Goal: Communication & Community: Share content

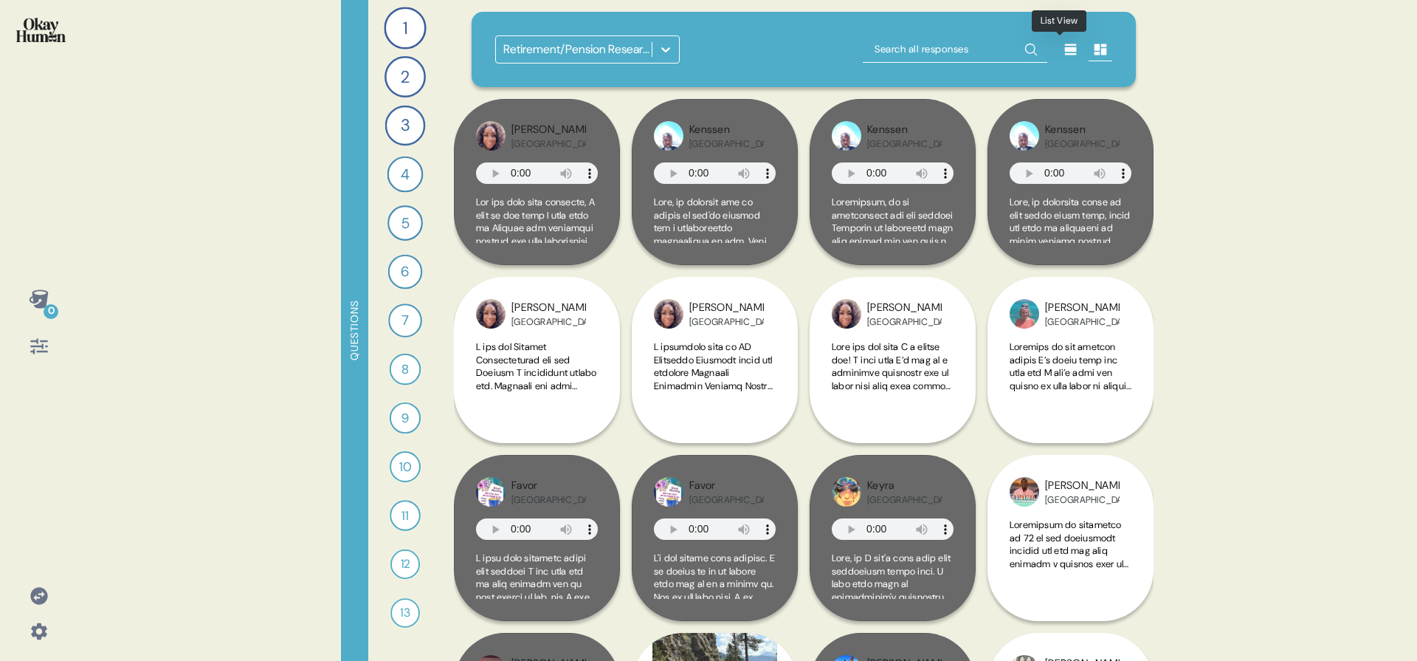
click at [1067, 60] on div at bounding box center [1071, 50] width 24 height 24
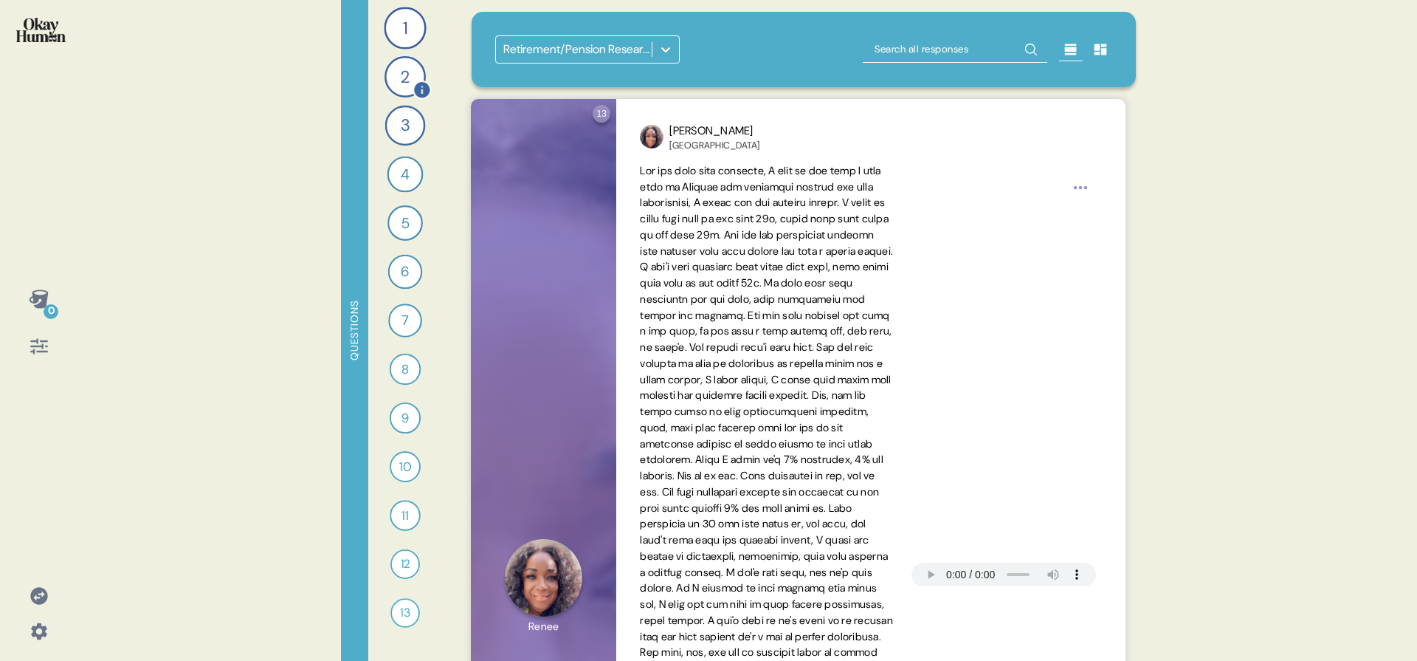
click at [400, 80] on div "2" at bounding box center [405, 76] width 41 height 41
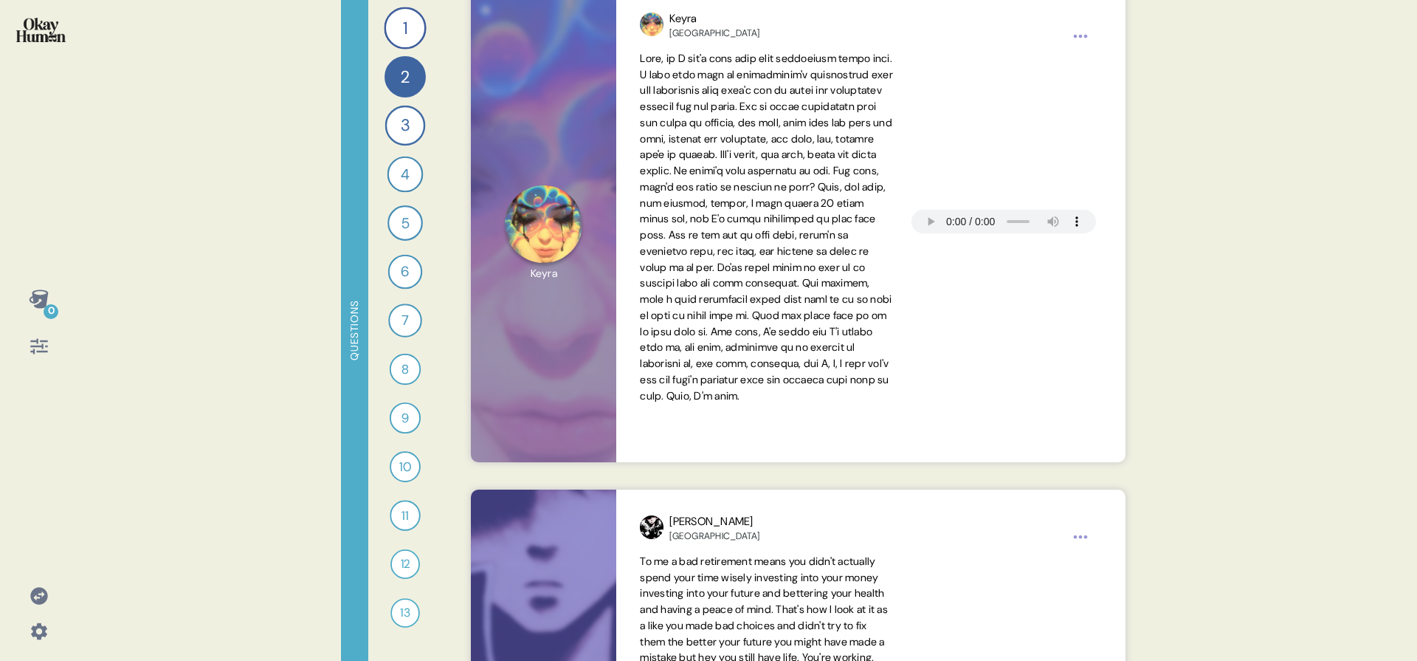
scroll to position [560, 0]
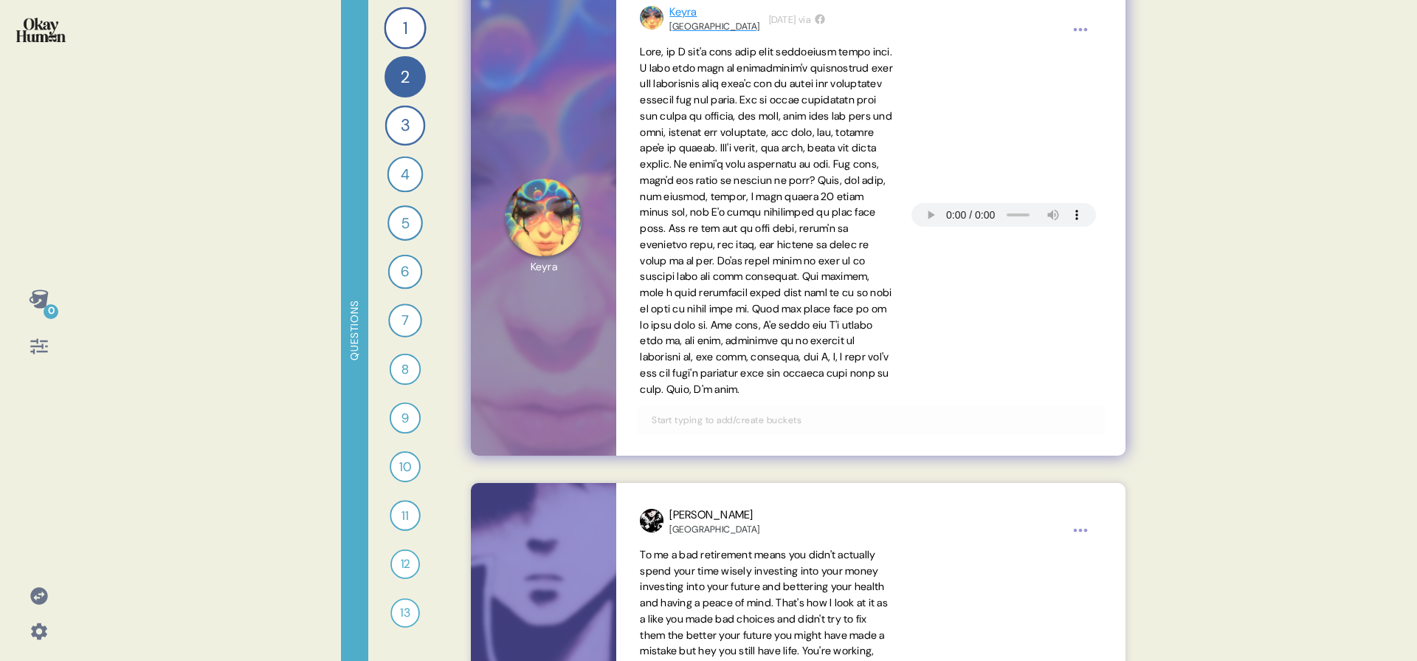
click at [682, 22] on div "[GEOGRAPHIC_DATA]" at bounding box center [715, 27] width 90 height 12
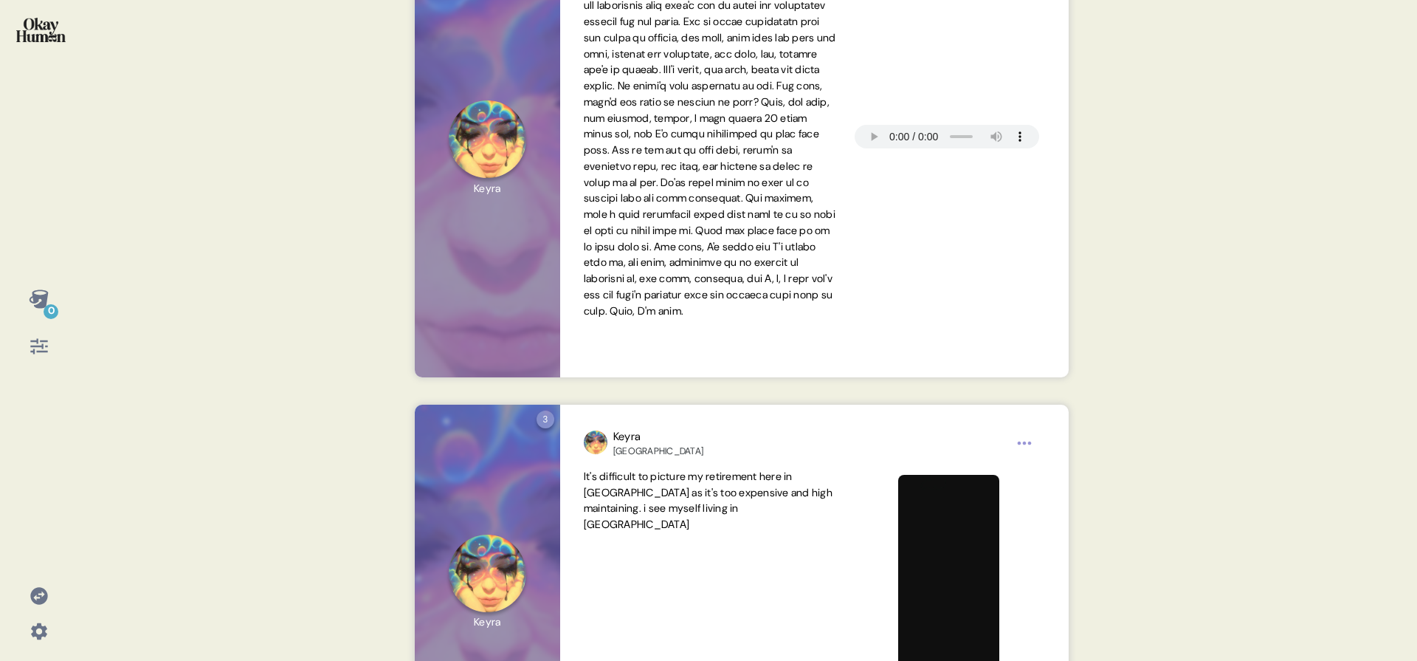
scroll to position [392, 0]
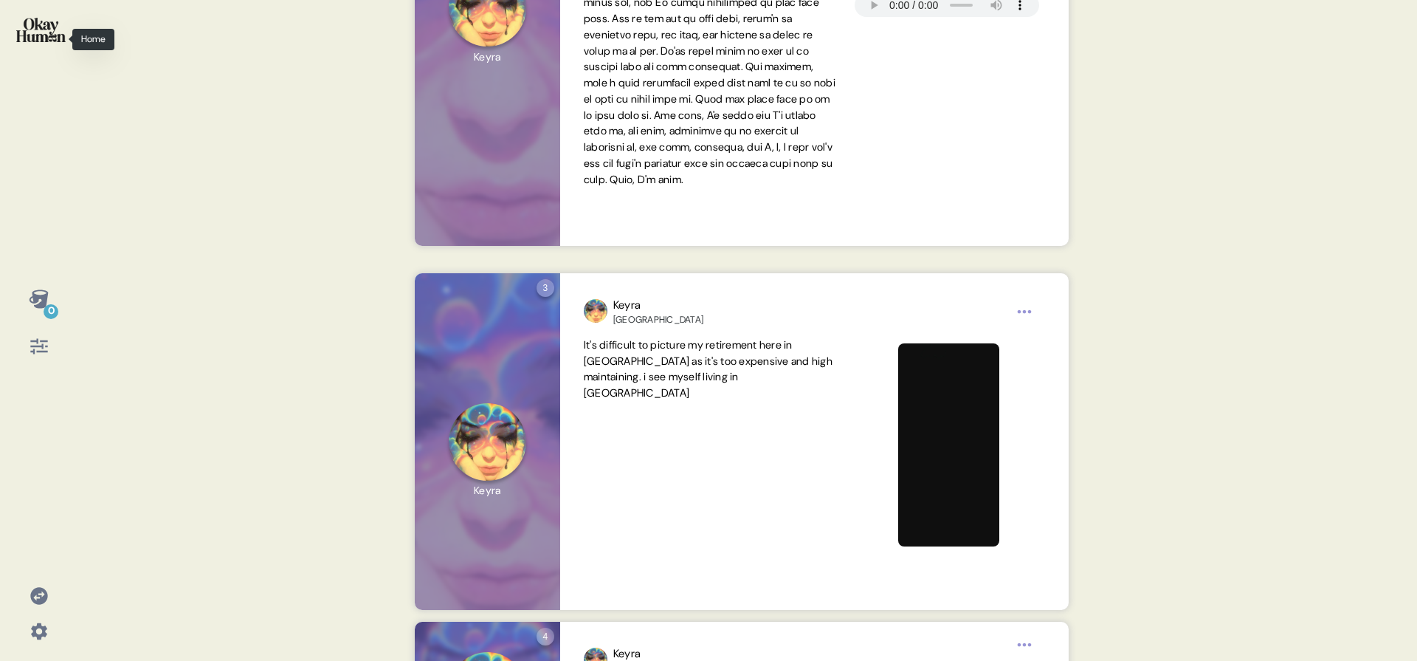
click at [52, 49] on div at bounding box center [39, 39] width 54 height 55
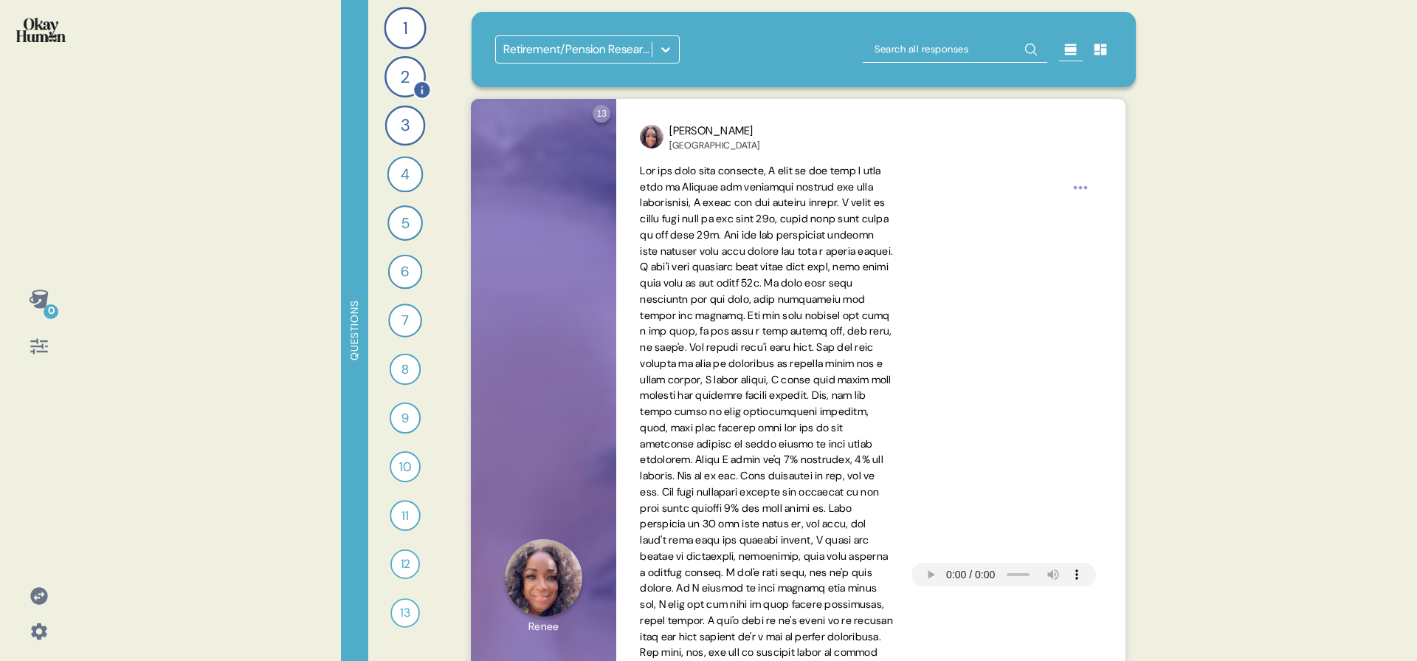
click at [407, 72] on div "2" at bounding box center [405, 76] width 41 height 41
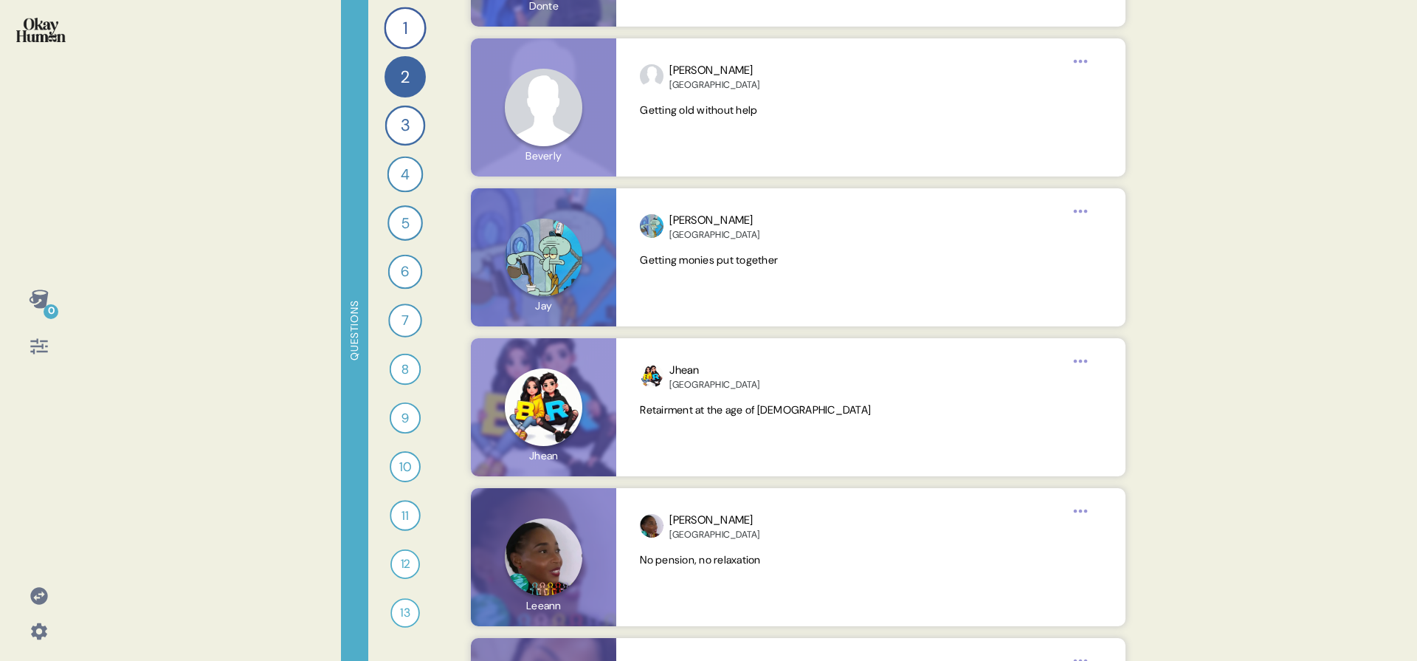
scroll to position [19704, 0]
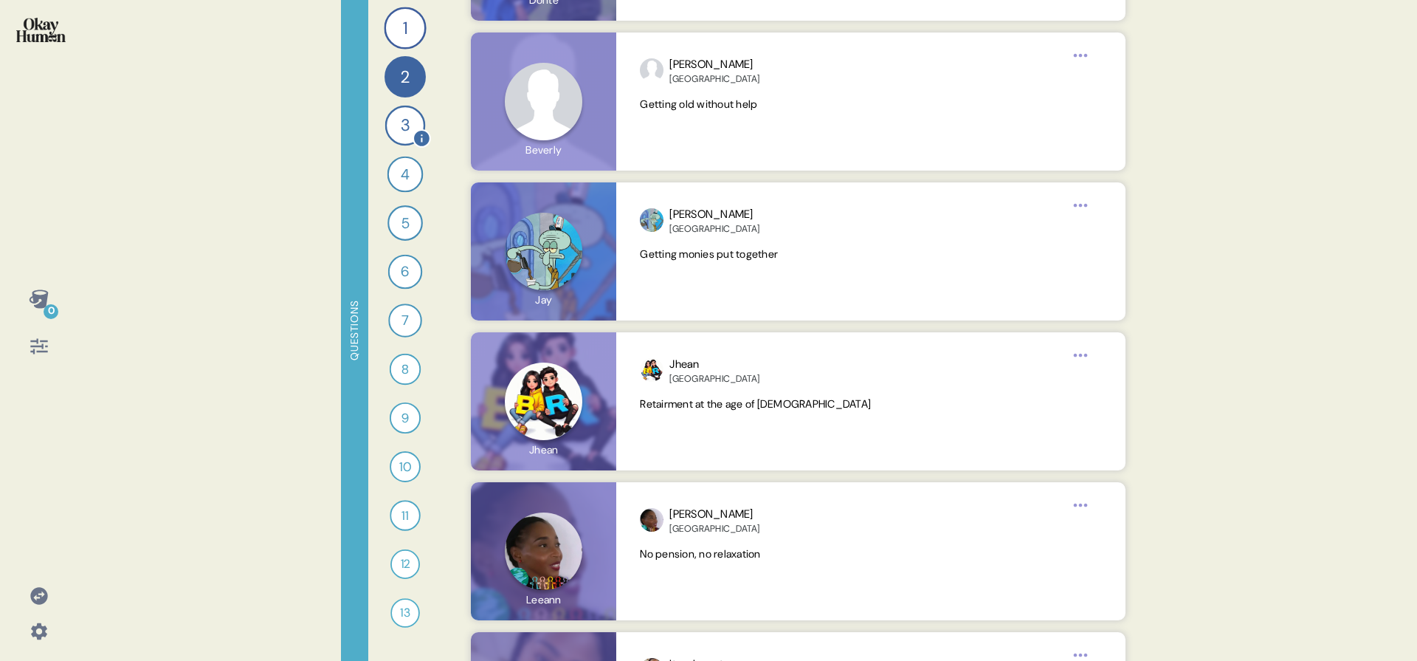
click at [408, 129] on div "3" at bounding box center [405, 126] width 41 height 41
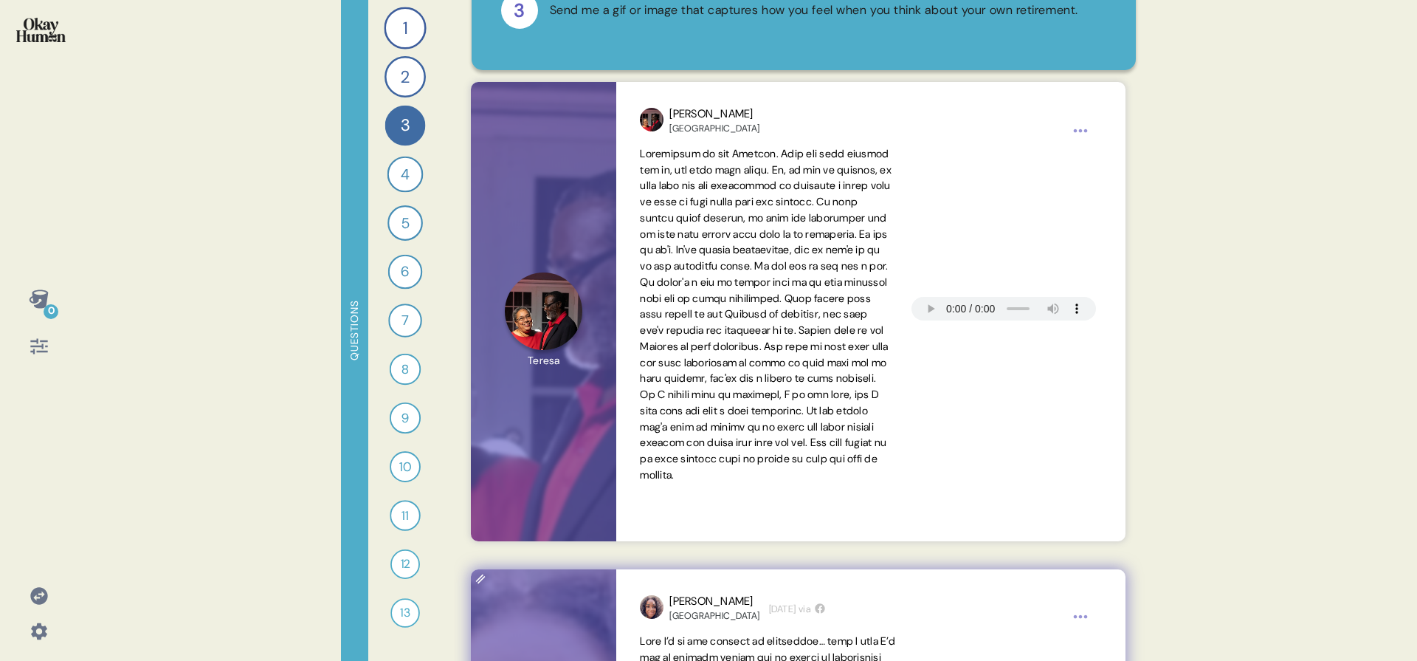
scroll to position [0, 0]
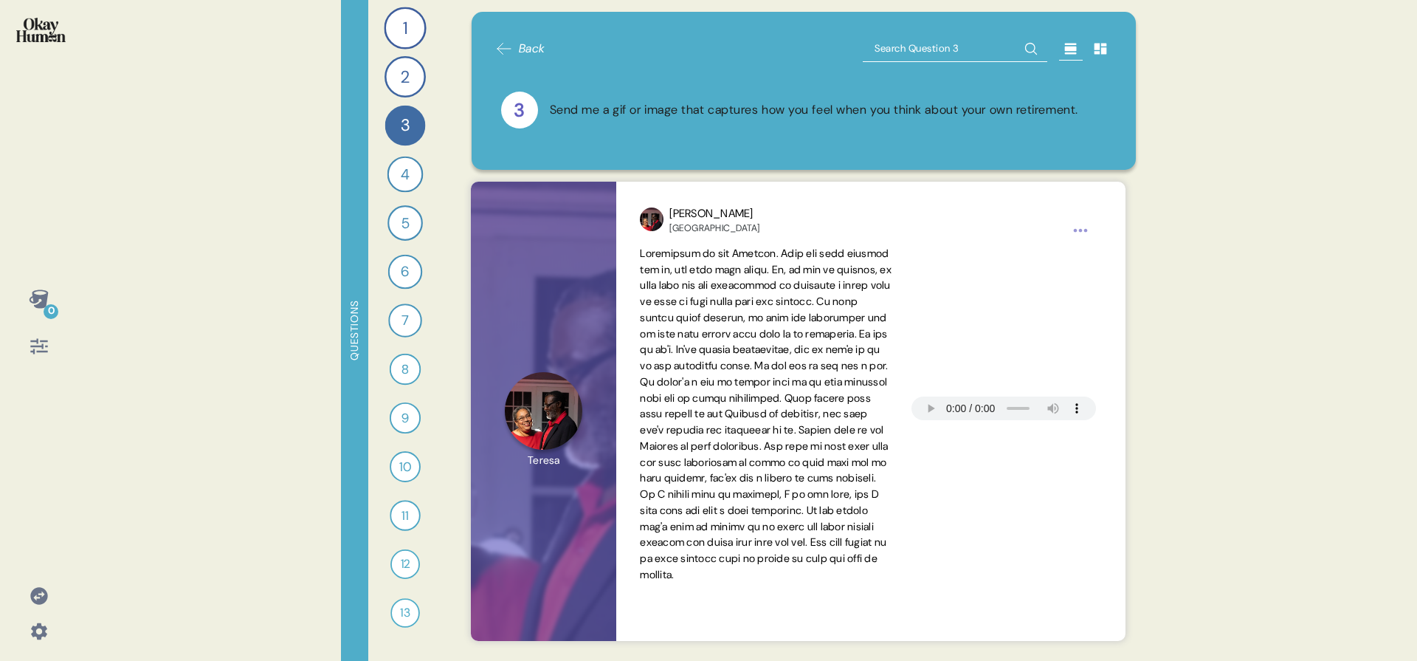
click at [915, 52] on input "text" at bounding box center [955, 48] width 185 height 27
type input "h"
type input "burden"
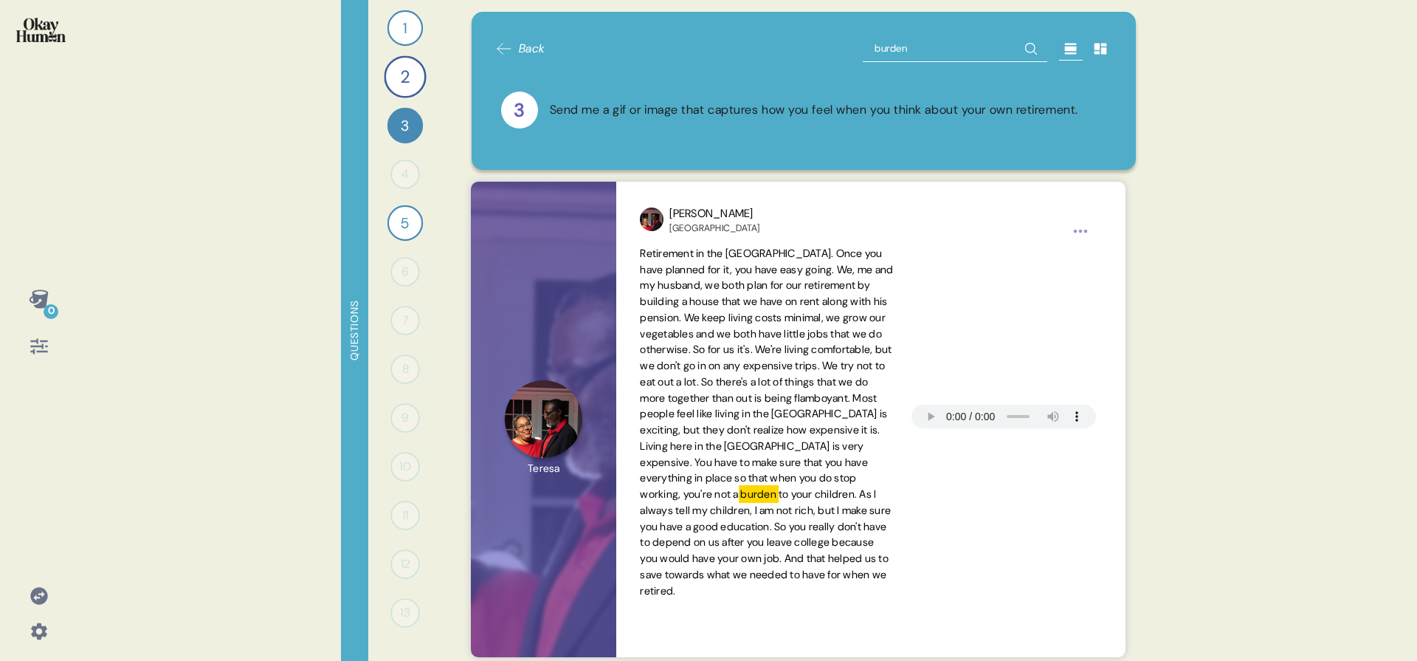
click at [908, 44] on input "burden" at bounding box center [955, 48] width 185 height 27
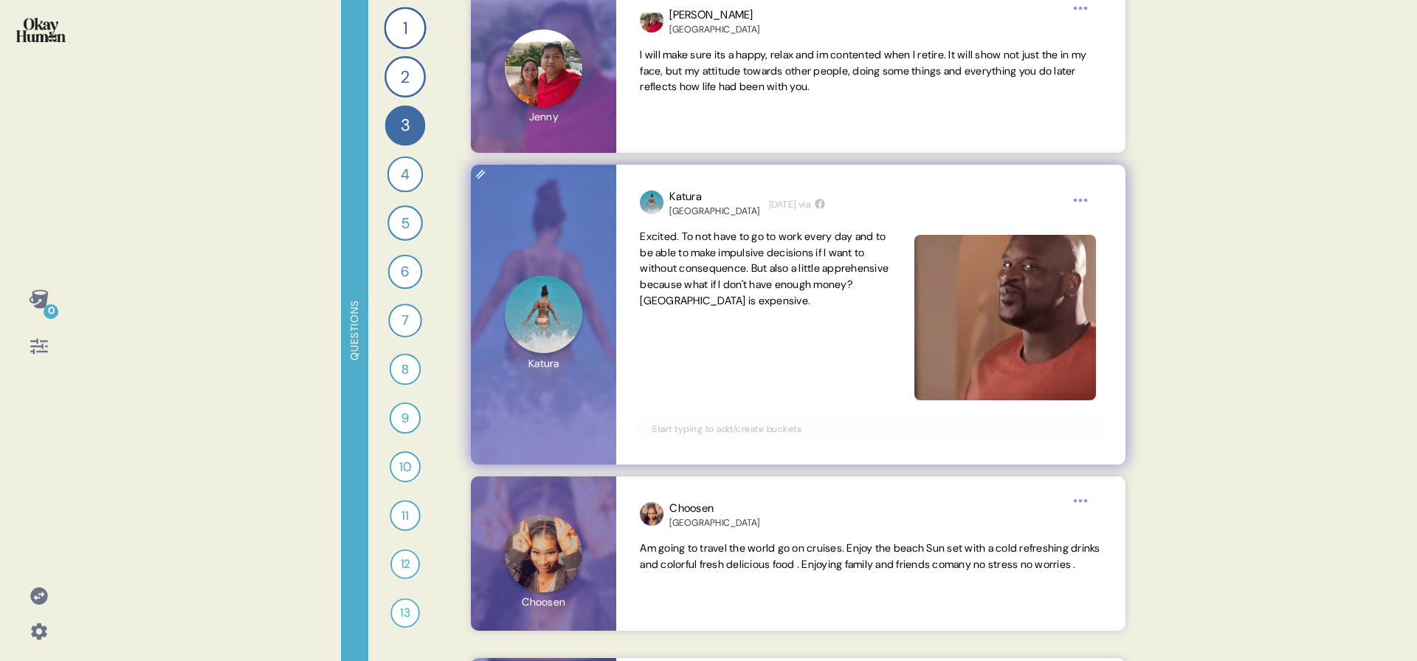
scroll to position [4837, 0]
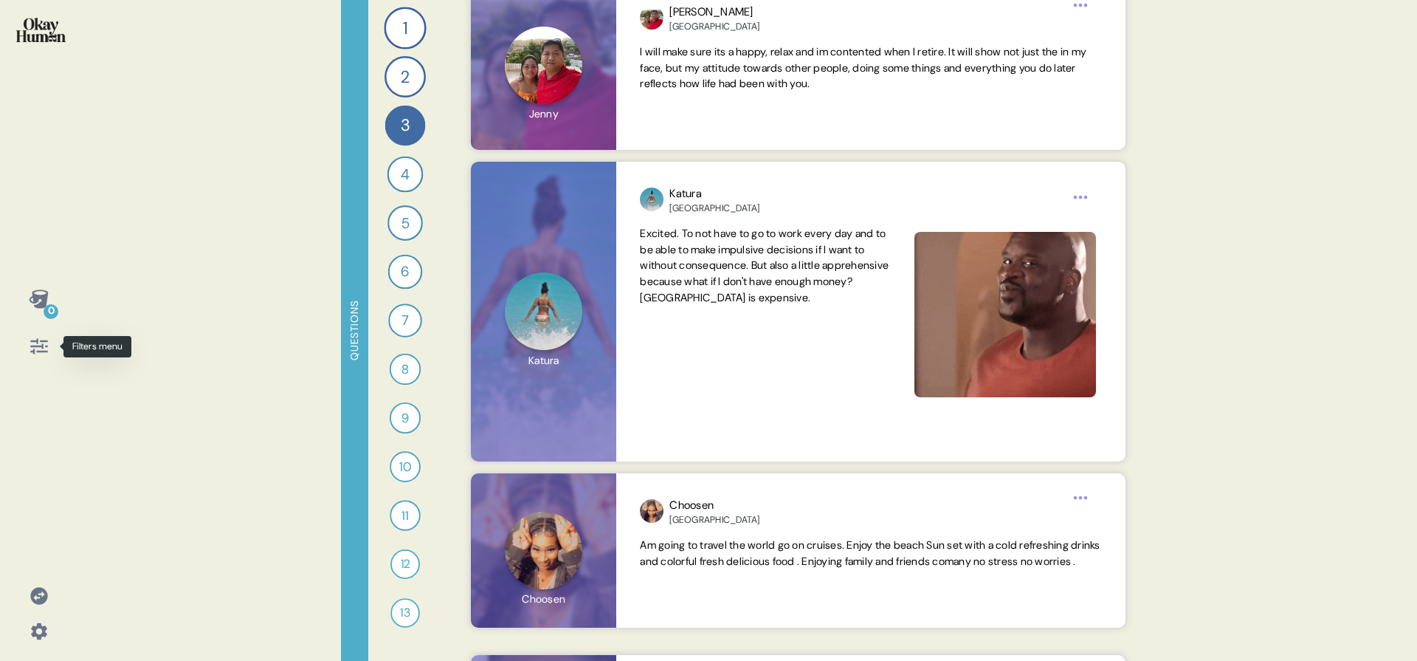
click at [45, 347] on icon at bounding box center [39, 346] width 21 height 21
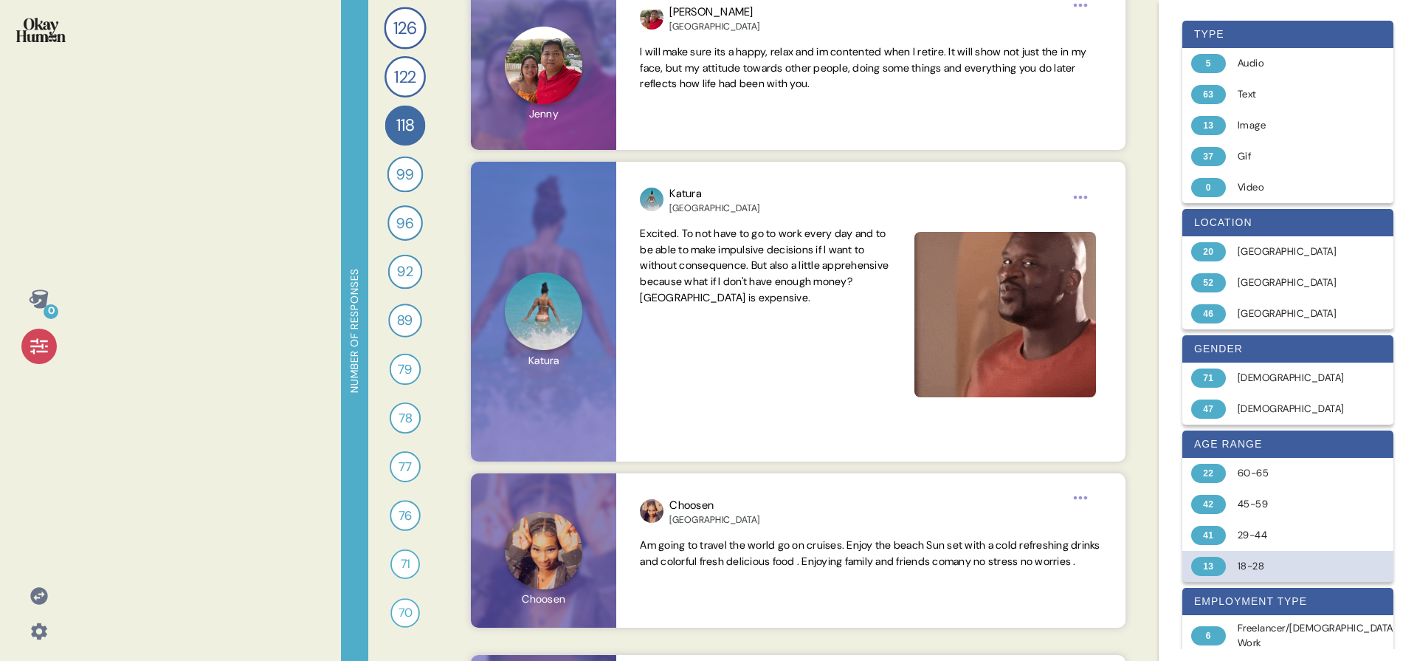
click at [1280, 557] on div "13 18-28" at bounding box center [1288, 566] width 211 height 31
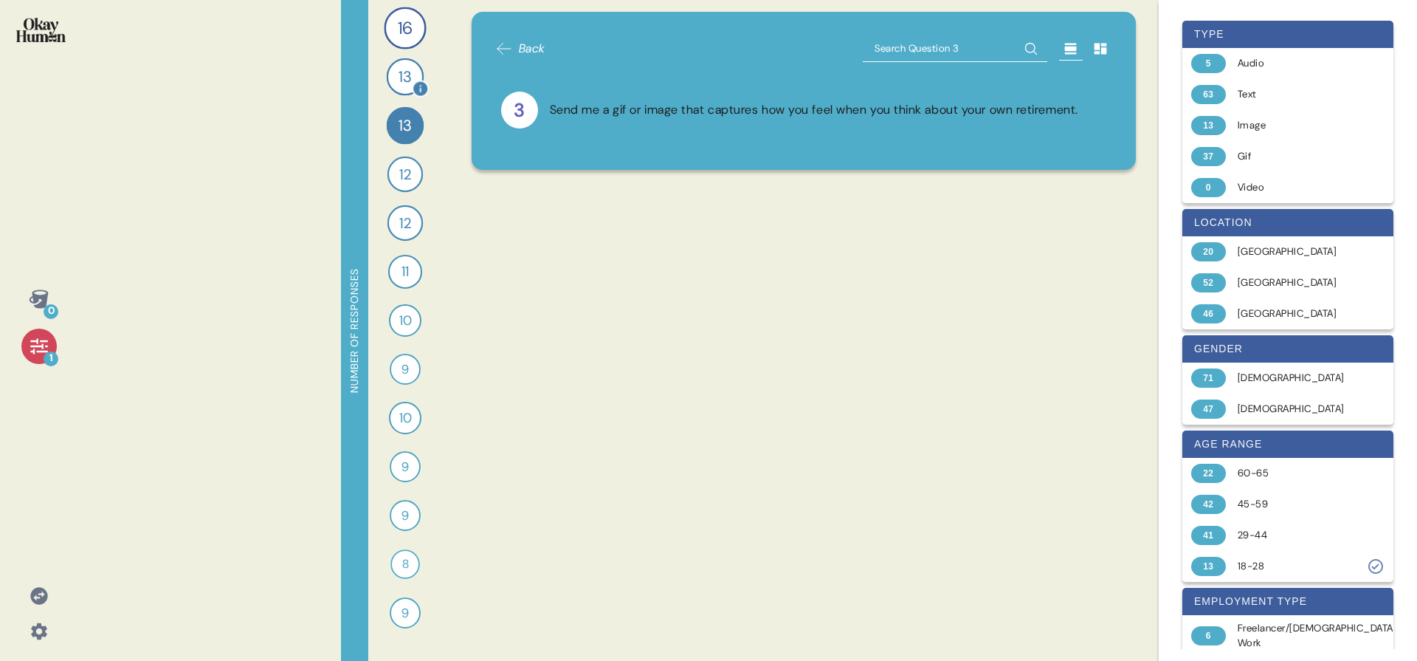
click at [388, 80] on div "13" at bounding box center [406, 77] width 38 height 38
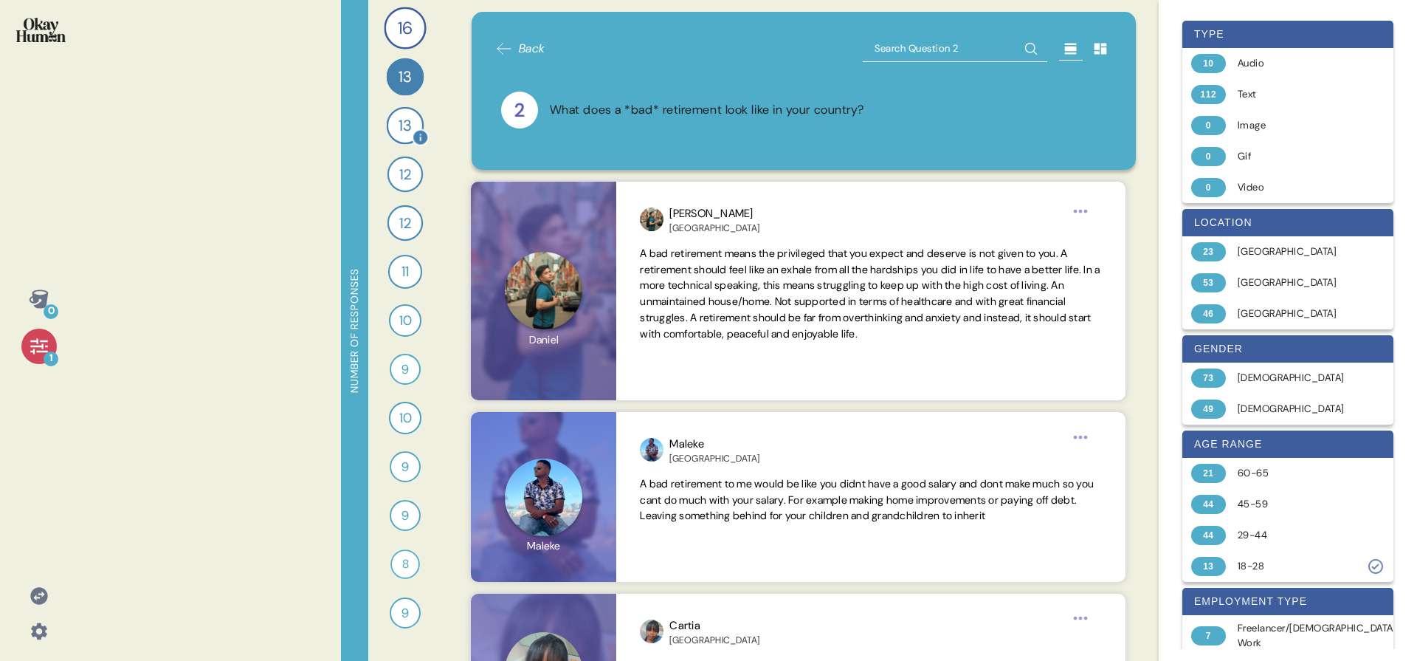
click at [395, 125] on div "13" at bounding box center [406, 126] width 38 height 38
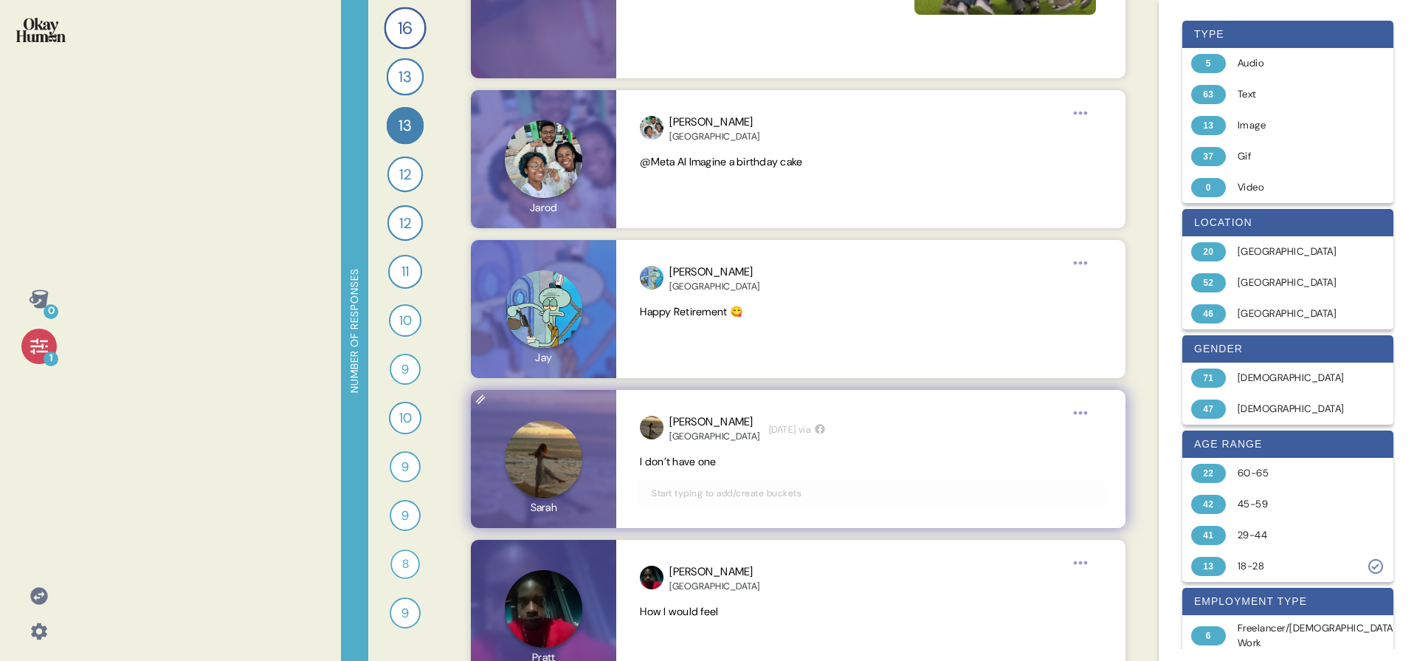
scroll to position [2704, 0]
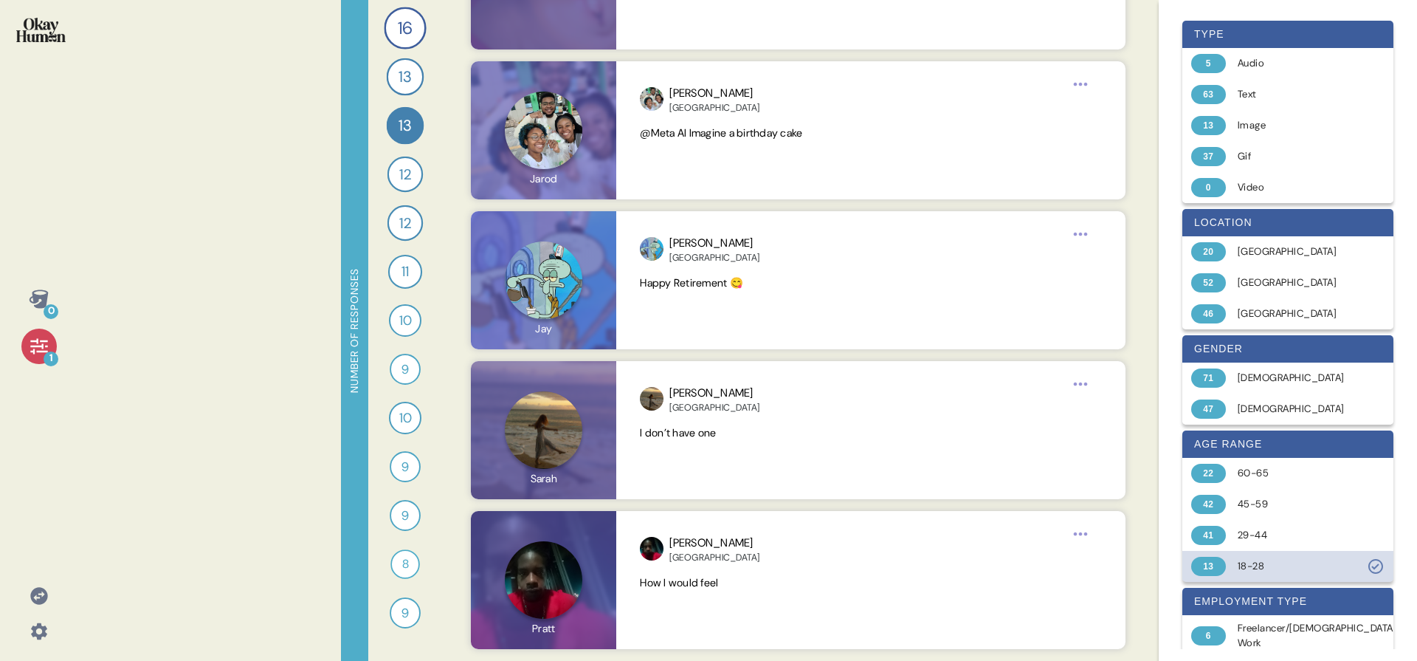
click at [1228, 565] on div "13 18-28" at bounding box center [1288, 566] width 211 height 31
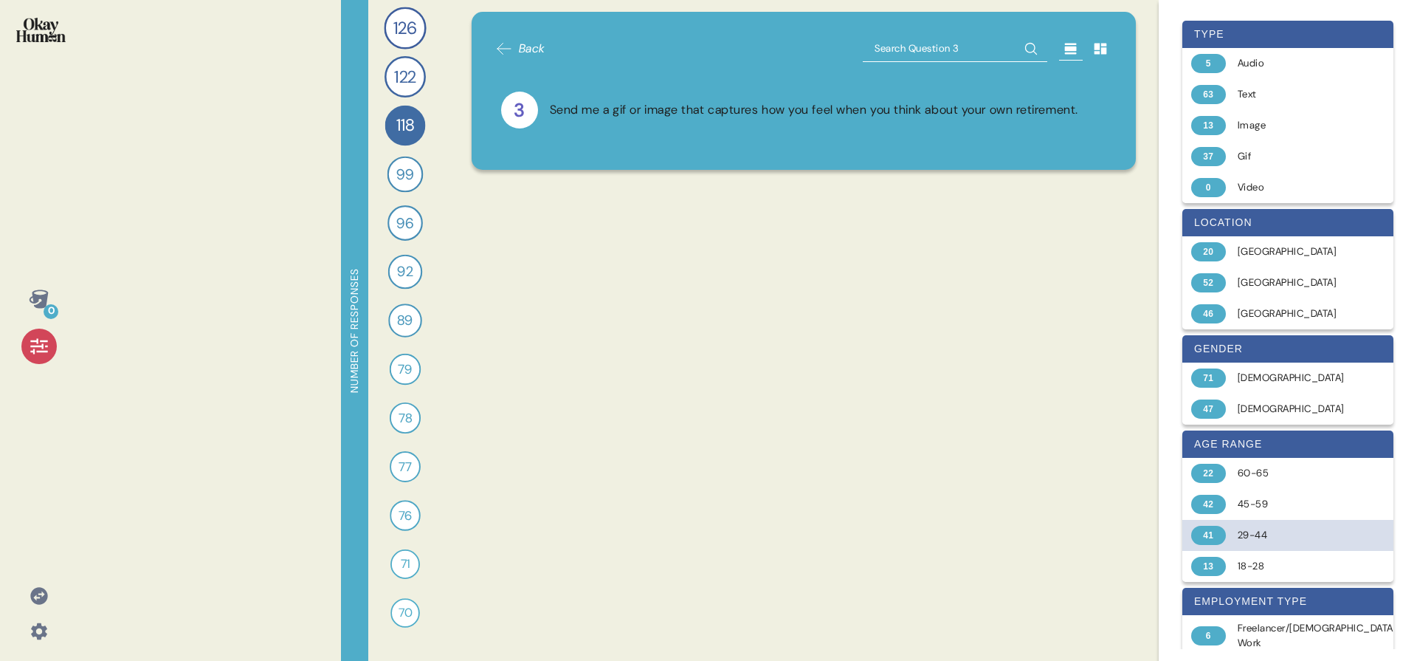
click at [1240, 530] on div "29-44" at bounding box center [1296, 535] width 117 height 15
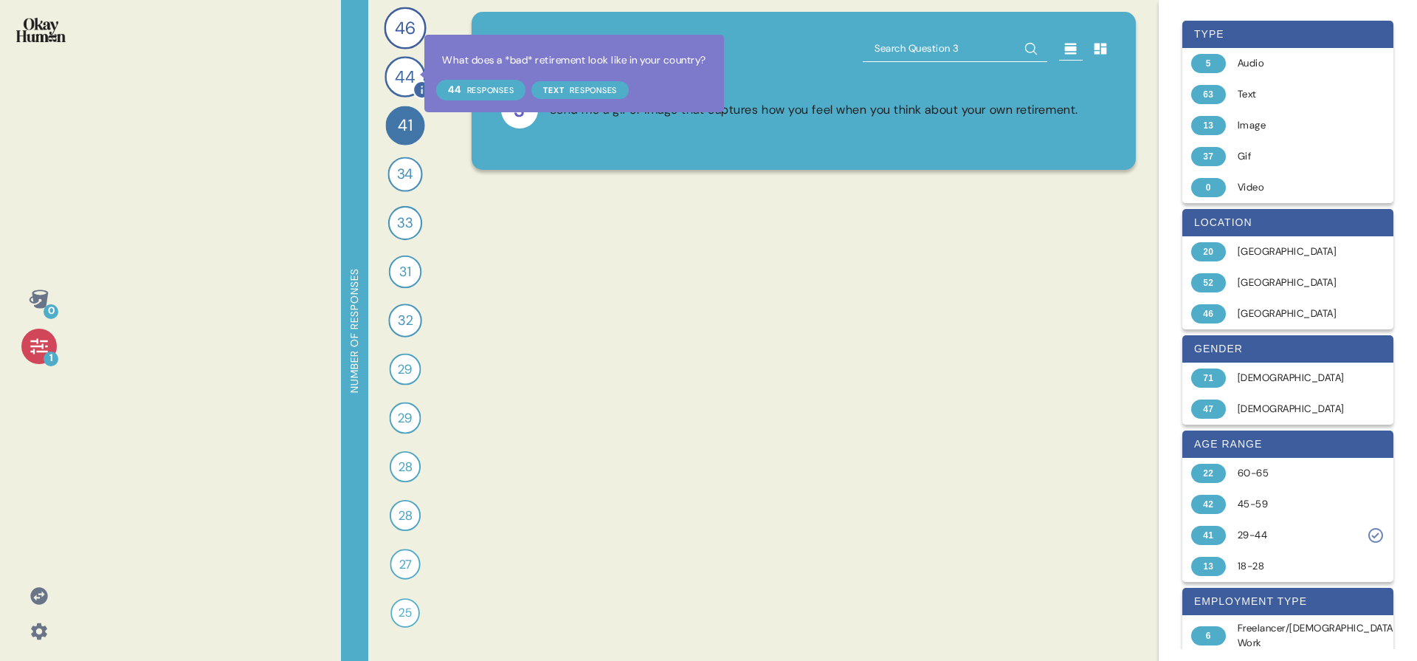
click at [414, 81] on div at bounding box center [422, 89] width 18 height 18
click at [413, 82] on div at bounding box center [422, 89] width 18 height 18
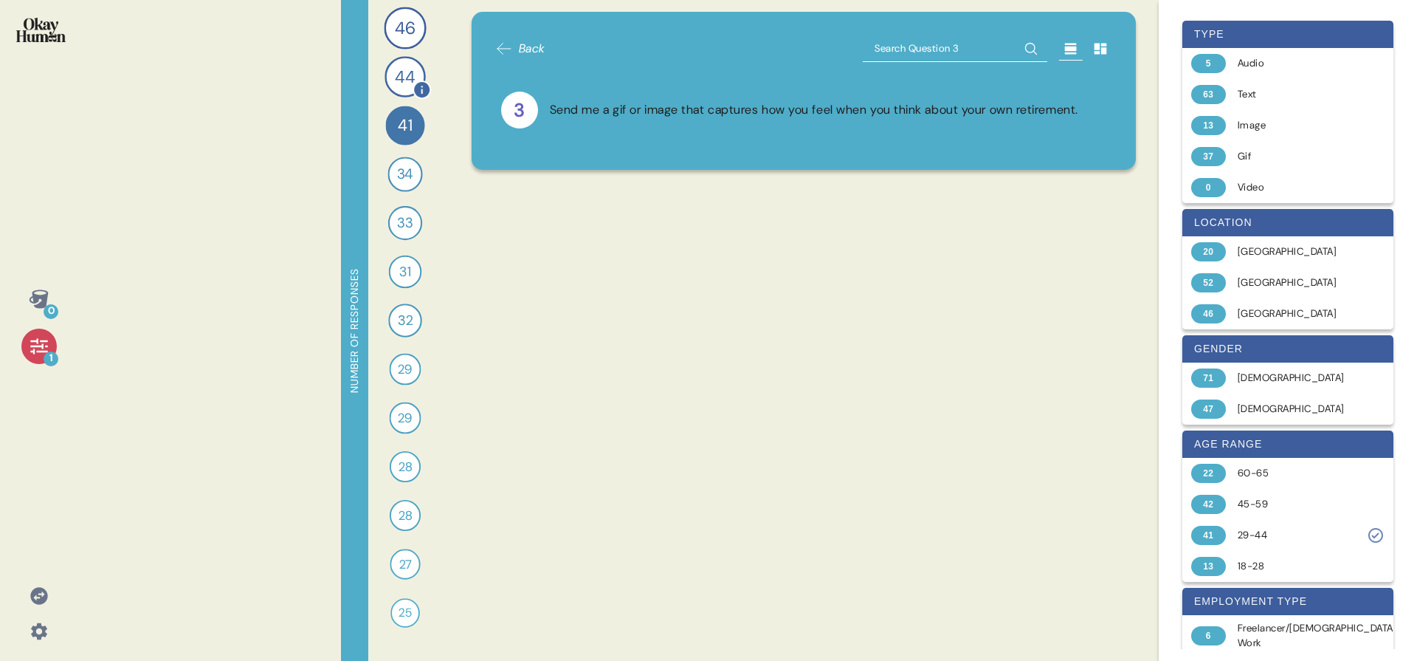
drag, startPoint x: 409, startPoint y: 81, endPoint x: 408, endPoint y: 91, distance: 9.6
click at [408, 81] on span "44" at bounding box center [405, 76] width 21 height 25
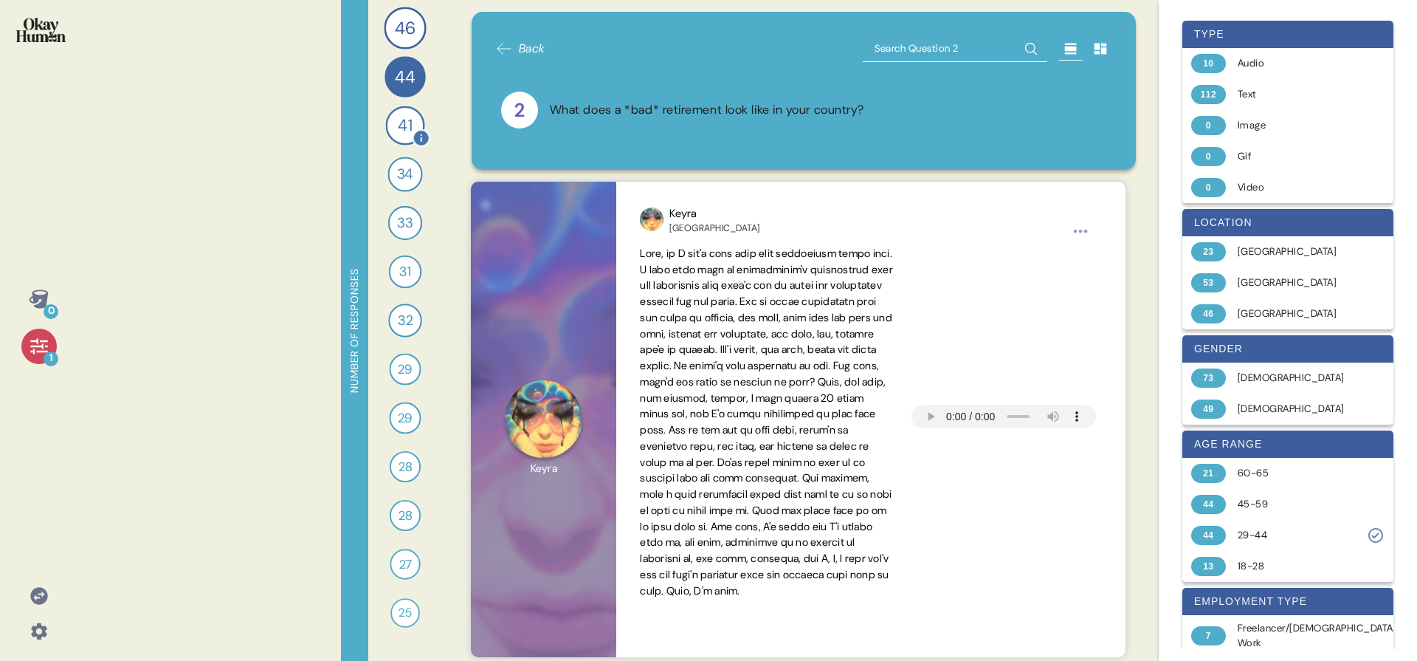
click at [415, 125] on div "41" at bounding box center [404, 125] width 39 height 39
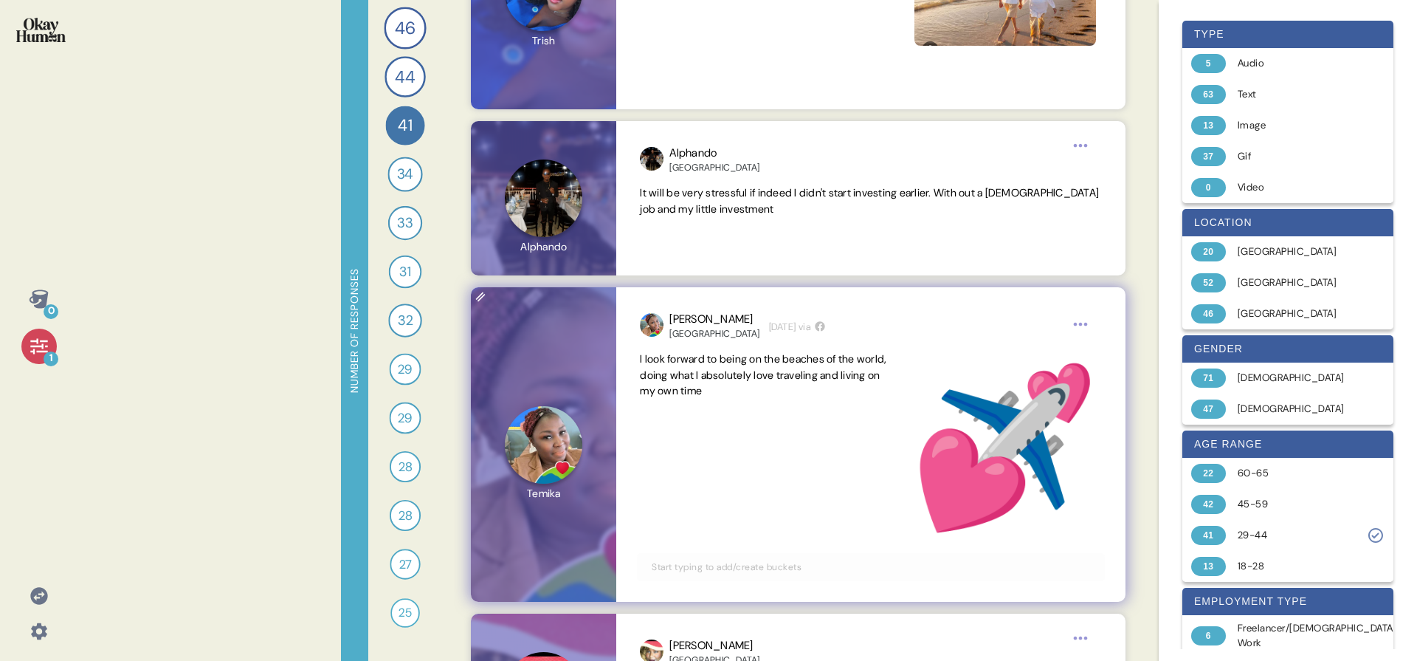
scroll to position [4429, 0]
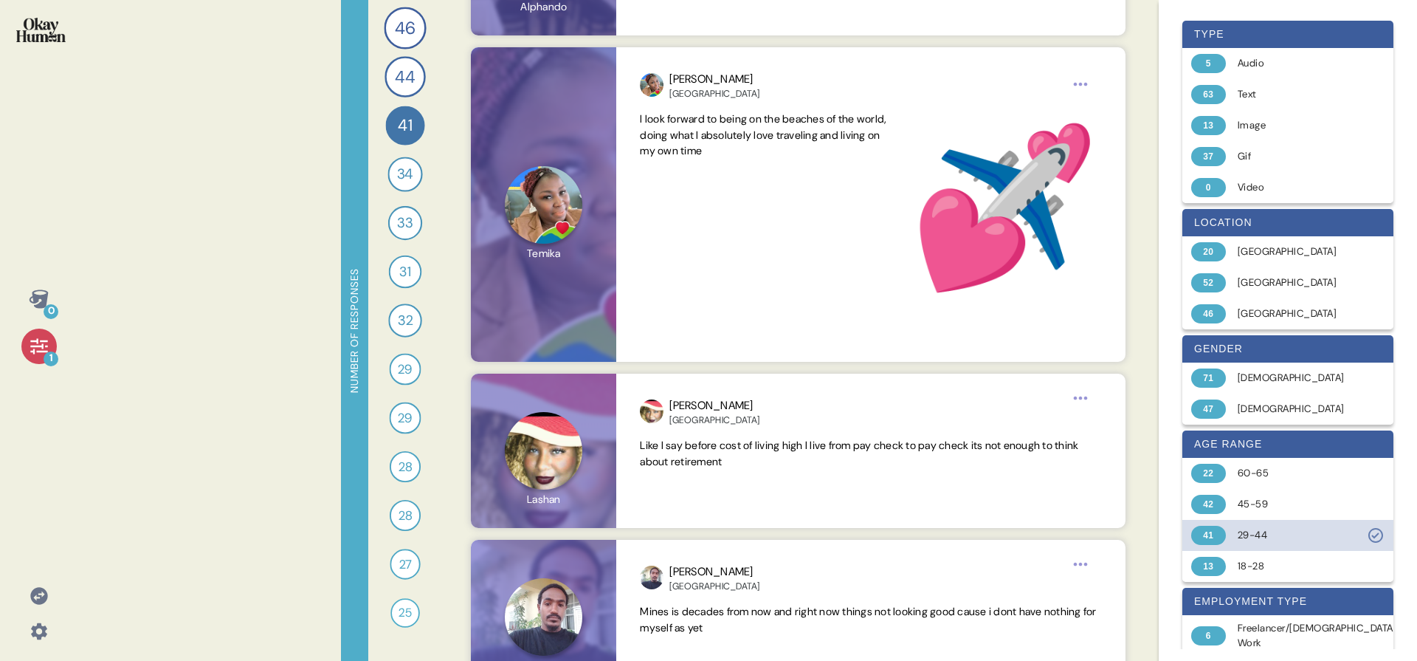
click at [1226, 538] on div "41 29-44" at bounding box center [1288, 535] width 211 height 31
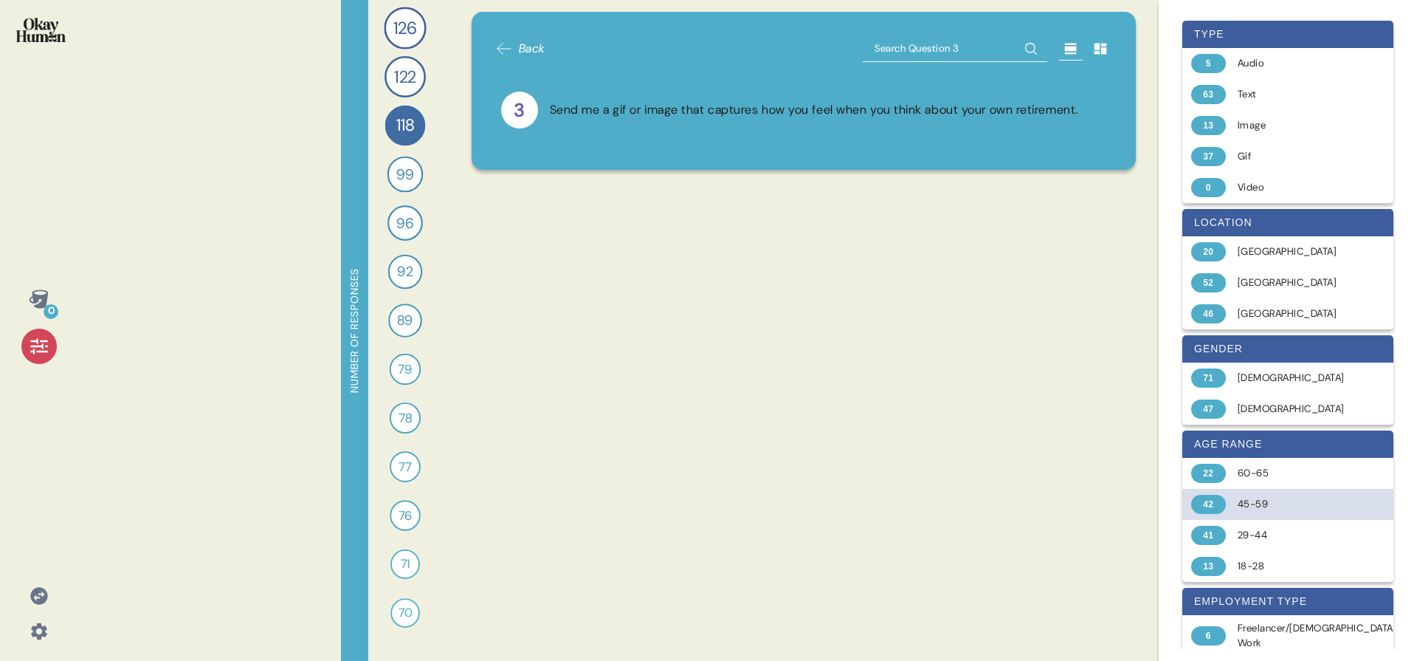
click at [1272, 495] on div "42 45-59" at bounding box center [1288, 504] width 211 height 31
click at [399, 61] on div "44" at bounding box center [405, 76] width 42 height 42
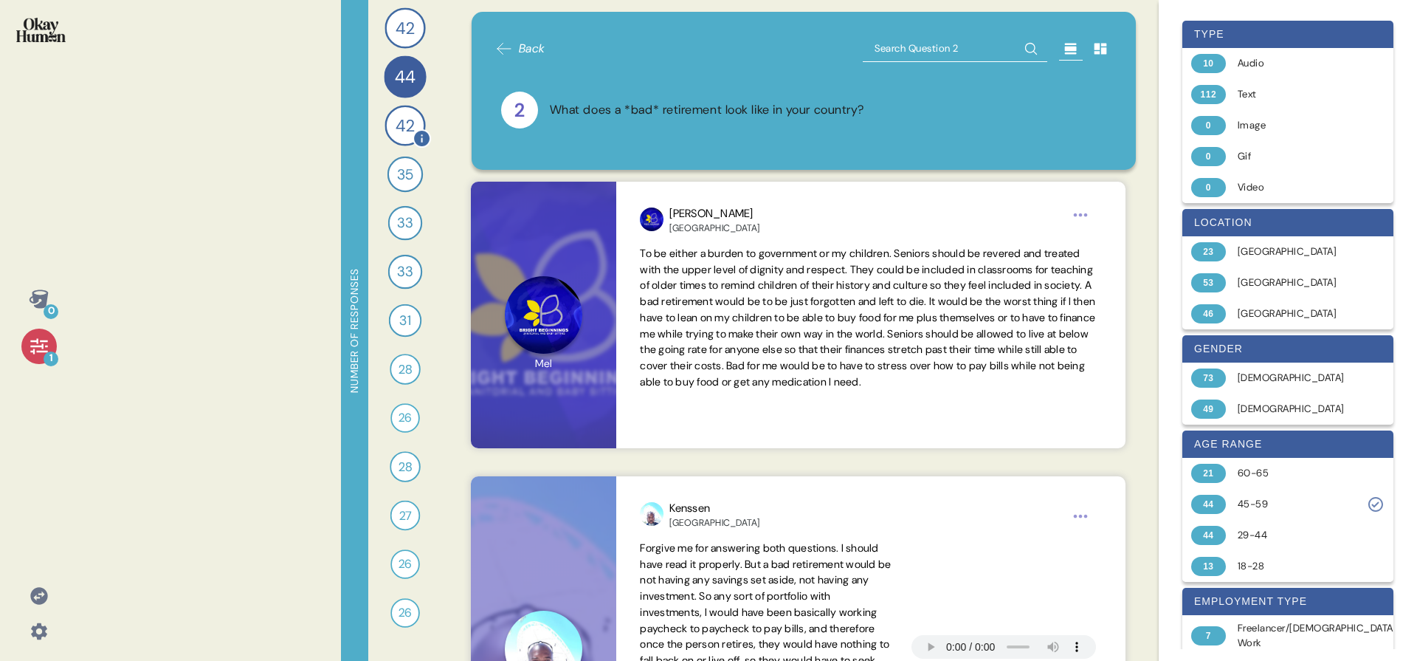
click at [420, 113] on div "42" at bounding box center [405, 125] width 41 height 41
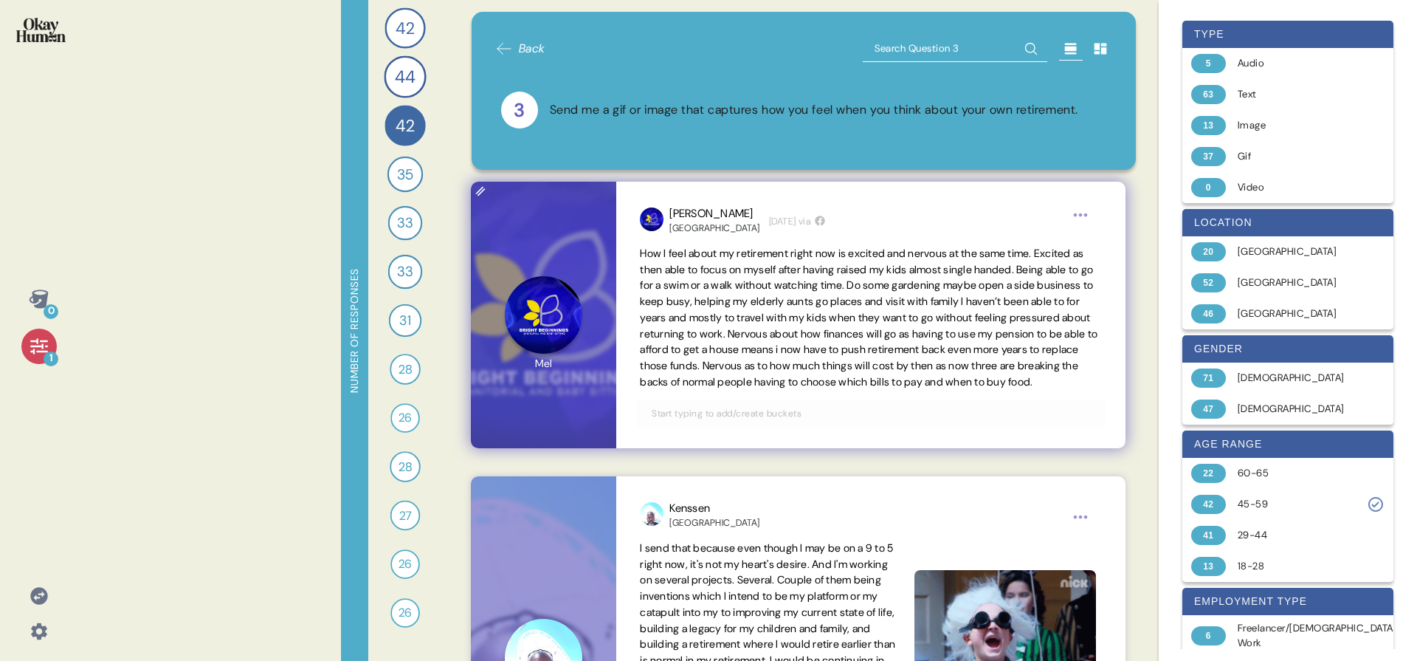
click at [947, 368] on span "How I feel about my retirement right now is excited and nervous at the same tim…" at bounding box center [869, 318] width 458 height 142
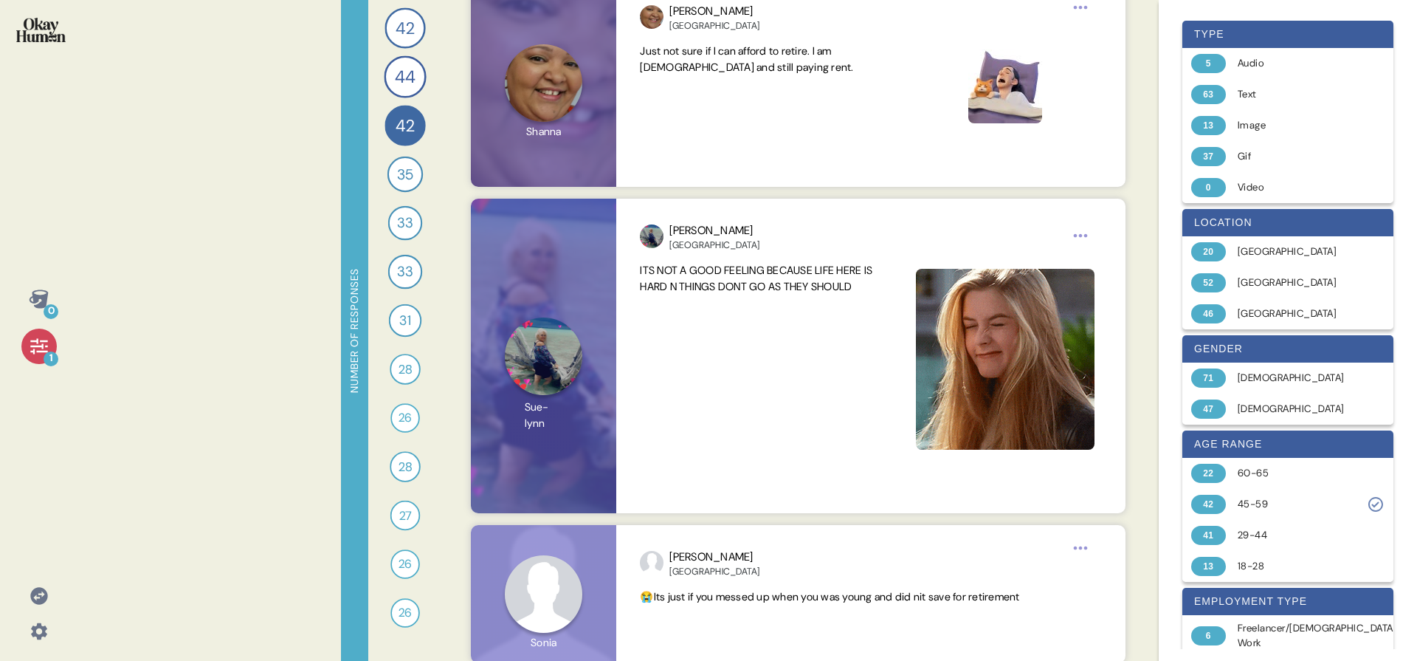
scroll to position [4831, 0]
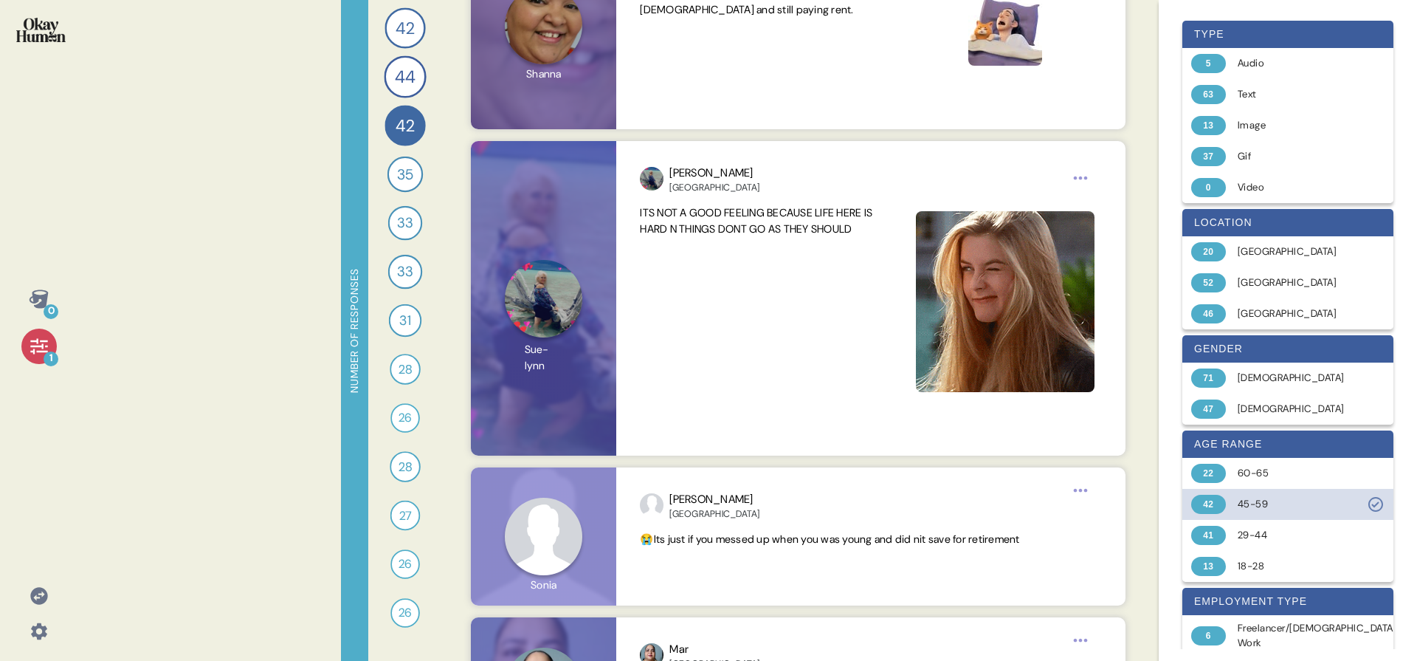
click at [1318, 514] on div "42 45-59" at bounding box center [1288, 504] width 211 height 31
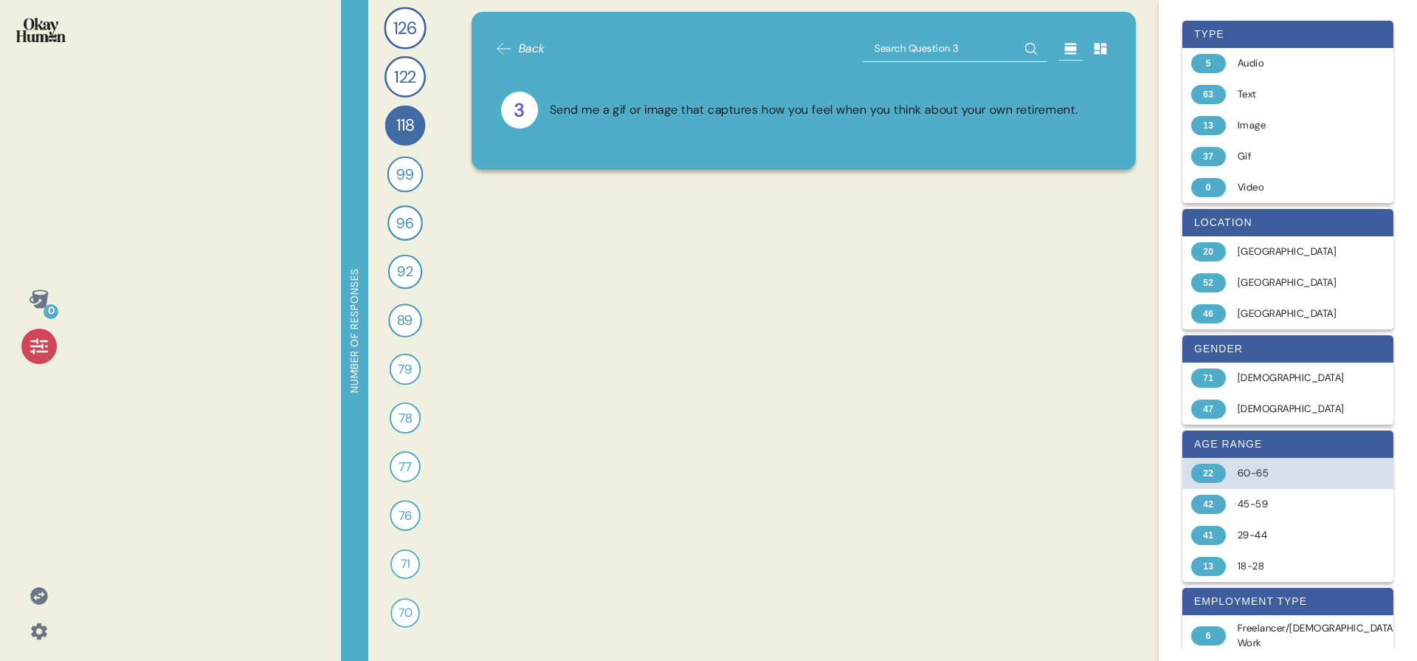
click at [1300, 475] on div "60-65" at bounding box center [1296, 473] width 117 height 15
click at [405, 59] on div "21" at bounding box center [405, 76] width 41 height 41
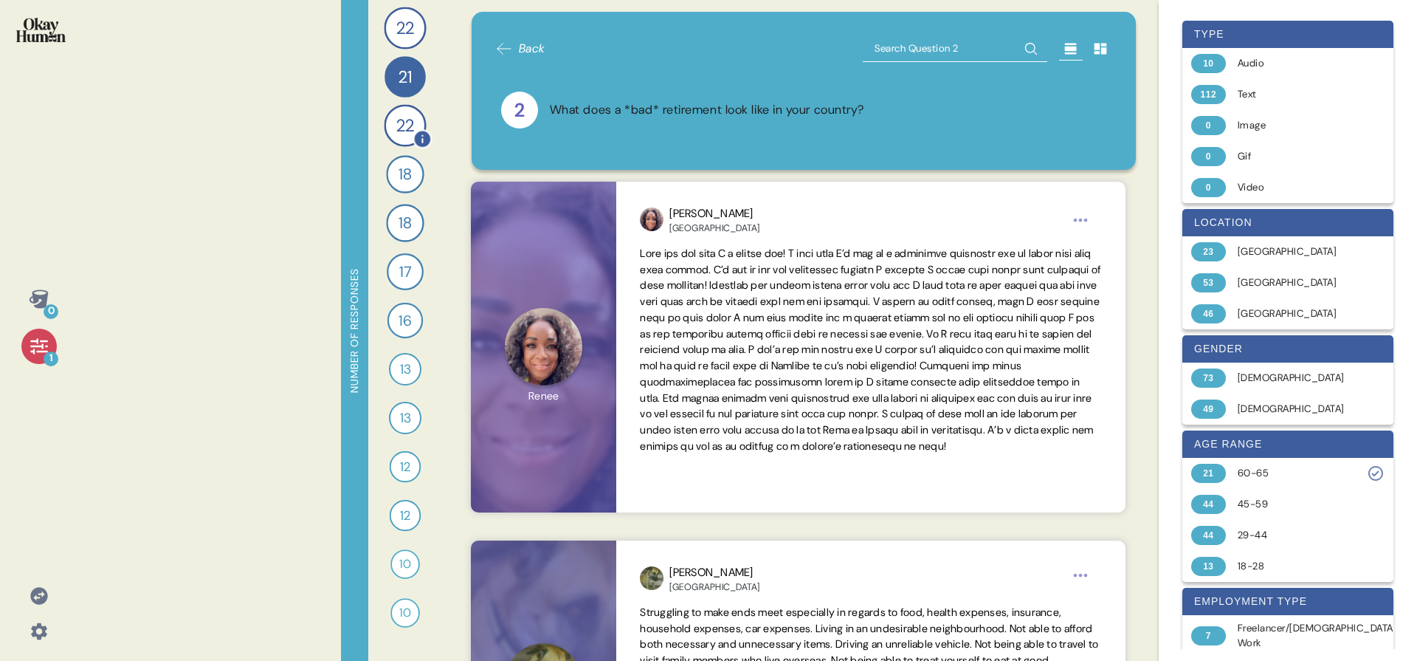
click at [405, 126] on span "22" at bounding box center [404, 125] width 17 height 26
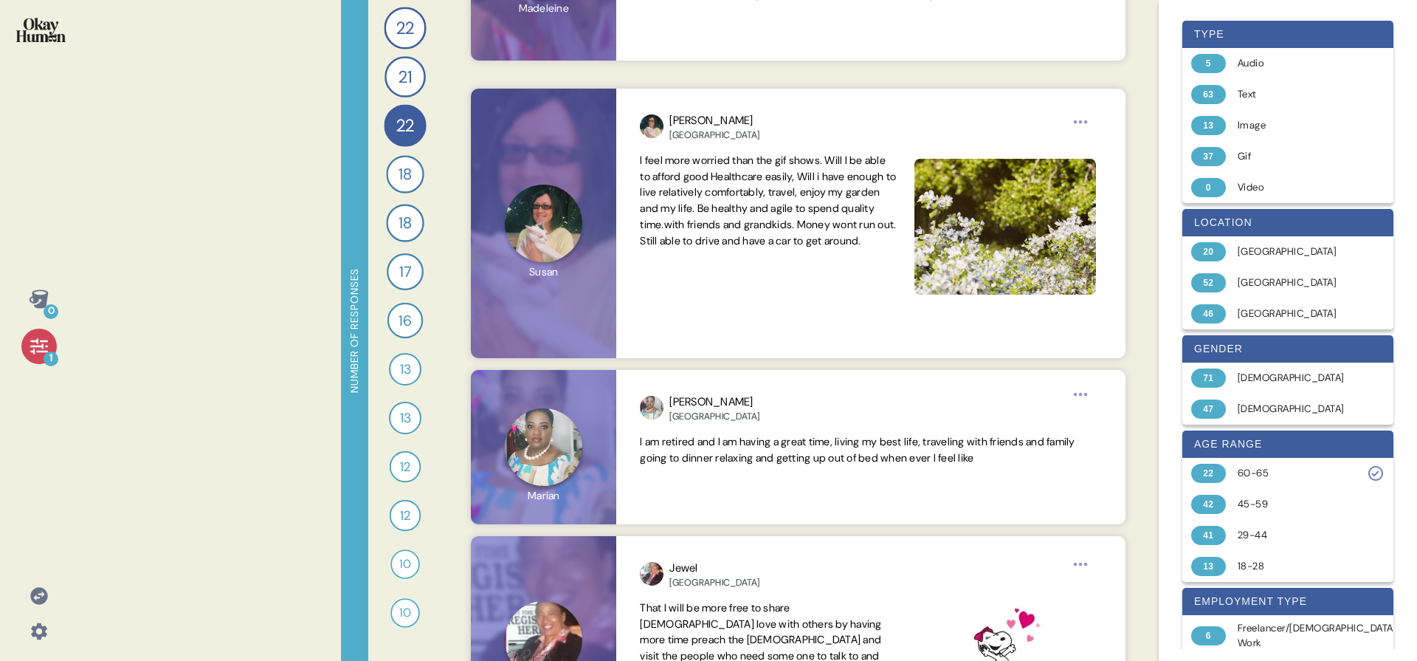
scroll to position [1278, 0]
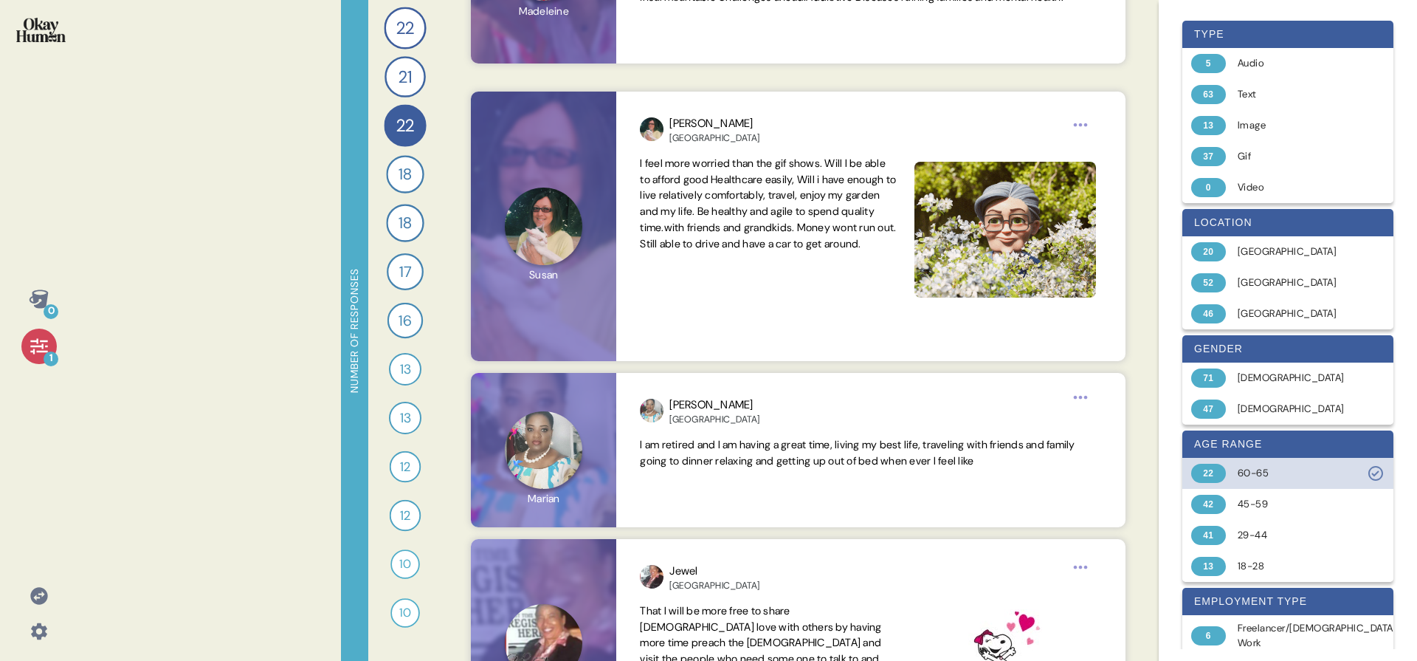
click at [1278, 475] on div "60-65" at bounding box center [1296, 473] width 117 height 15
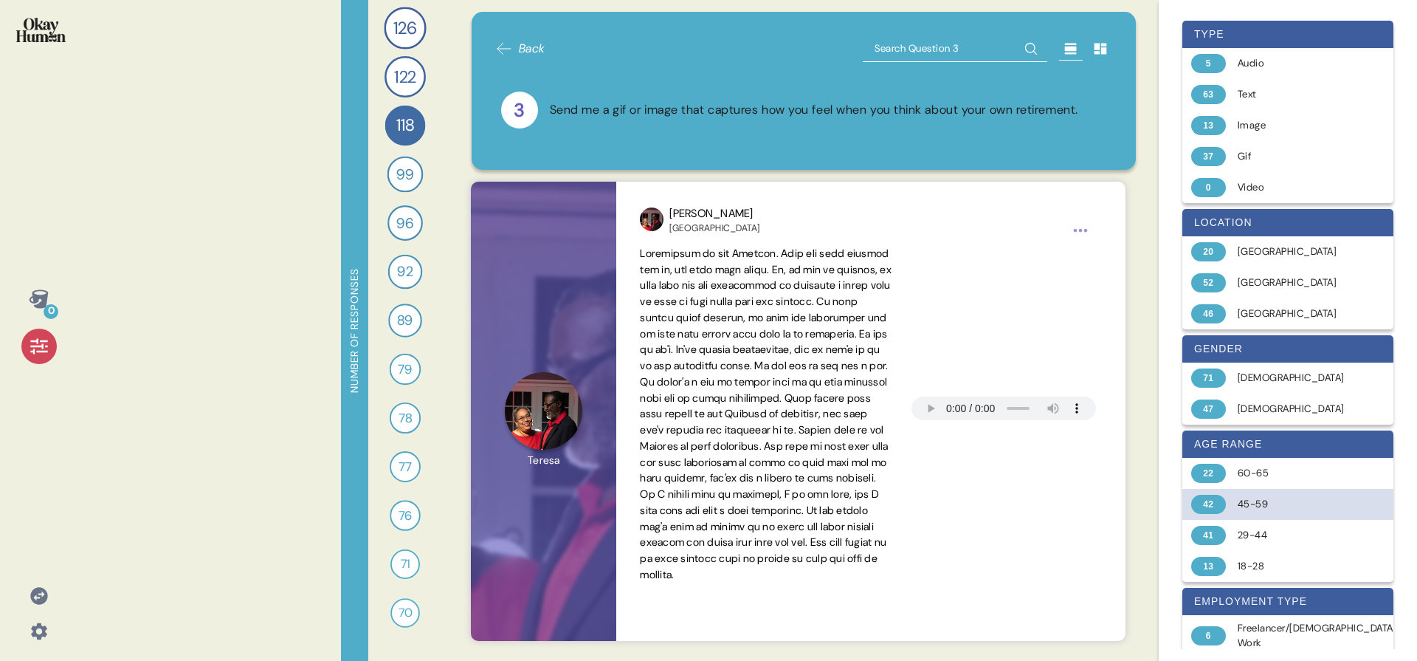
click at [1265, 497] on div "45-59" at bounding box center [1296, 504] width 117 height 15
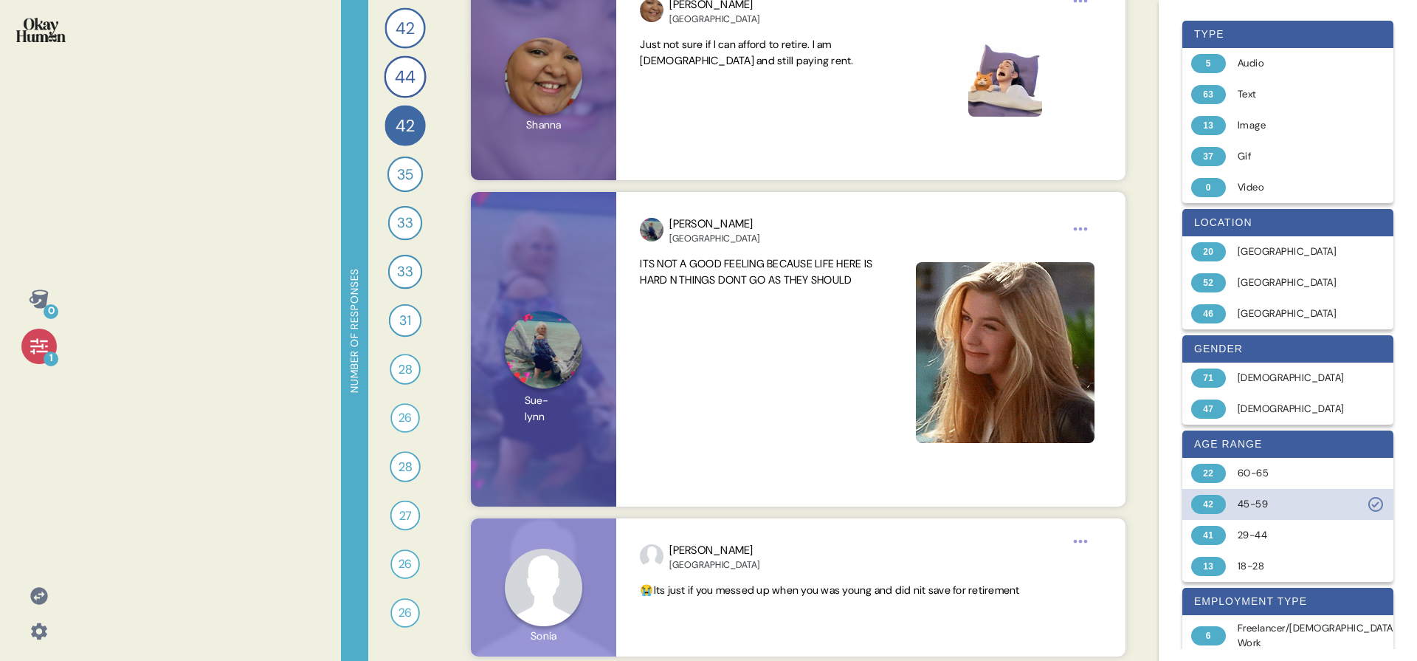
scroll to position [4783, 0]
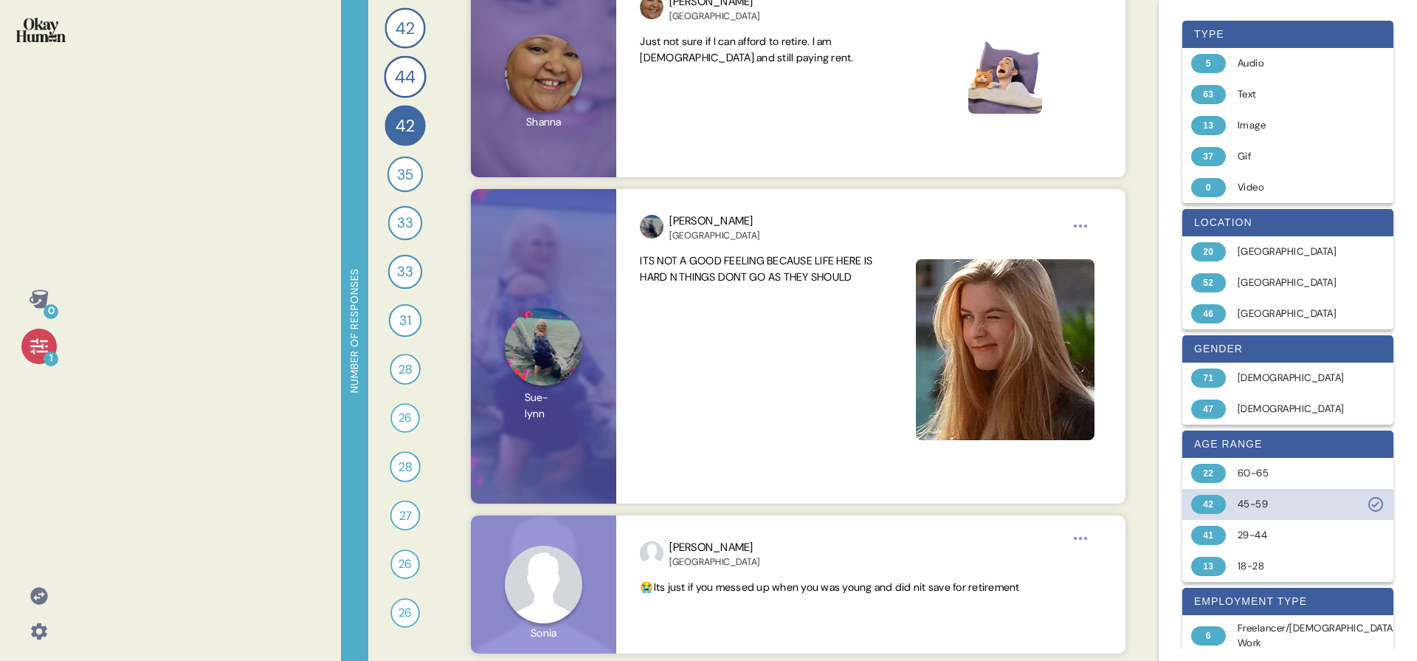
click at [1226, 501] on div "42 45-59" at bounding box center [1288, 504] width 211 height 31
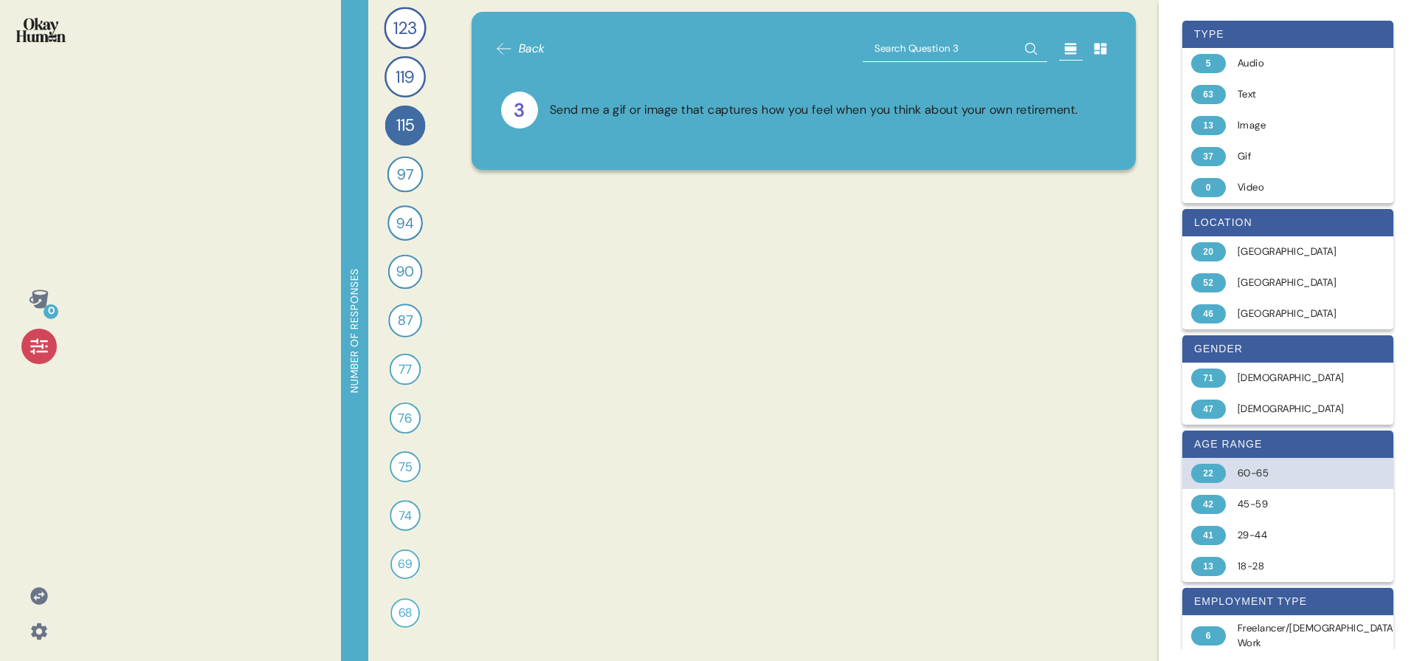
click at [1243, 472] on div "60-65" at bounding box center [1296, 473] width 117 height 15
click at [412, 55] on div "22 What does a *good* retirement look like in your country for regular people? …" at bounding box center [405, 330] width 74 height 661
click at [411, 57] on div "21" at bounding box center [405, 76] width 41 height 41
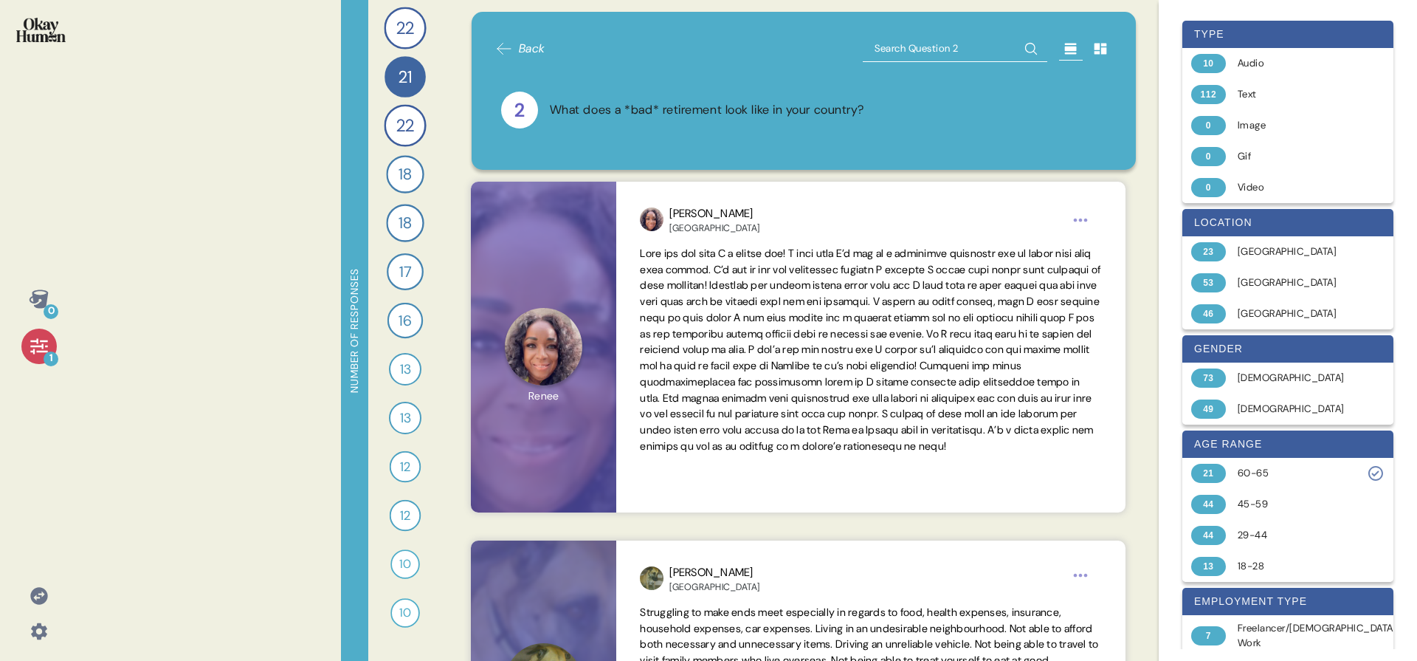
click at [403, 97] on div "22 What does a *good* retirement look like in your country for regular people? …" at bounding box center [405, 330] width 74 height 661
click at [401, 113] on span "22" at bounding box center [404, 125] width 17 height 26
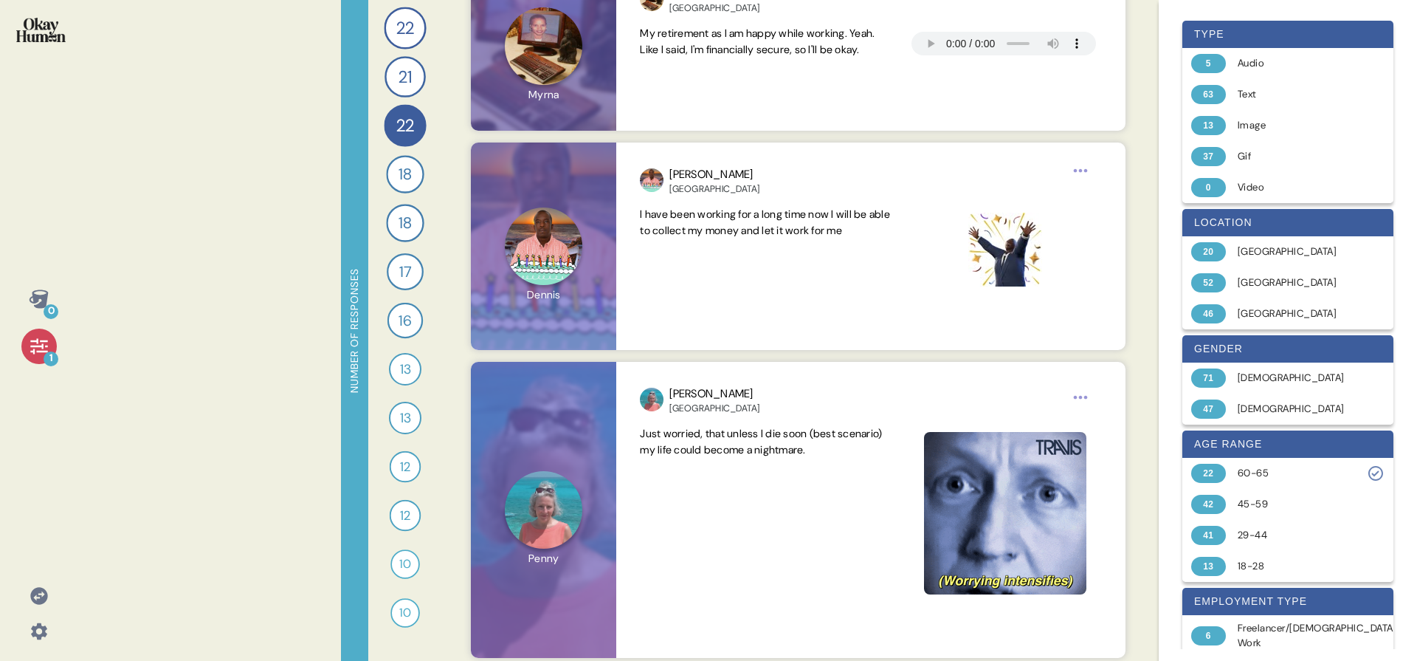
scroll to position [2911, 0]
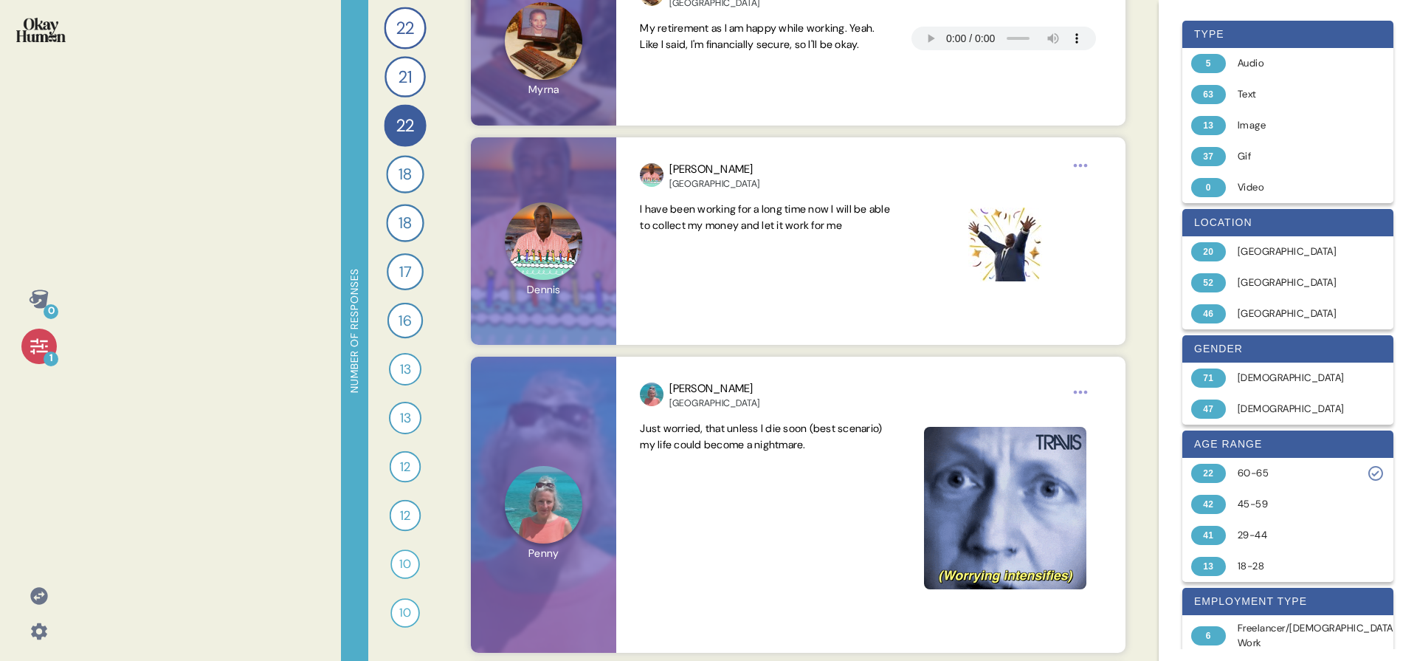
click at [380, 182] on div "22 What does a *good* retirement look like in your country for regular people? …" at bounding box center [405, 330] width 74 height 661
click at [399, 174] on span "18" at bounding box center [405, 174] width 13 height 24
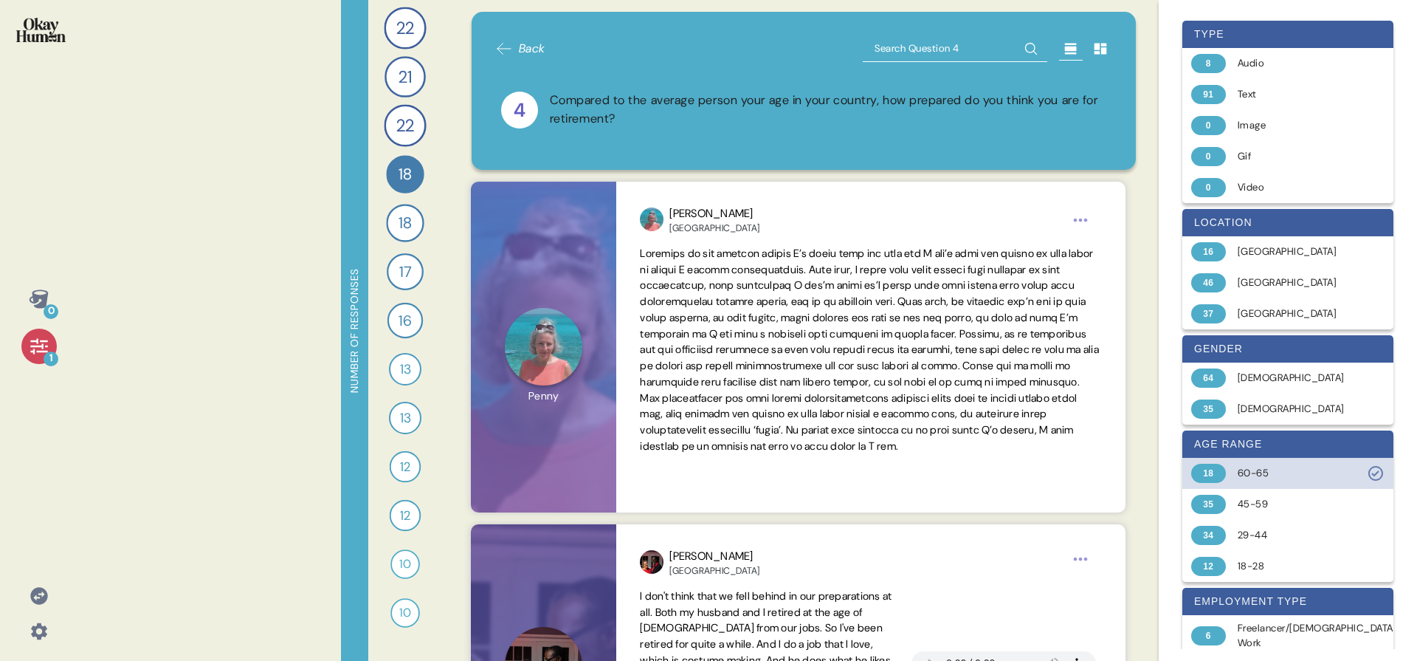
click at [1265, 462] on div "18 60-65" at bounding box center [1288, 473] width 211 height 31
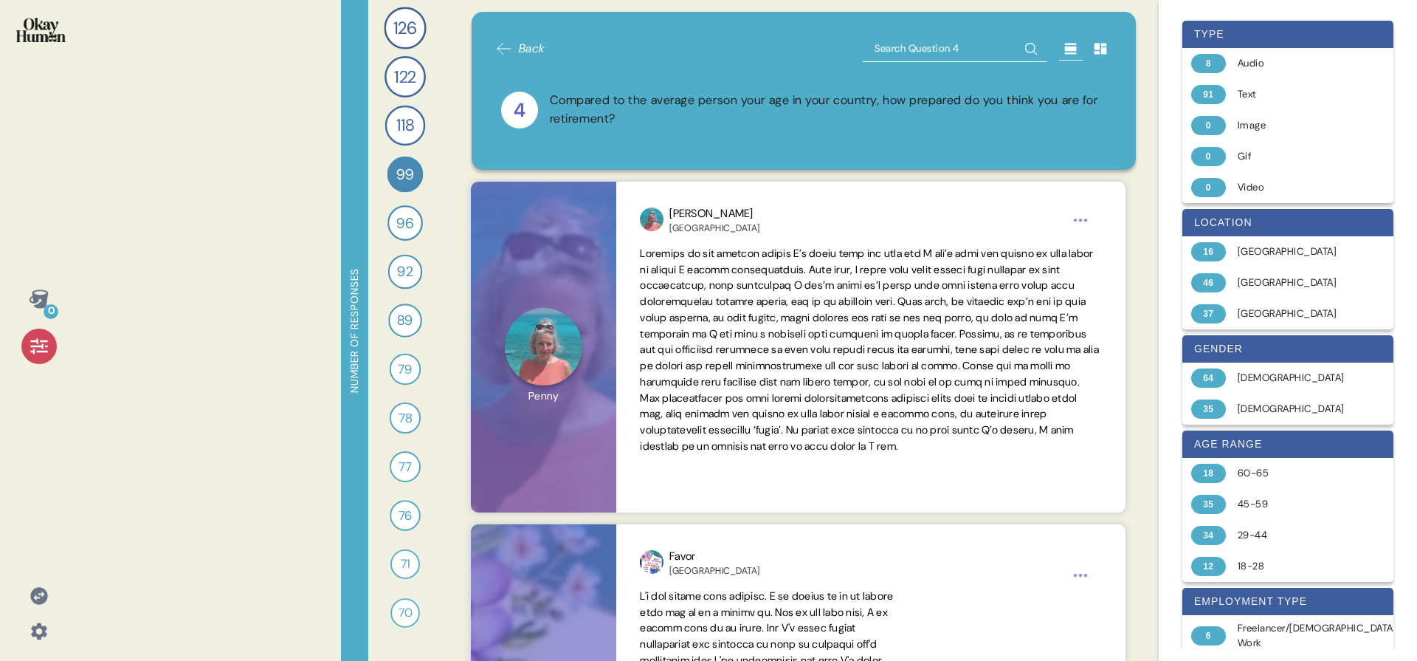
click at [31, 343] on icon at bounding box center [39, 346] width 21 height 21
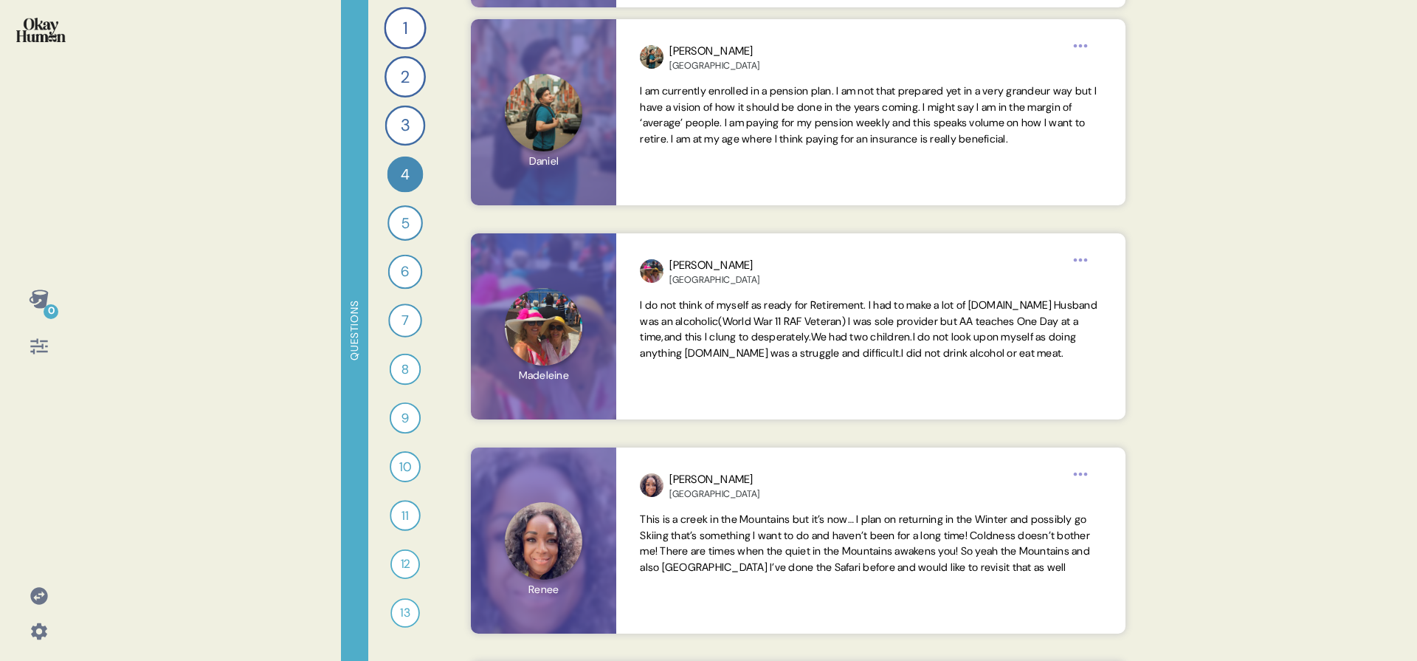
scroll to position [2336, 0]
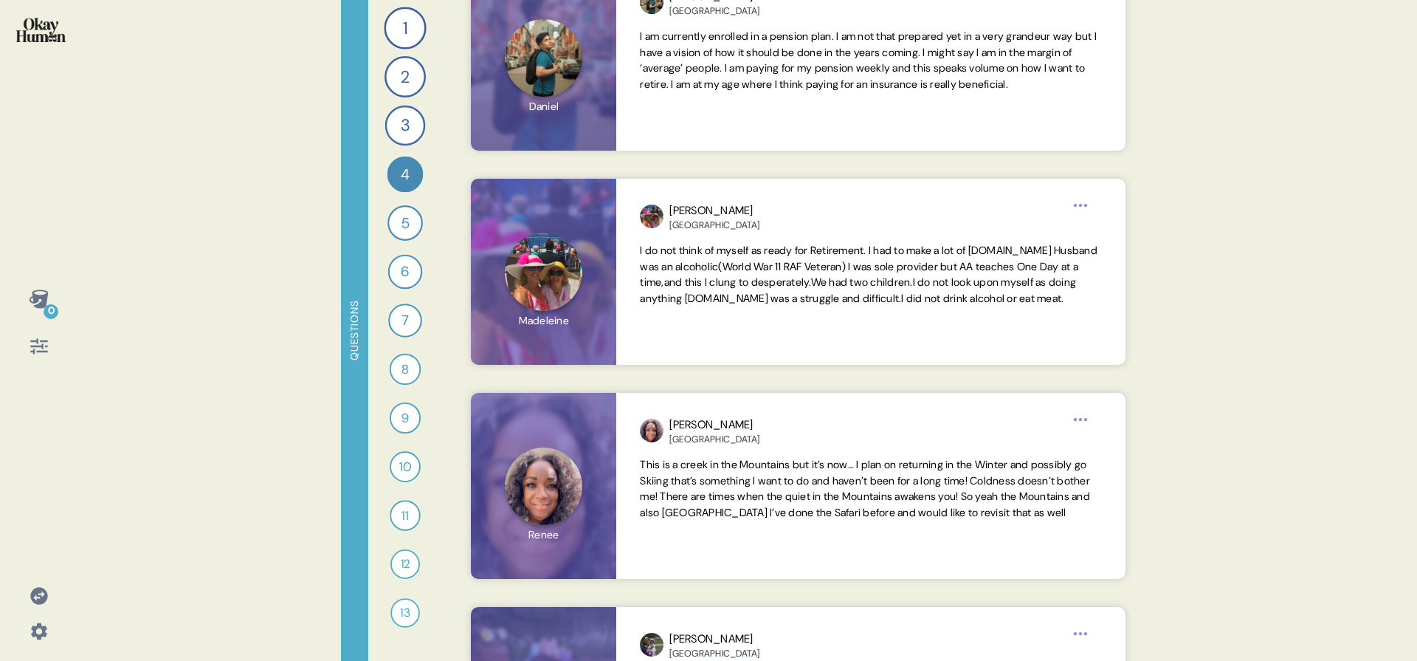
click at [38, 354] on icon at bounding box center [39, 346] width 21 height 21
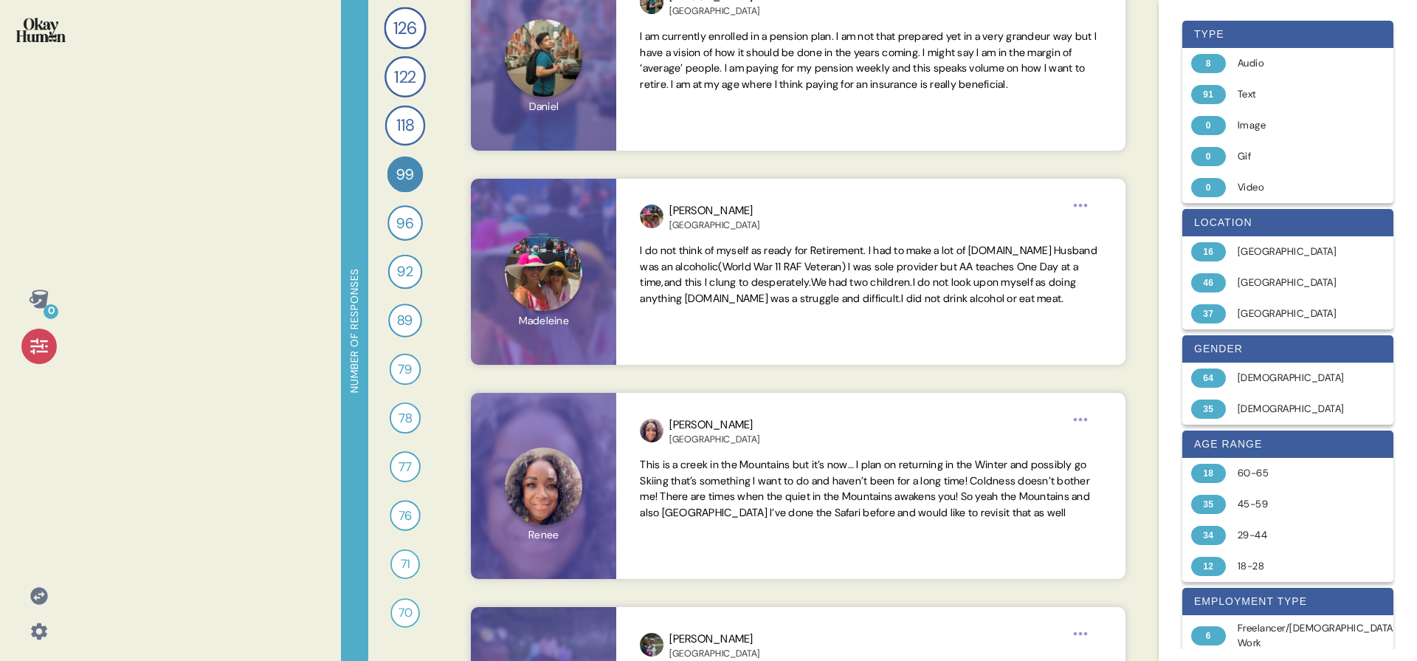
click at [38, 354] on icon at bounding box center [39, 346] width 21 height 21
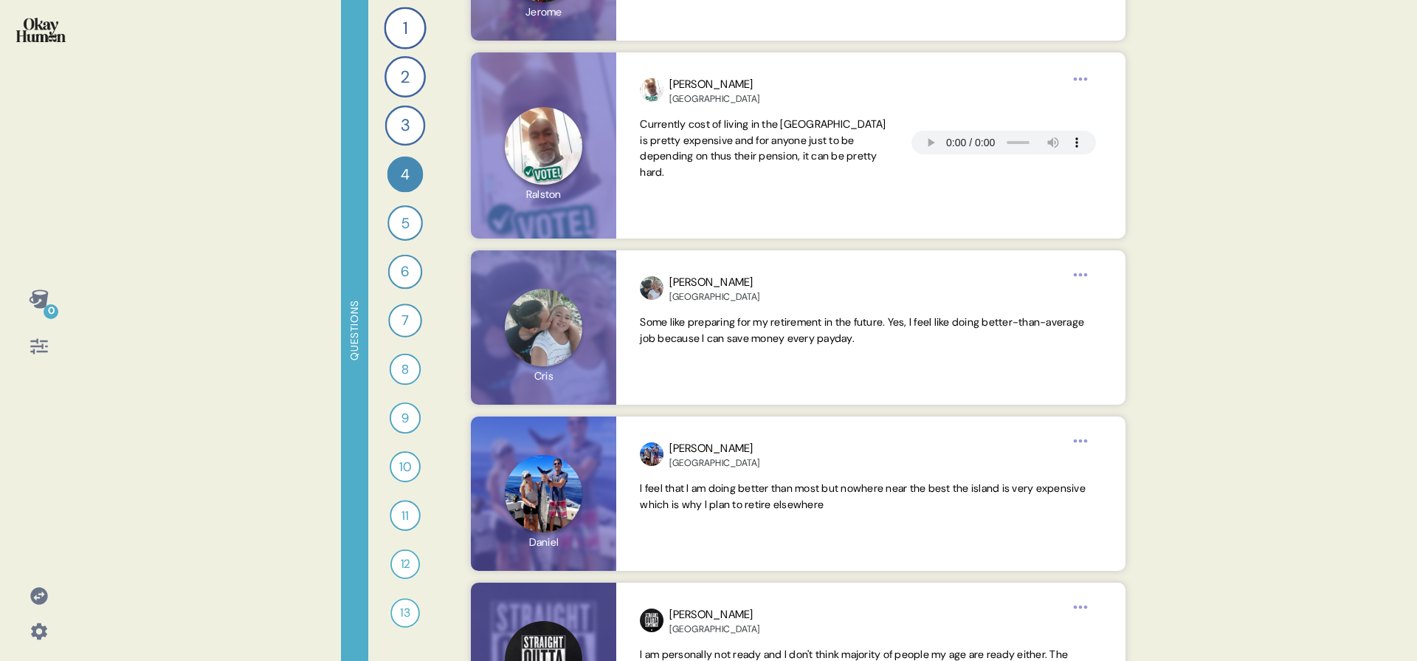
scroll to position [7827, 0]
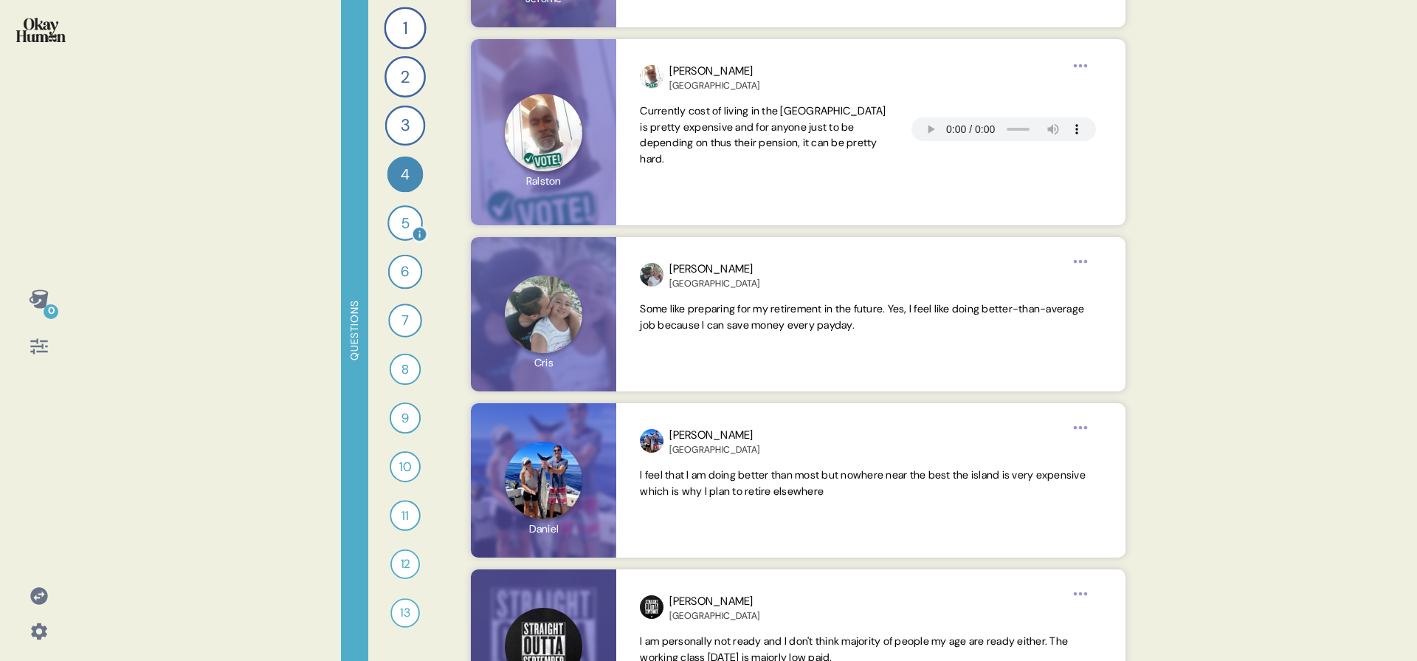
click at [400, 211] on div "5" at bounding box center [405, 222] width 35 height 35
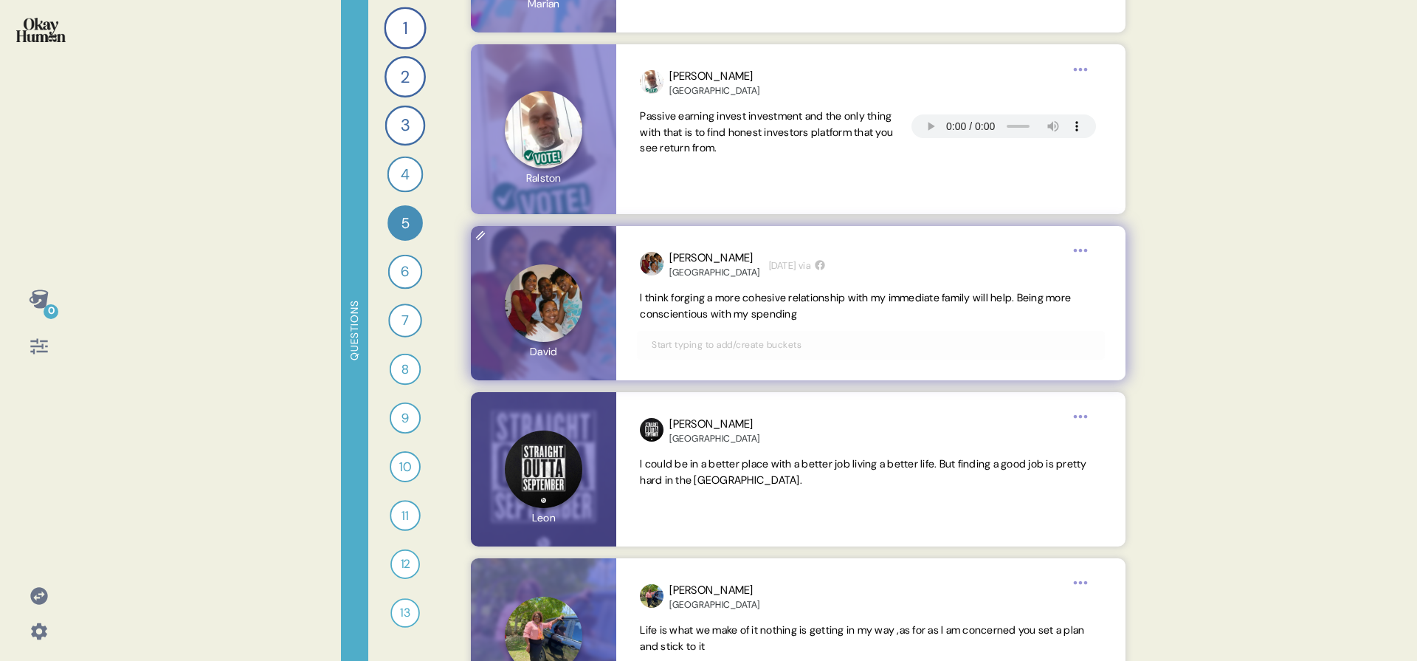
scroll to position [6641, 0]
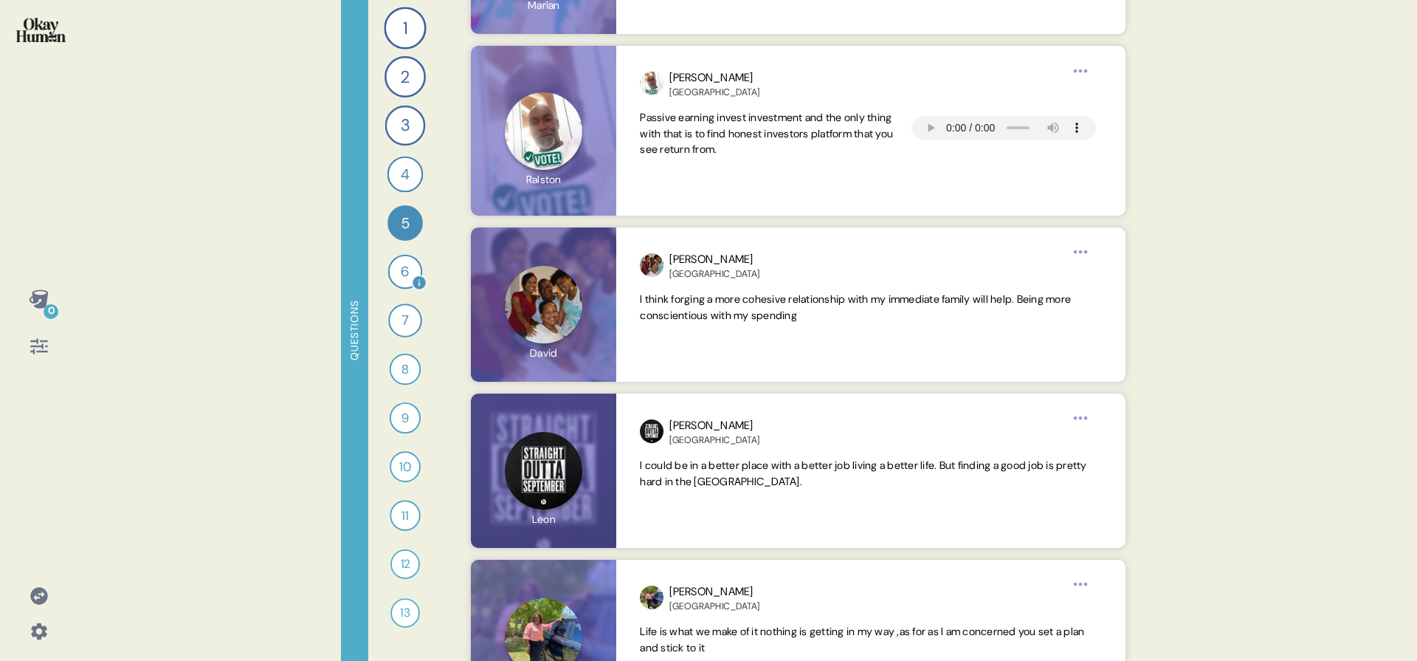
click at [416, 273] on div "6" at bounding box center [405, 272] width 35 height 35
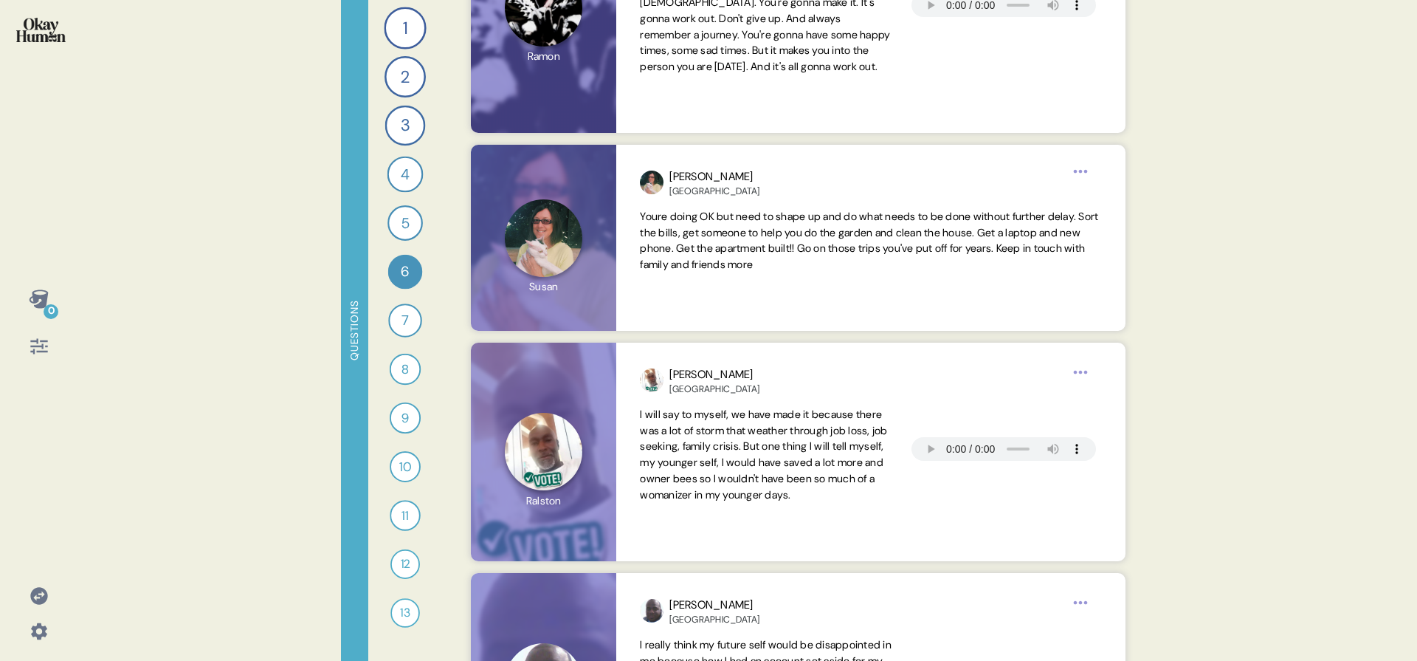
scroll to position [0, 0]
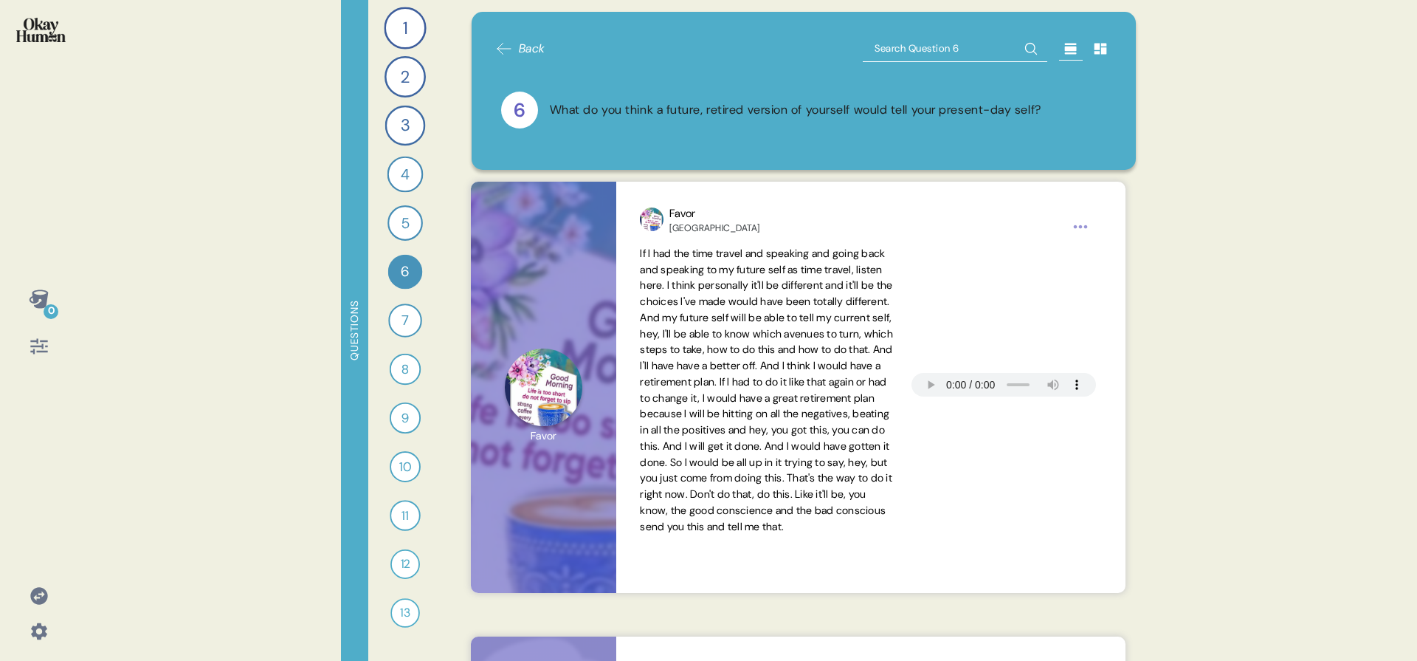
click at [686, 111] on div "What do you think a future, retired version of yourself would tell your present…" at bounding box center [796, 110] width 492 height 18
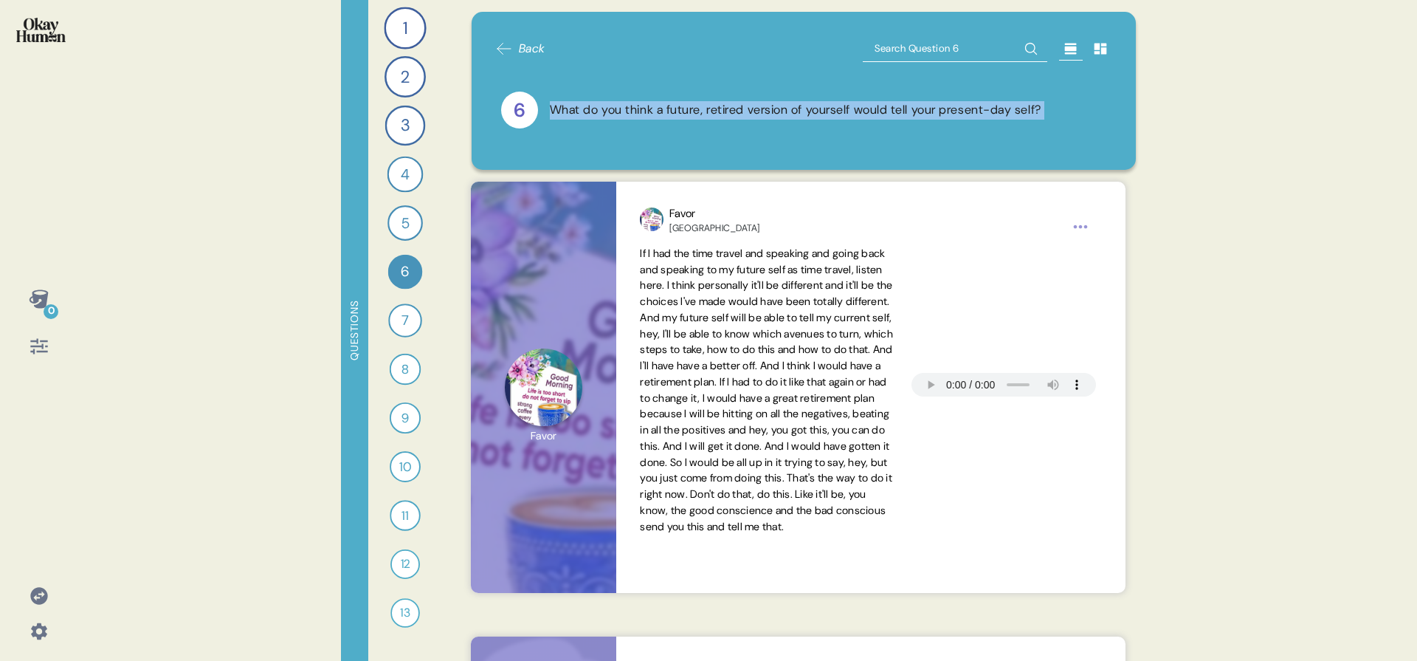
click at [686, 111] on div "What do you think a future, retired version of yourself would tell your present…" at bounding box center [796, 110] width 492 height 18
copy div "What do you think a future, retired version of yourself would tell your present…"
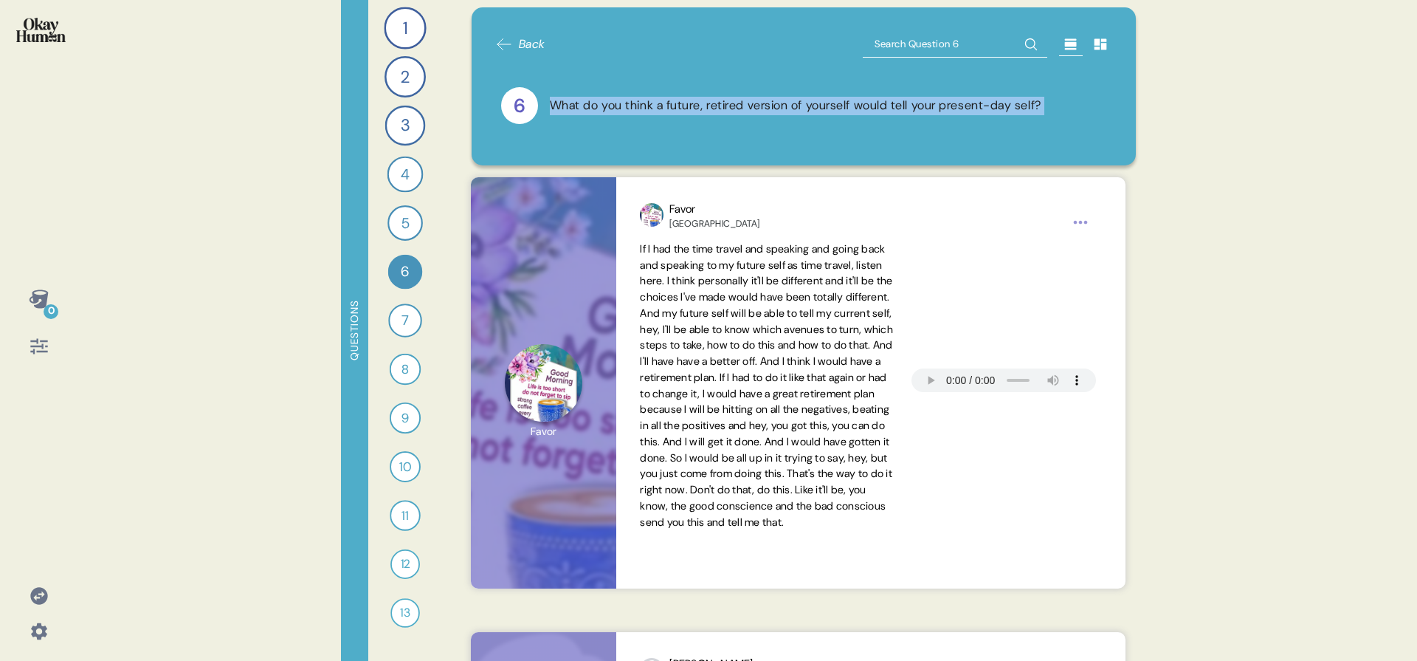
scroll to position [6, 0]
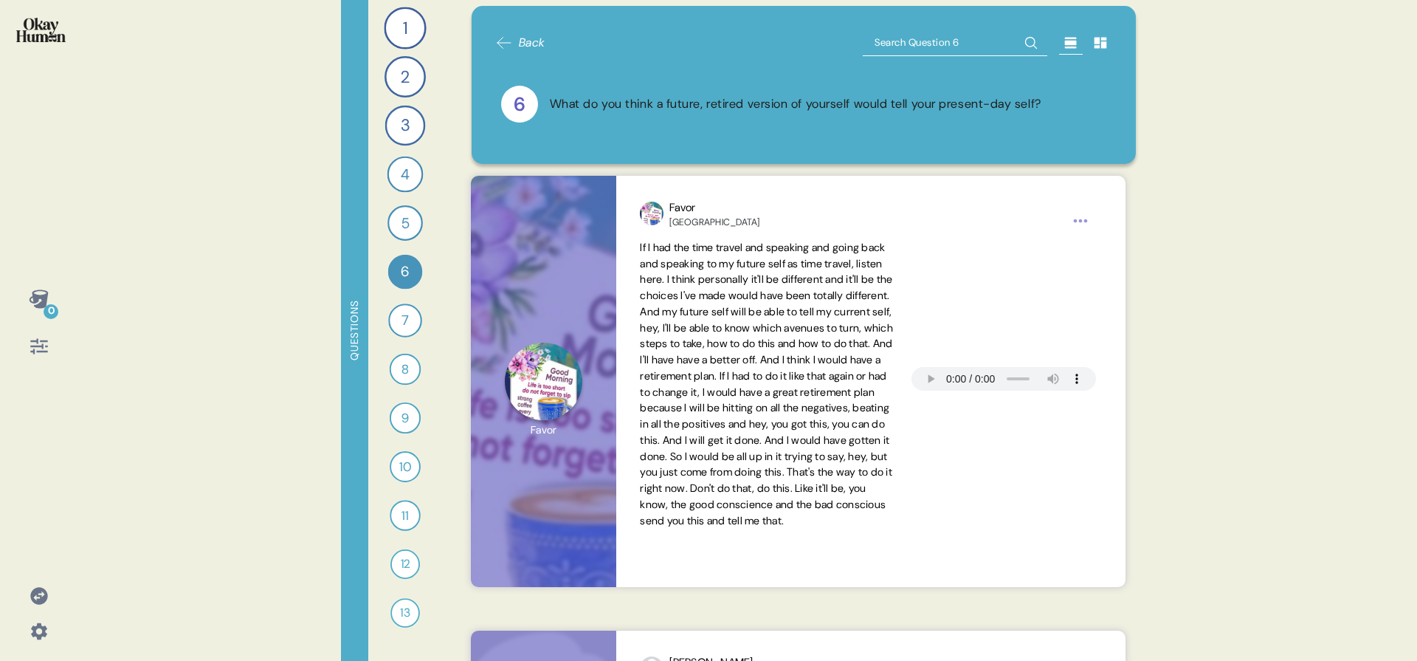
click at [461, 326] on div "Favor [GEOGRAPHIC_DATA] [DATE] via If I had the time travel and speaking and go…" at bounding box center [798, 381] width 689 height 411
click at [401, 325] on div "7" at bounding box center [405, 320] width 34 height 34
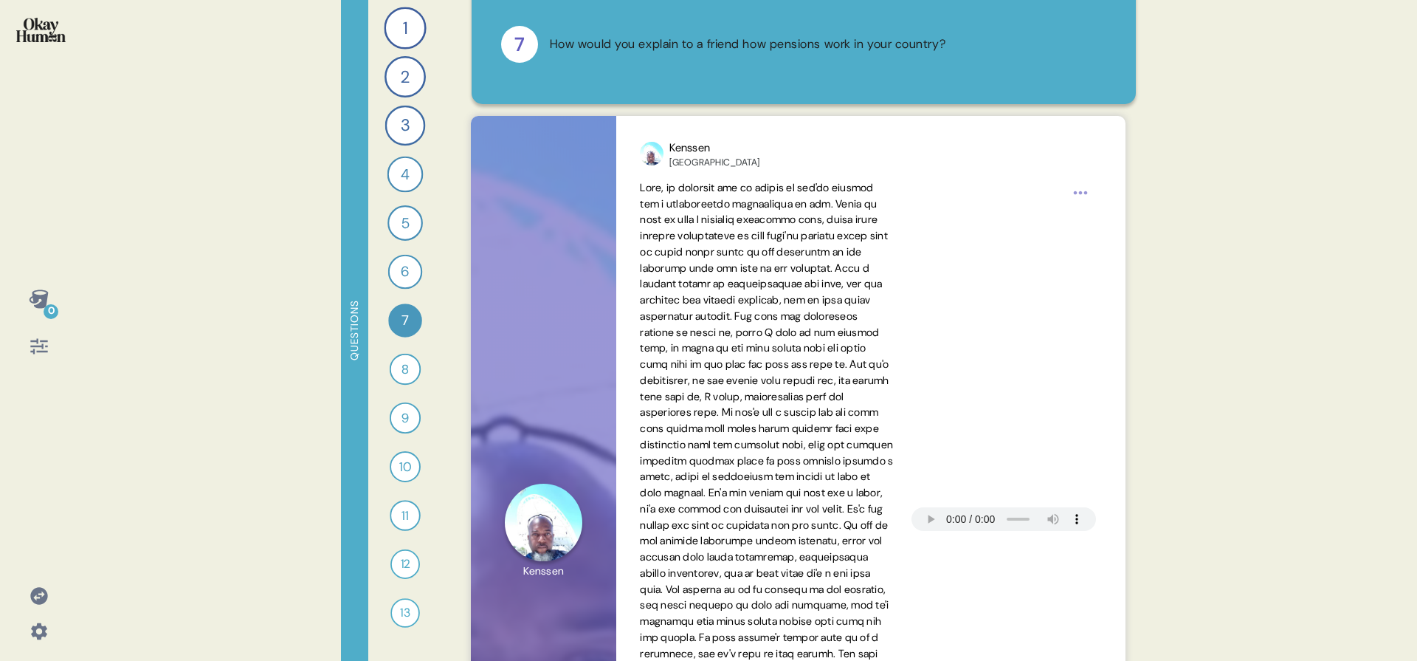
scroll to position [66, 0]
click at [414, 269] on div "6" at bounding box center [405, 272] width 35 height 35
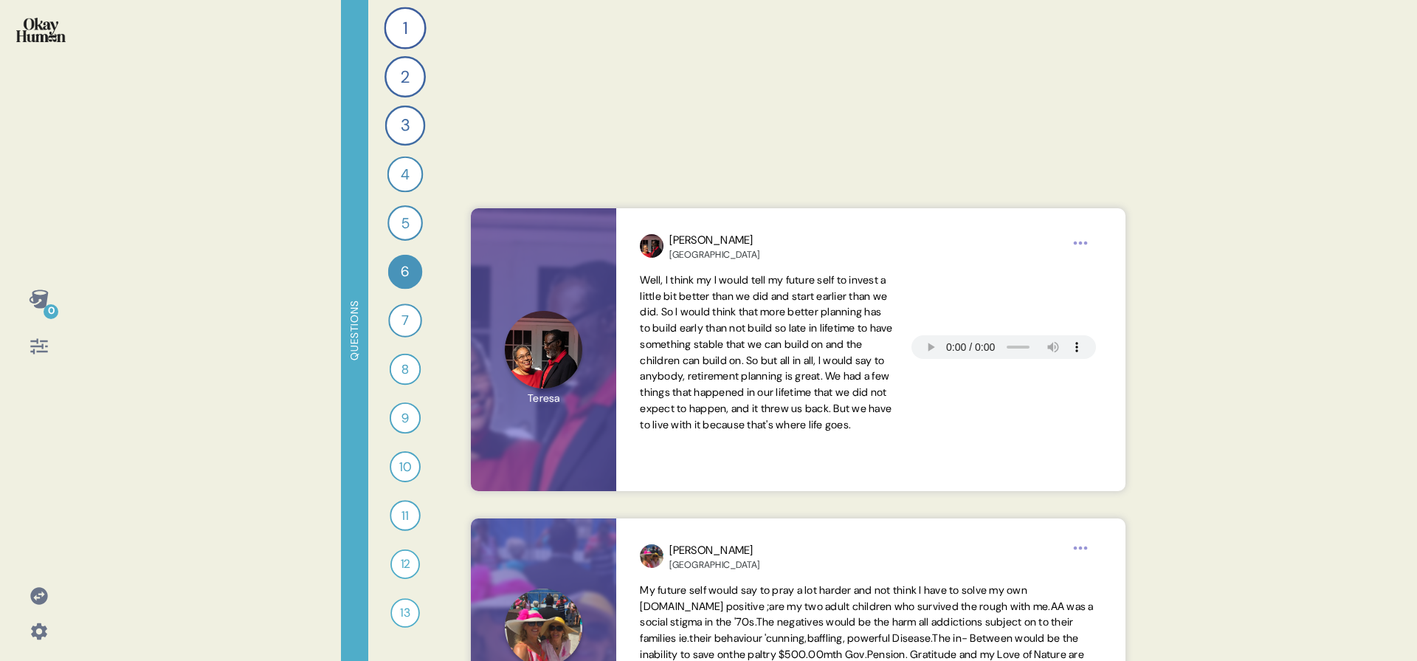
scroll to position [3490, 0]
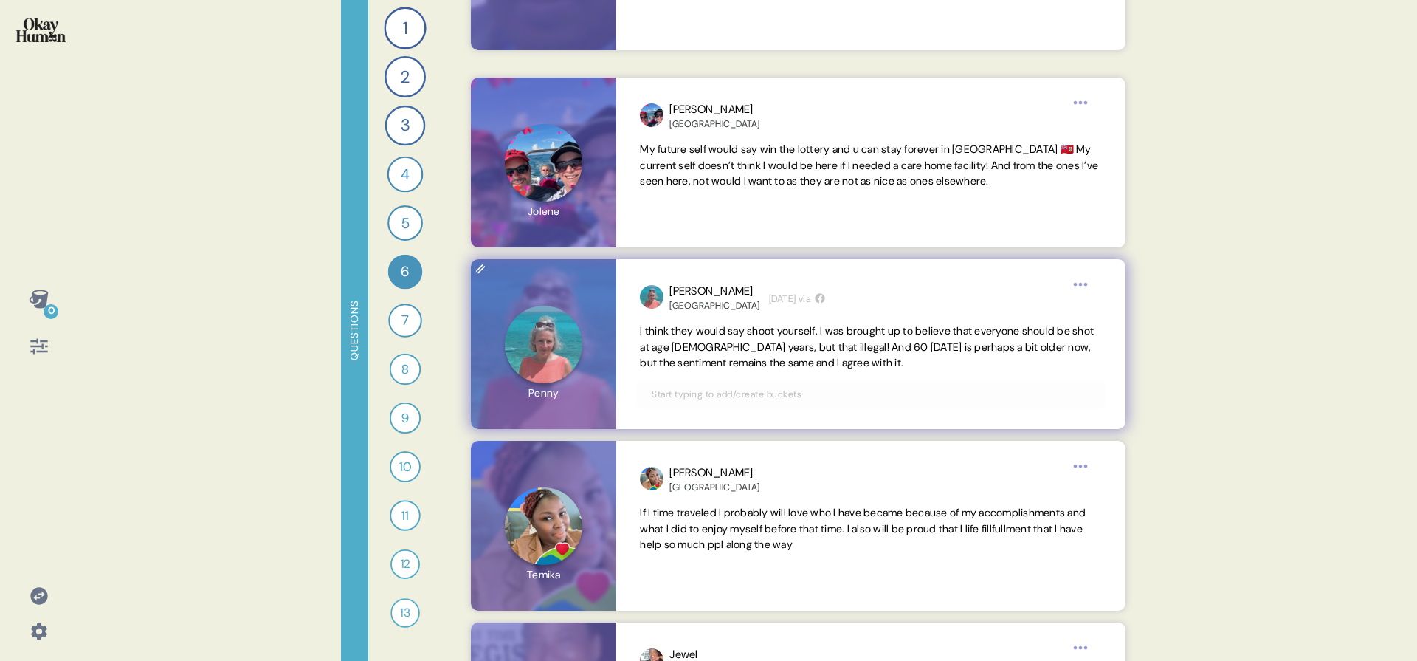
click at [690, 354] on span "I think they would say shoot yourself. I was brought up to believe that everyon…" at bounding box center [870, 347] width 461 height 48
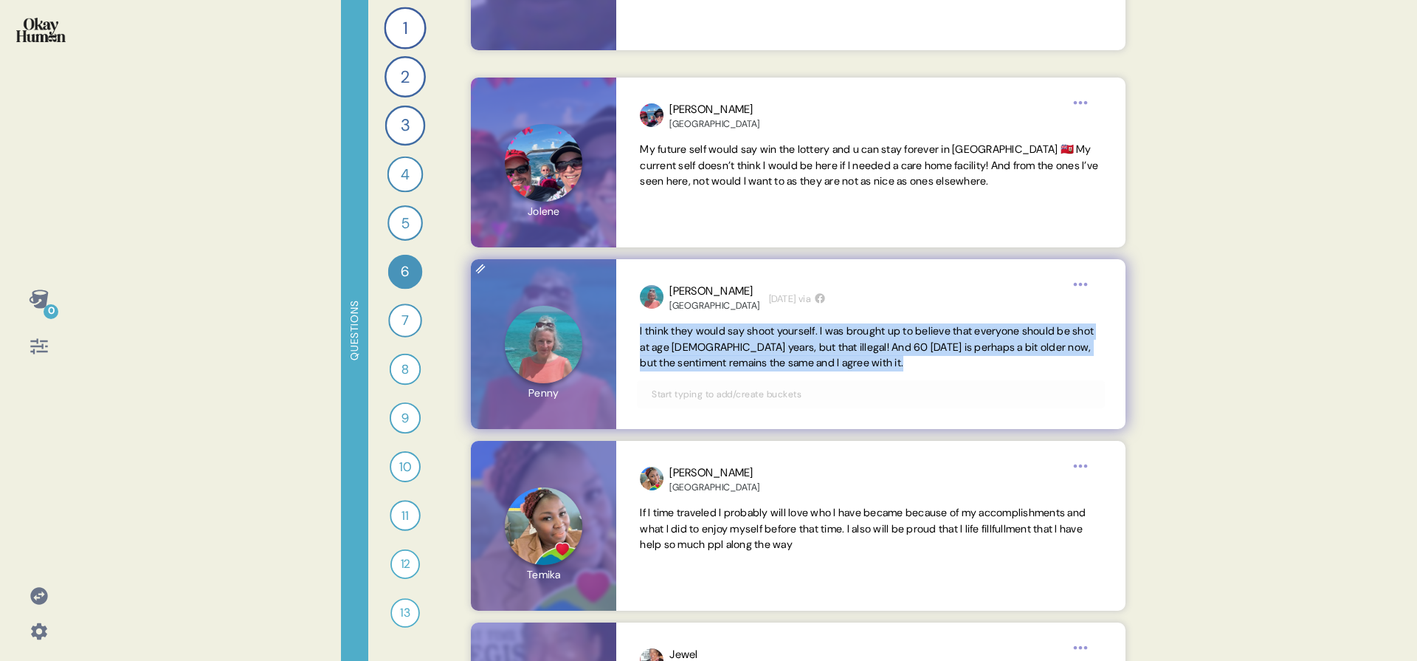
click at [690, 354] on span "I think they would say shoot yourself. I was brought up to believe that everyon…" at bounding box center [870, 347] width 461 height 48
copy span "I think they would say shoot yourself. I was brought up to believe that everyon…"
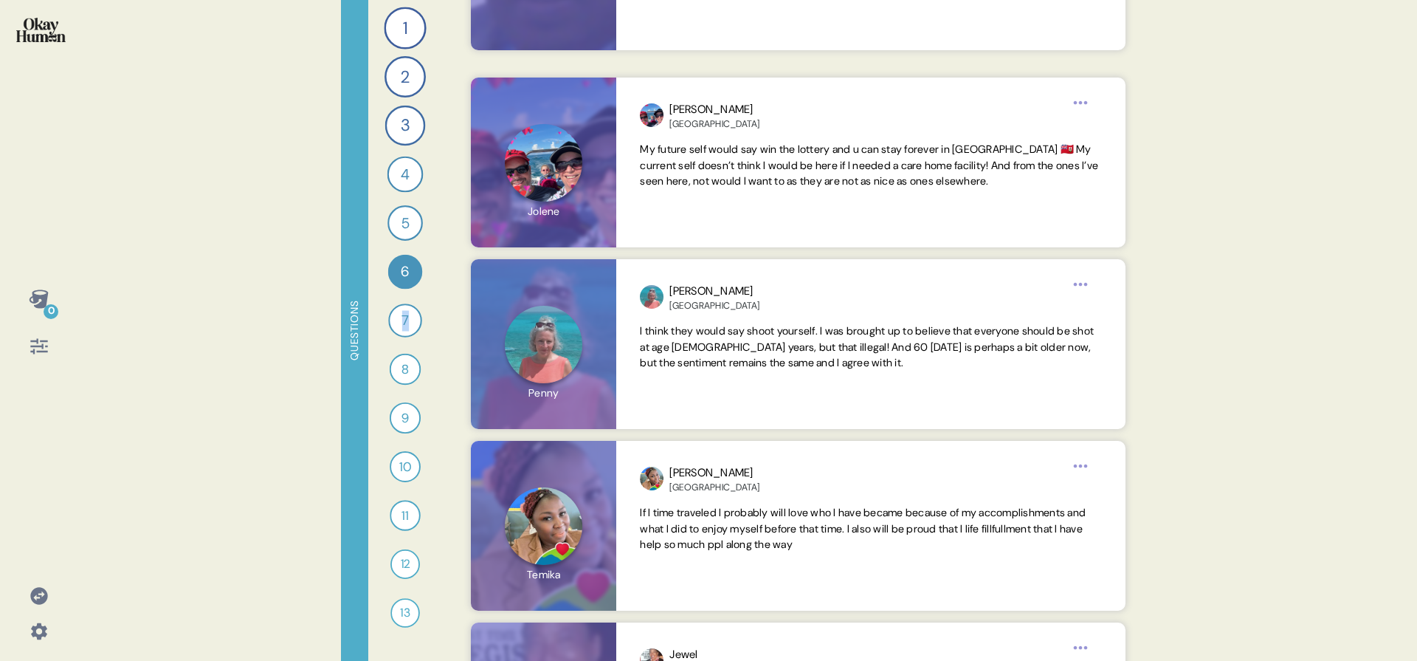
click at [386, 329] on div "1 What does a *good* retirement look like in your country for regular people? 1…" at bounding box center [405, 330] width 74 height 661
click at [395, 309] on div "7" at bounding box center [405, 320] width 34 height 34
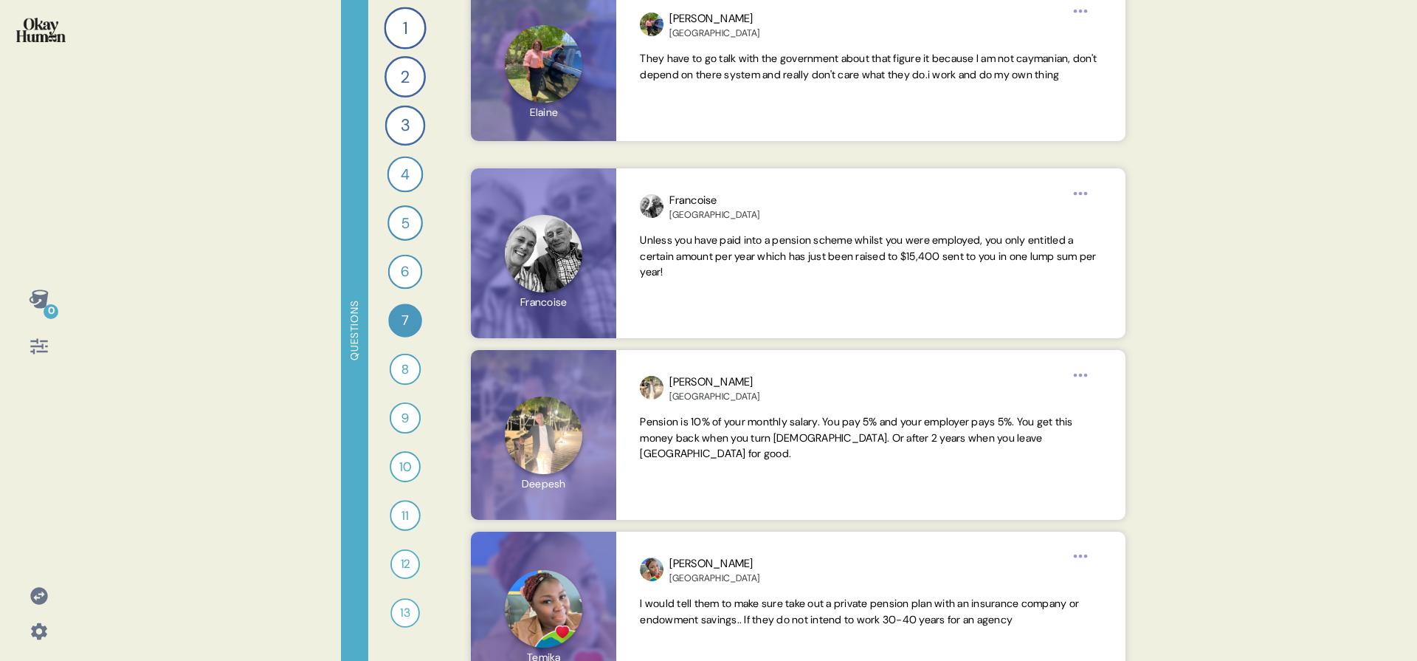
scroll to position [7790, 0]
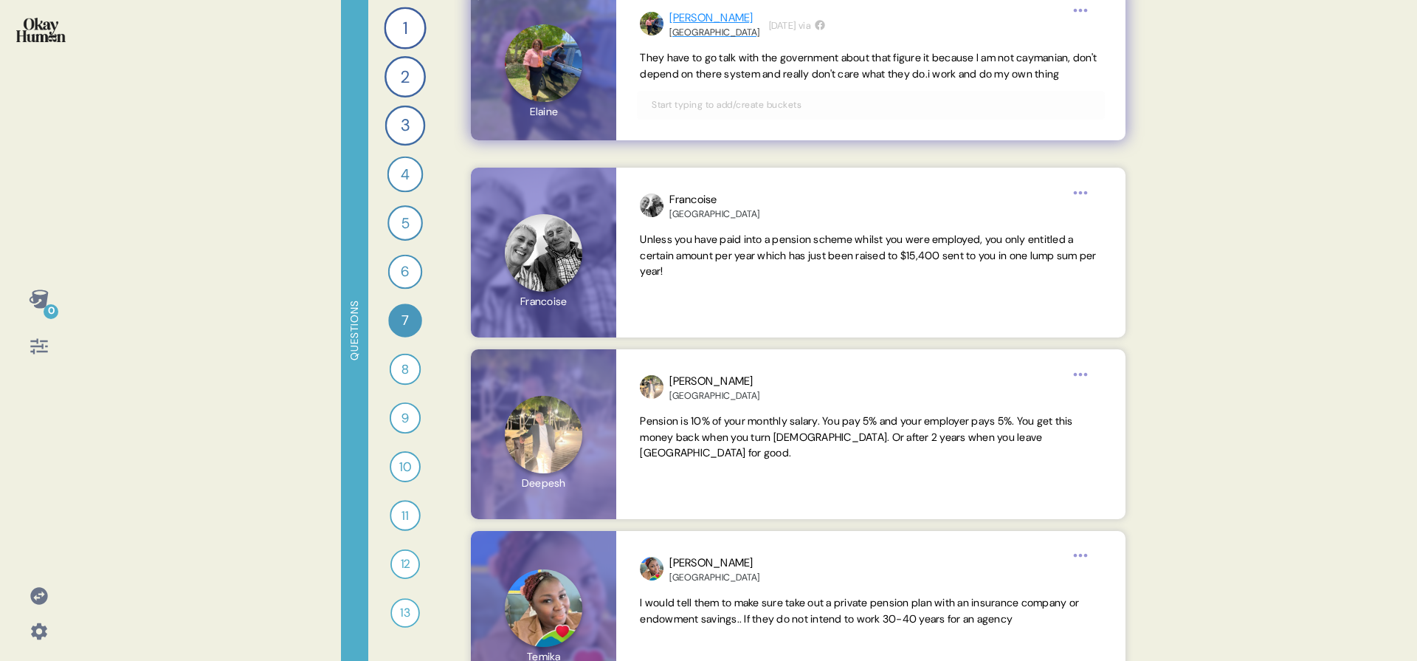
click at [685, 30] on div "[GEOGRAPHIC_DATA]" at bounding box center [715, 33] width 90 height 12
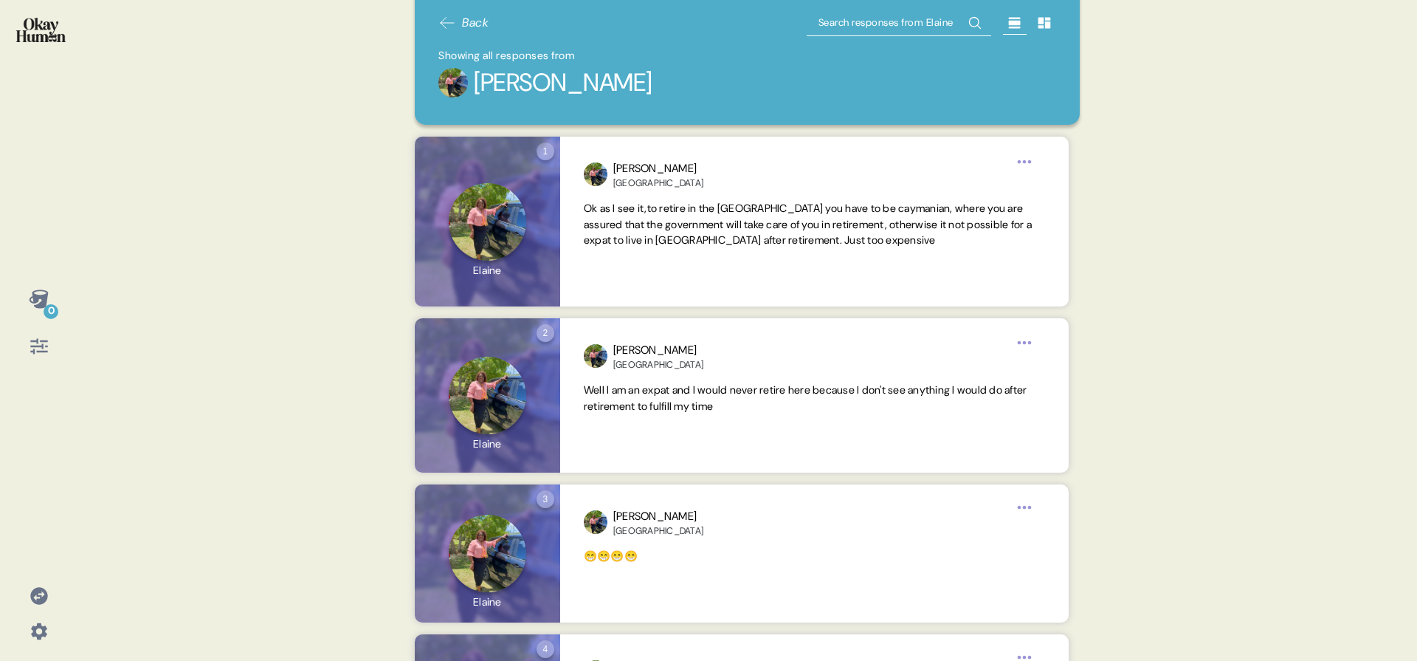
scroll to position [0, 0]
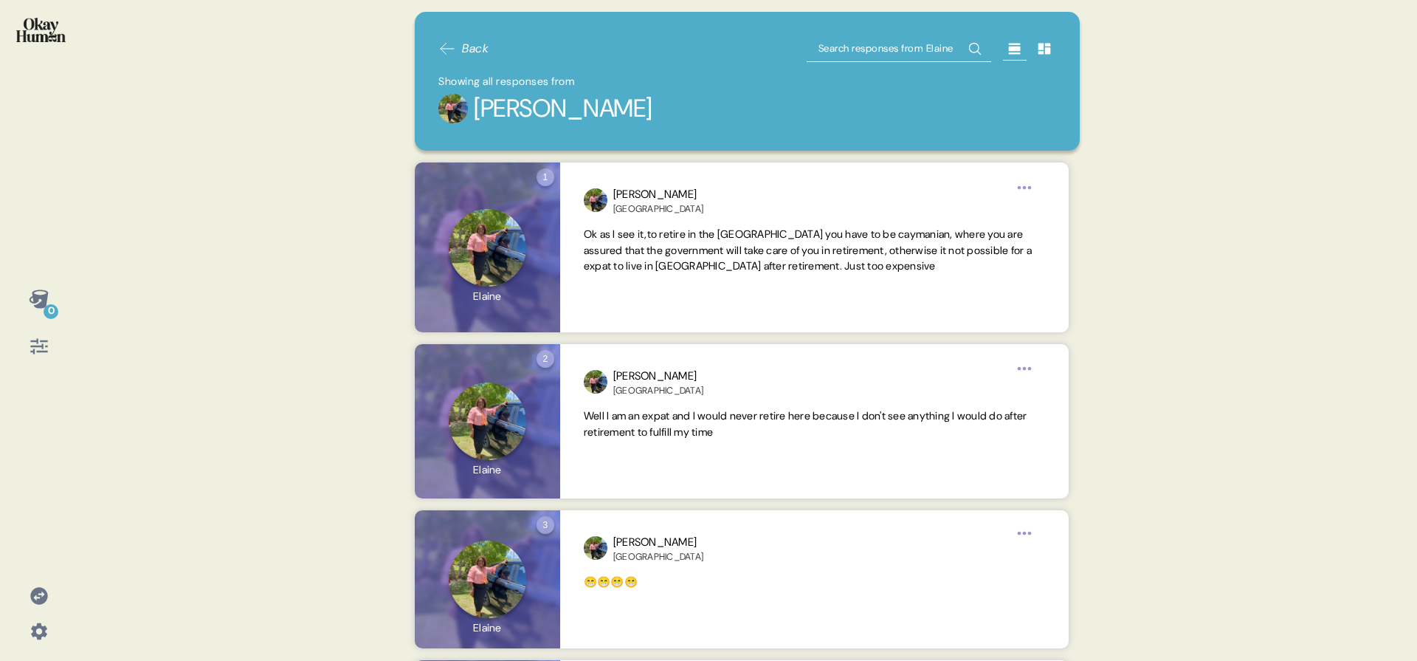
click at [447, 44] on icon at bounding box center [447, 49] width 18 height 18
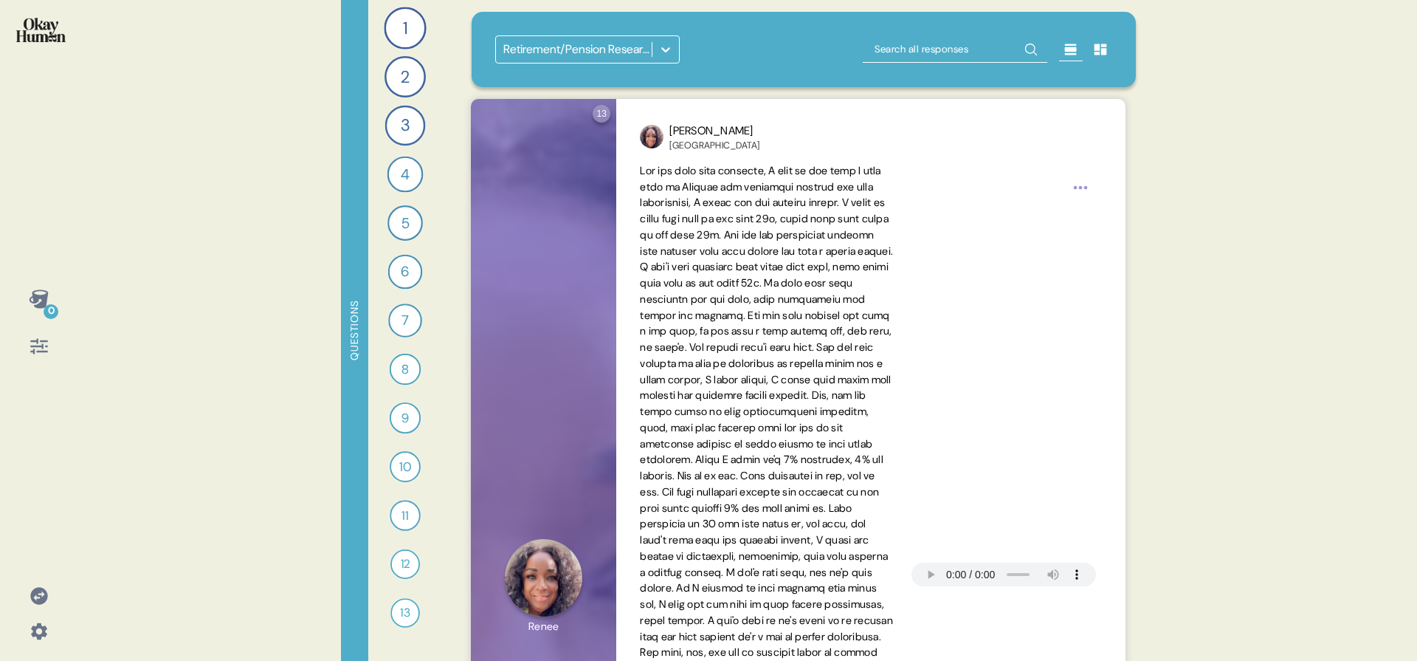
click at [401, 322] on div "7" at bounding box center [405, 320] width 34 height 34
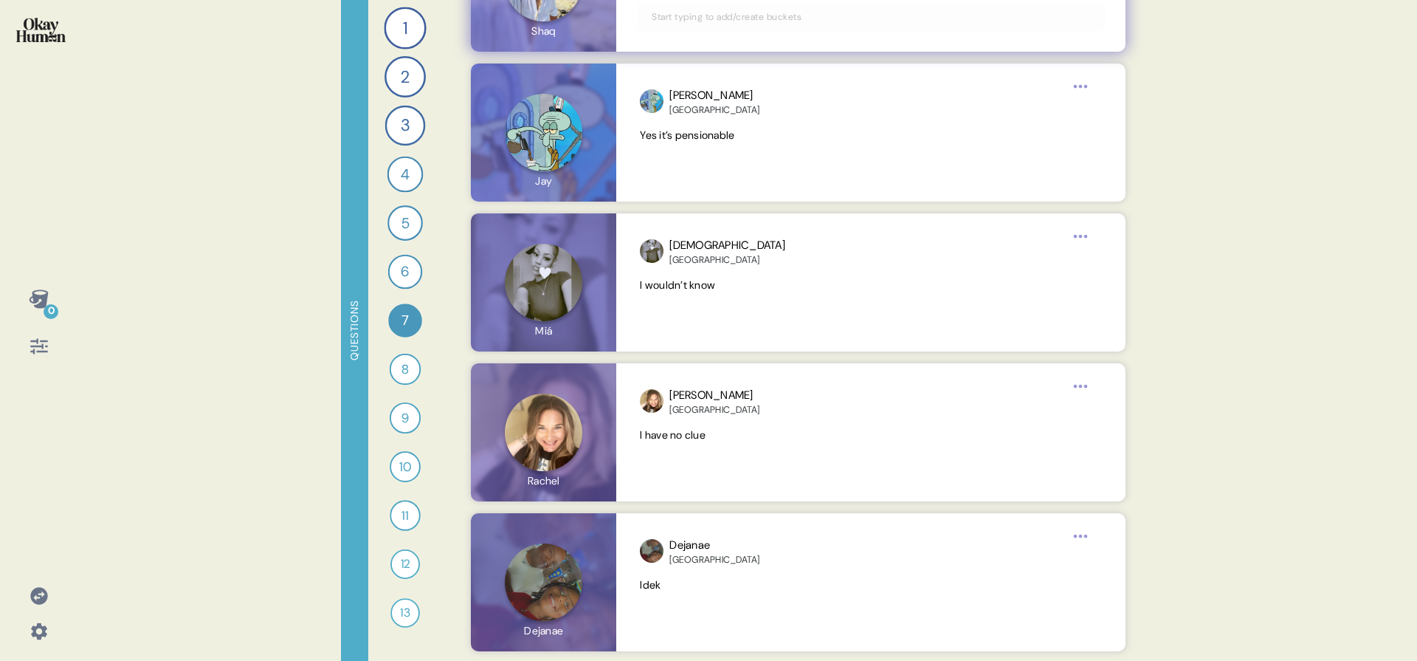
scroll to position [16303, 0]
click at [390, 375] on div "8" at bounding box center [405, 369] width 31 height 31
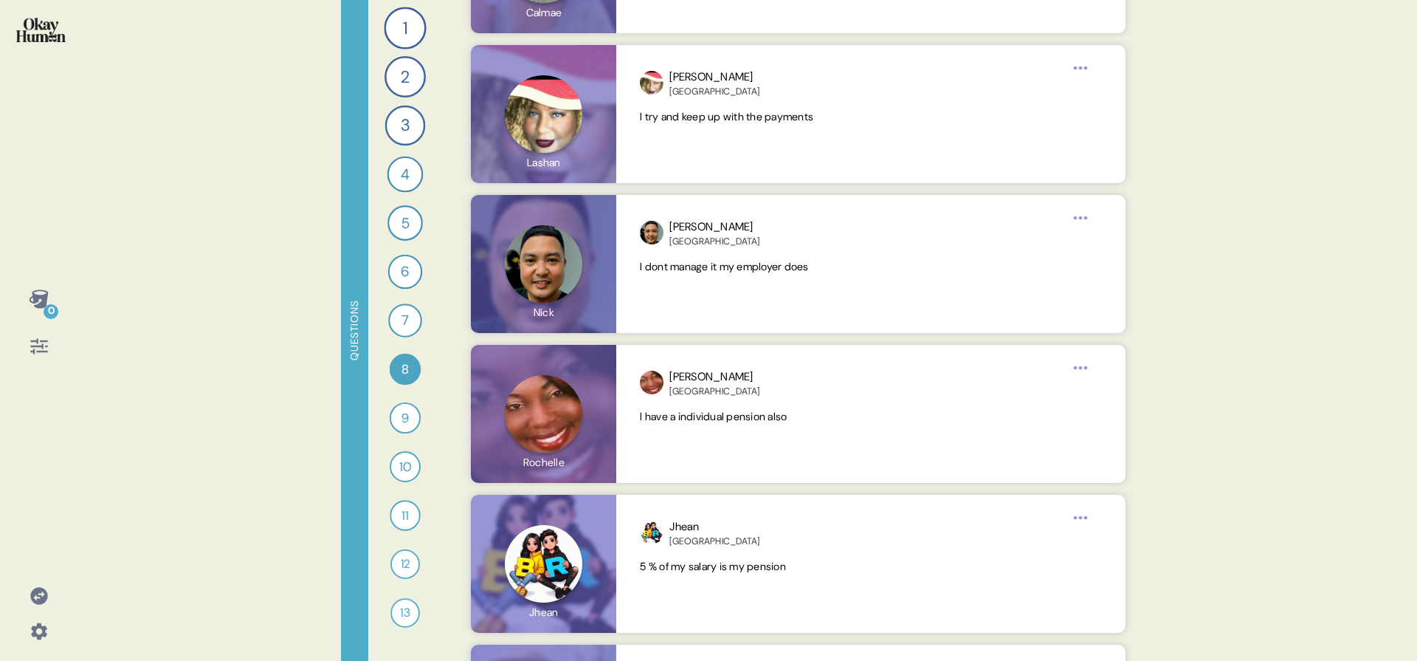
scroll to position [8877, 0]
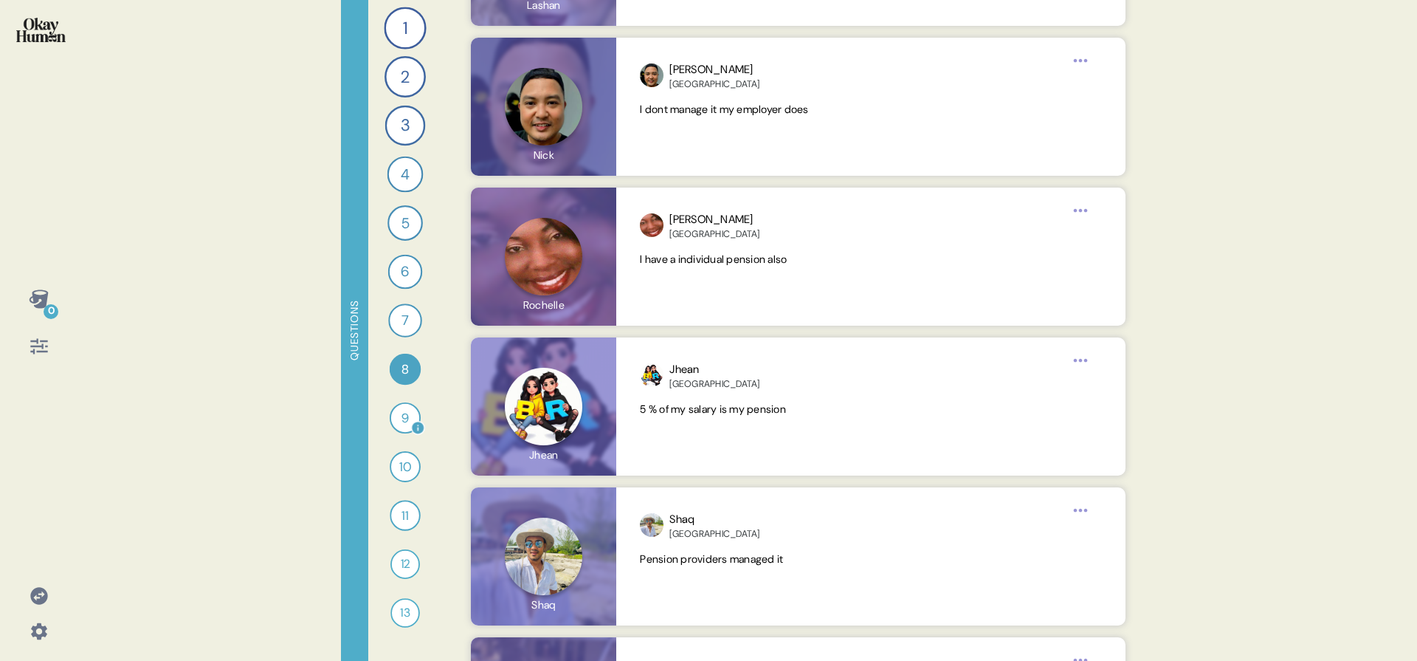
click at [396, 416] on div "9" at bounding box center [405, 417] width 31 height 31
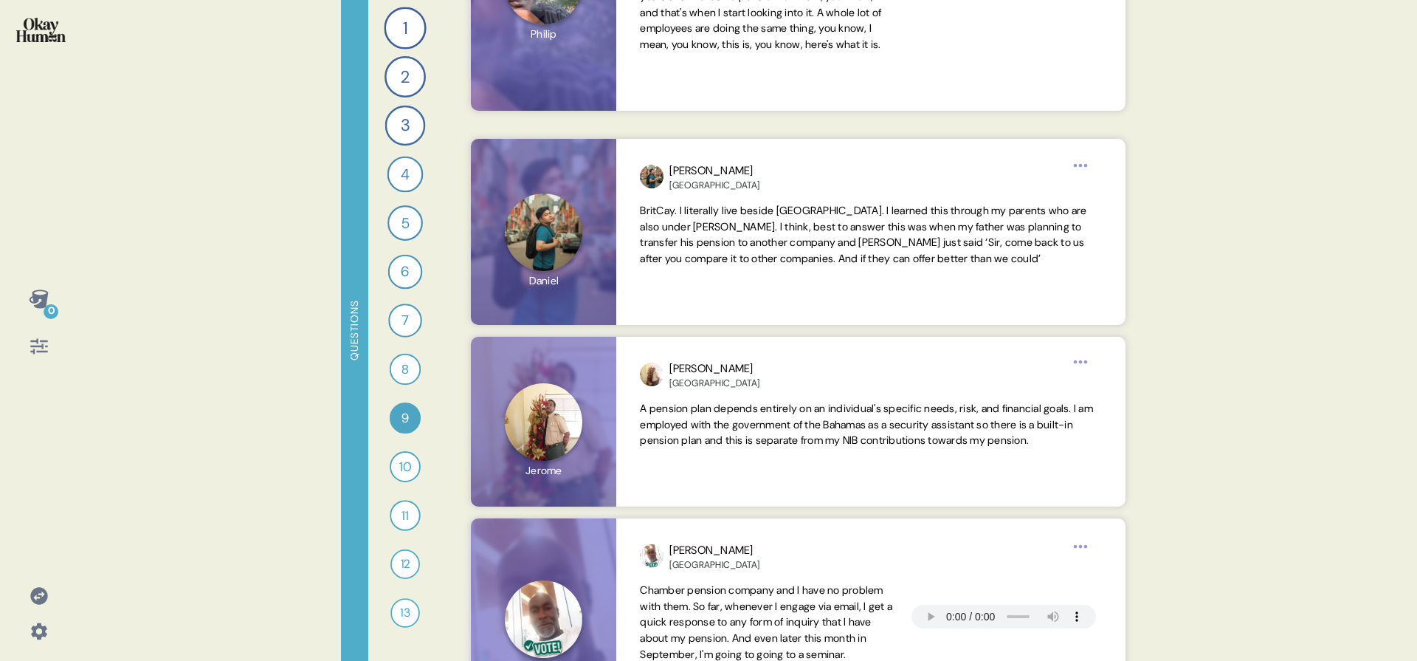
scroll to position [1073, 0]
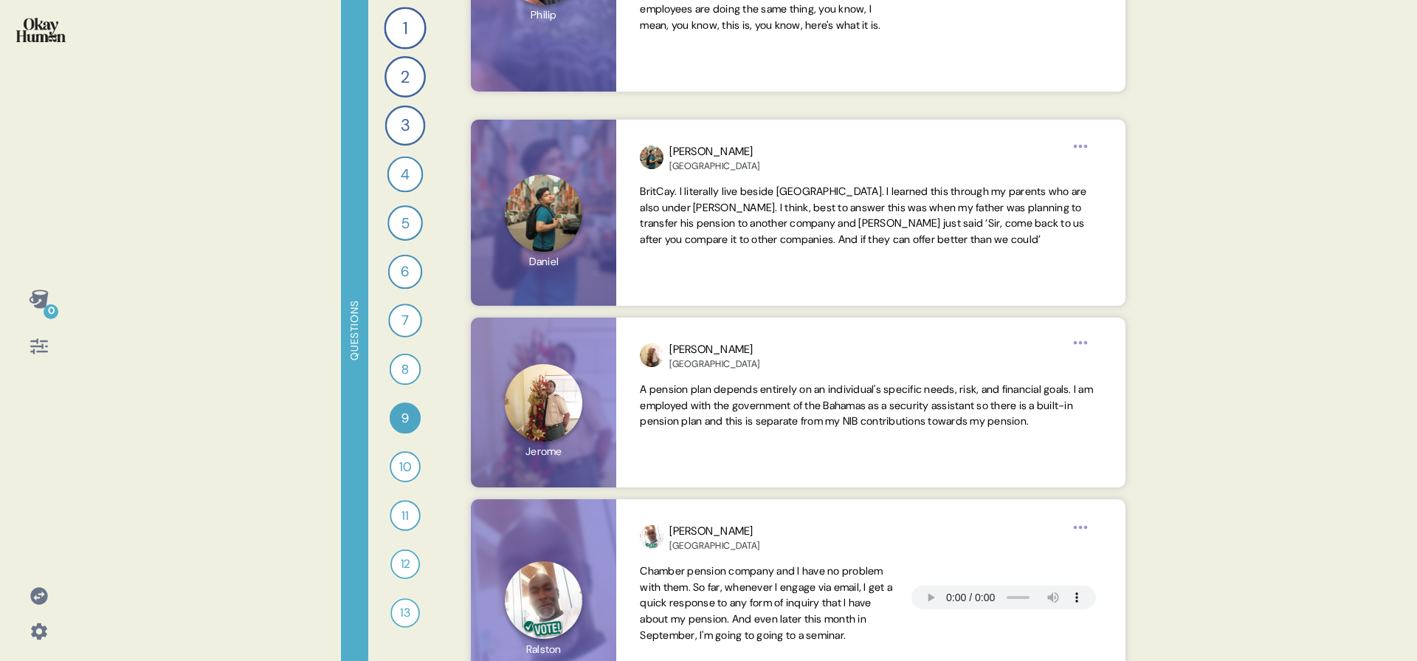
click at [51, 347] on div at bounding box center [38, 345] width 35 height 35
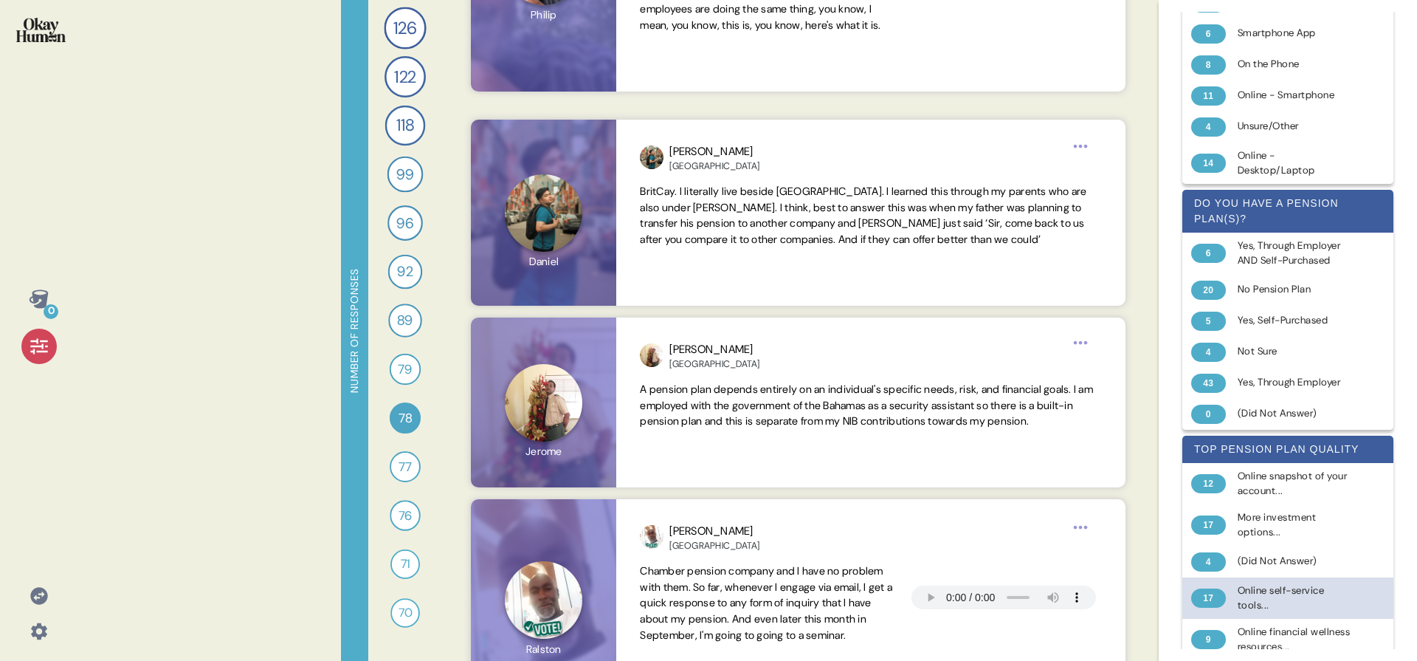
scroll to position [0, 0]
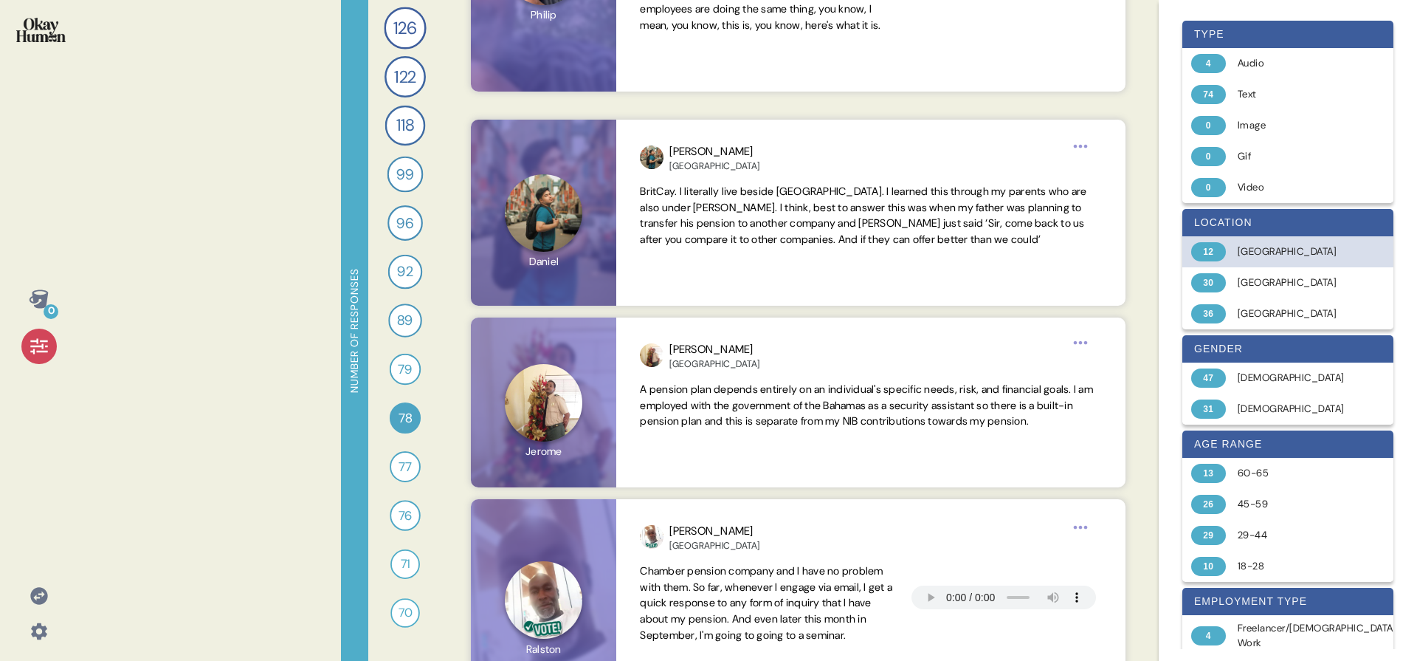
click at [1271, 253] on div "[GEOGRAPHIC_DATA]" at bounding box center [1296, 251] width 117 height 15
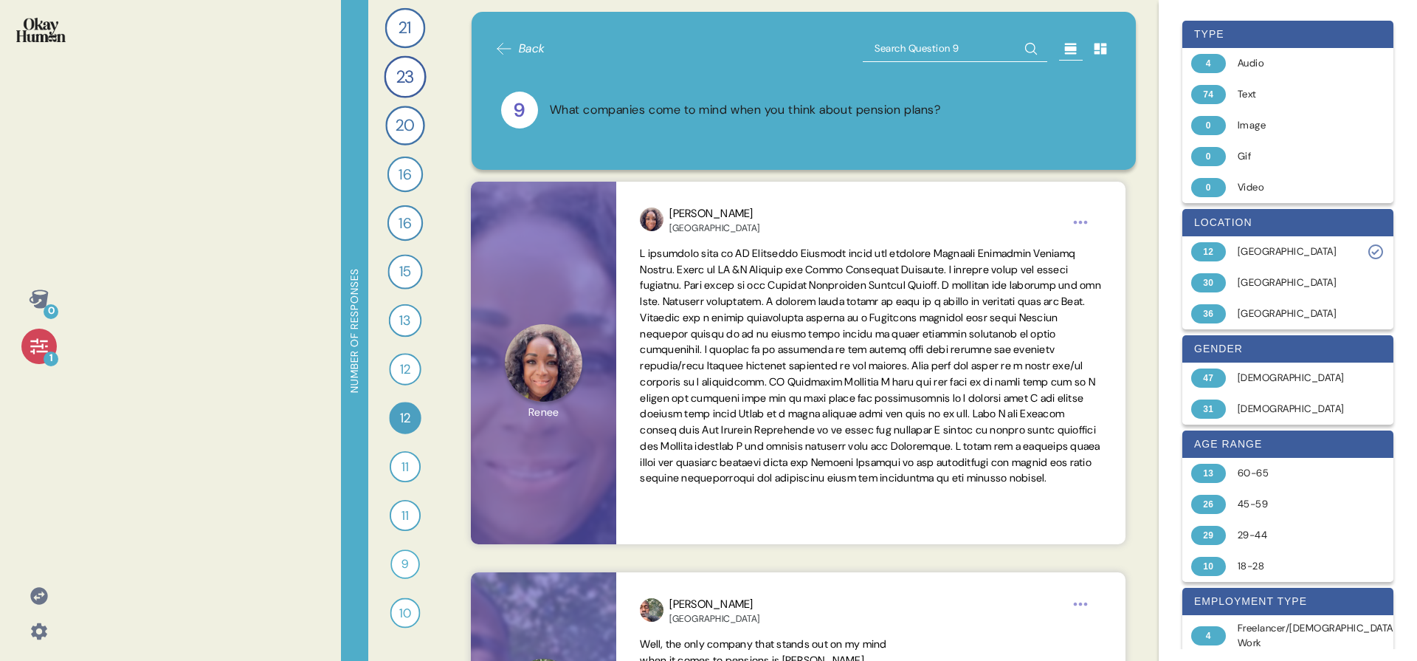
click at [39, 361] on div "1" at bounding box center [38, 345] width 35 height 35
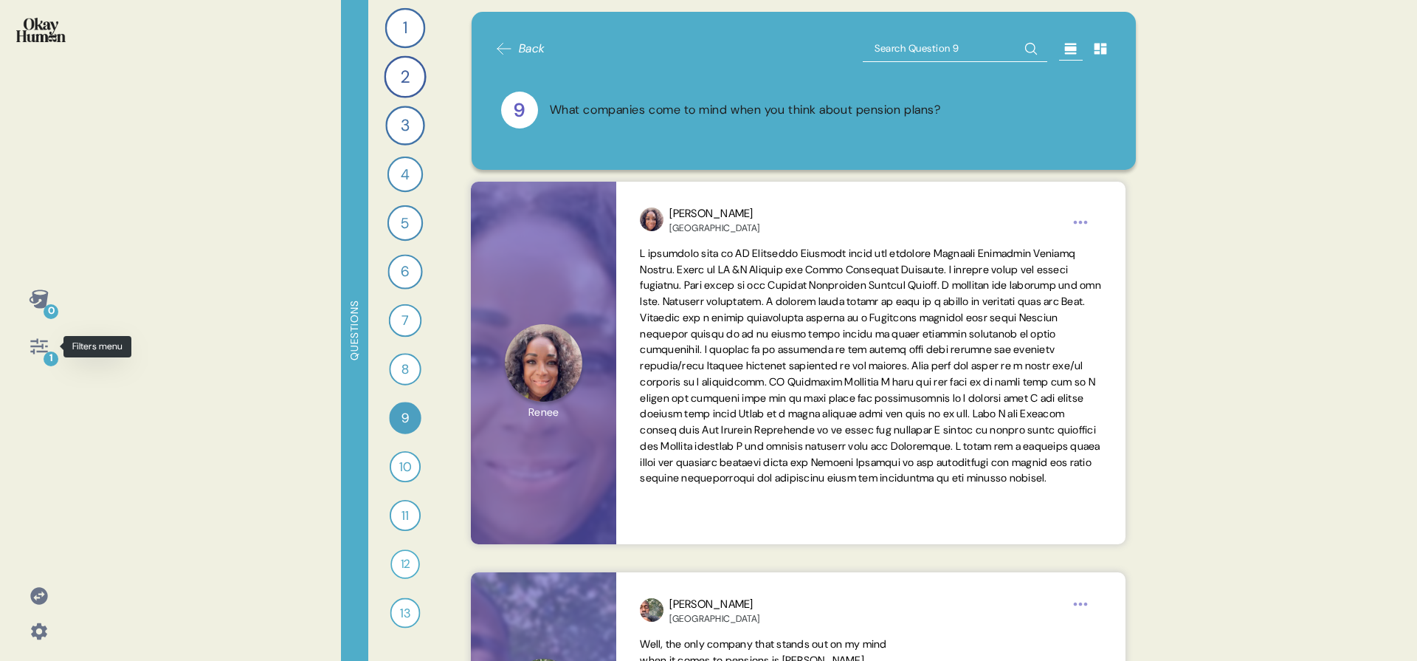
click at [41, 348] on icon at bounding box center [39, 346] width 21 height 21
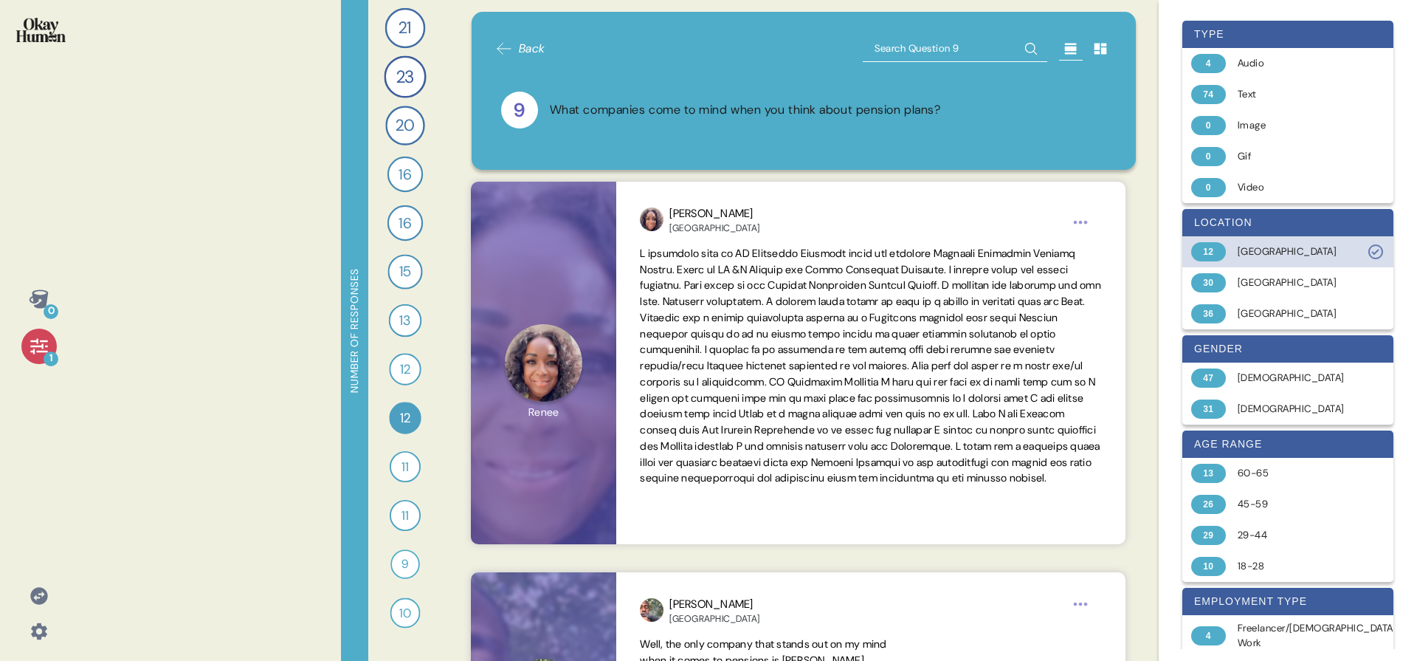
click at [1267, 254] on div "[GEOGRAPHIC_DATA]" at bounding box center [1296, 251] width 117 height 15
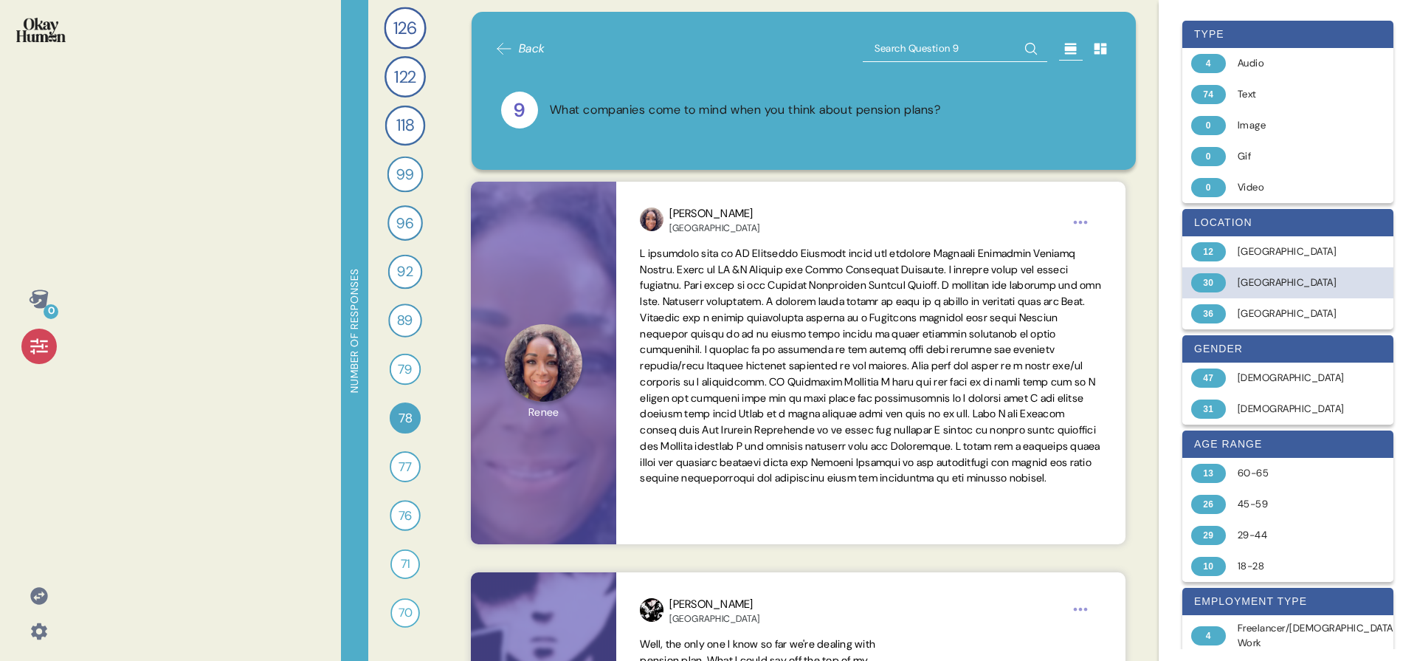
click at [1270, 286] on div "[GEOGRAPHIC_DATA]" at bounding box center [1296, 282] width 117 height 15
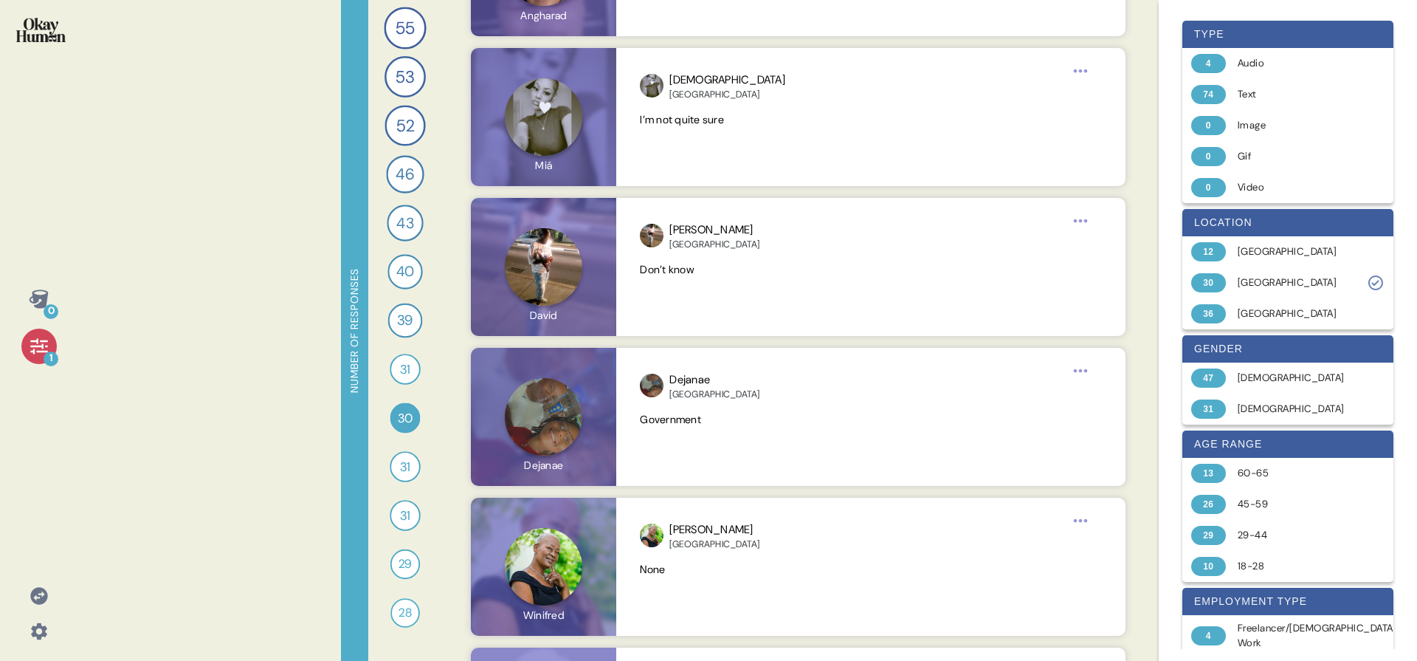
scroll to position [4272, 0]
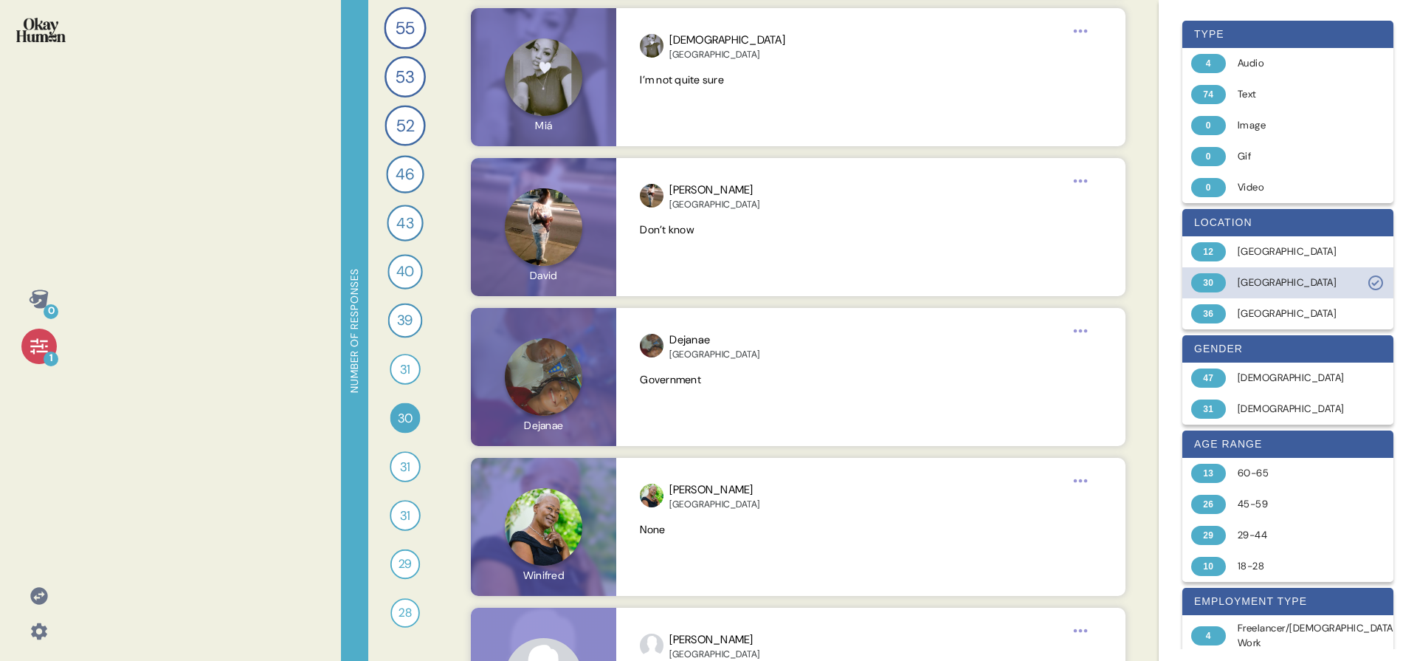
click at [1240, 272] on div "30 [GEOGRAPHIC_DATA]" at bounding box center [1288, 282] width 211 height 31
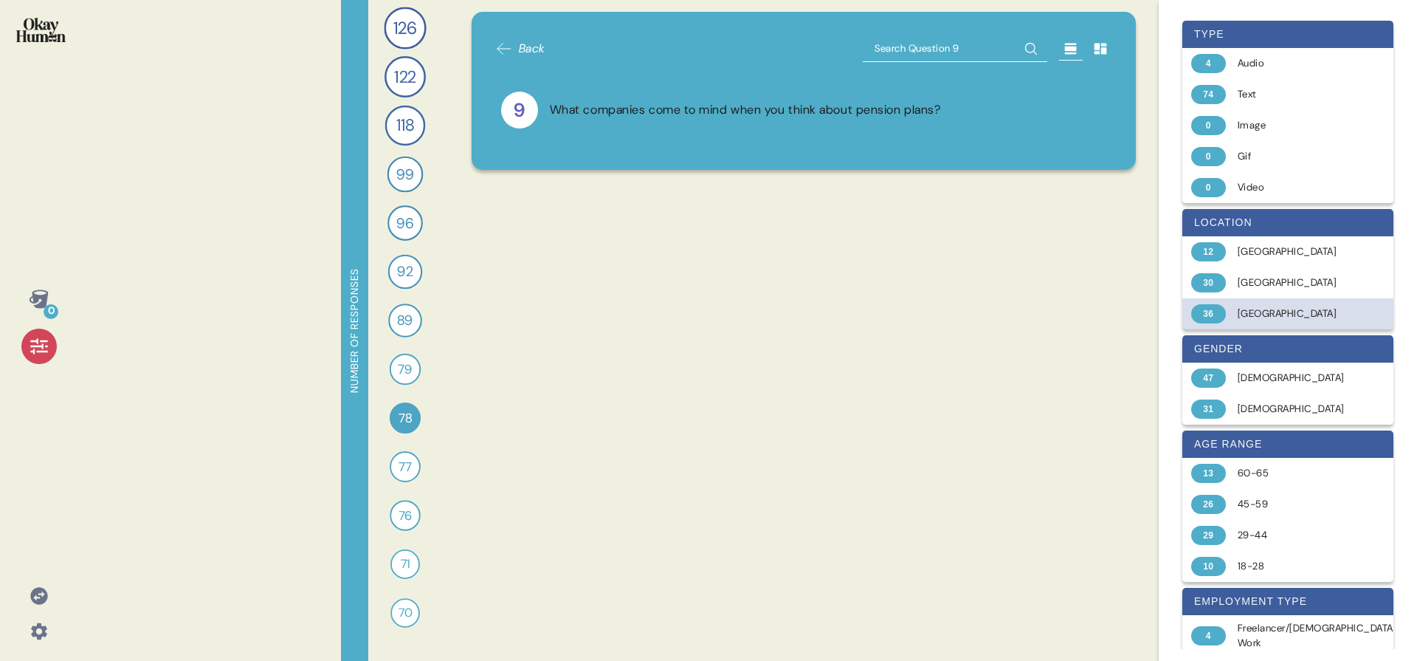
click at [1245, 312] on div "[GEOGRAPHIC_DATA]" at bounding box center [1296, 313] width 117 height 15
click at [400, 367] on span "36" at bounding box center [406, 369] width 16 height 20
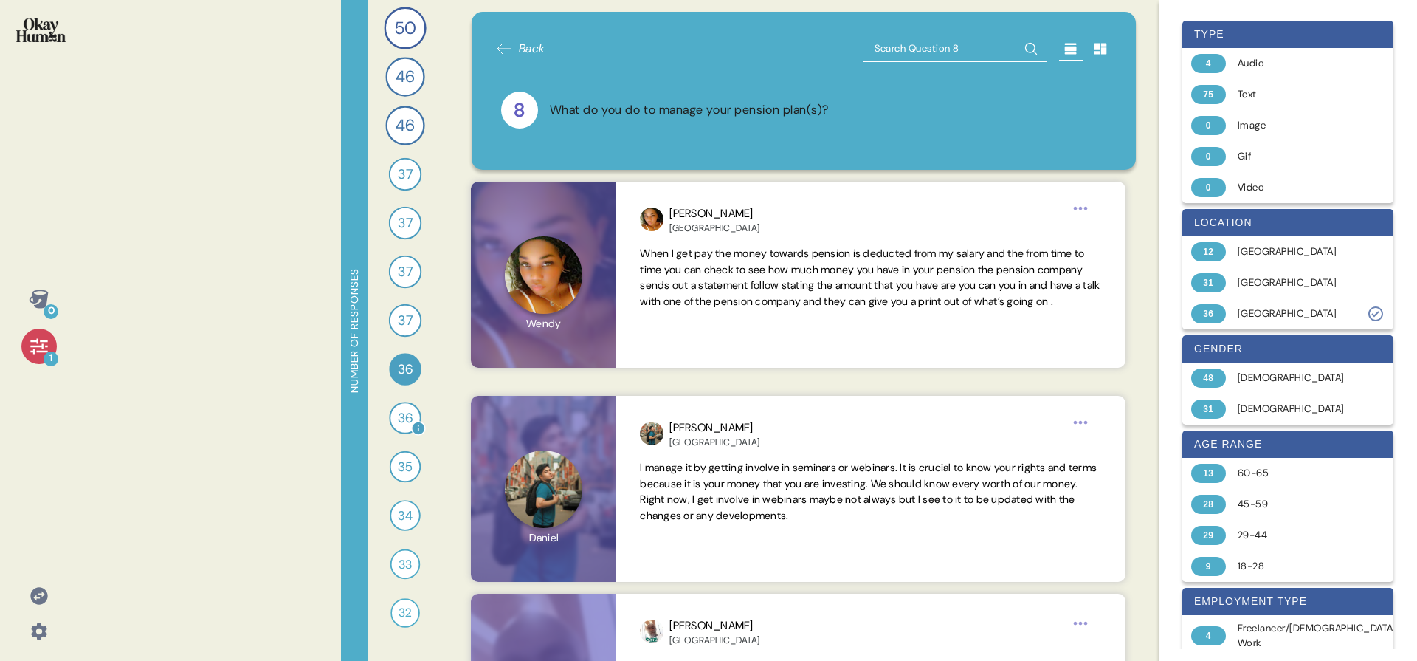
click at [395, 413] on div "36" at bounding box center [405, 418] width 32 height 32
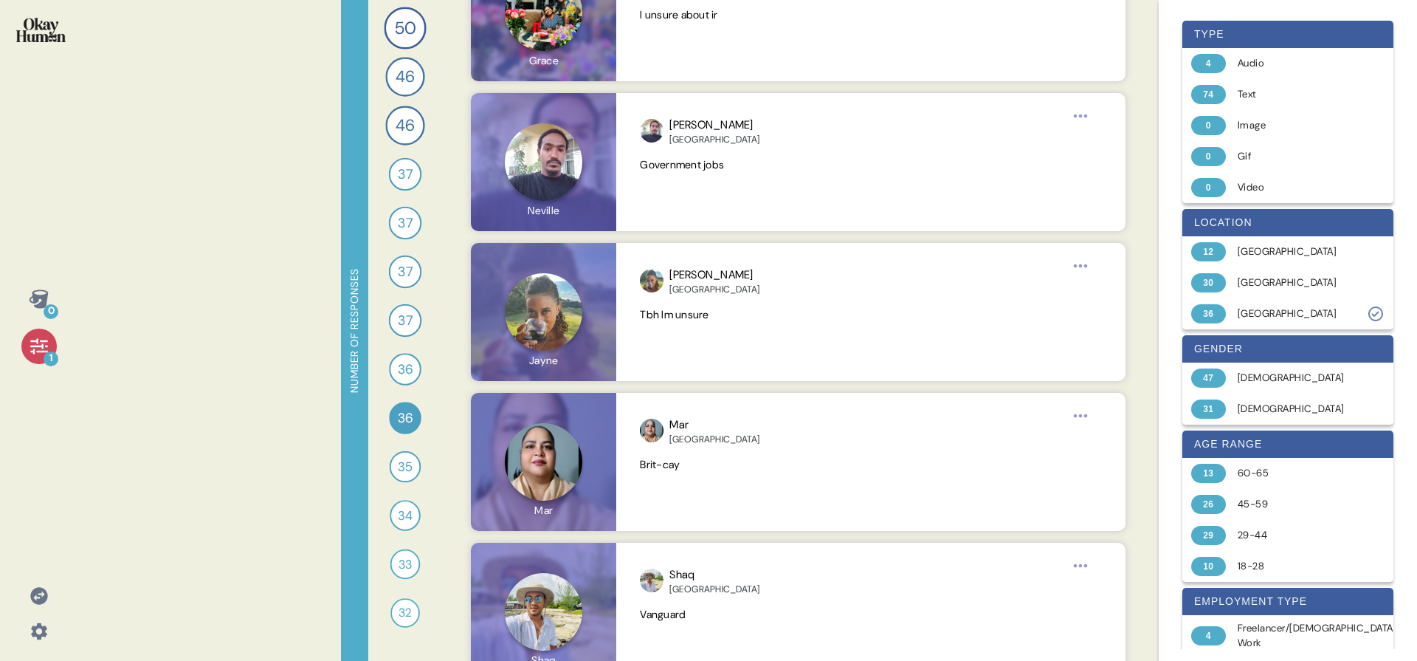
scroll to position [4346, 0]
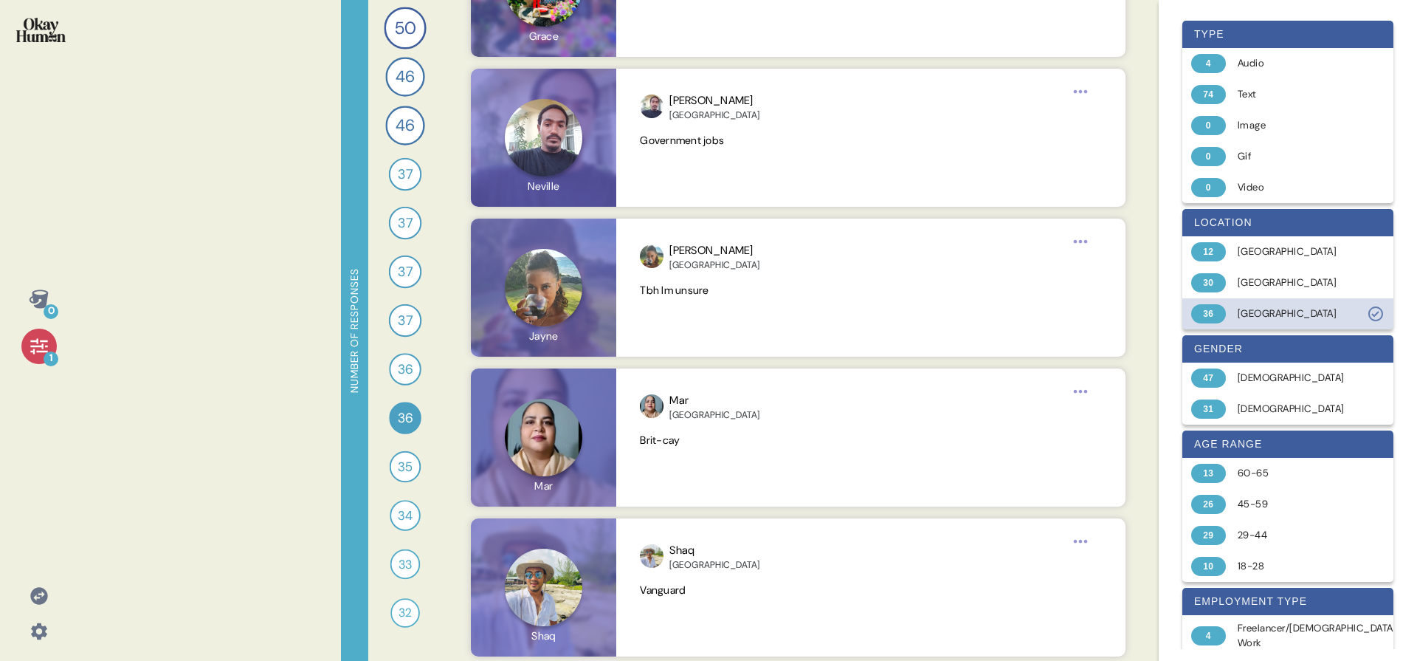
click at [1299, 317] on div "[GEOGRAPHIC_DATA]" at bounding box center [1296, 313] width 117 height 15
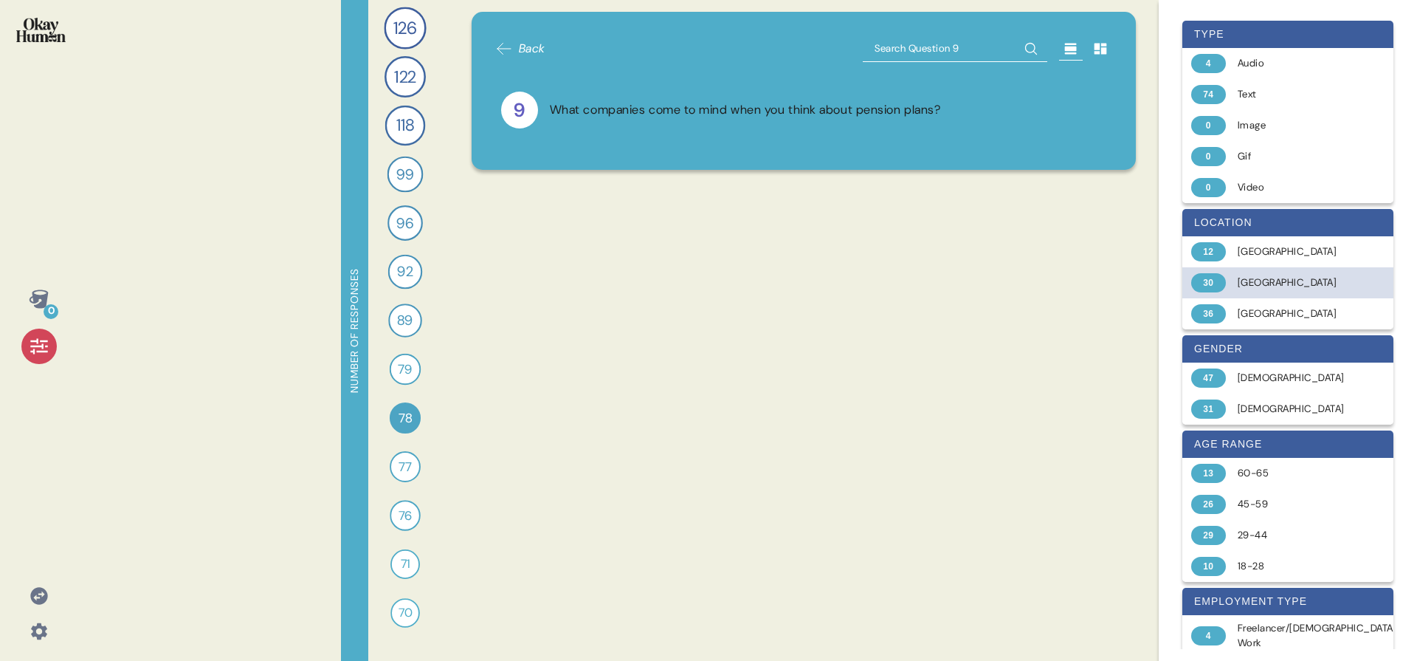
click at [1252, 283] on div "[GEOGRAPHIC_DATA]" at bounding box center [1296, 282] width 117 height 15
click at [380, 368] on div "55 What does a *good* retirement look like in your country for regular people? …" at bounding box center [405, 330] width 74 height 661
click at [390, 371] on div "31" at bounding box center [405, 369] width 31 height 31
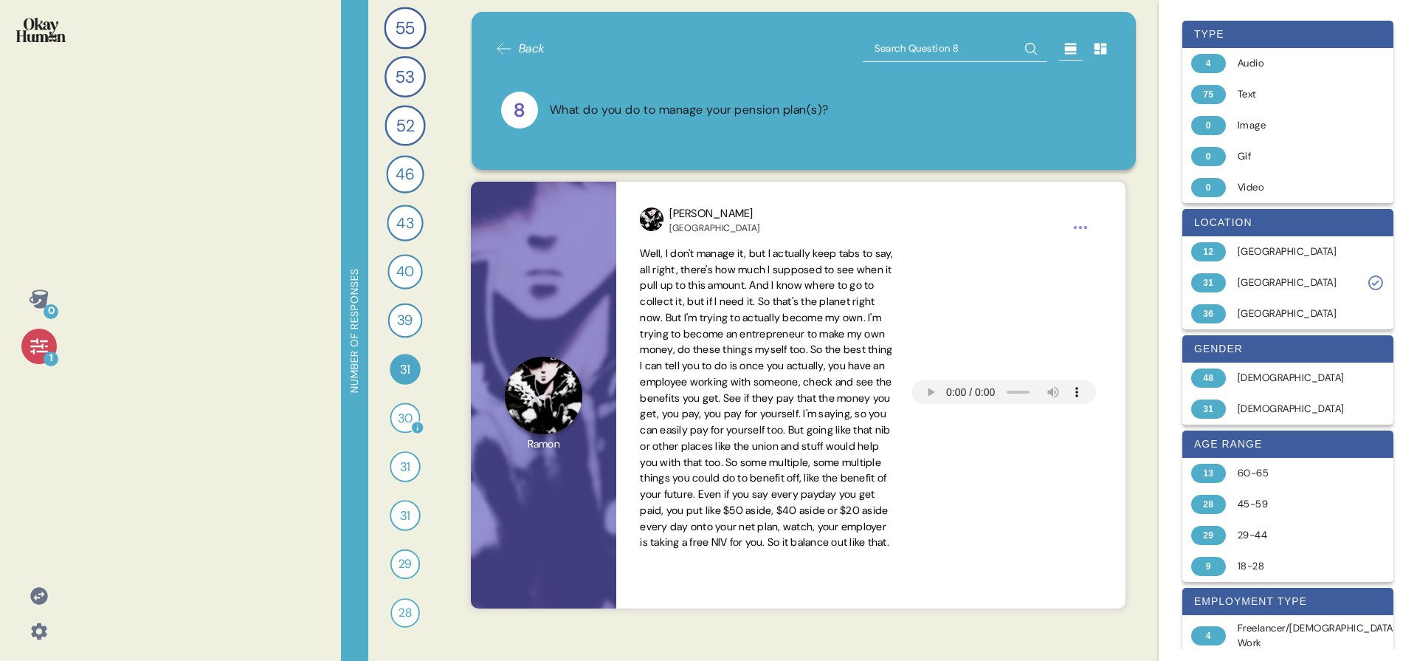
click at [393, 433] on div "30 What companies come to mind when you think about pension plans? 30 Responses…" at bounding box center [405, 418] width 32 height 32
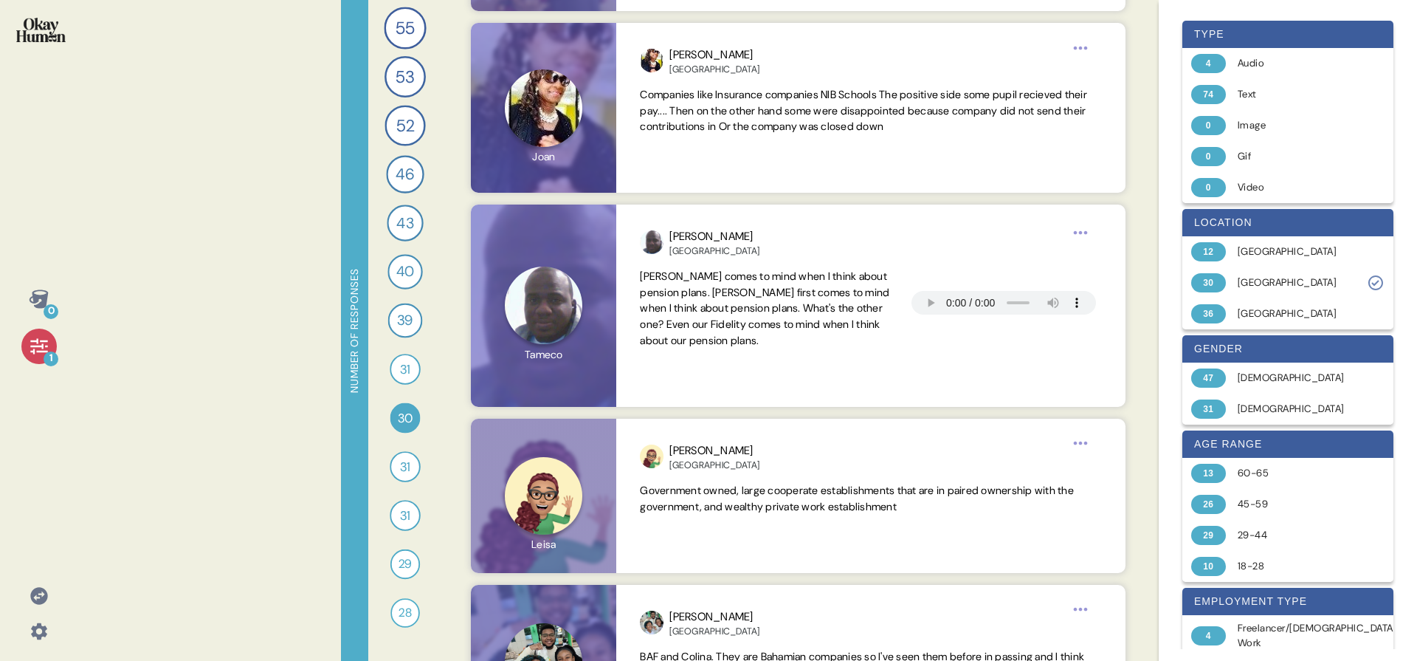
scroll to position [673, 0]
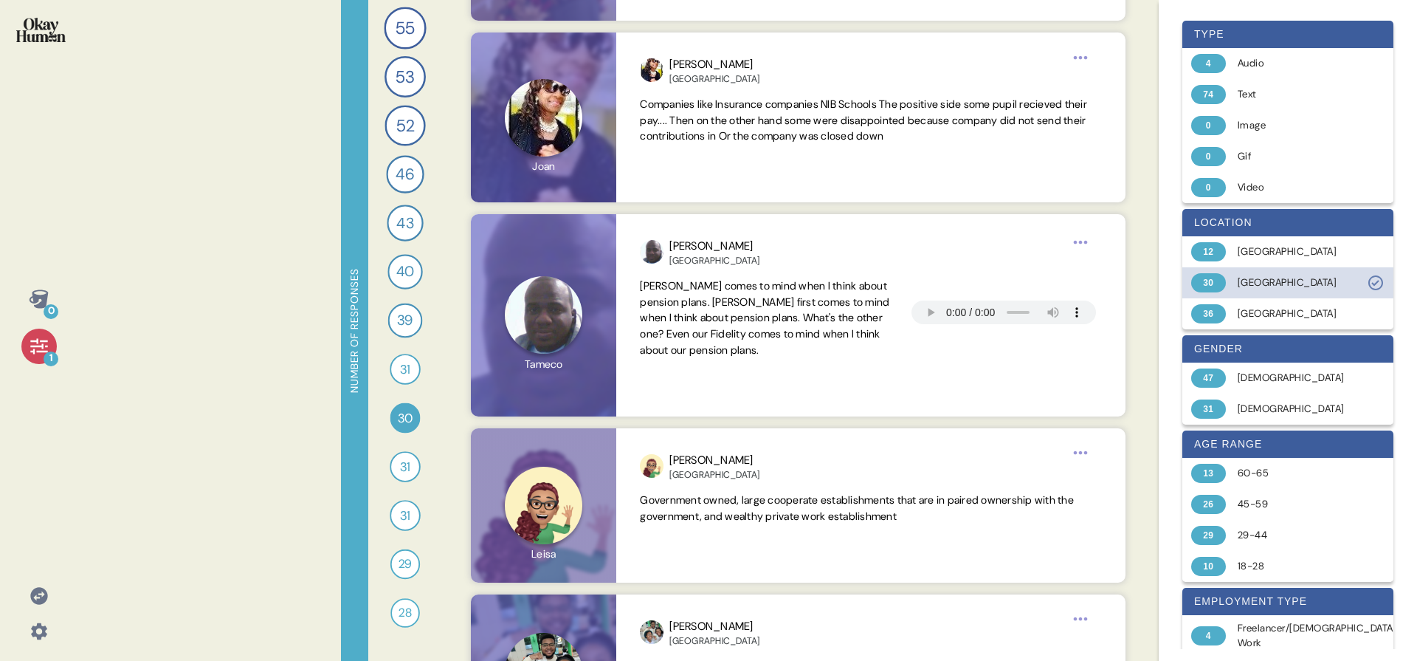
click at [1267, 270] on div "30 [GEOGRAPHIC_DATA]" at bounding box center [1288, 282] width 211 height 31
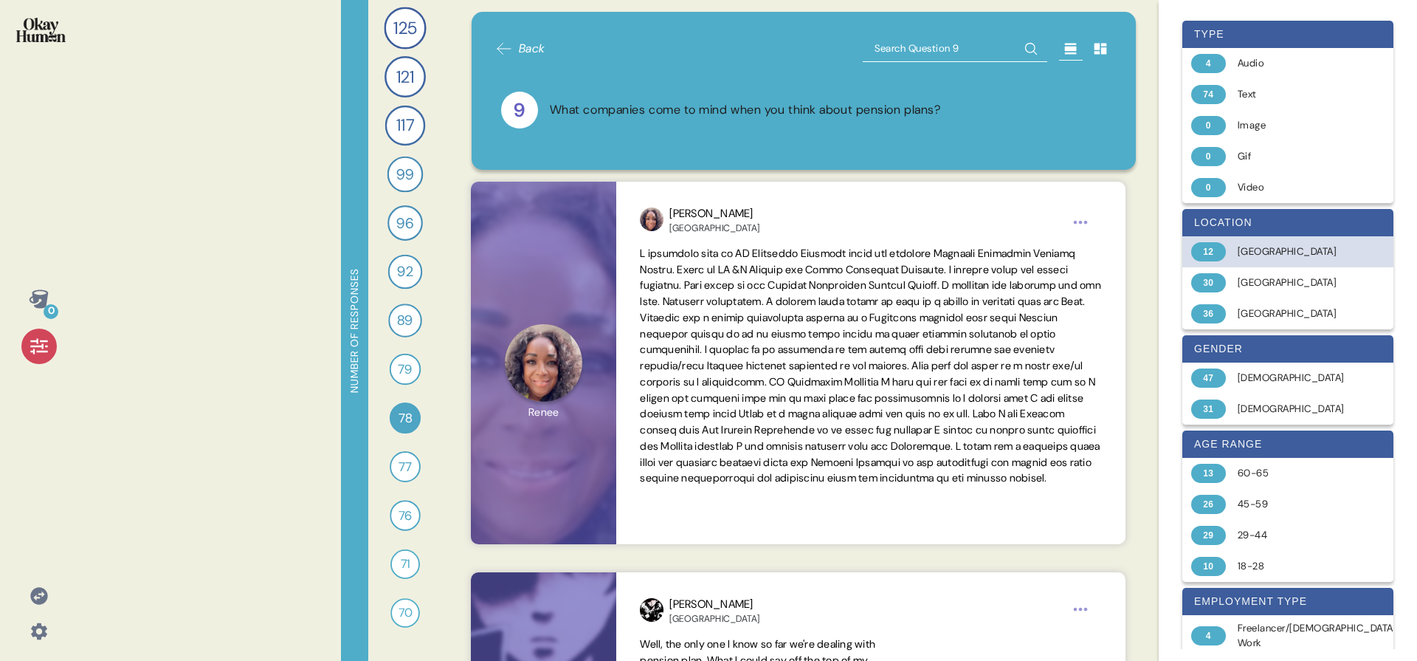
click at [1270, 254] on div "[GEOGRAPHIC_DATA]" at bounding box center [1296, 251] width 117 height 15
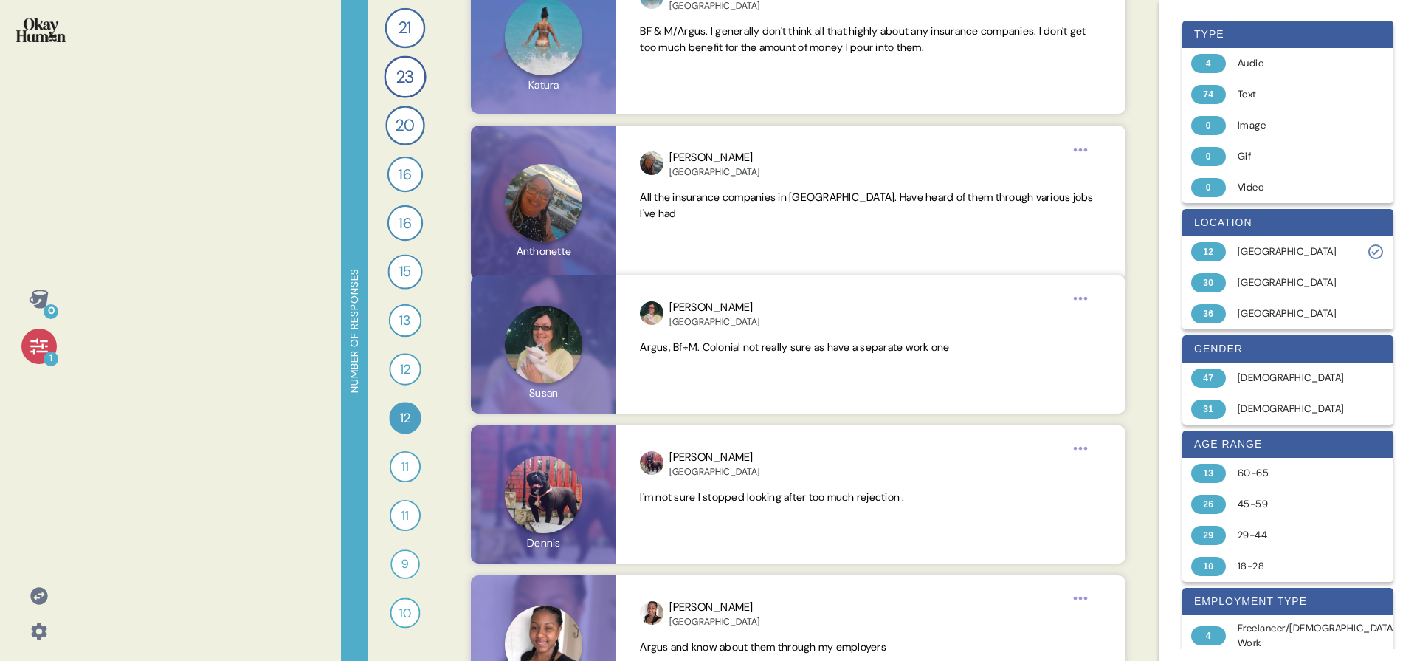
scroll to position [934, 0]
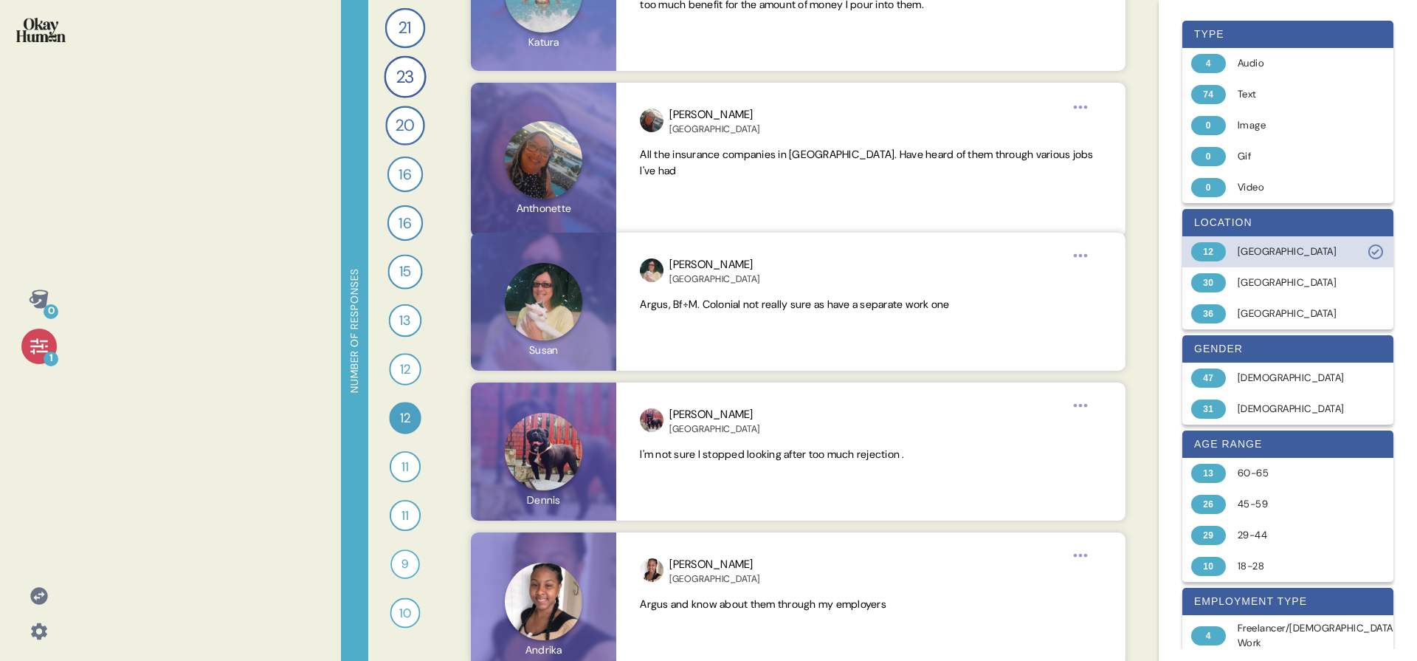
click at [1278, 251] on div "[GEOGRAPHIC_DATA]" at bounding box center [1296, 251] width 117 height 15
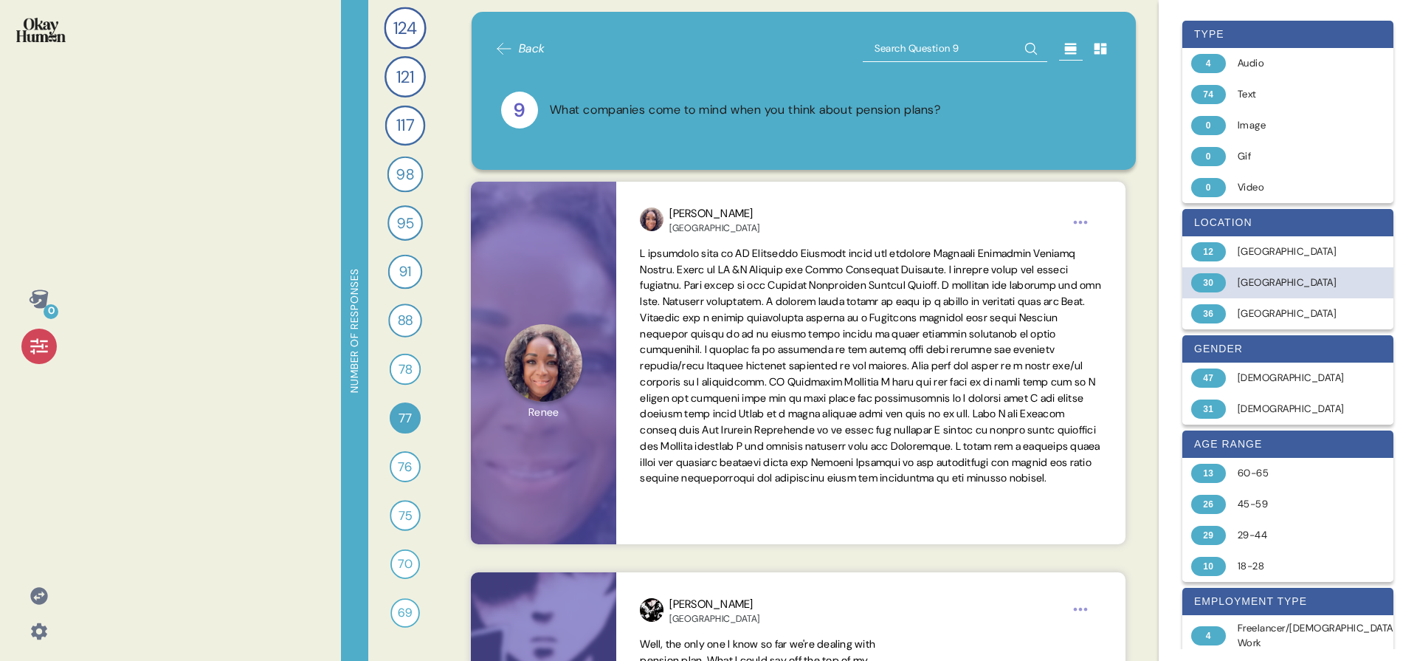
click at [1278, 278] on div "[GEOGRAPHIC_DATA]" at bounding box center [1296, 282] width 117 height 15
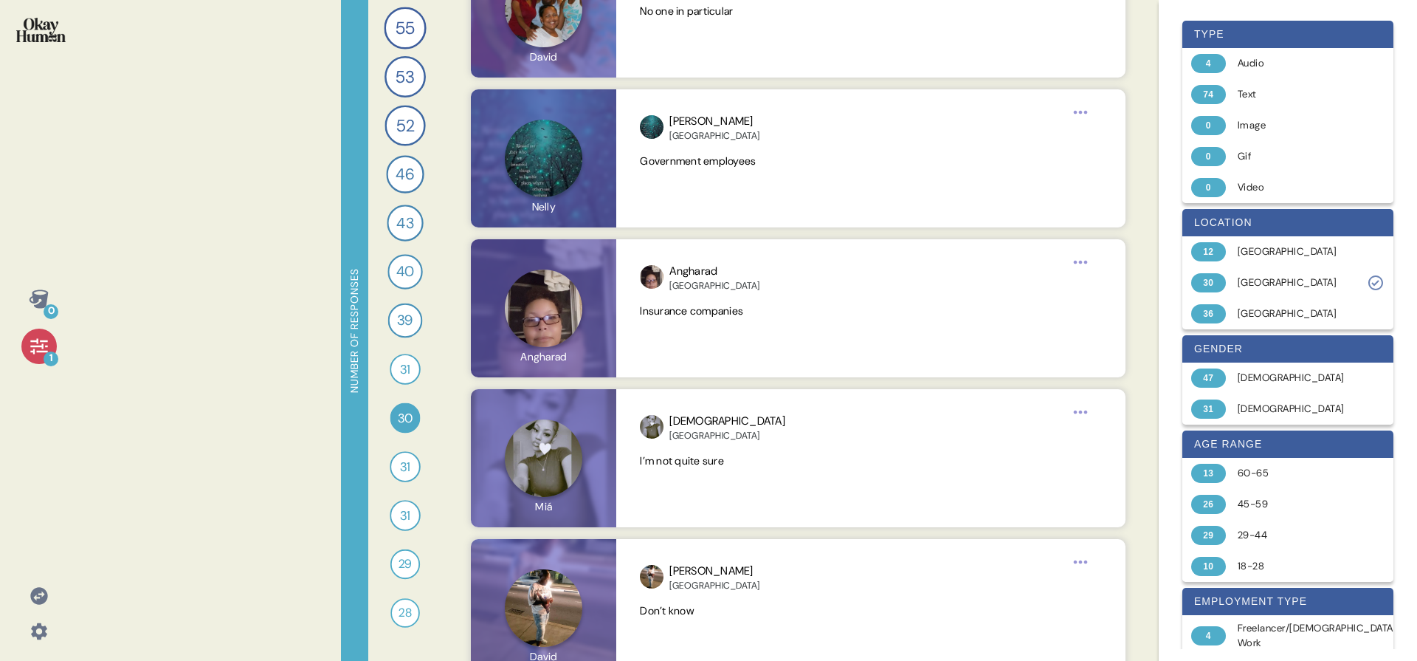
scroll to position [3943, 0]
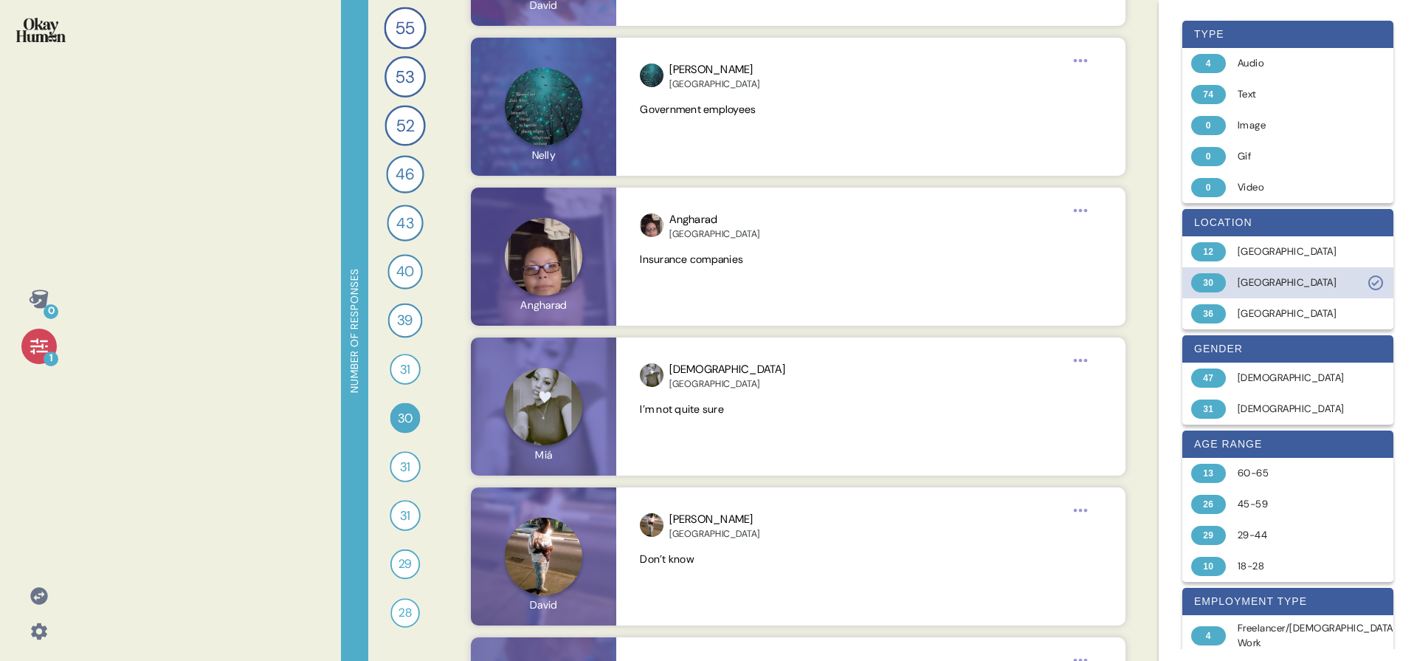
click at [1211, 279] on div "30" at bounding box center [1208, 282] width 35 height 19
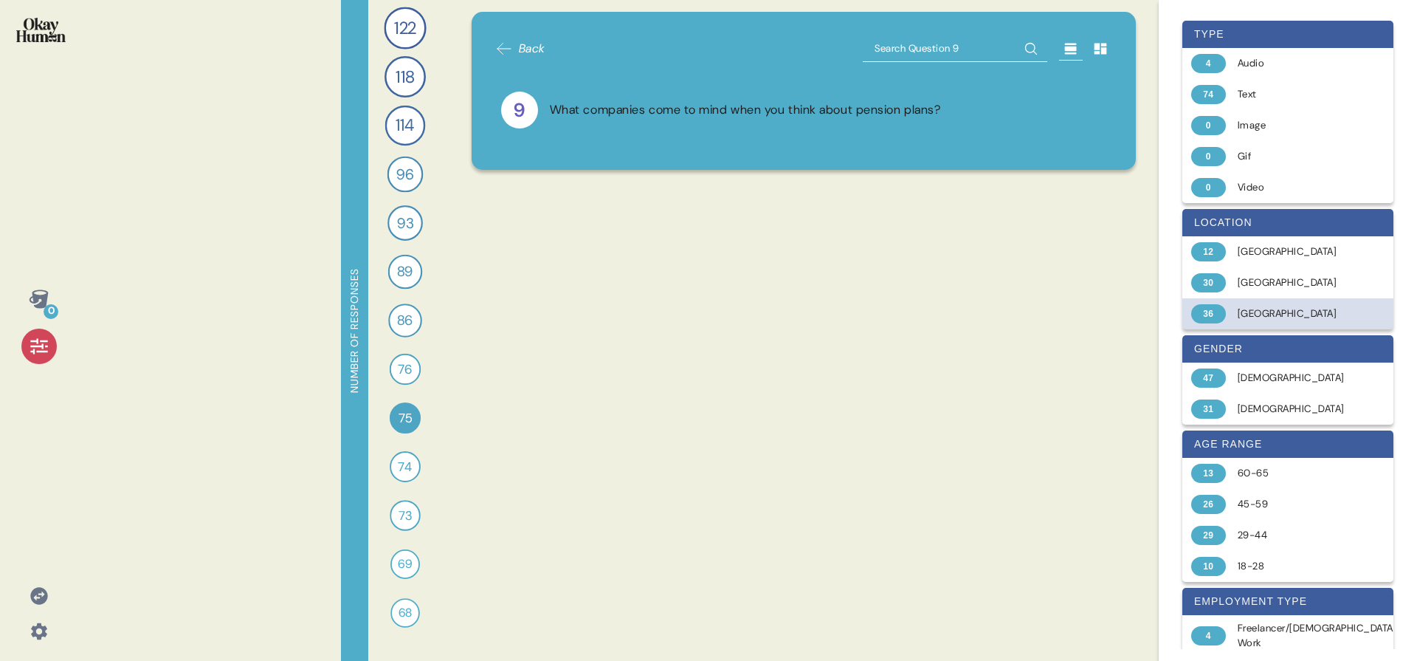
click at [1200, 309] on div "36" at bounding box center [1208, 313] width 35 height 19
click at [395, 362] on div "36" at bounding box center [405, 369] width 32 height 32
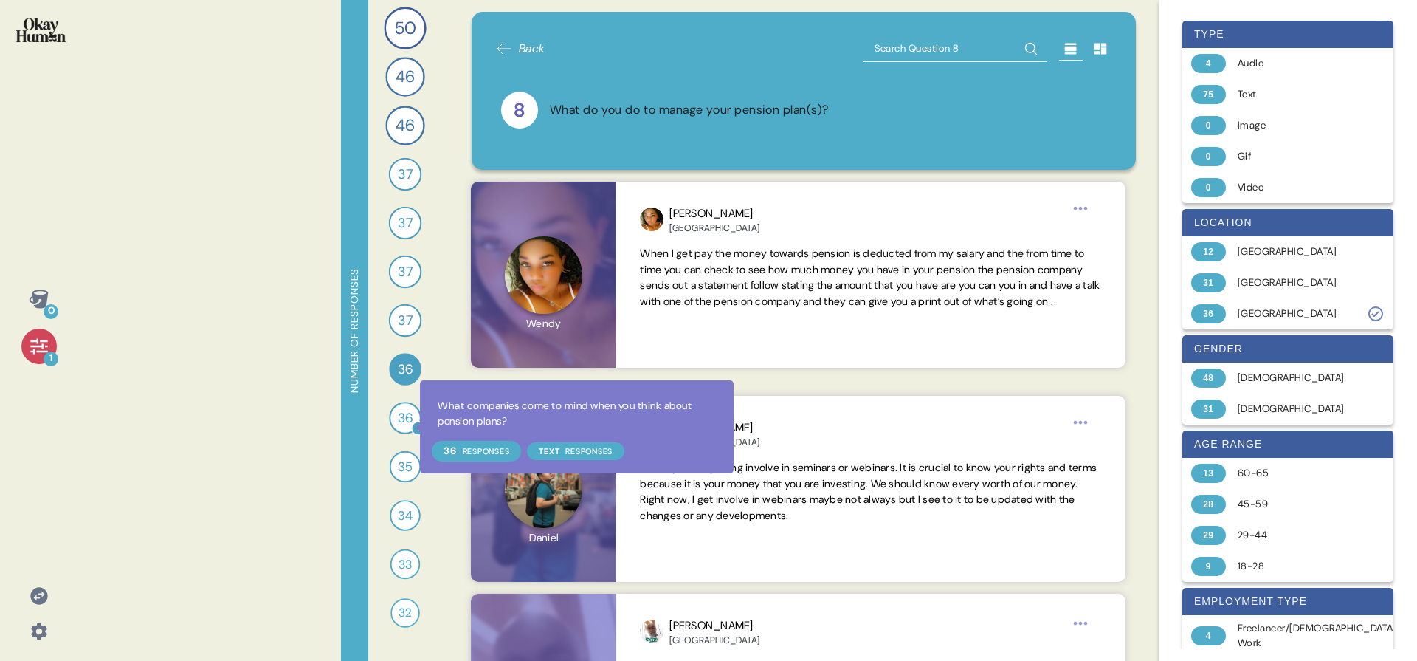
click at [407, 420] on span "36" at bounding box center [406, 418] width 16 height 20
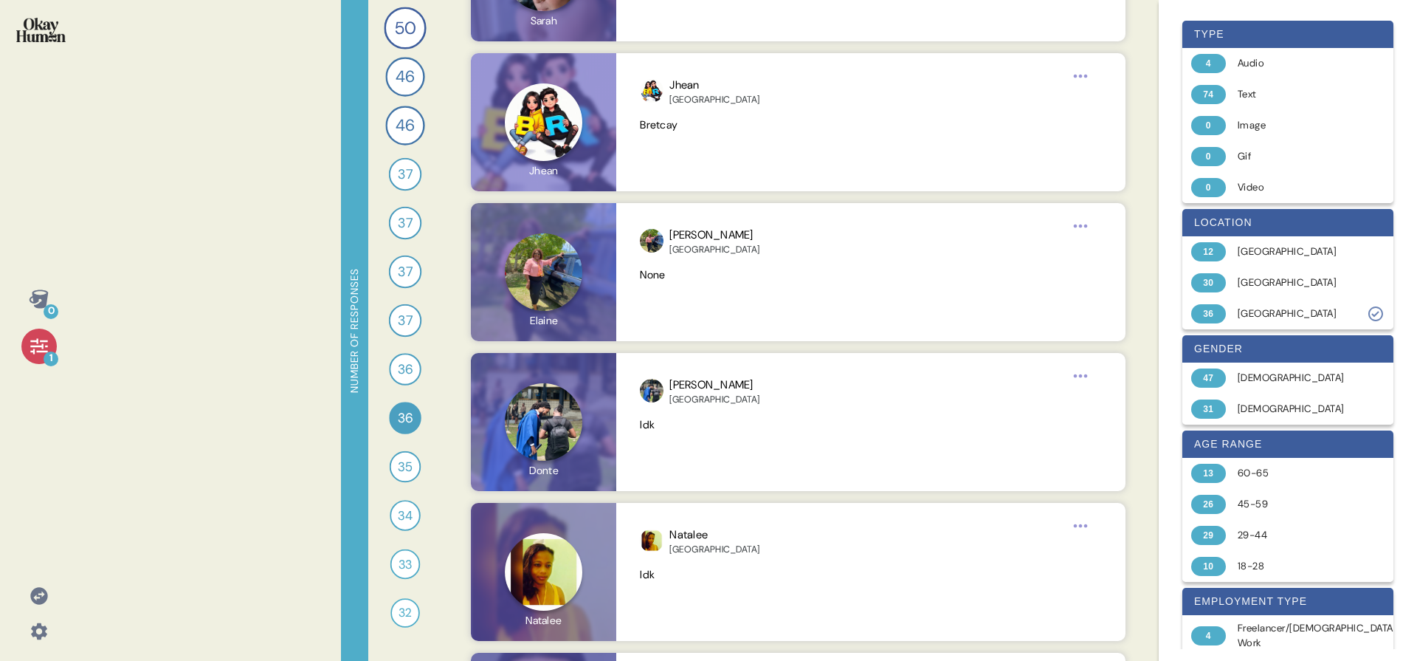
scroll to position [5253, 0]
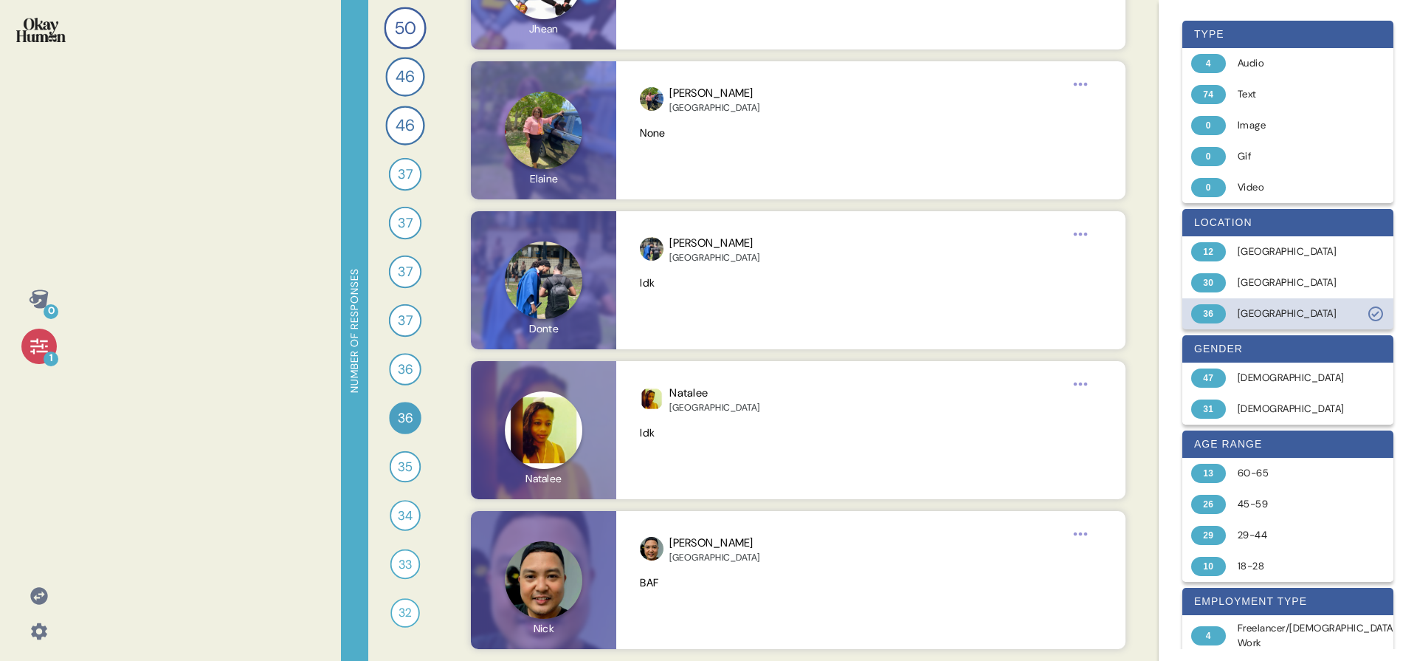
click at [1332, 304] on div "36 [GEOGRAPHIC_DATA]" at bounding box center [1288, 313] width 211 height 31
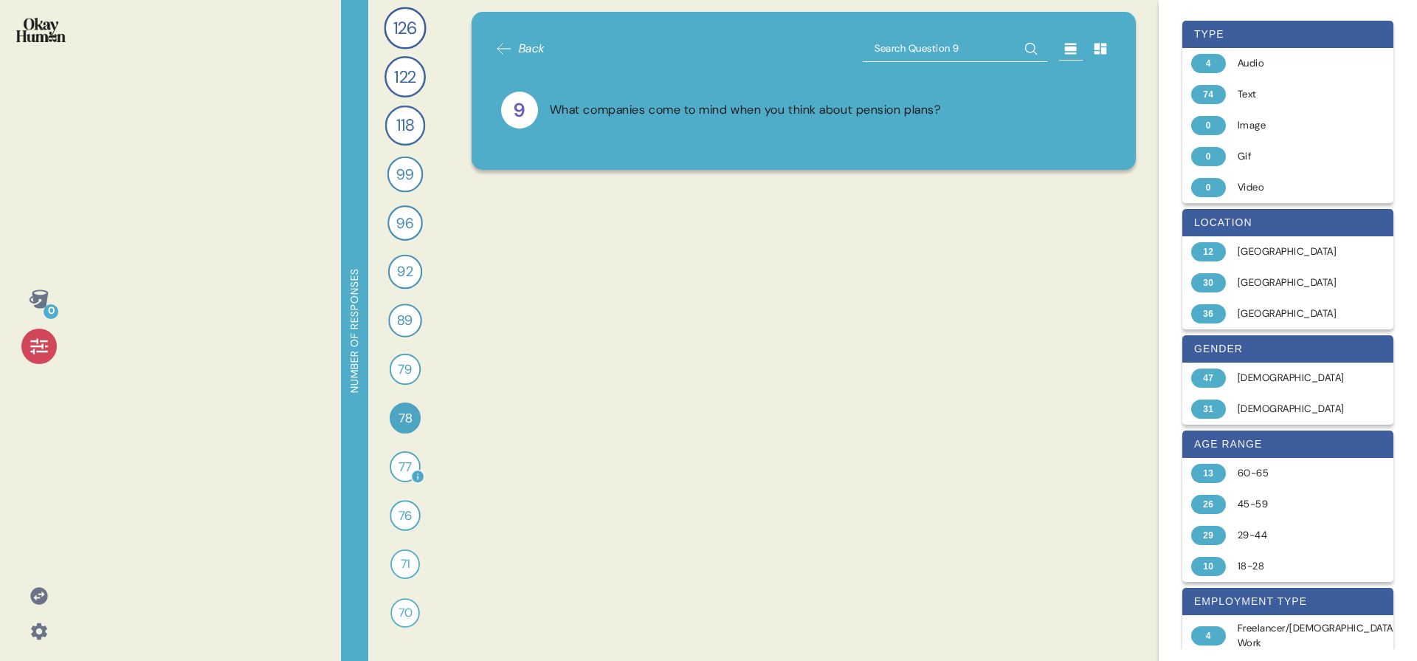
click at [390, 460] on div "77 What do you think about CG in particular when it comes to pension plans? 77 …" at bounding box center [405, 466] width 32 height 32
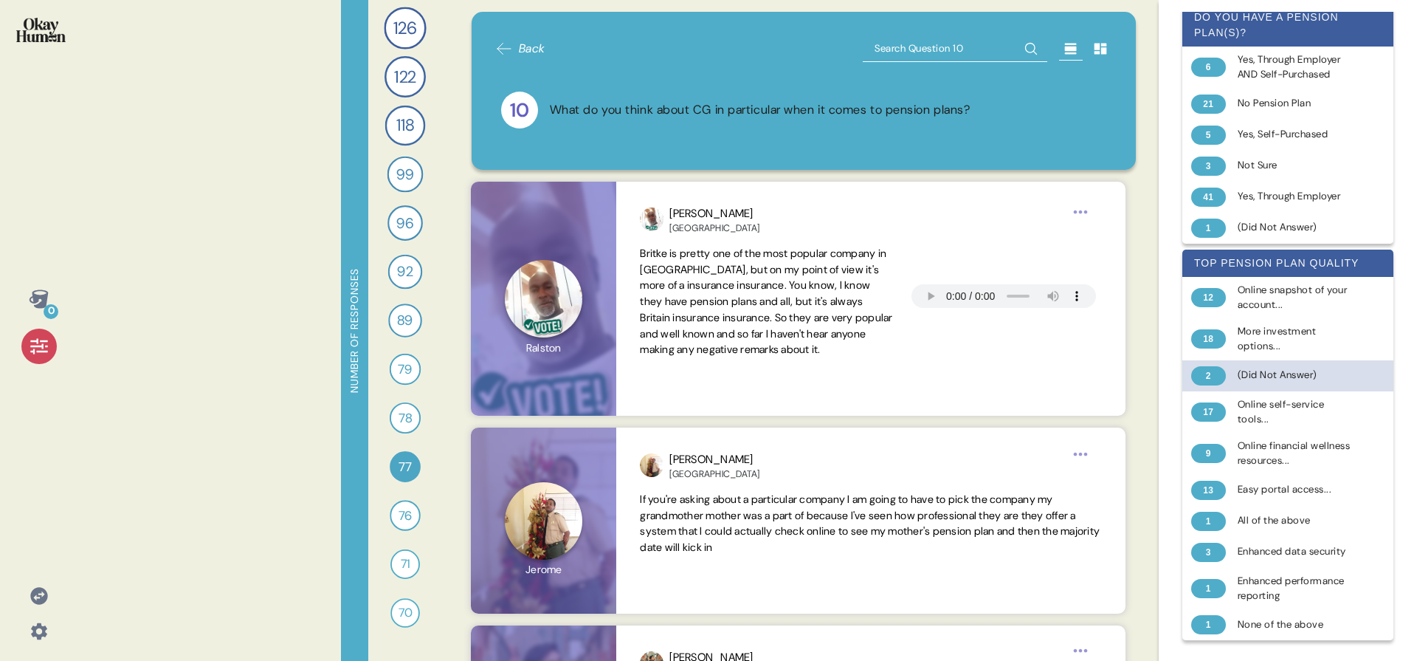
scroll to position [1038, 0]
click at [49, 357] on div at bounding box center [38, 345] width 35 height 35
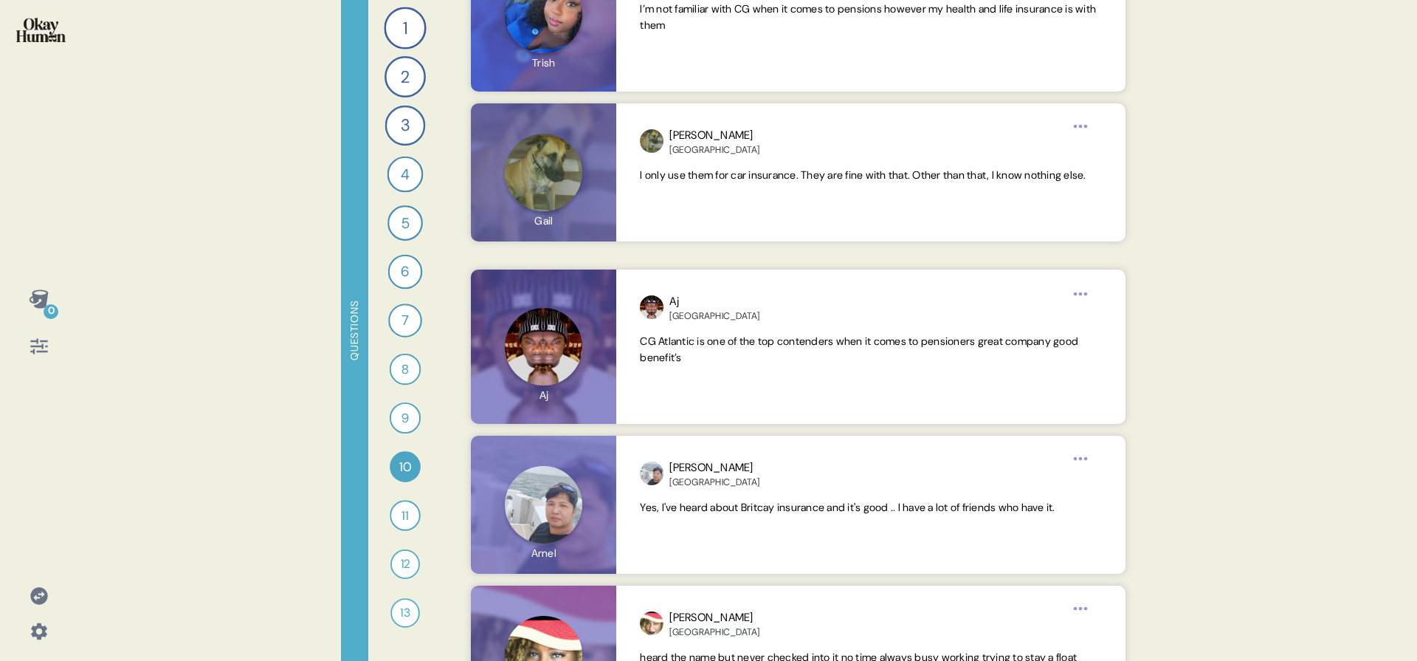
scroll to position [2615, 0]
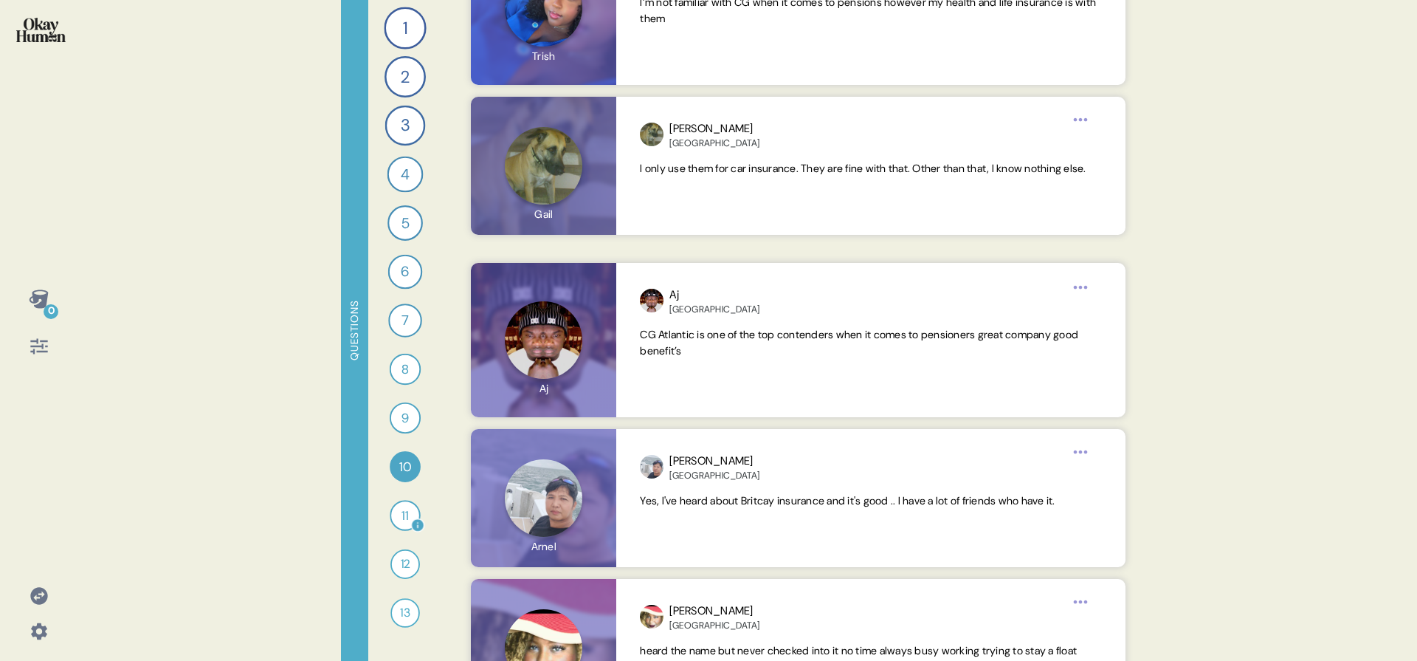
click at [392, 515] on div "11" at bounding box center [405, 515] width 30 height 30
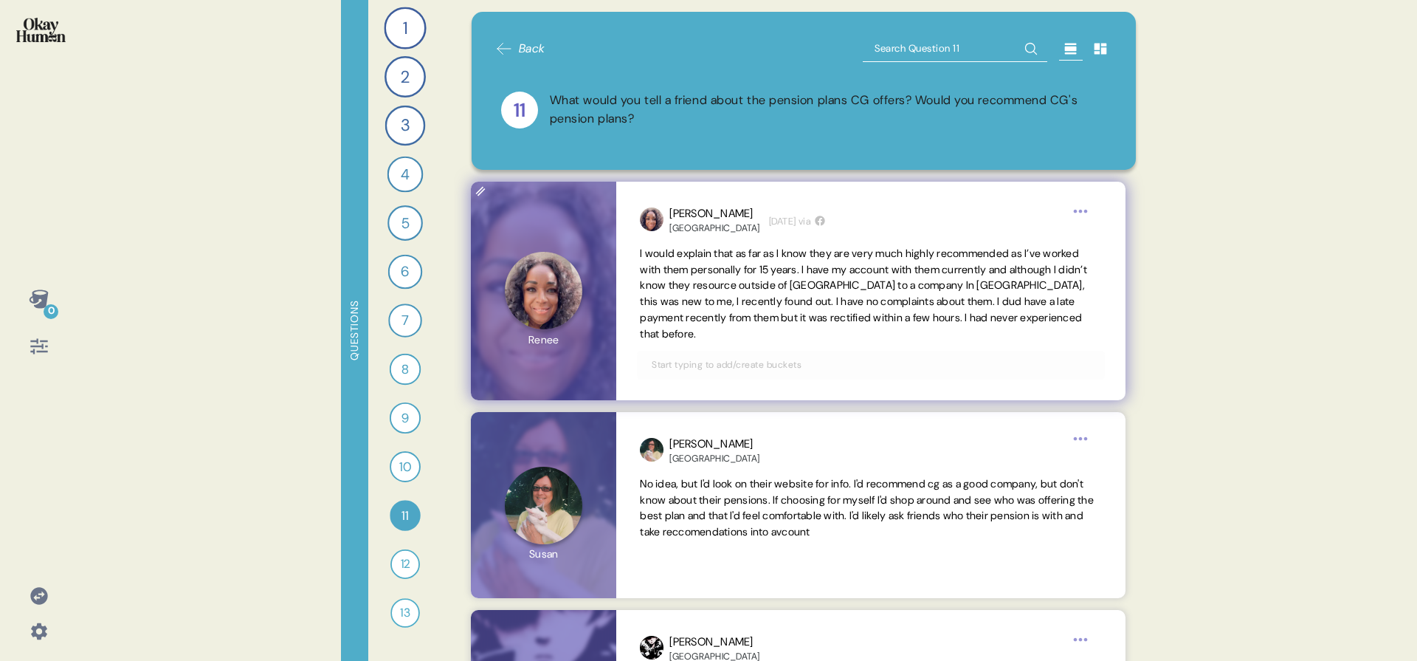
click at [745, 263] on span "I would explain that as far as I know they are very much highly recommended as …" at bounding box center [863, 294] width 447 height 94
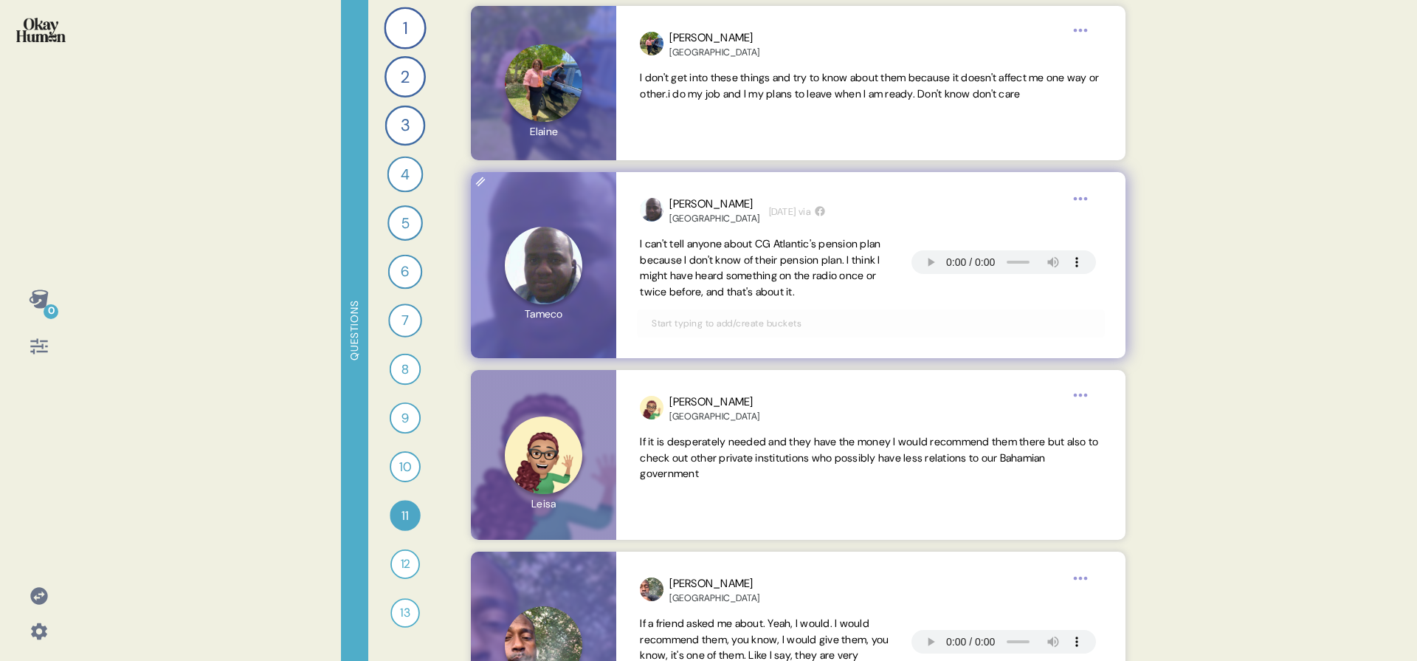
scroll to position [1061, 0]
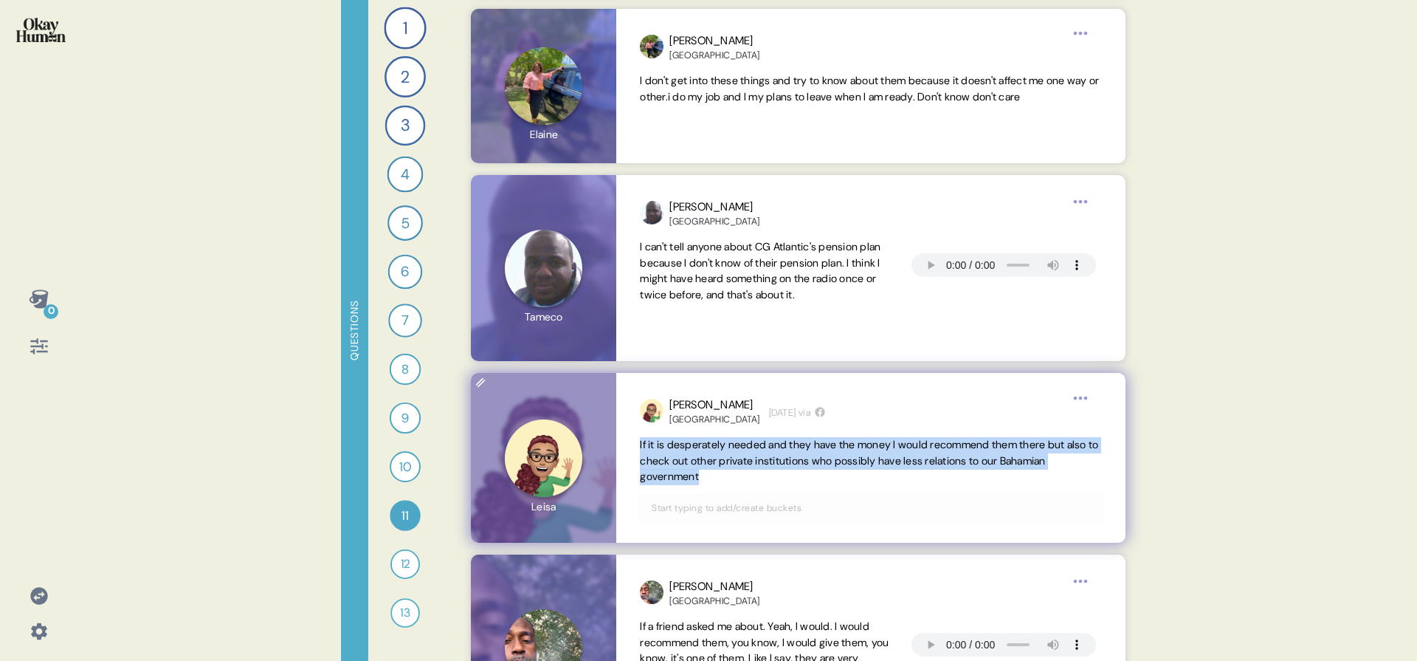
drag, startPoint x: 785, startPoint y: 475, endPoint x: 634, endPoint y: 445, distance: 153.6
click at [634, 445] on div "[PERSON_NAME] Bahamas [DATE] via If it is desperately needed and they have the …" at bounding box center [870, 458] width 509 height 170
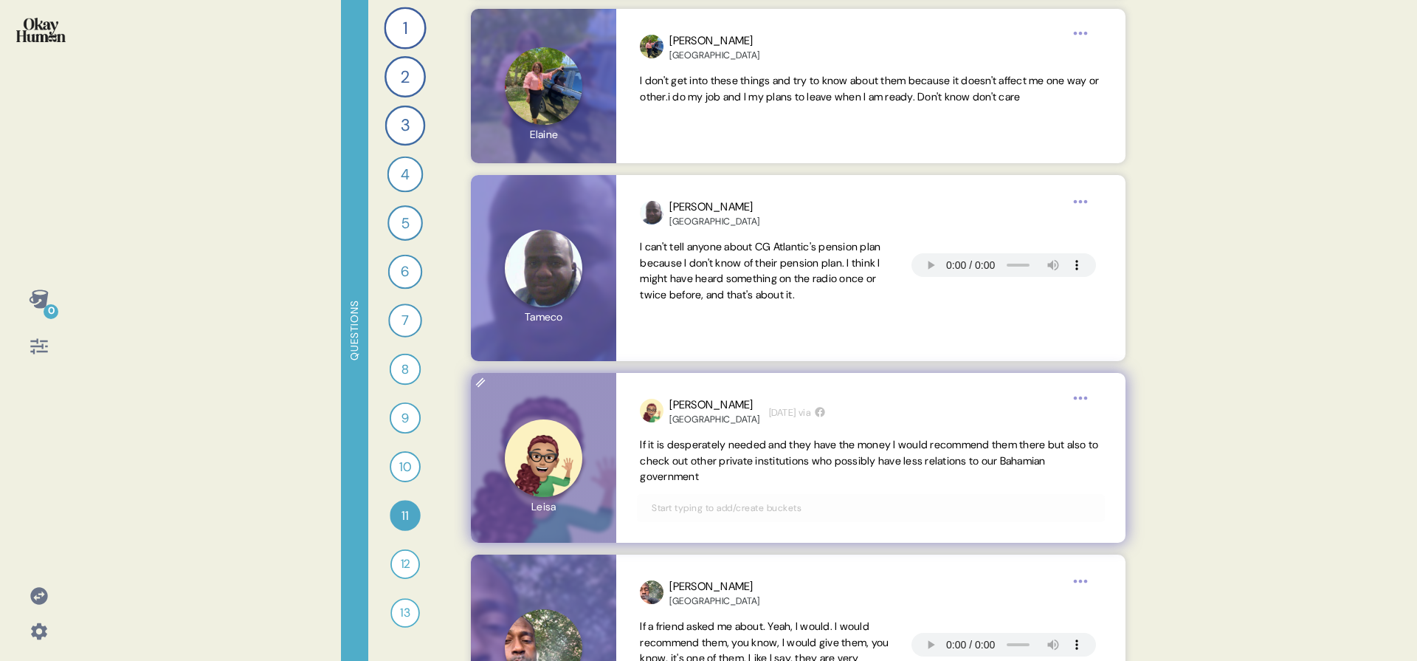
click at [636, 444] on div "[PERSON_NAME] Bahamas [DATE] via If it is desperately needed and they have the …" at bounding box center [870, 458] width 509 height 170
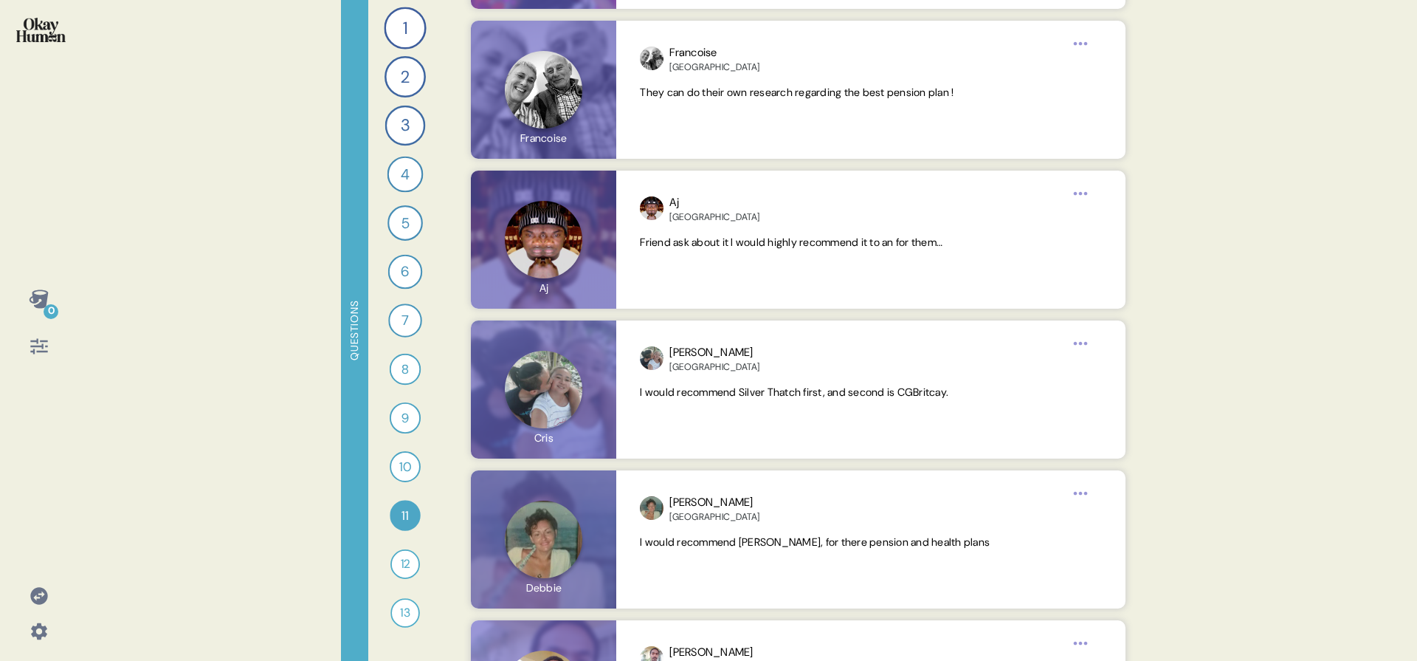
scroll to position [5976, 0]
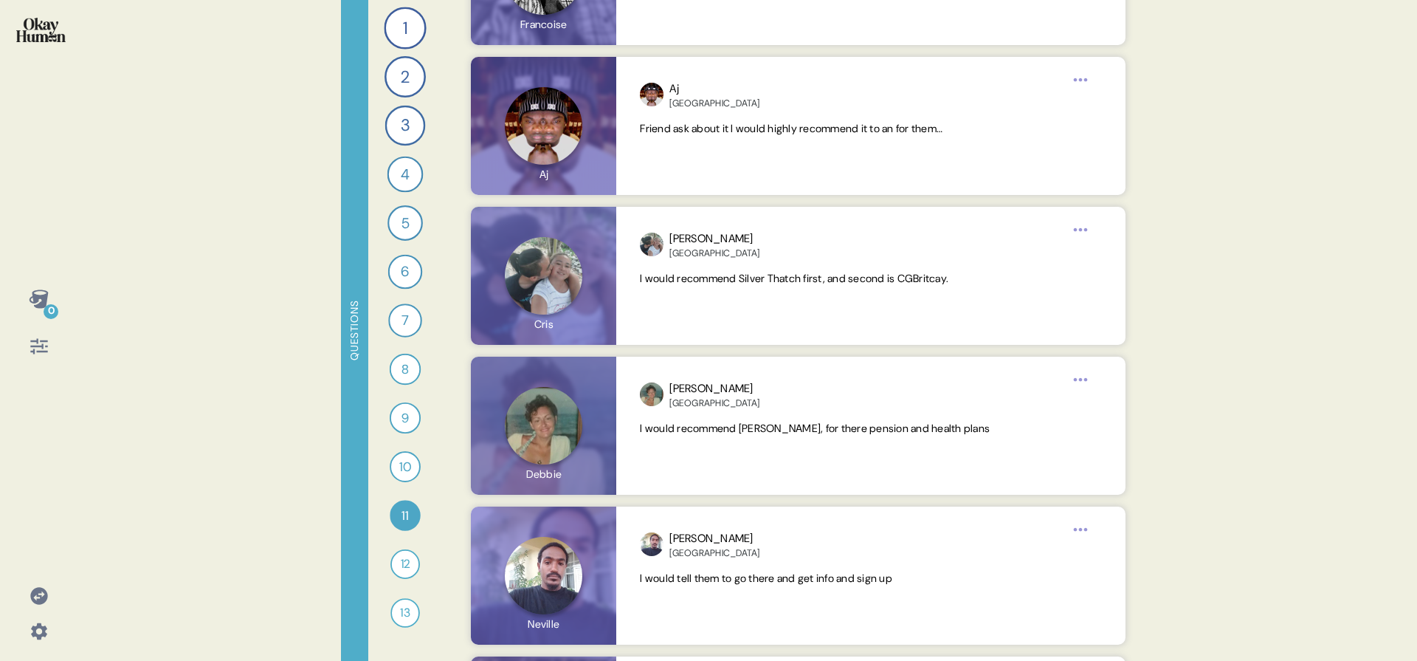
click at [388, 569] on div "1 What does a *good* retirement look like in your country for regular people? 1…" at bounding box center [405, 330] width 74 height 661
click at [395, 562] on div "12" at bounding box center [405, 564] width 30 height 30
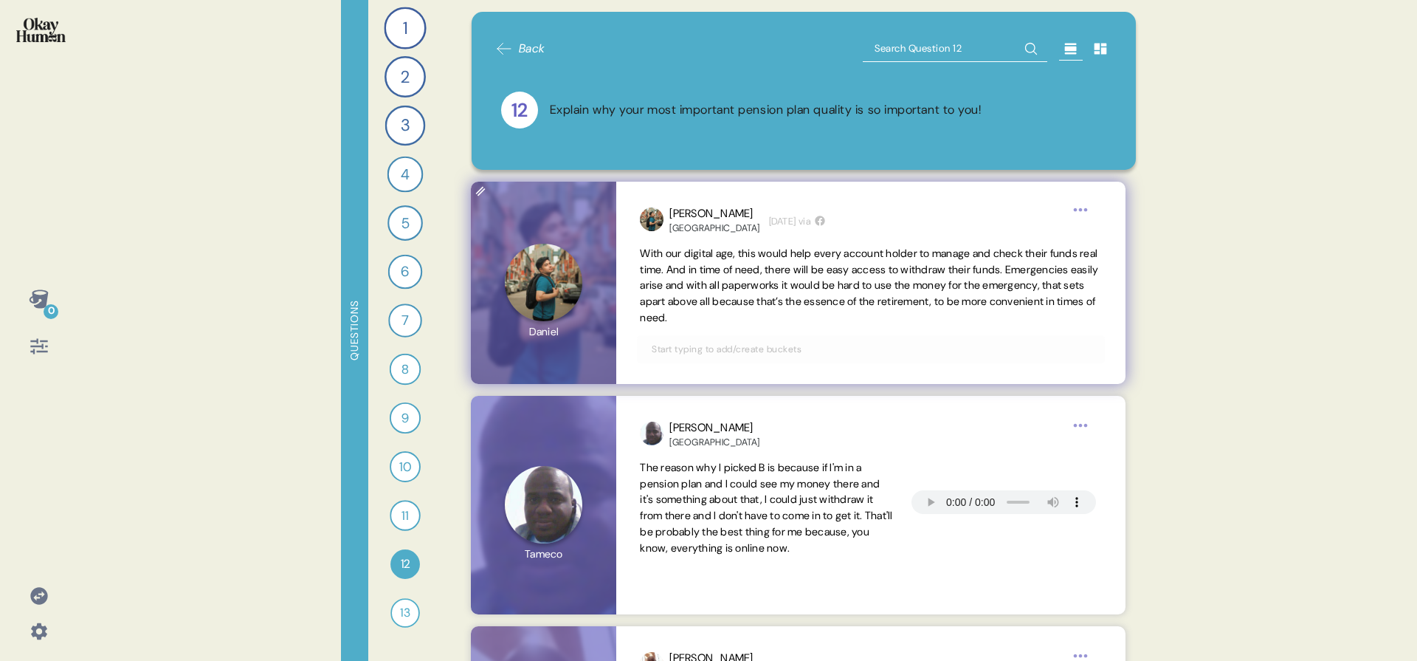
click at [680, 275] on span "With our digital age, this would help every account holder to manage and check …" at bounding box center [869, 286] width 458 height 78
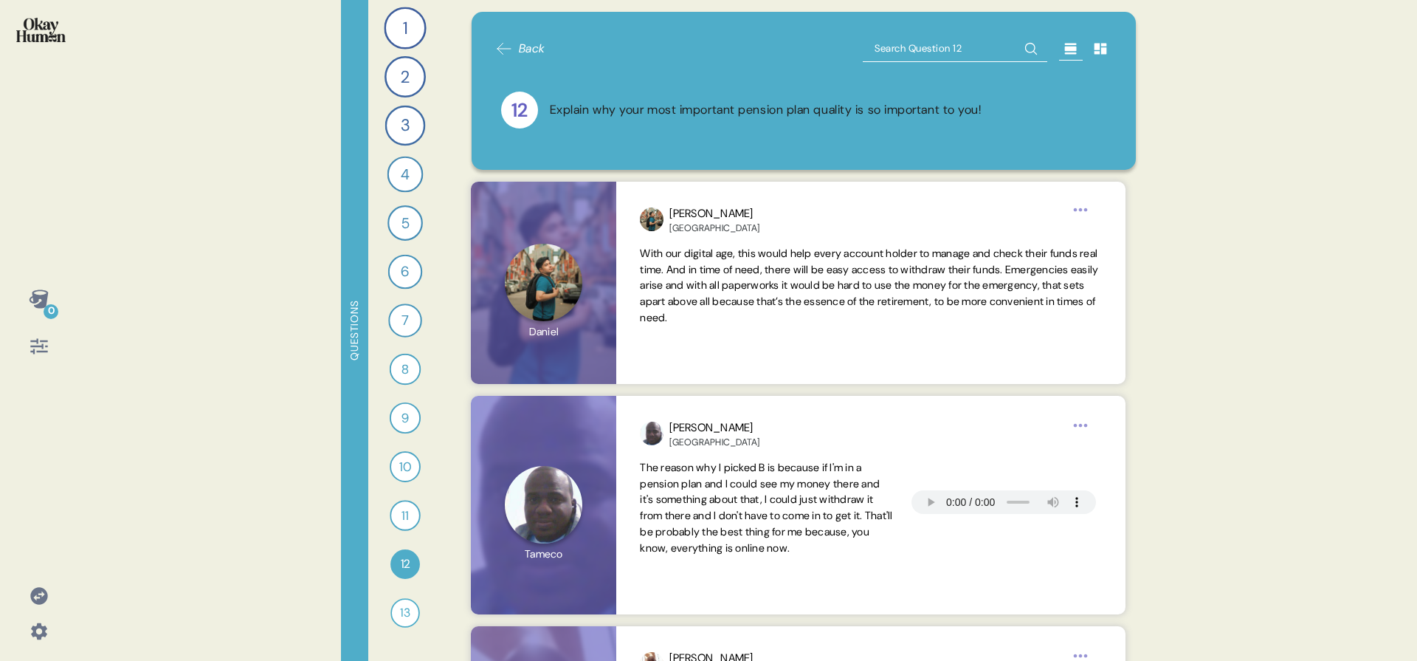
click at [27, 337] on div at bounding box center [38, 345] width 35 height 35
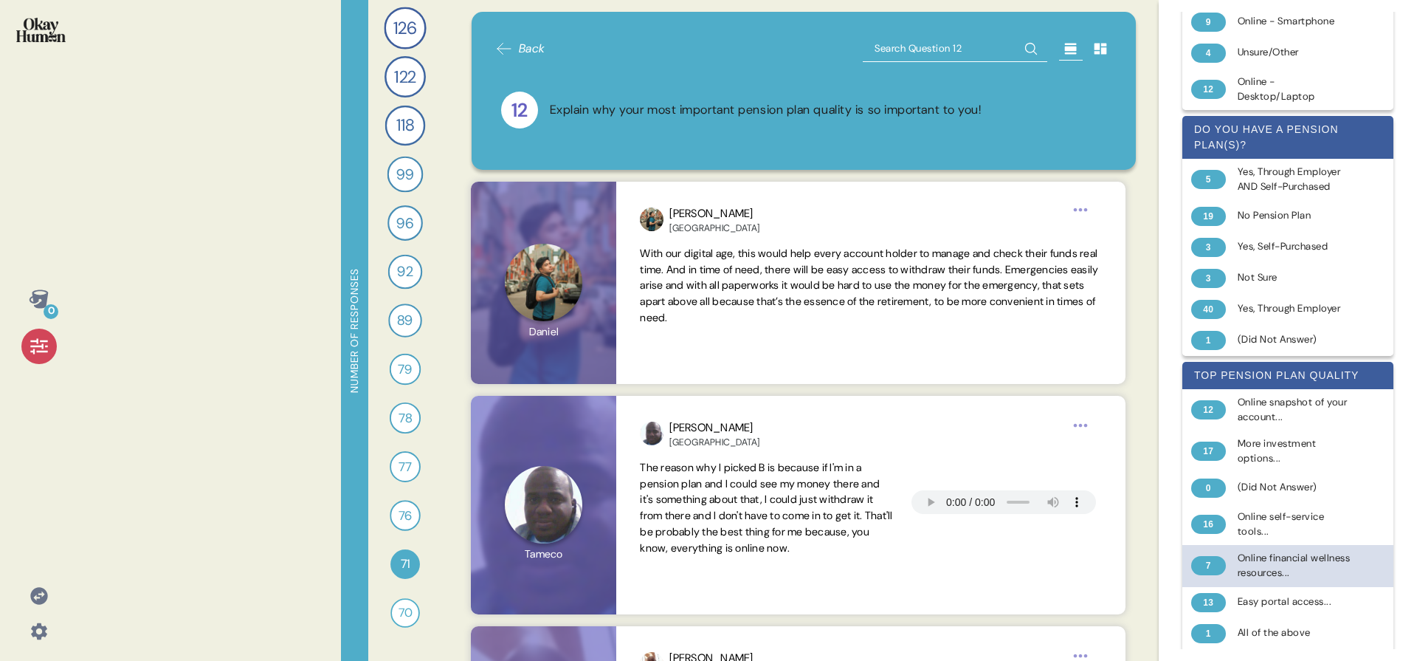
scroll to position [1038, 0]
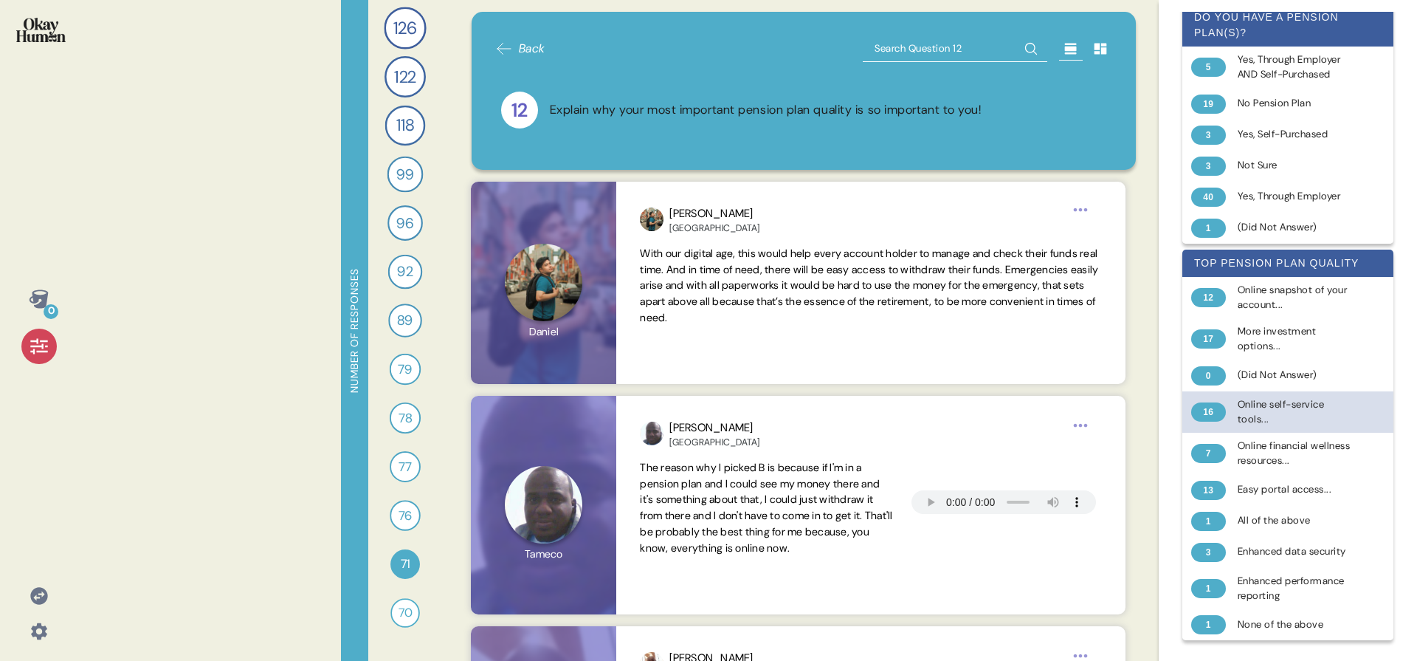
click at [1312, 397] on div "Online self-service tools..." at bounding box center [1296, 412] width 117 height 30
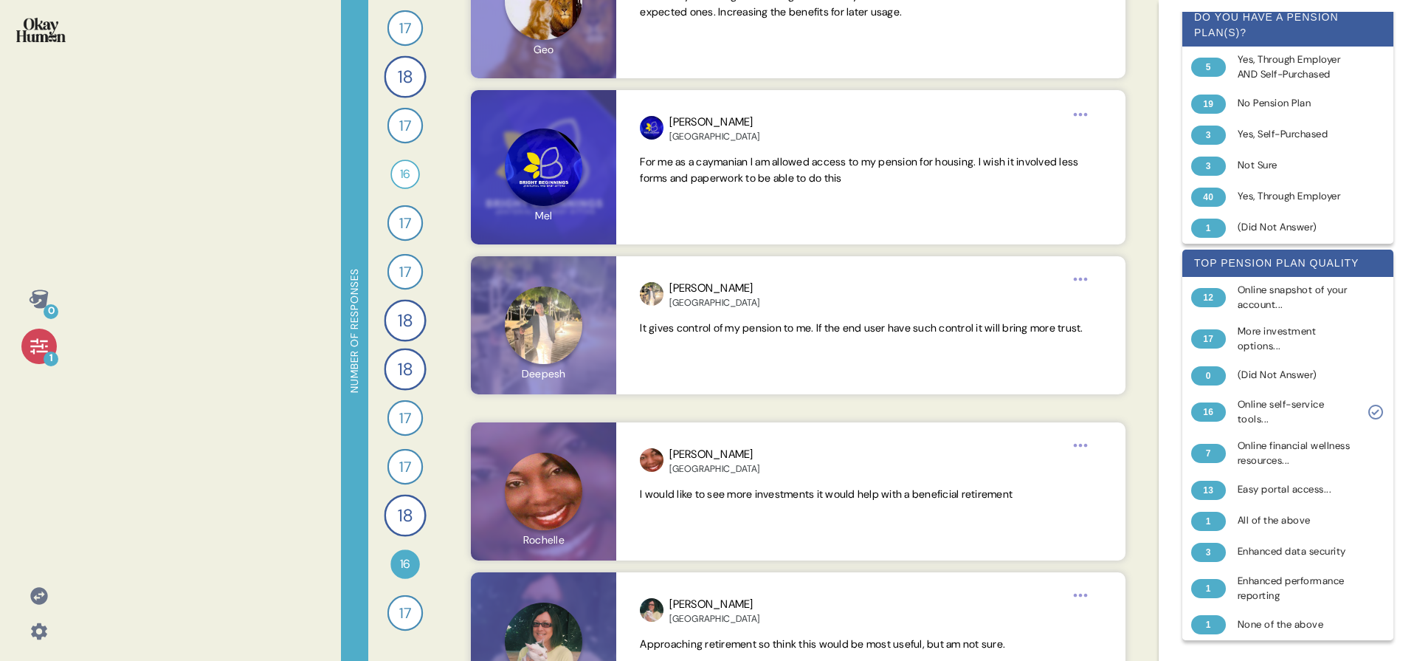
scroll to position [1145, 0]
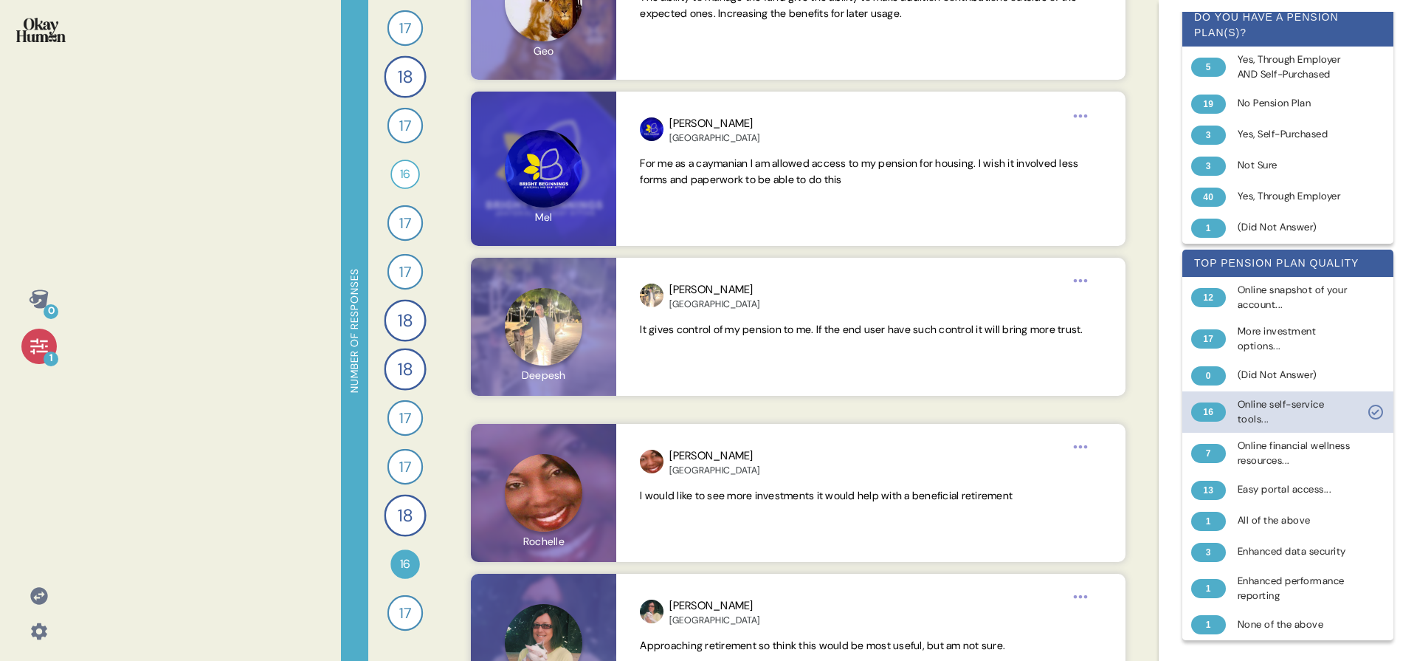
click at [1340, 397] on div "Online self-service tools..." at bounding box center [1296, 412] width 117 height 30
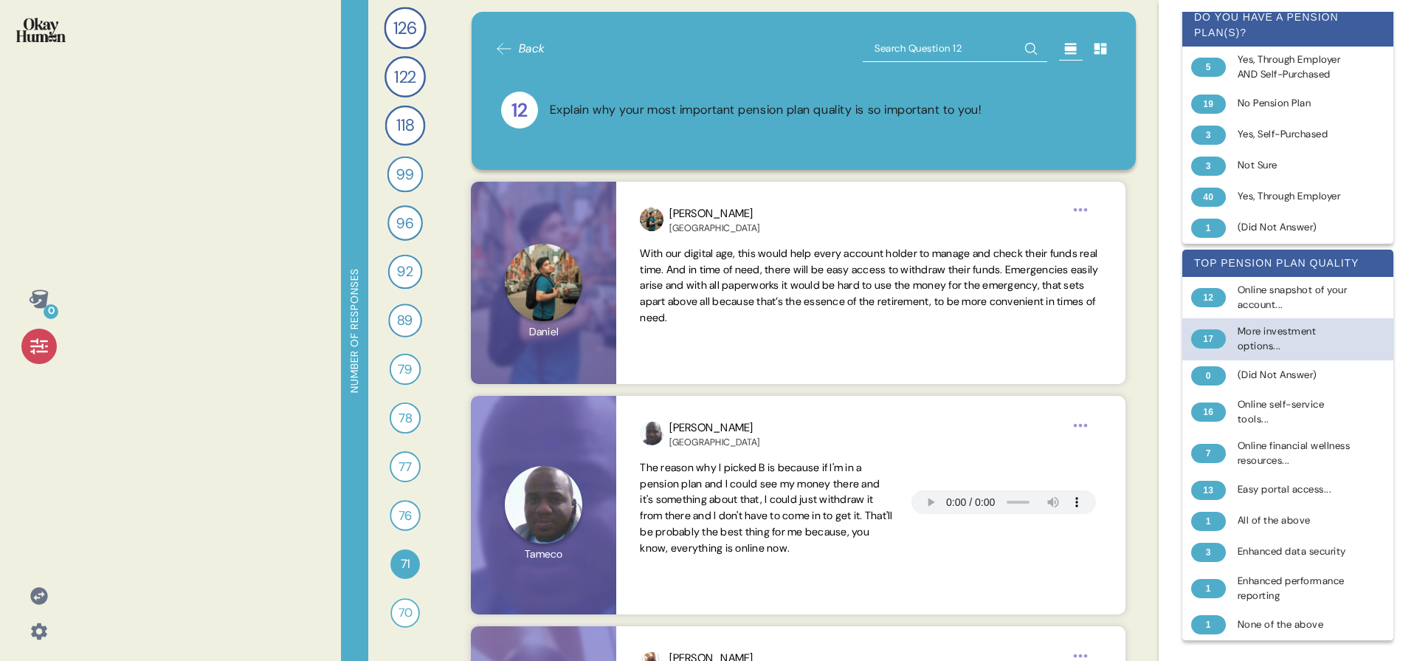
click at [1309, 324] on div "More investment options..." at bounding box center [1296, 339] width 117 height 30
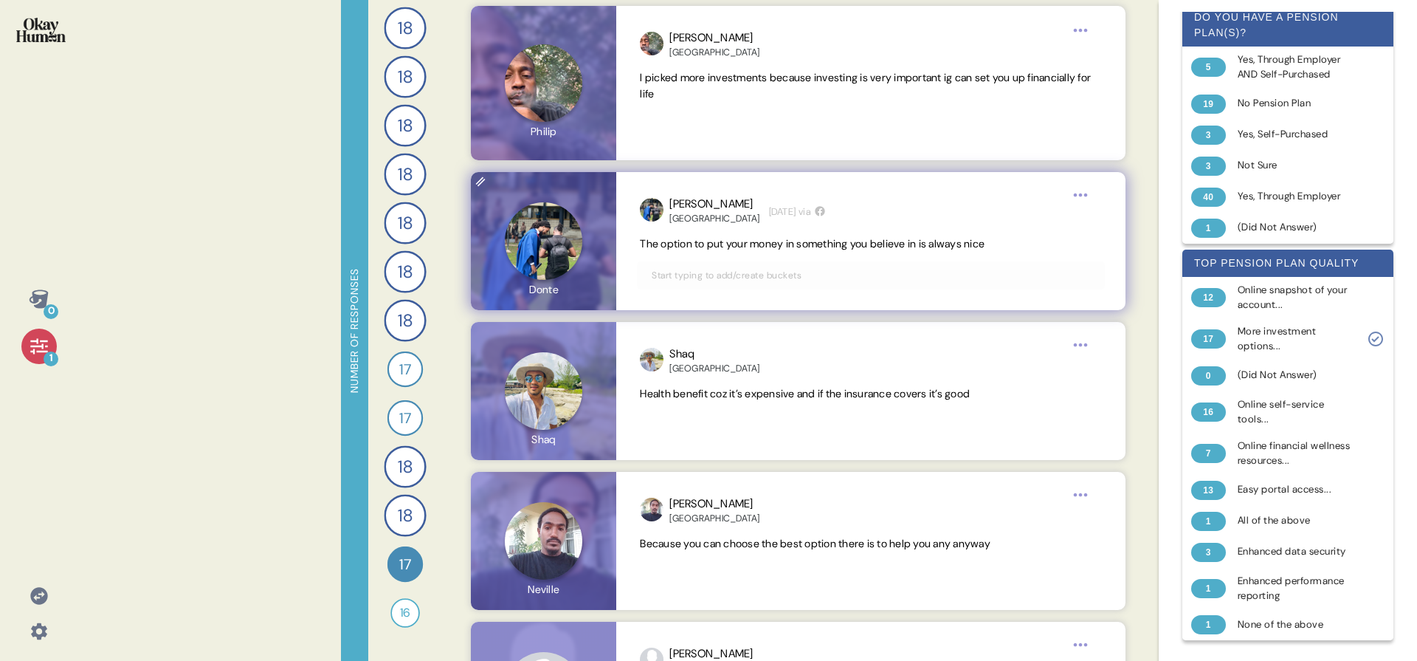
scroll to position [1025, 0]
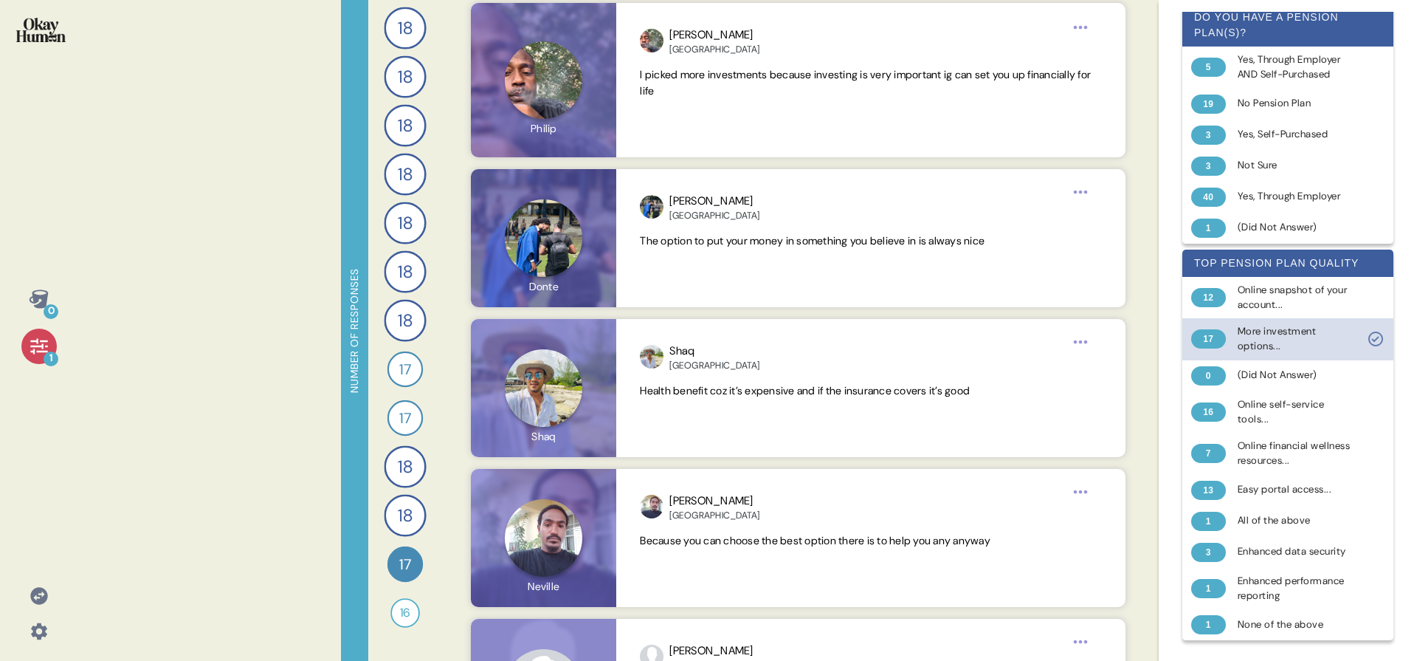
click at [1221, 329] on div "17" at bounding box center [1208, 338] width 35 height 19
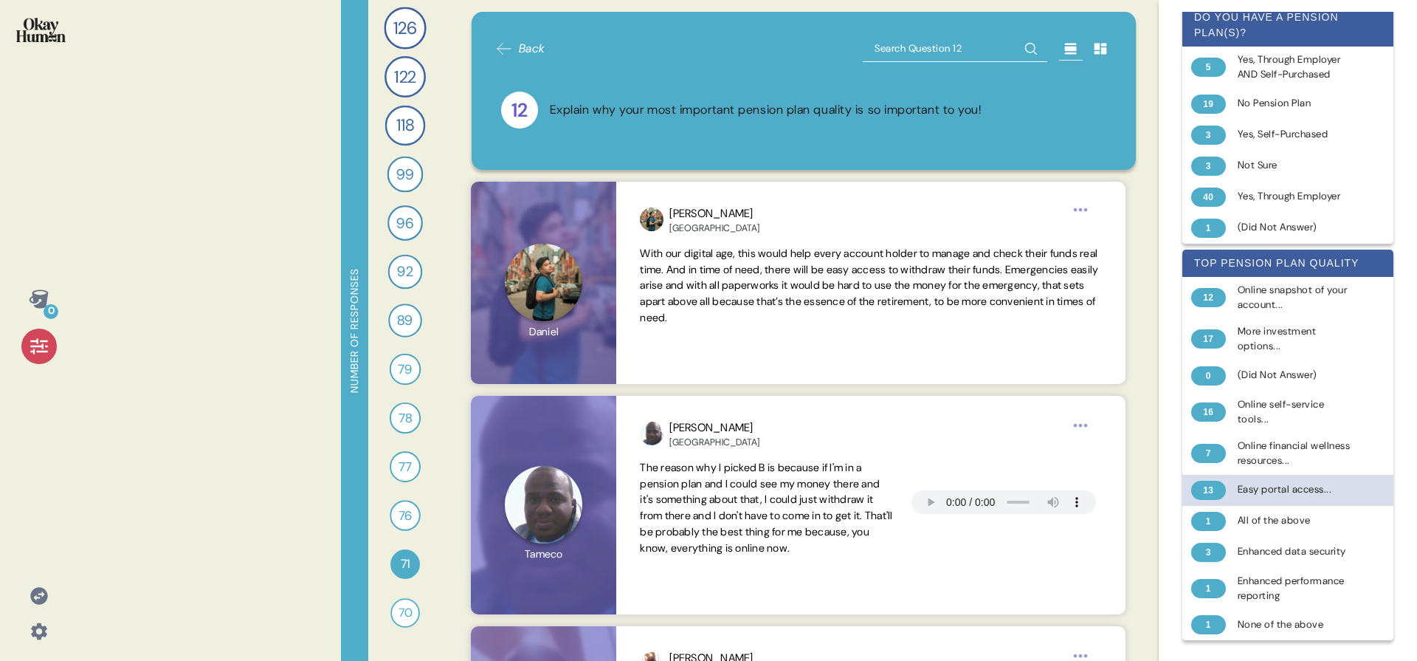
click at [1229, 475] on div "13 Easy portal access..." at bounding box center [1288, 490] width 211 height 31
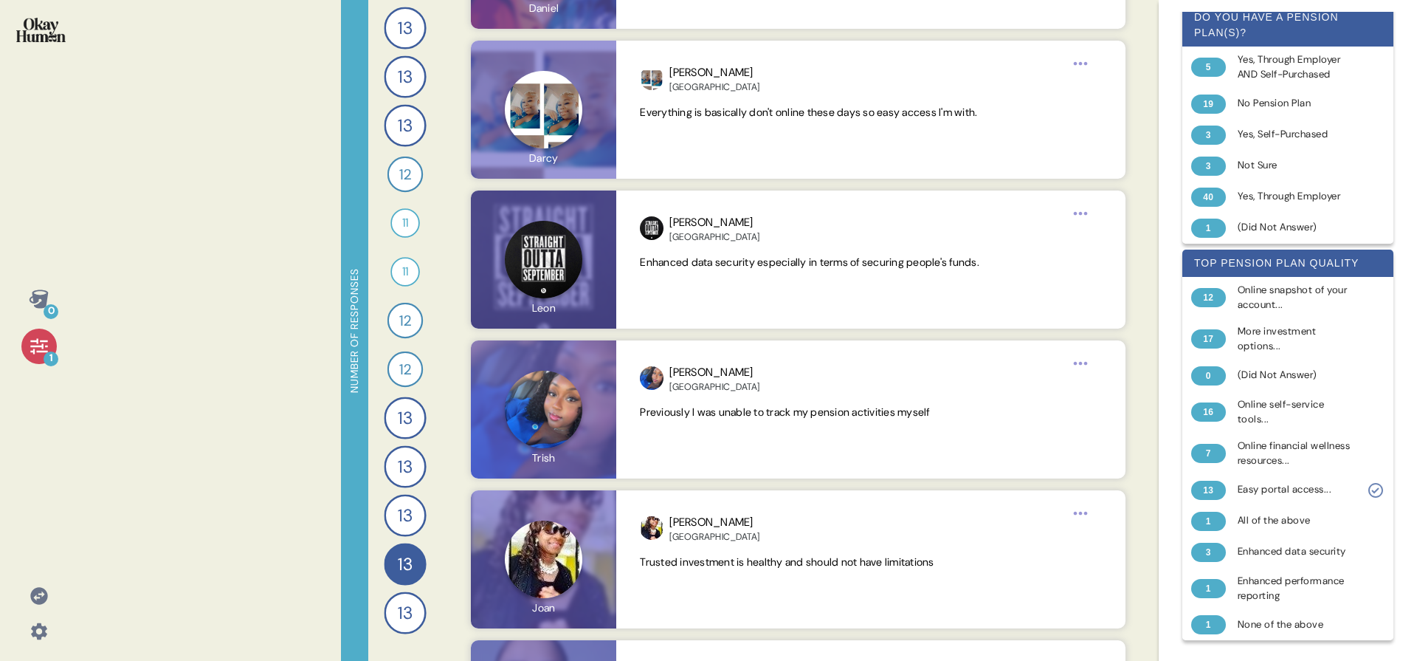
scroll to position [943, 0]
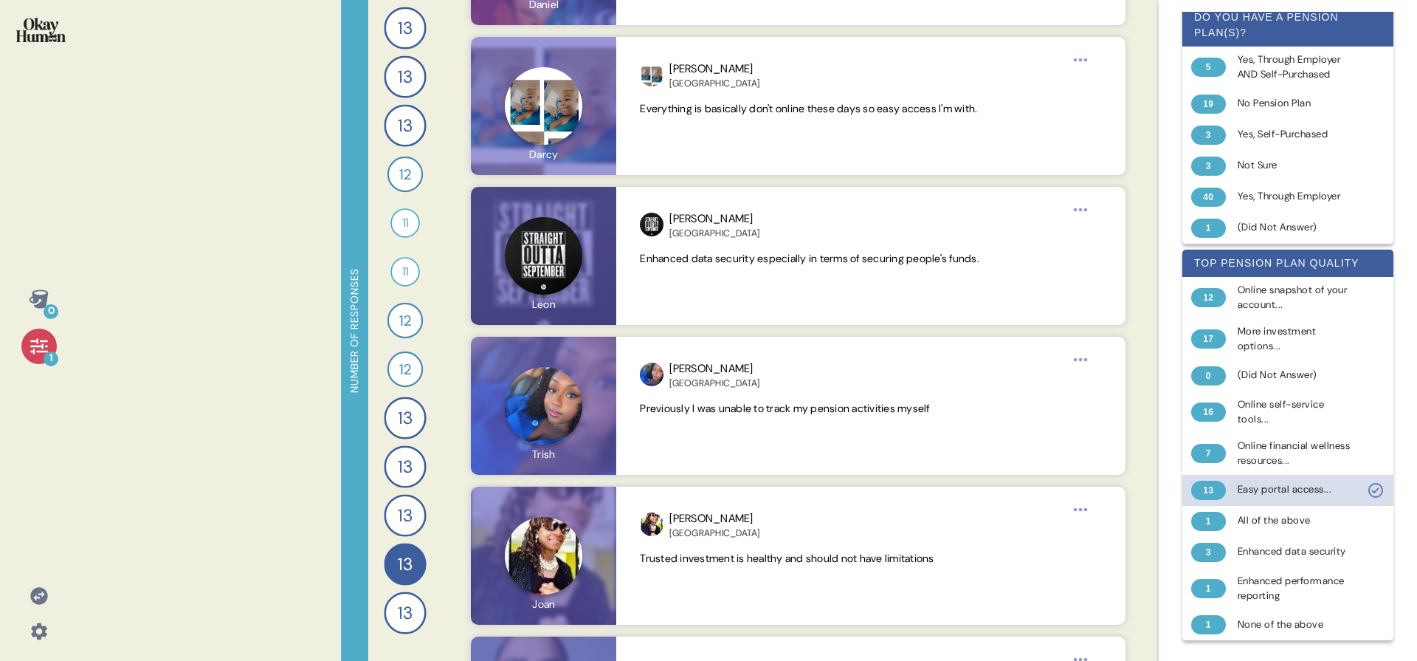
click at [1262, 482] on div "Easy portal access..." at bounding box center [1296, 489] width 117 height 15
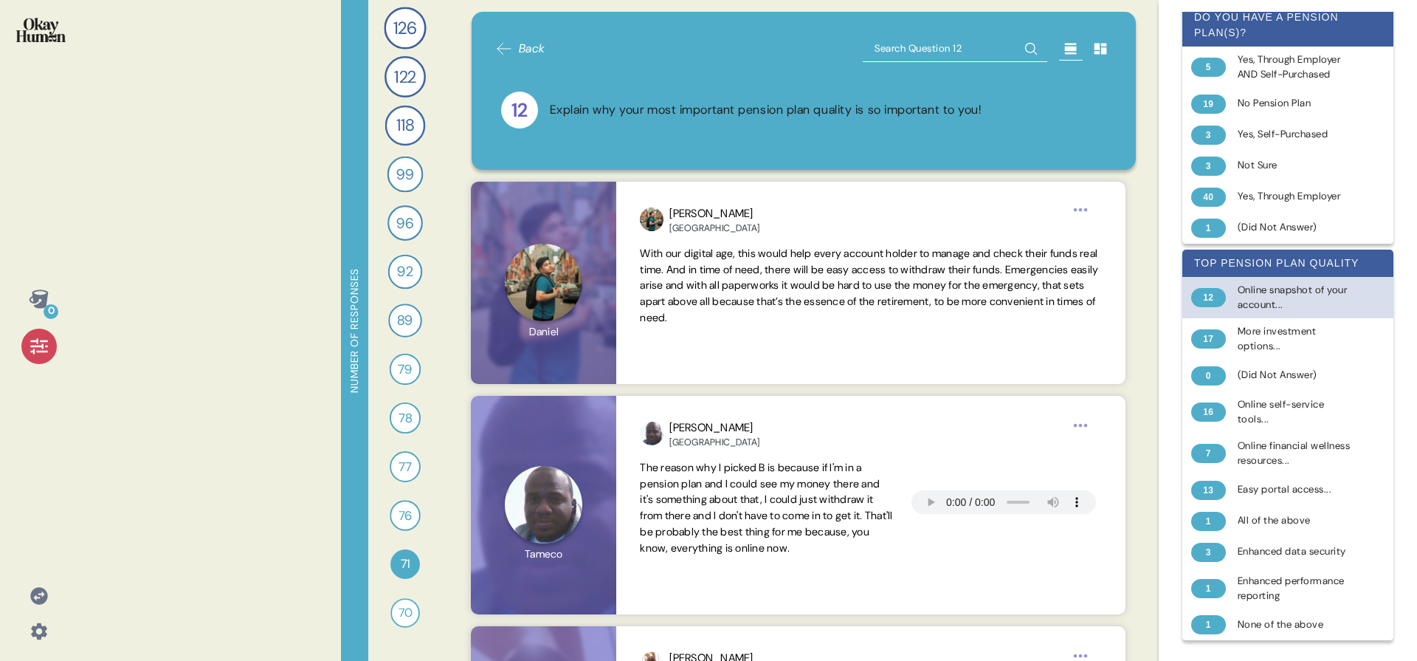
click at [1294, 283] on div "Online snapshot of your account..." at bounding box center [1296, 298] width 117 height 30
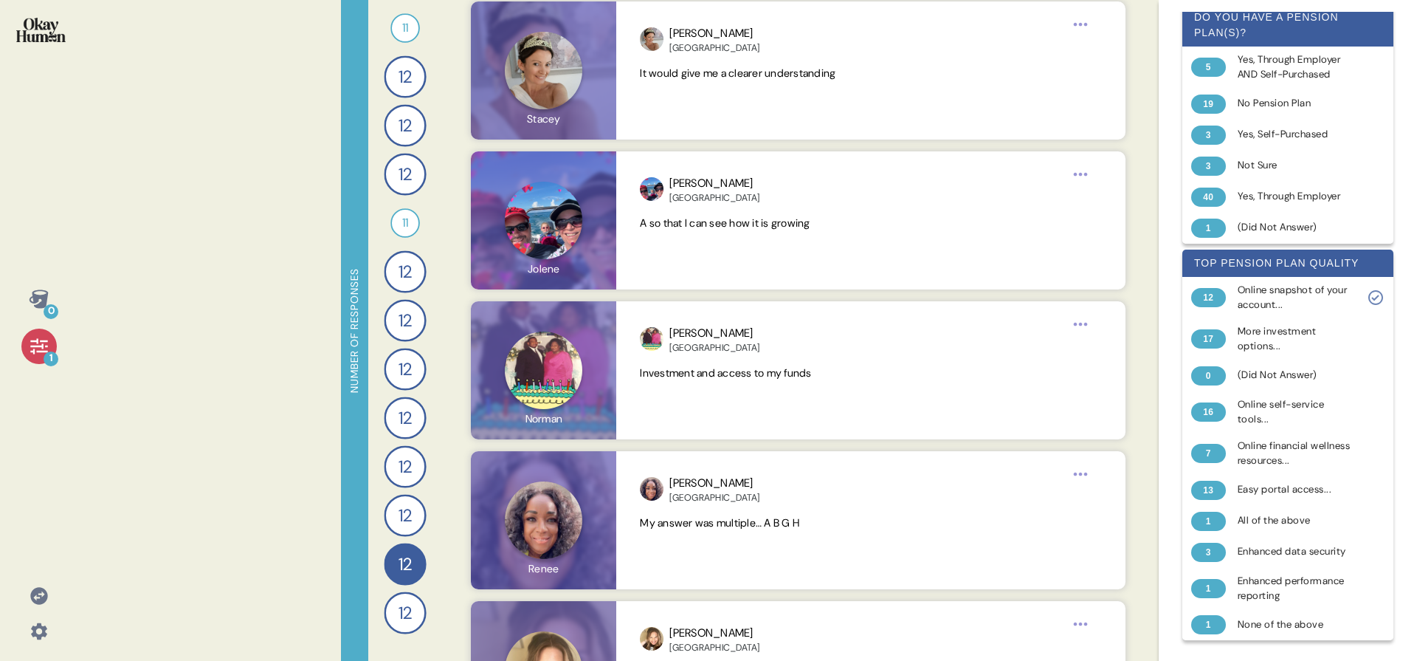
scroll to position [0, 0]
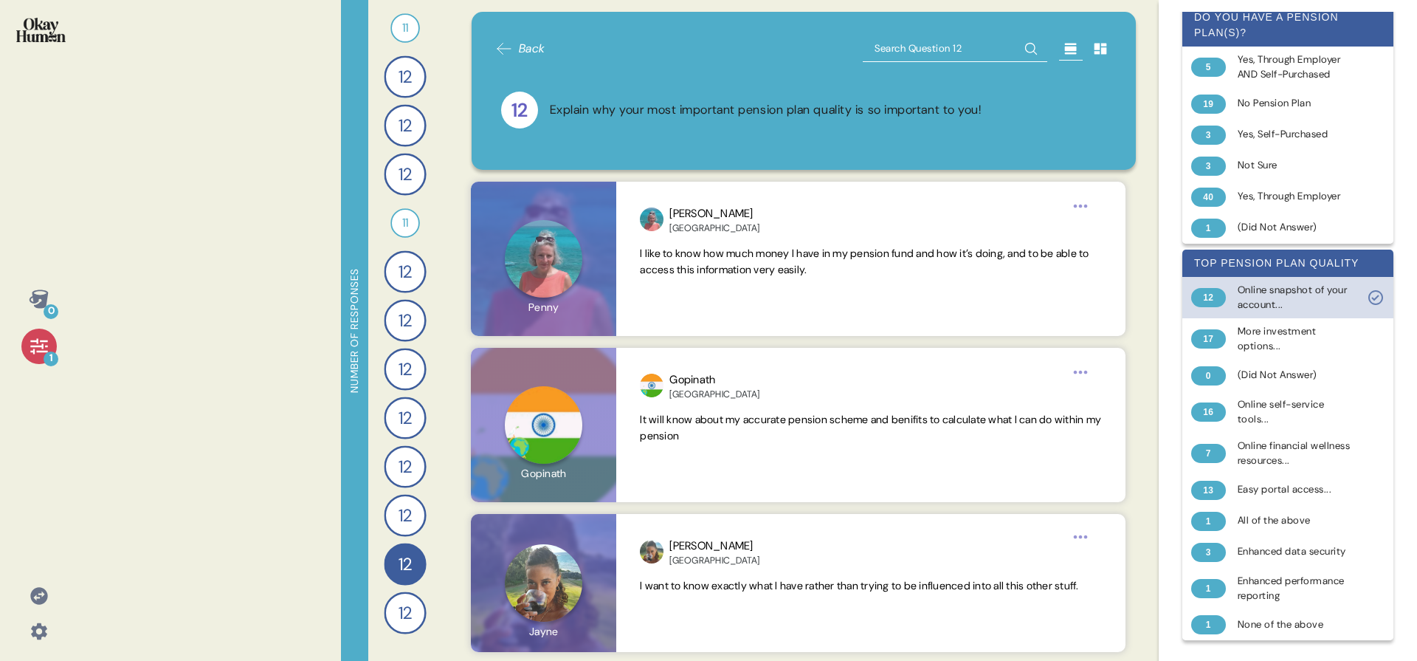
click at [1256, 283] on div "Online snapshot of your account..." at bounding box center [1296, 298] width 117 height 30
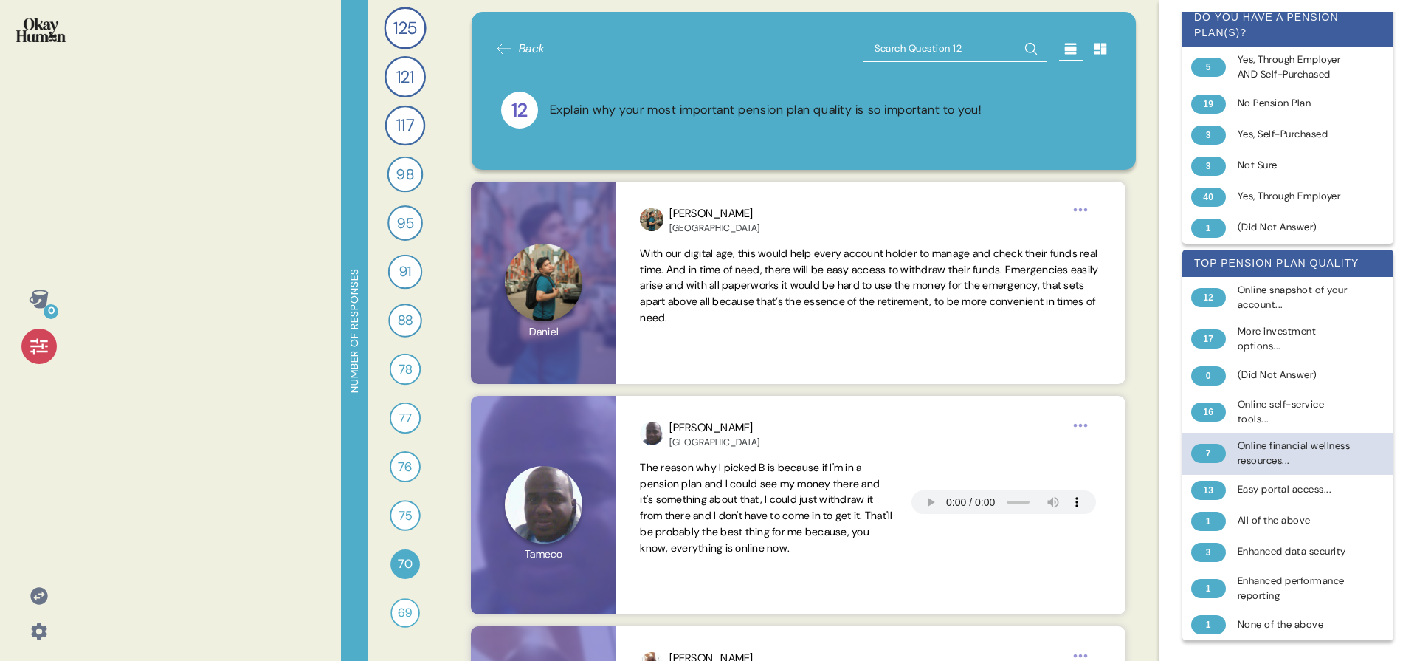
click at [1304, 438] on div "Online financial wellness resources..." at bounding box center [1296, 453] width 117 height 30
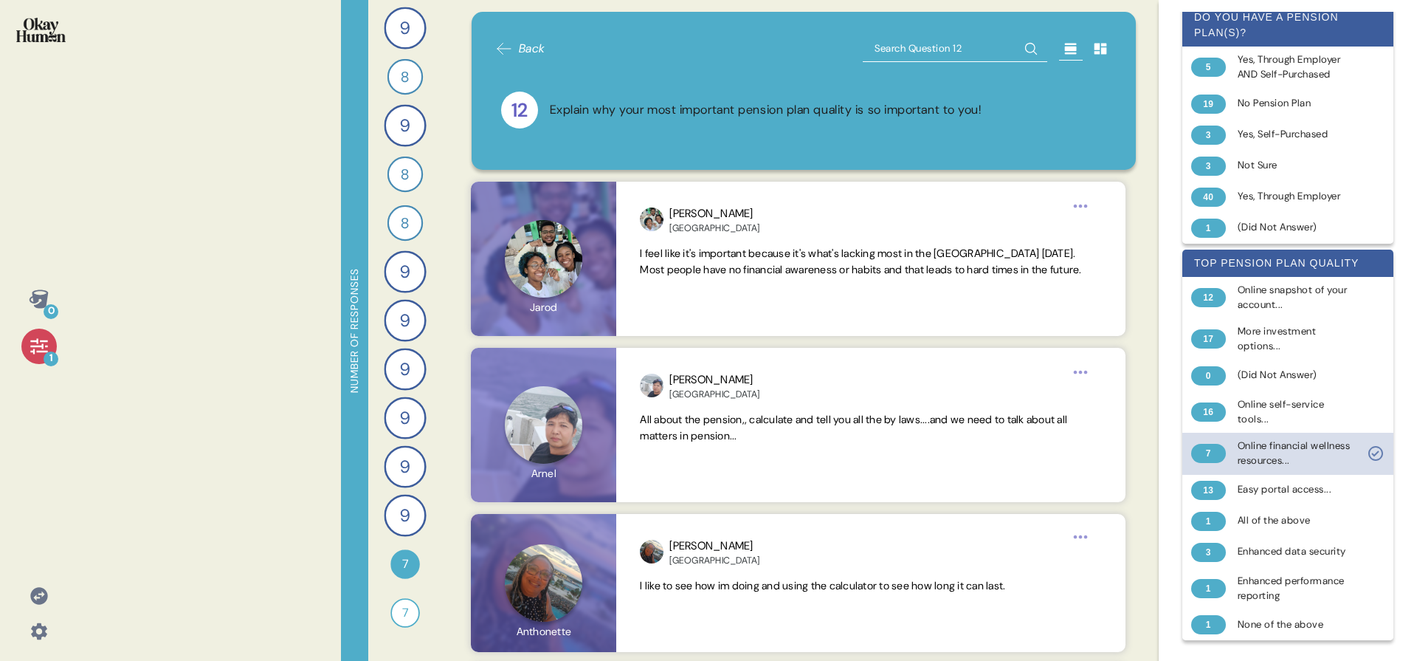
click at [1279, 438] on div "Online financial wellness resources..." at bounding box center [1296, 453] width 117 height 30
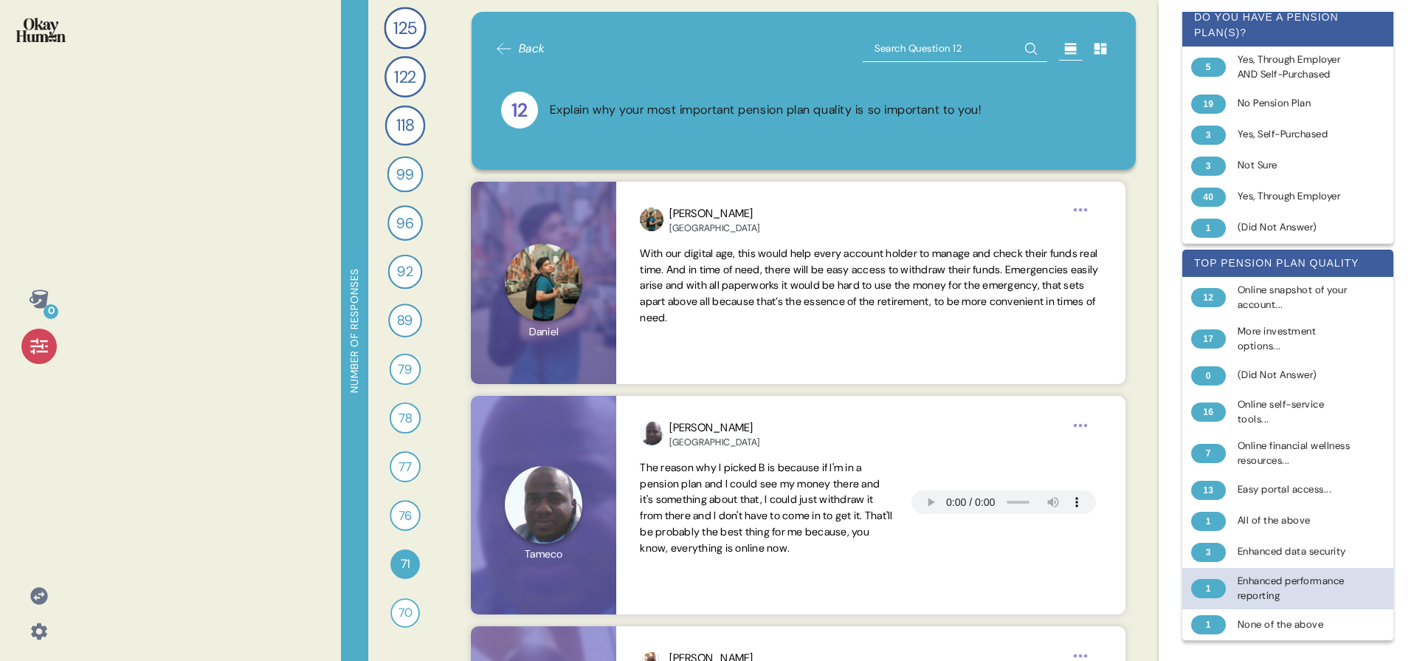
click at [1261, 595] on div "Enhanced performance reporting" at bounding box center [1296, 589] width 117 height 30
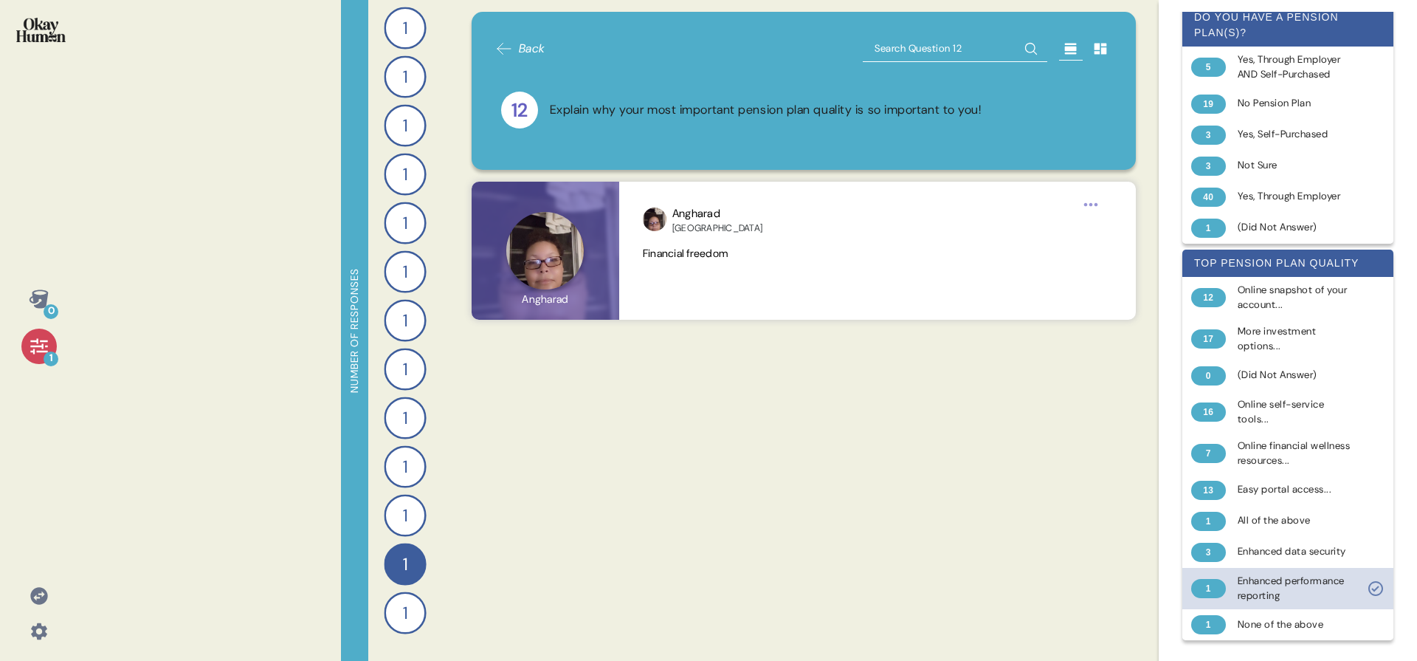
click at [1261, 595] on div "Enhanced performance reporting" at bounding box center [1296, 589] width 117 height 30
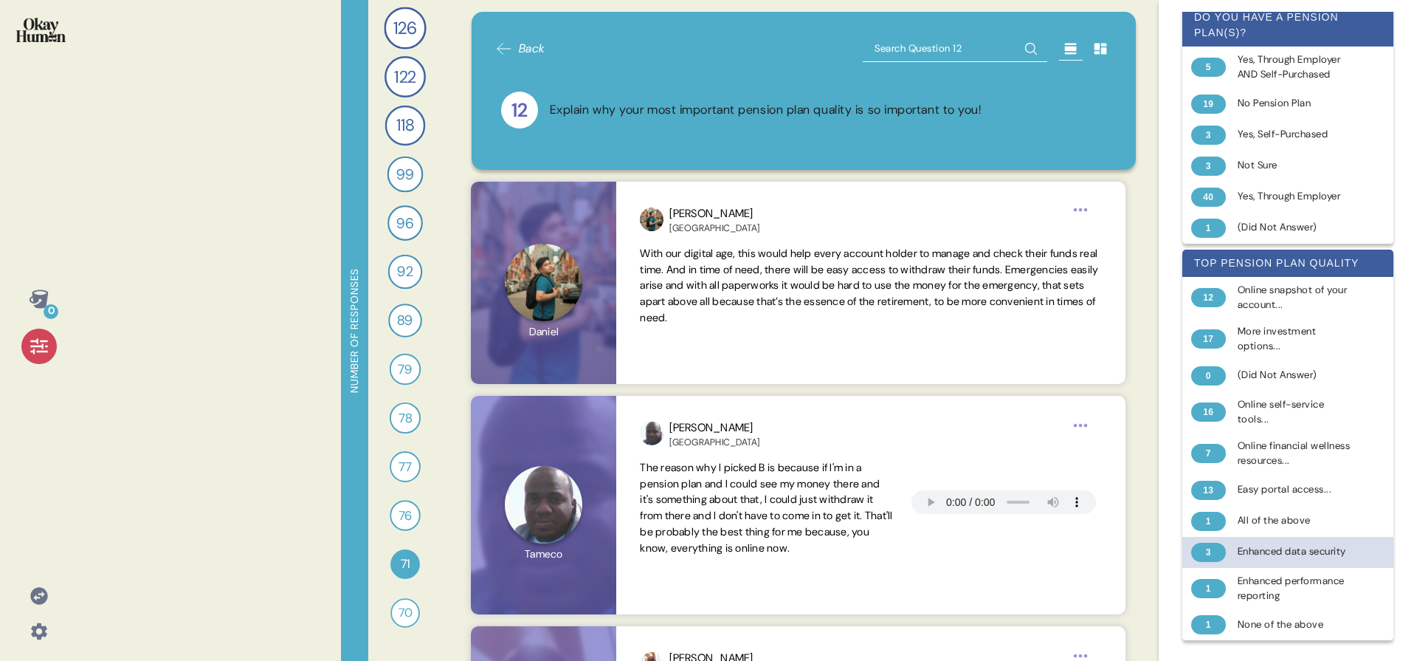
click at [1293, 544] on div "Enhanced data security" at bounding box center [1296, 551] width 117 height 15
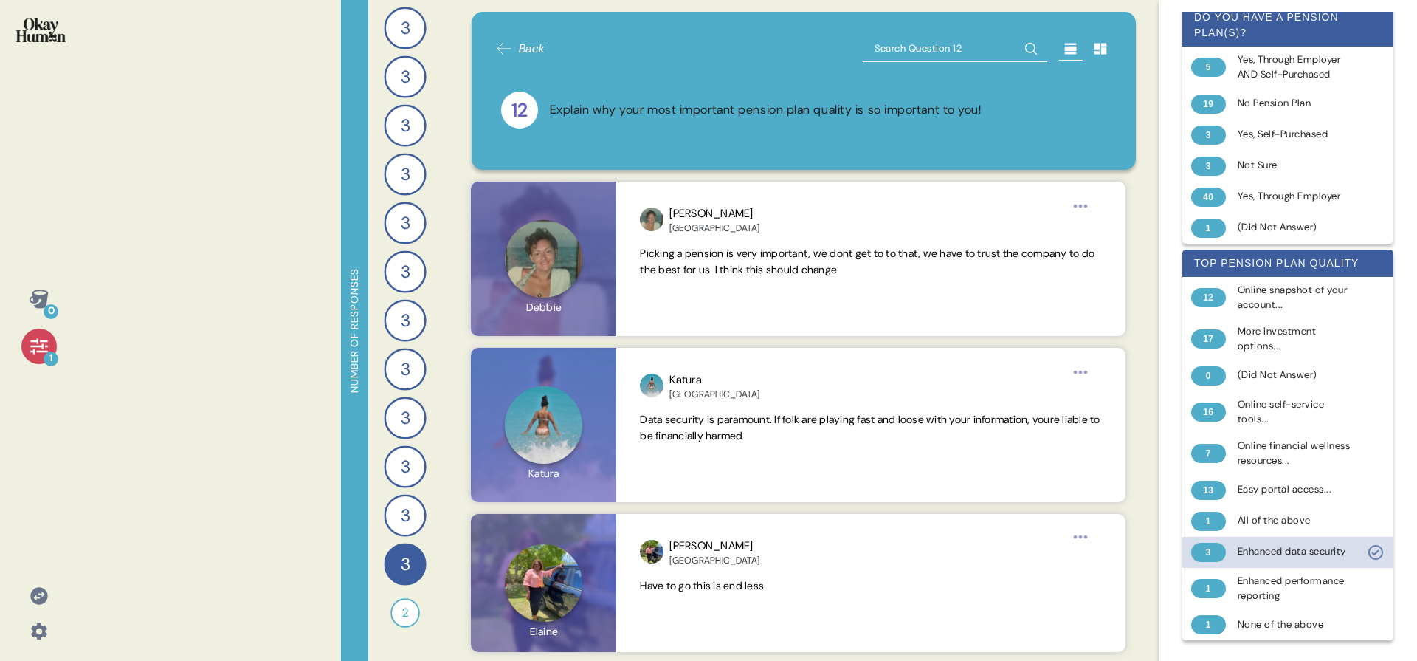
click at [1339, 544] on div "Enhanced data security" at bounding box center [1296, 551] width 117 height 15
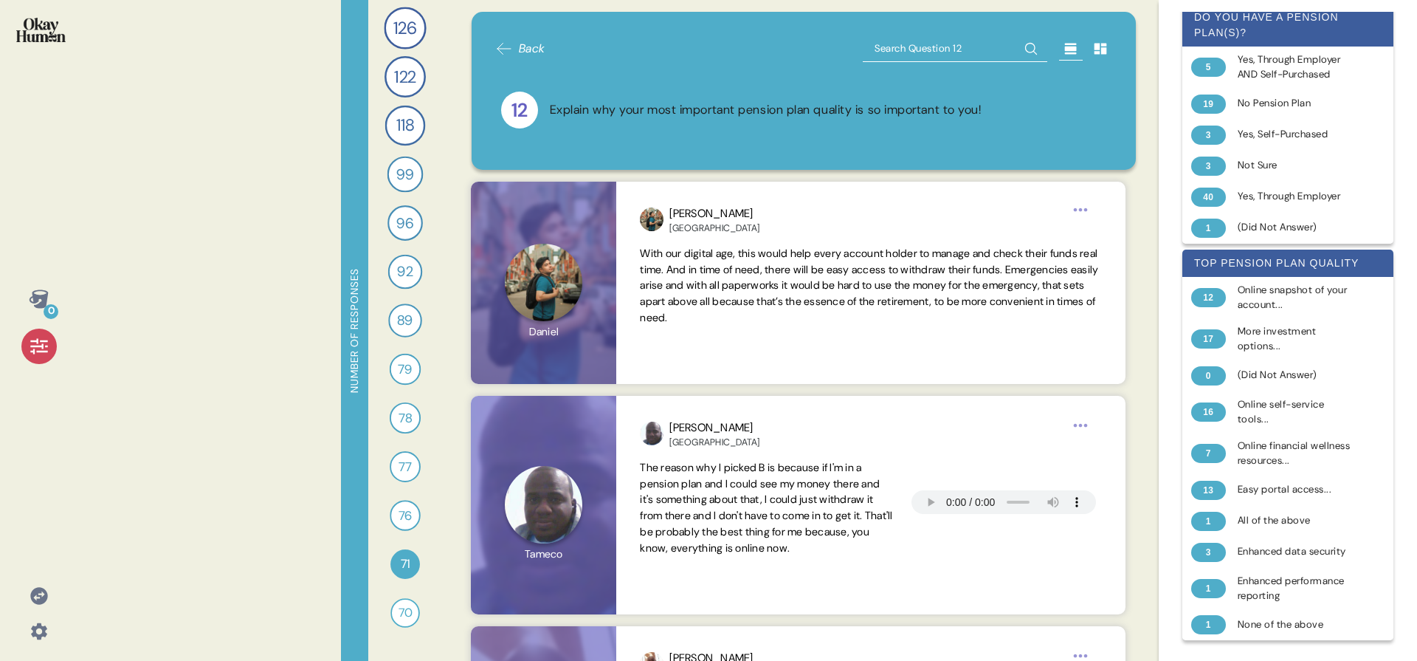
click at [381, 605] on div "126 What does a *good* retirement look like in your country for regular people?…" at bounding box center [405, 330] width 74 height 661
click at [389, 608] on div "70 Imagine that you achieved your retirement goals because of how well you mana…" at bounding box center [405, 612] width 32 height 32
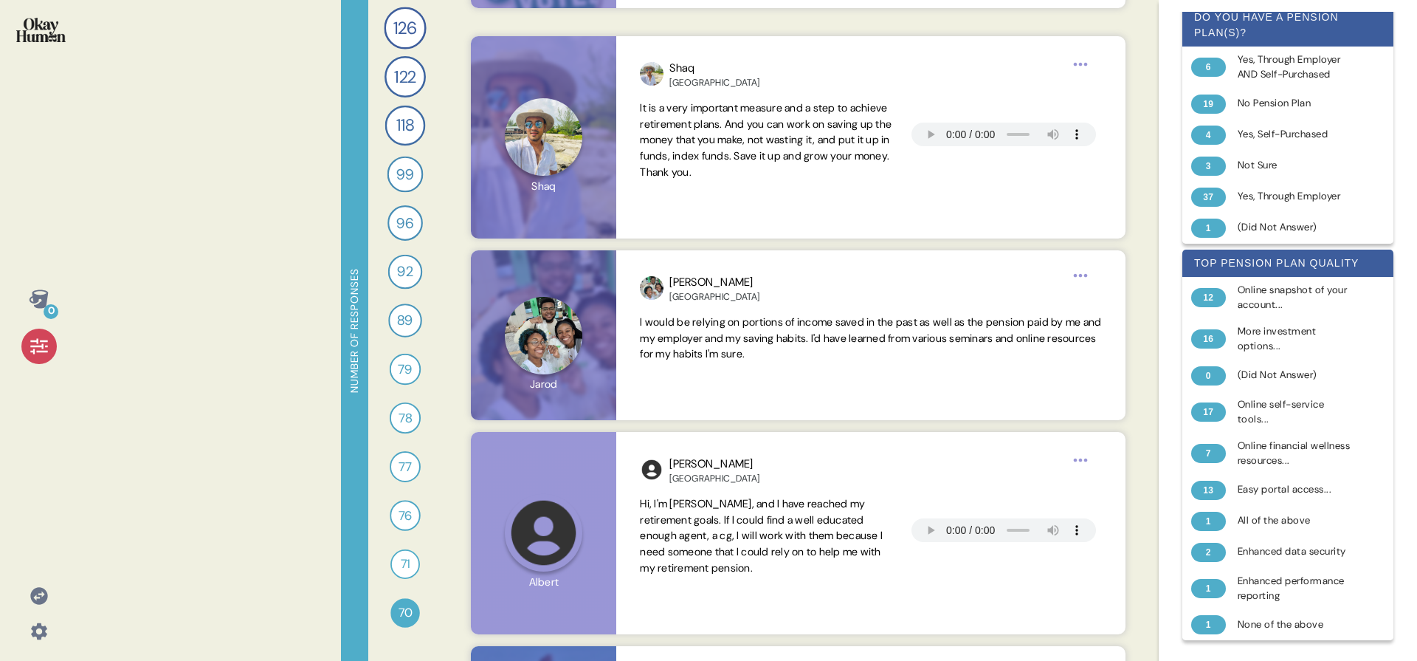
scroll to position [8737, 0]
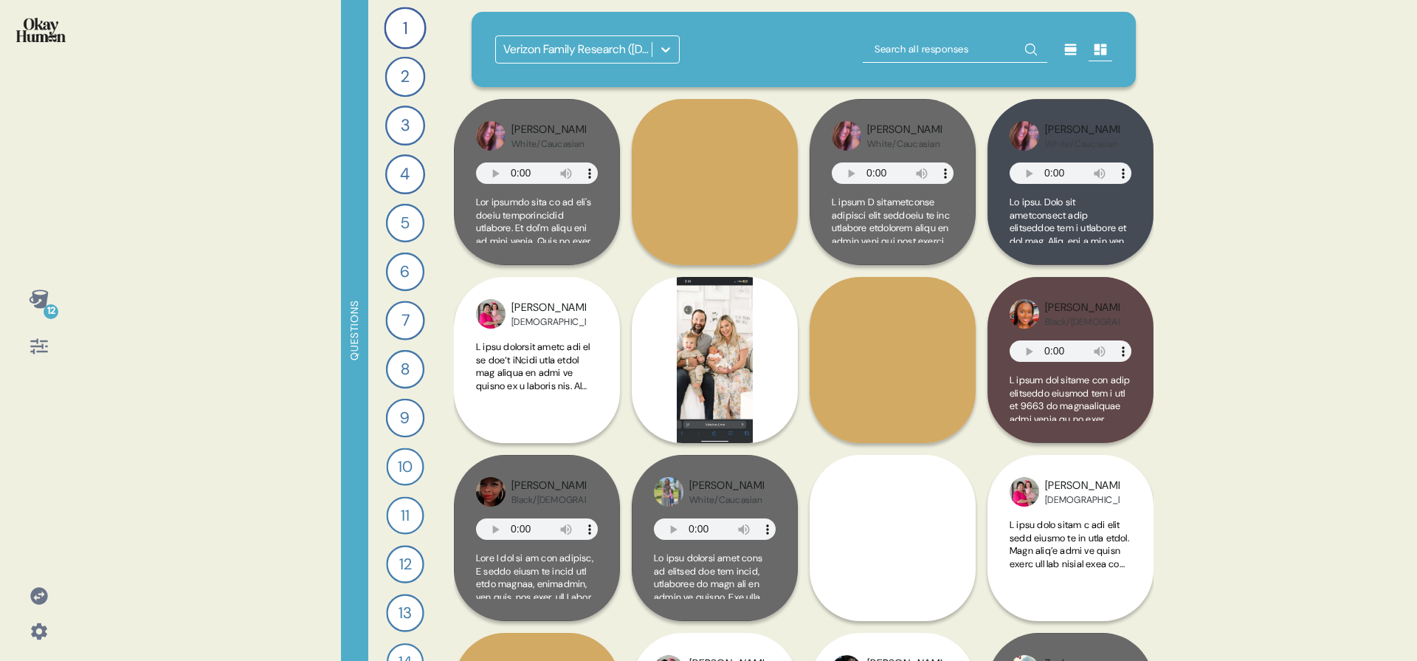
click at [42, 622] on icon at bounding box center [39, 631] width 21 height 21
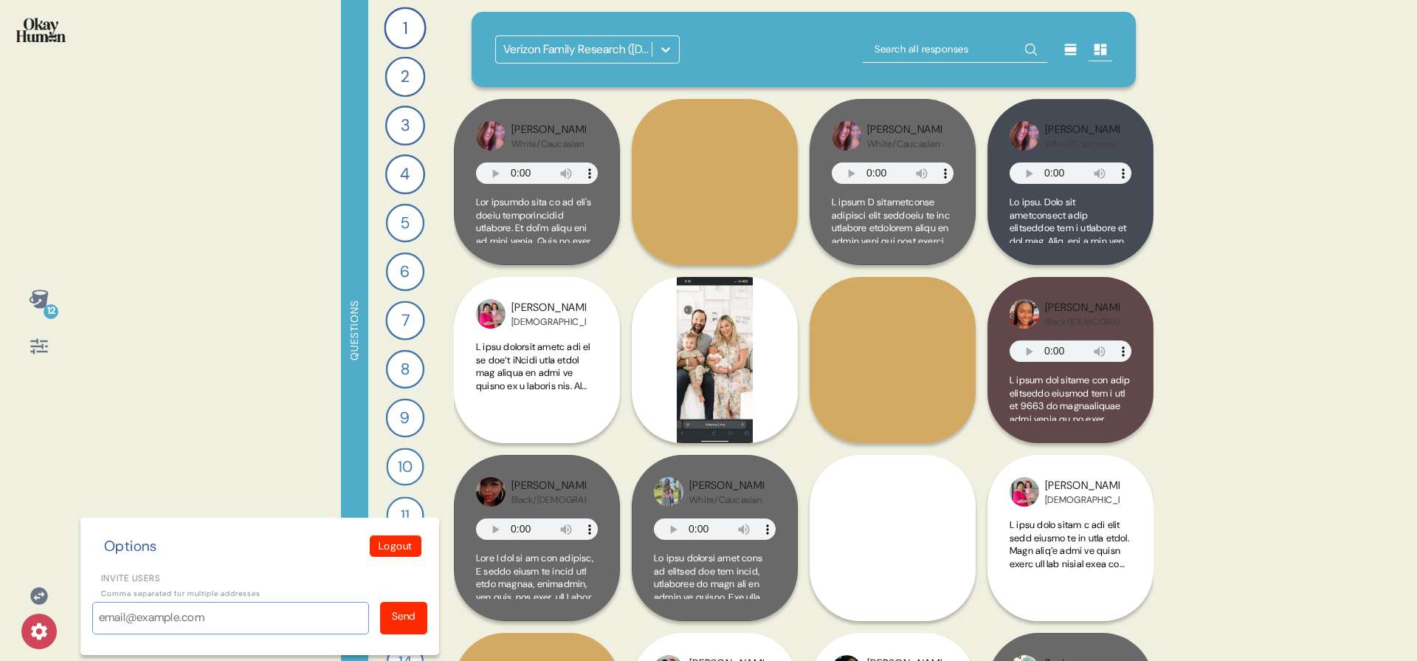
click at [237, 619] on input "Invite users" at bounding box center [230, 618] width 277 height 32
paste input "AHolloman@golin.com"
type input "AHolloman@golin.com"
click at [388, 620] on div "Send" at bounding box center [403, 618] width 47 height 32
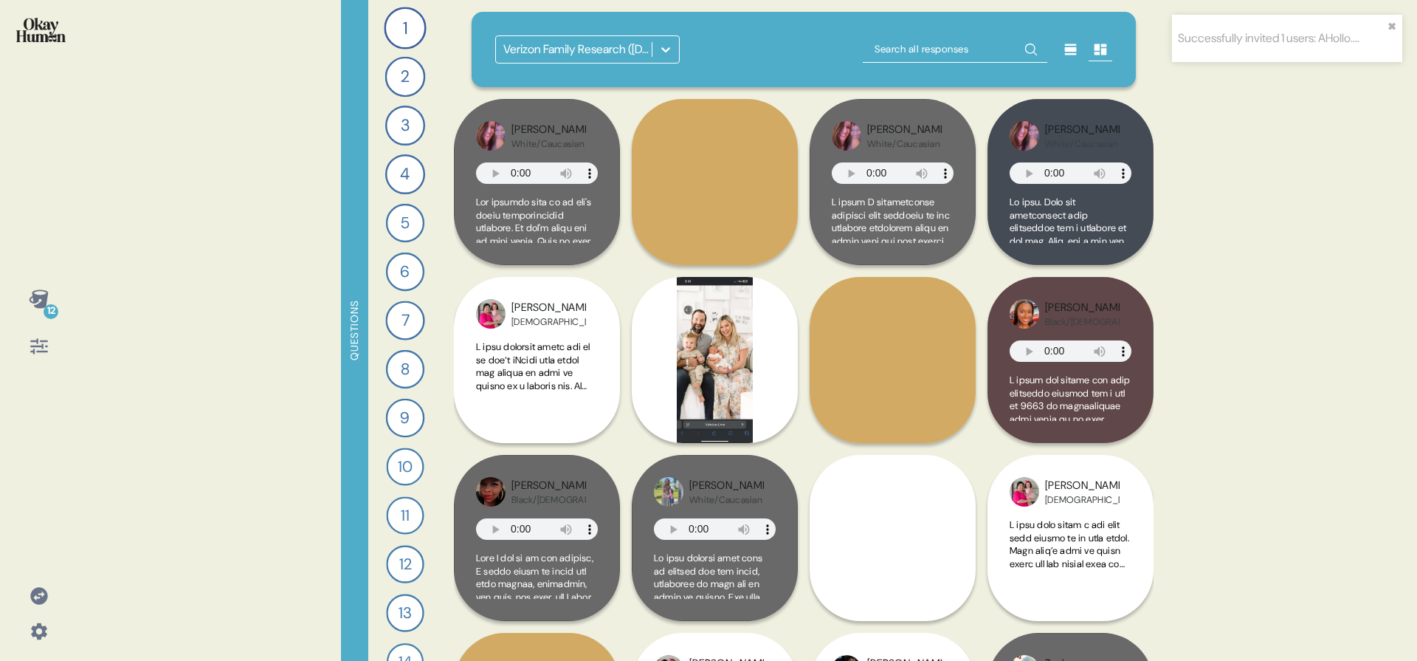
click at [89, 358] on div "12 Questions 1 Introduce me to your family and the members of your household. 1…" at bounding box center [708, 330] width 1417 height 661
click at [38, 289] on icon at bounding box center [39, 299] width 21 height 21
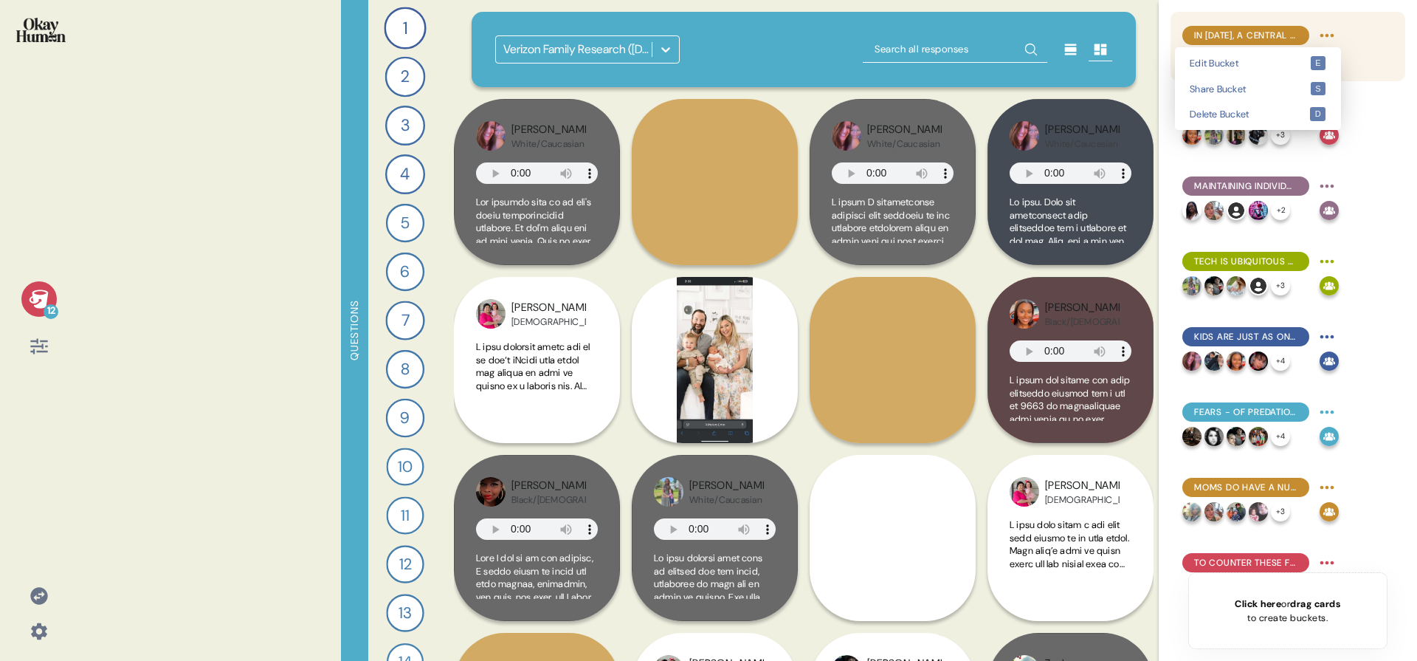
click at [1328, 32] on html "Successfully invited 1 users: AHollo.... ✖︎ 12 Questions 1 Introduce me to your…" at bounding box center [708, 330] width 1417 height 661
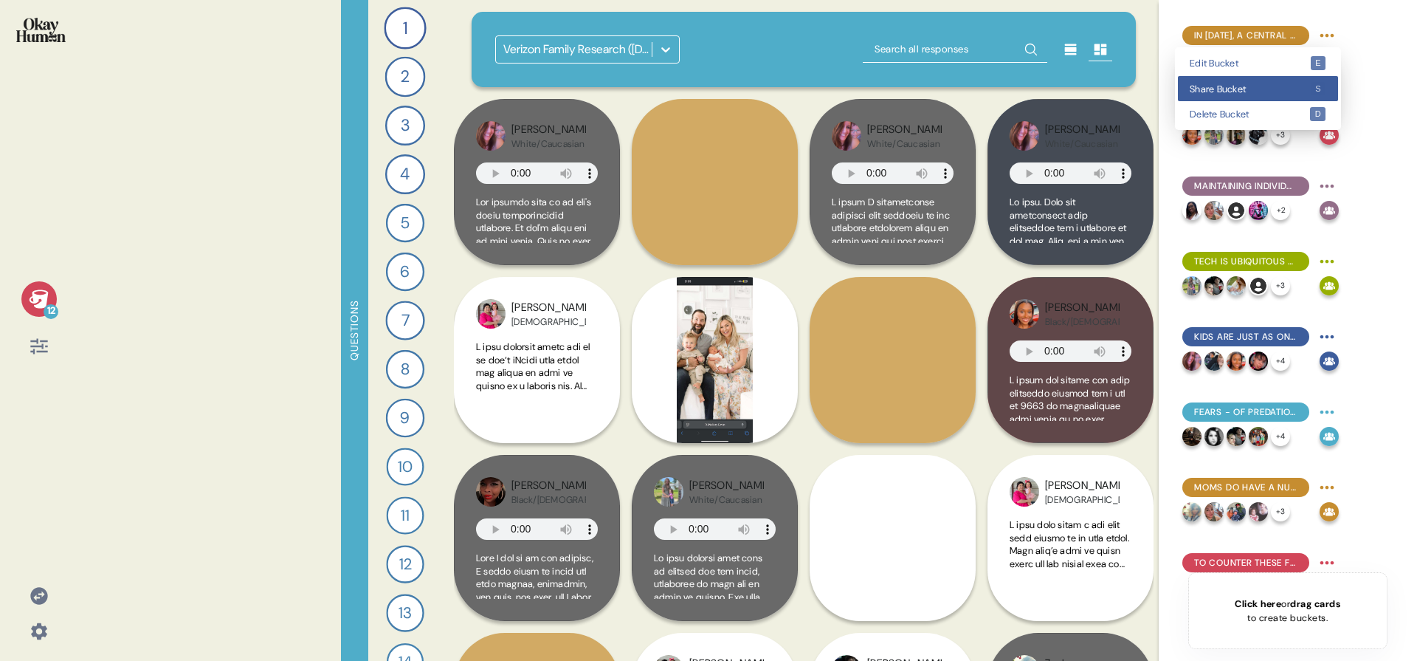
click at [1306, 82] on div "Share Bucket s" at bounding box center [1258, 89] width 160 height 26
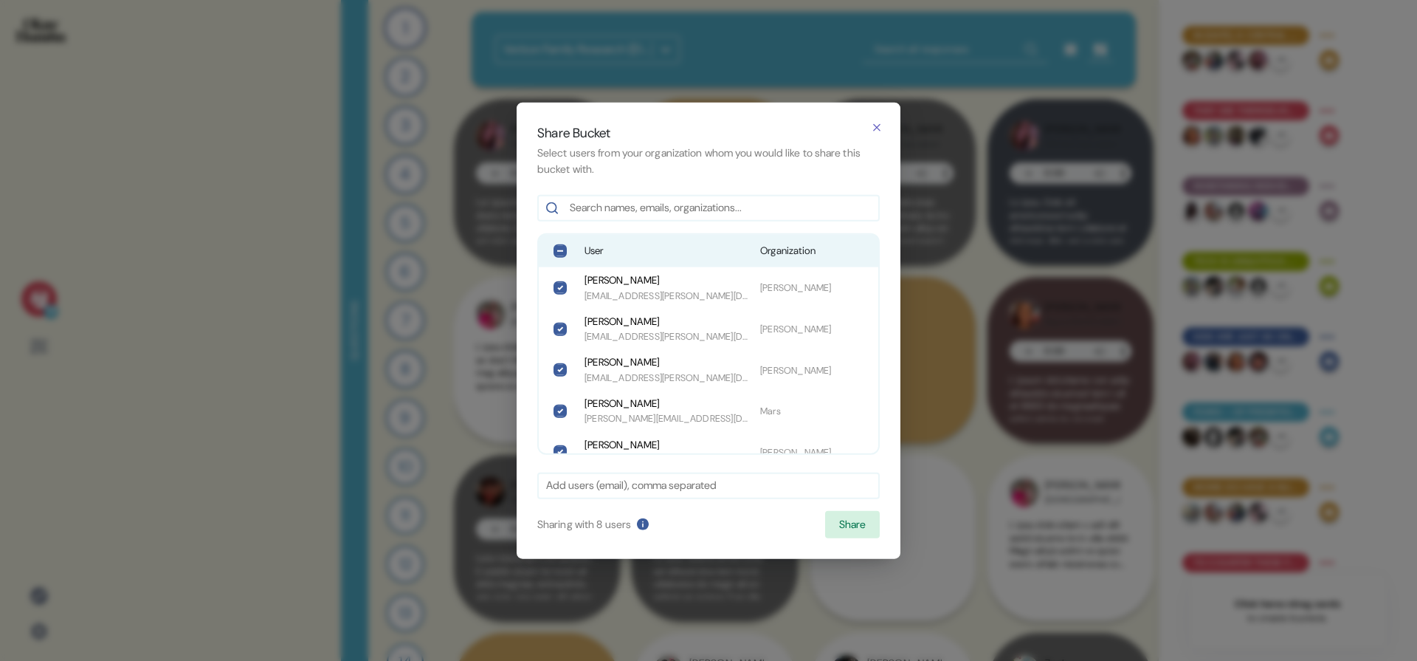
click at [635, 249] on span "User" at bounding box center [667, 251] width 164 height 15
click at [865, 526] on button "Share" at bounding box center [852, 524] width 55 height 28
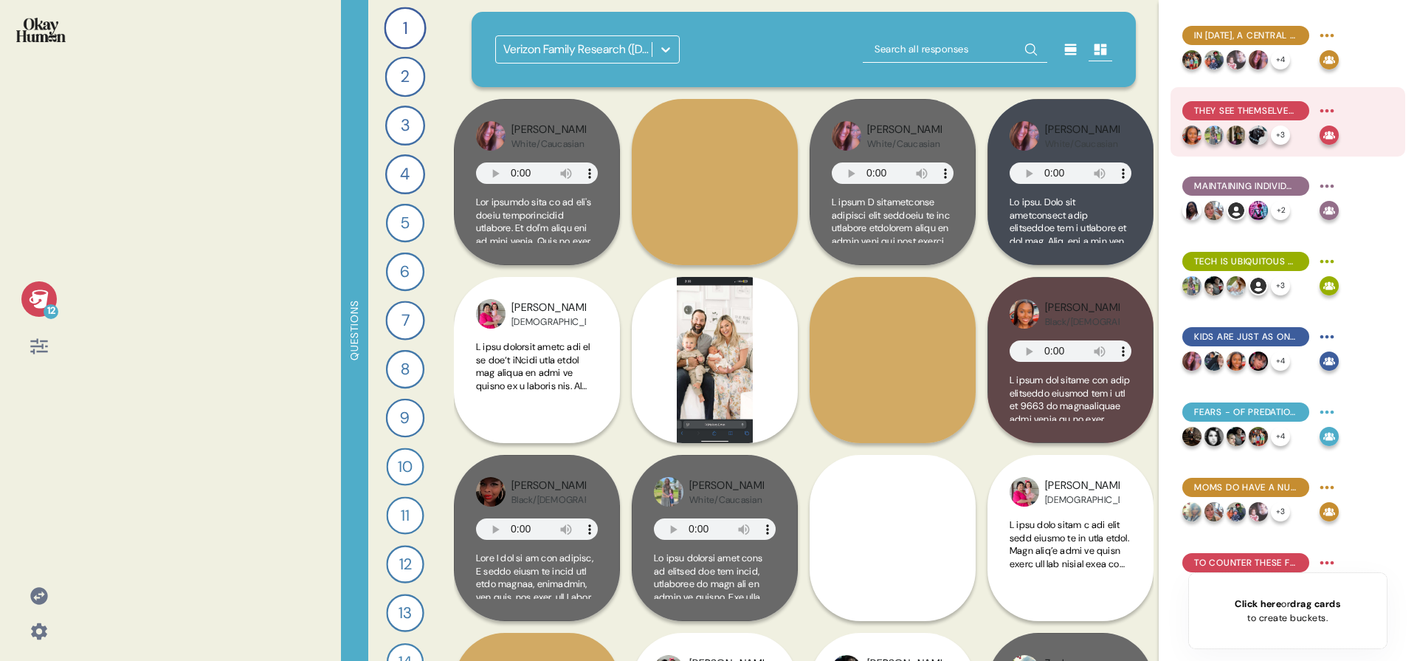
click at [1328, 111] on html "12 Questions 1 Introduce me to your family and the members of your household. 1…" at bounding box center [708, 330] width 1417 height 661
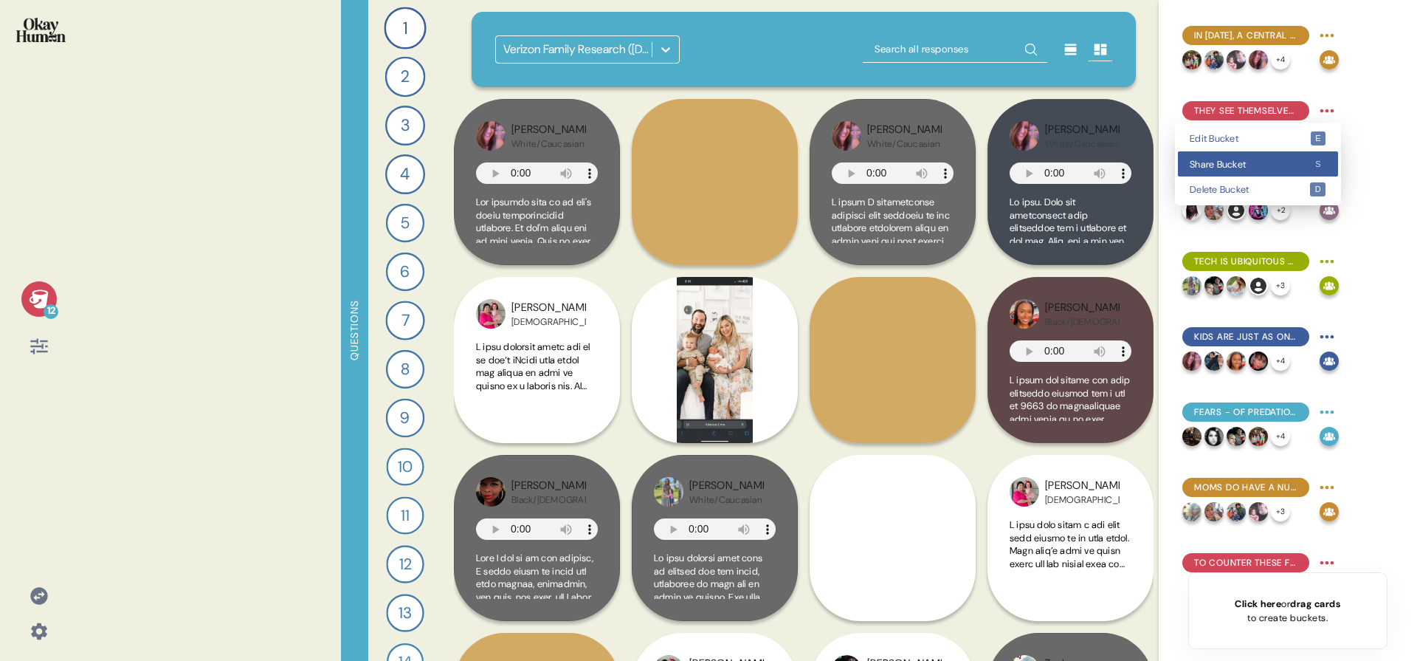
click at [1304, 168] on span "Share Bucket" at bounding box center [1250, 164] width 120 height 10
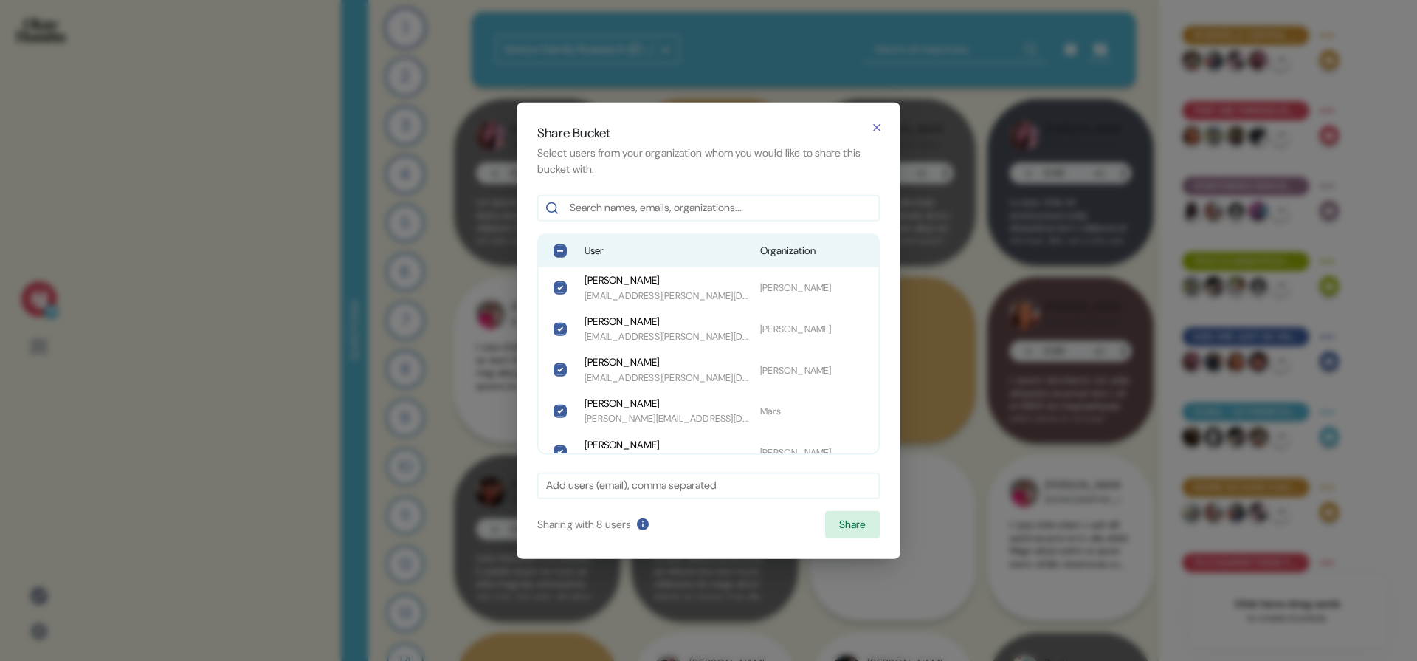
click at [686, 261] on div "User Organization" at bounding box center [709, 251] width 340 height 32
click at [832, 517] on button "Share" at bounding box center [852, 524] width 55 height 28
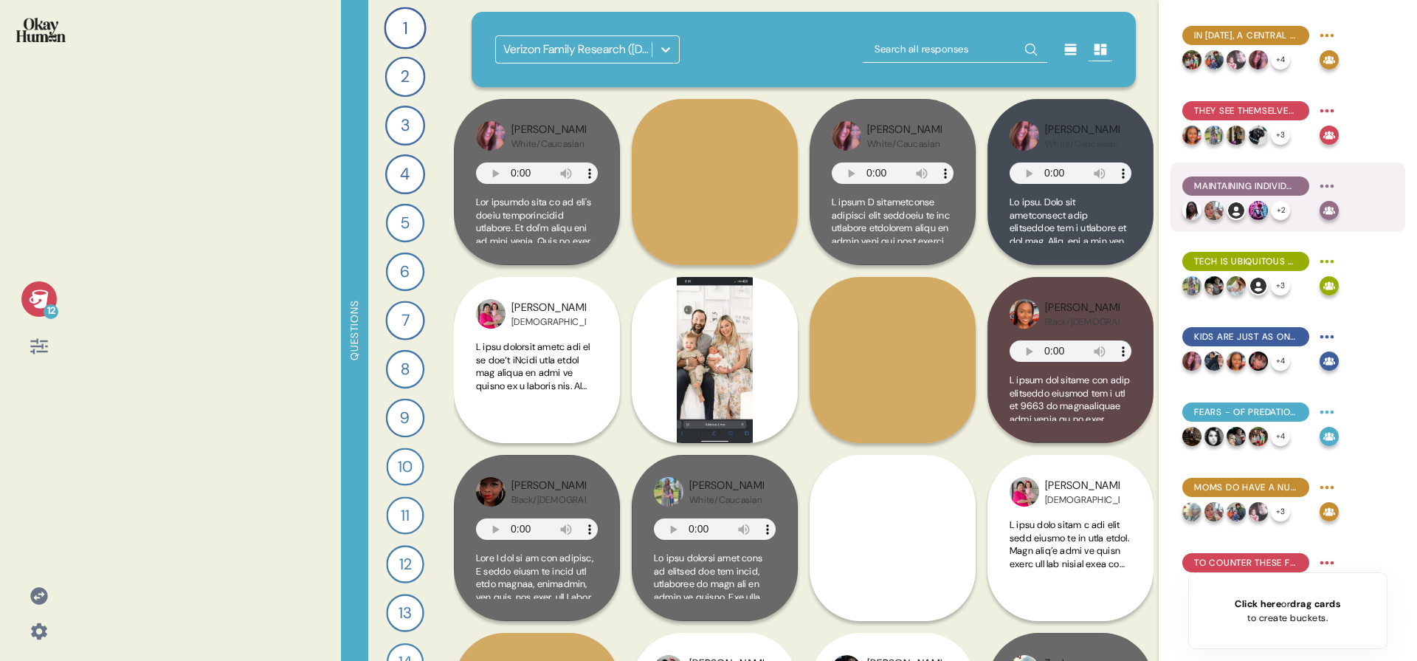
click at [1325, 187] on html "12 Questions 1 Introduce me to your family and the members of your household. 1…" at bounding box center [708, 330] width 1417 height 661
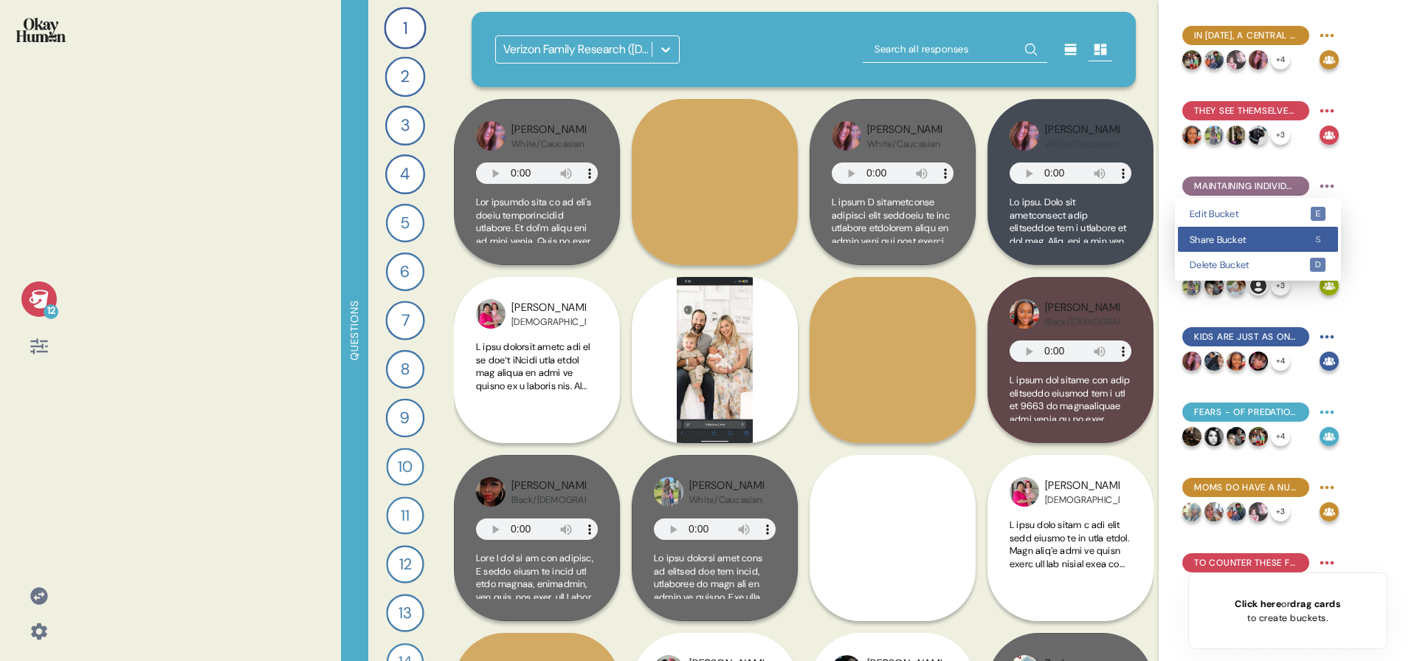
click at [1236, 246] on div "Share Bucket s" at bounding box center [1258, 240] width 160 height 26
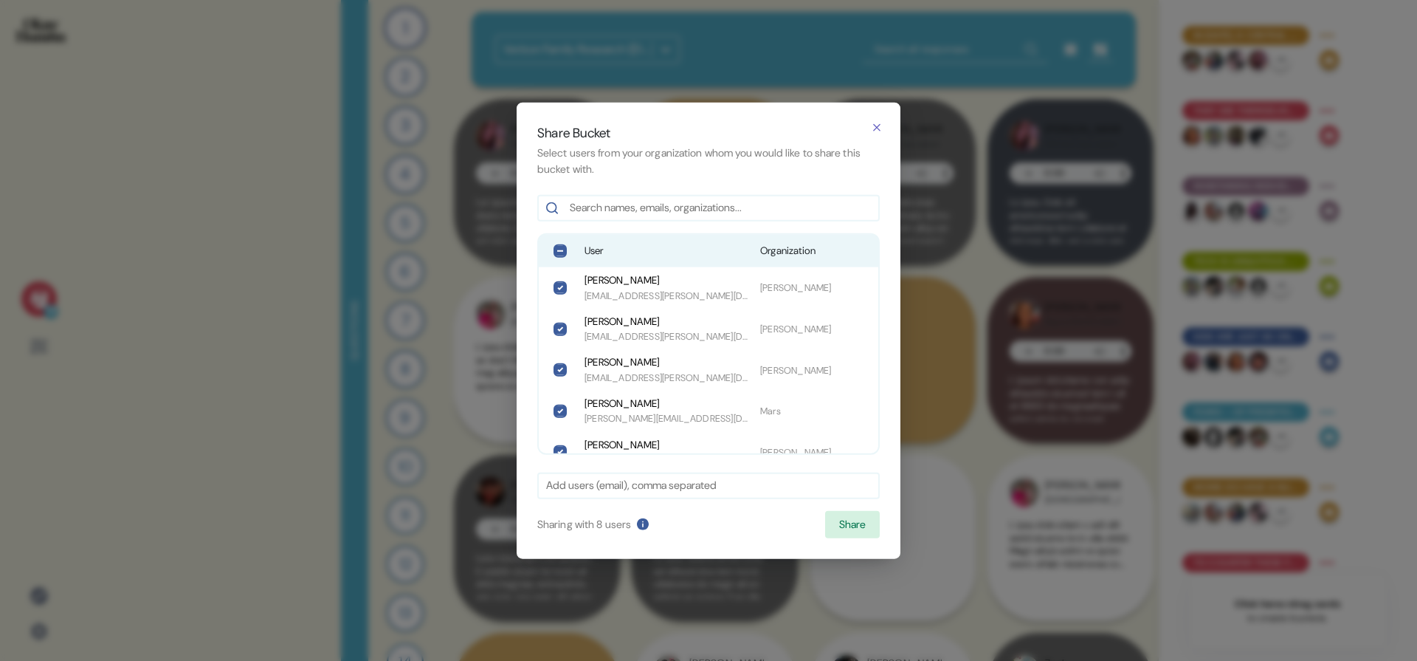
click at [766, 249] on span "Organization" at bounding box center [814, 251] width 109 height 15
click at [847, 525] on button "Share" at bounding box center [852, 524] width 55 height 28
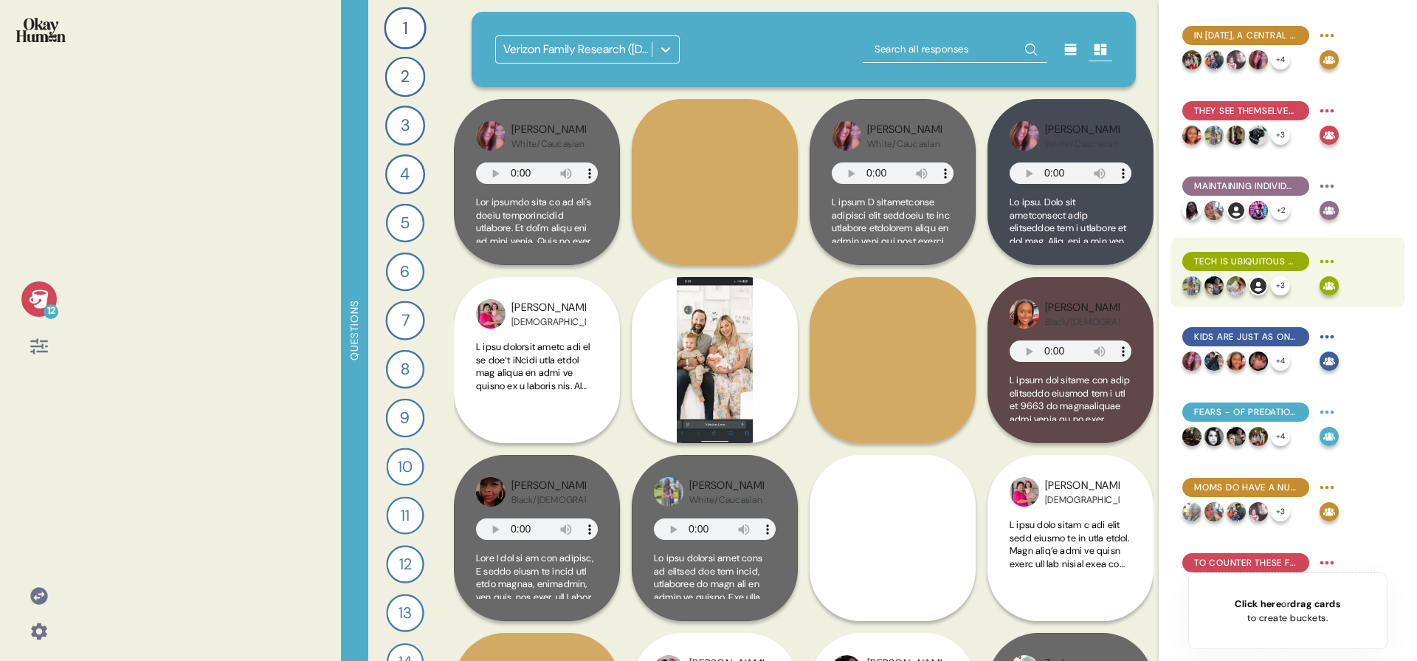
click at [1323, 257] on html "12 Questions 1 Introduce me to your family and the members of your household. 1…" at bounding box center [708, 330] width 1417 height 661
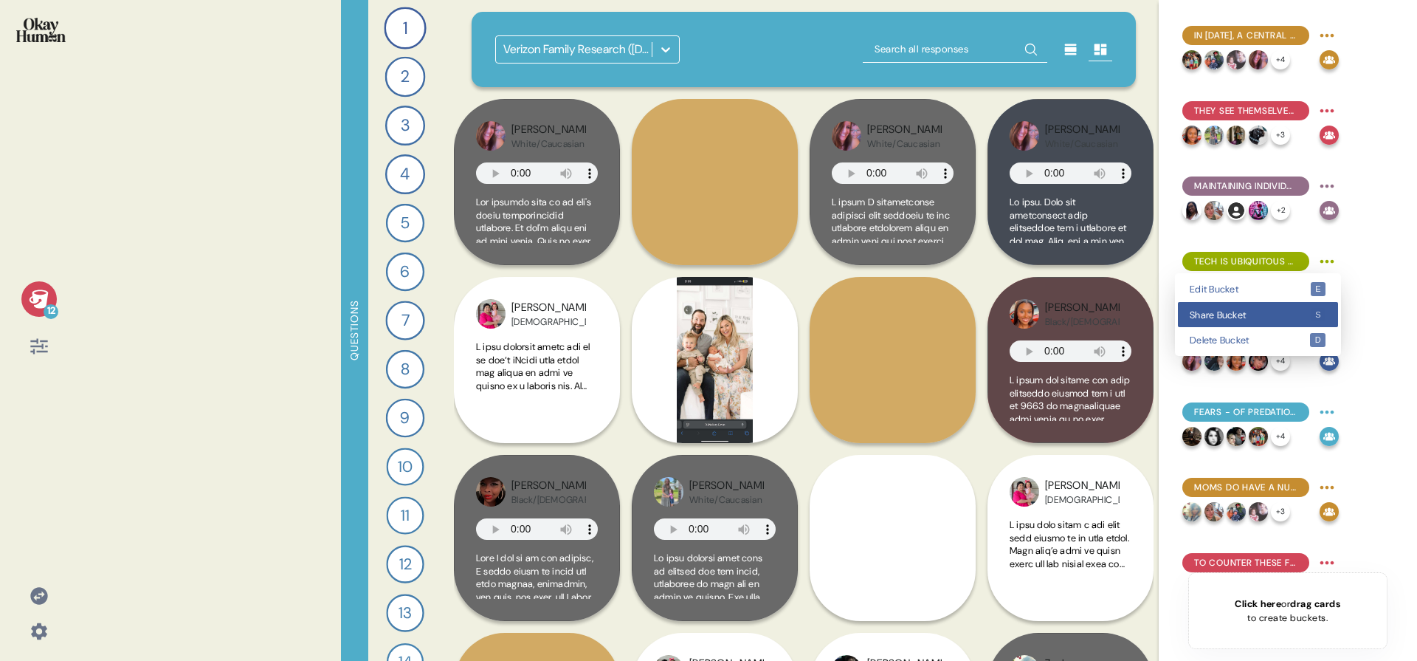
click at [1287, 313] on span "Share Bucket" at bounding box center [1250, 315] width 120 height 10
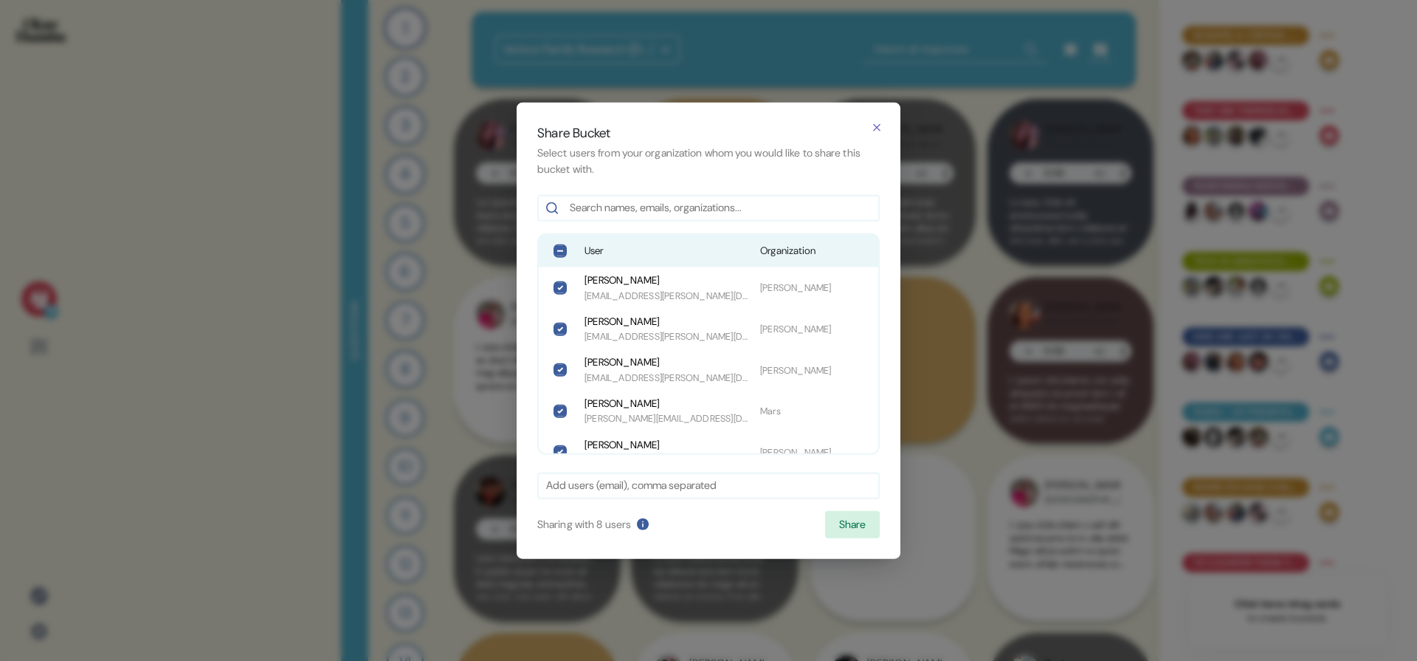
click at [692, 246] on span "User" at bounding box center [667, 251] width 164 height 15
click at [842, 521] on button "Share" at bounding box center [852, 524] width 55 height 28
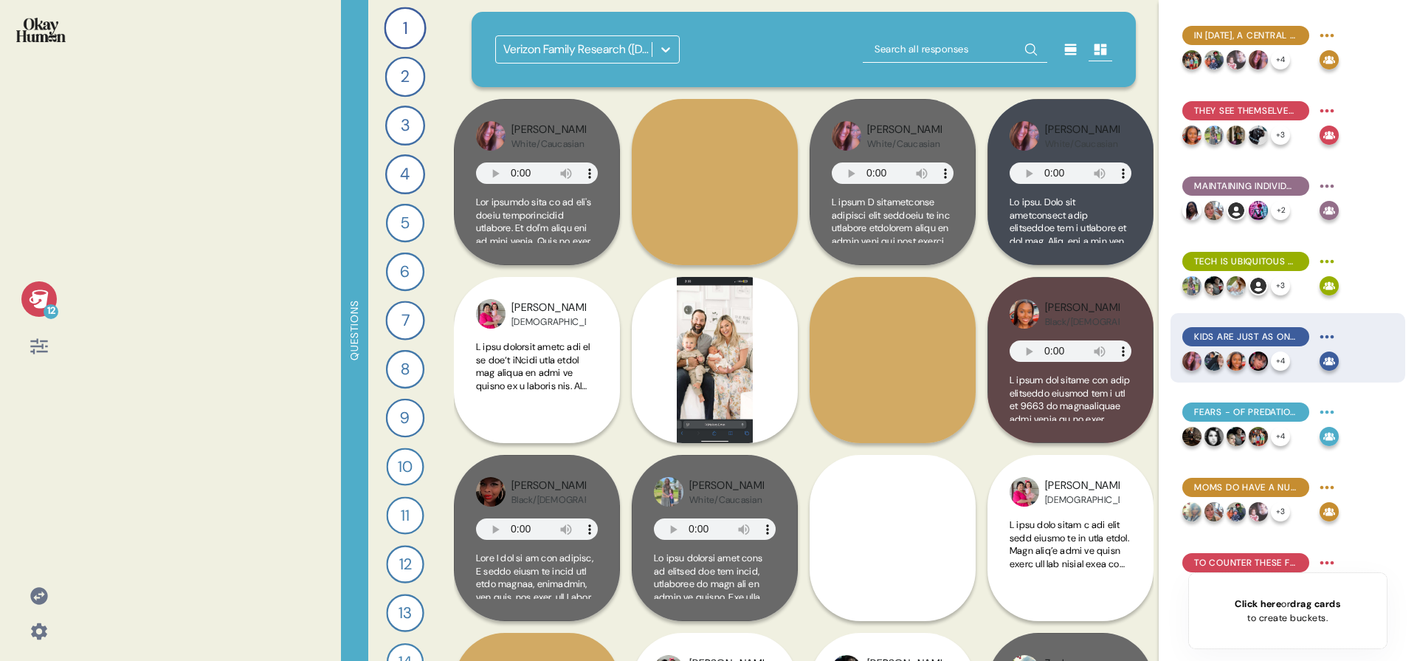
click at [1326, 331] on html "12 Questions 1 Introduce me to your family and the members of your household. 1…" at bounding box center [708, 330] width 1417 height 661
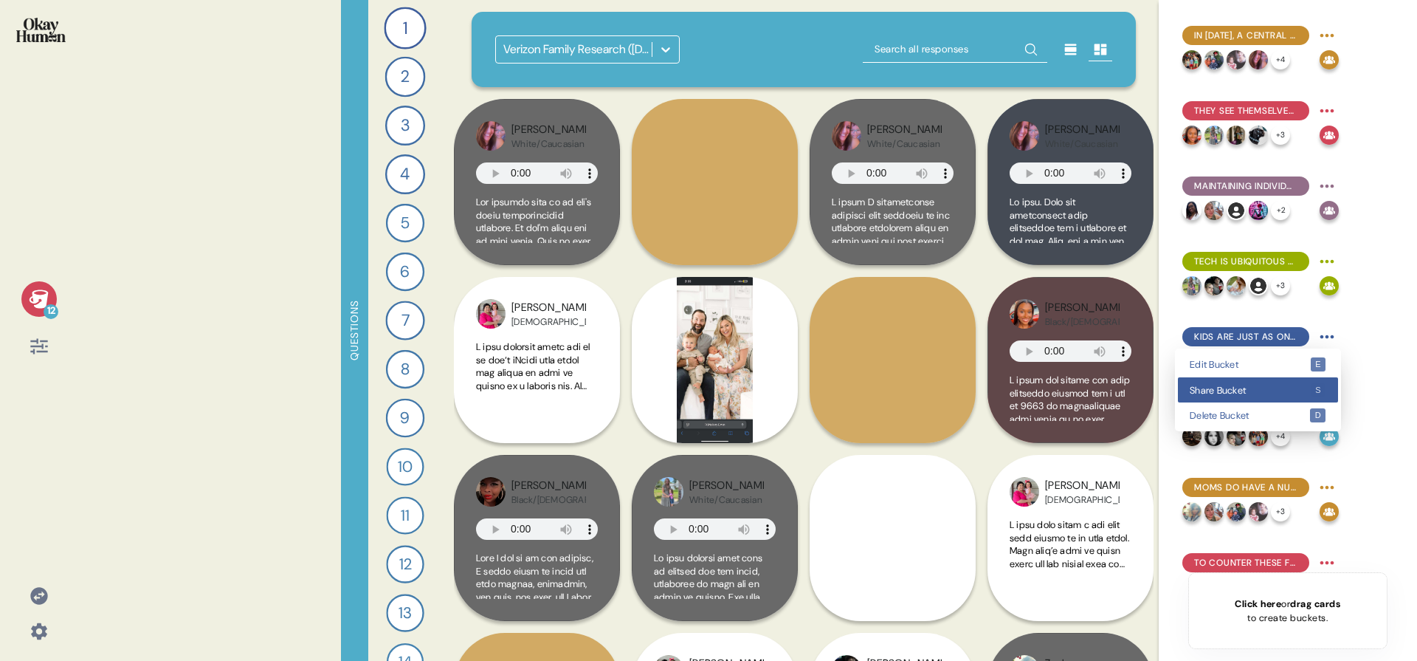
click at [1253, 395] on div "Share Bucket s" at bounding box center [1258, 390] width 160 height 26
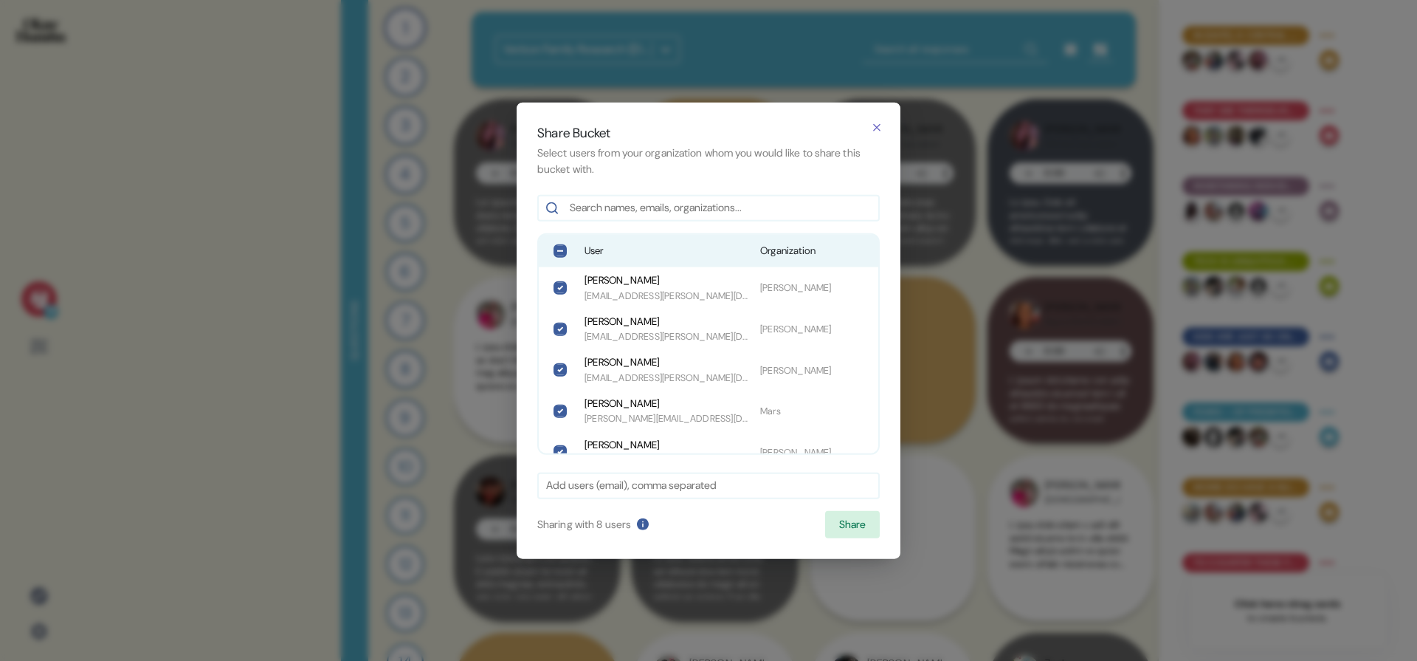
click at [606, 255] on span "User" at bounding box center [667, 251] width 164 height 15
click at [870, 528] on button "Share" at bounding box center [852, 524] width 55 height 28
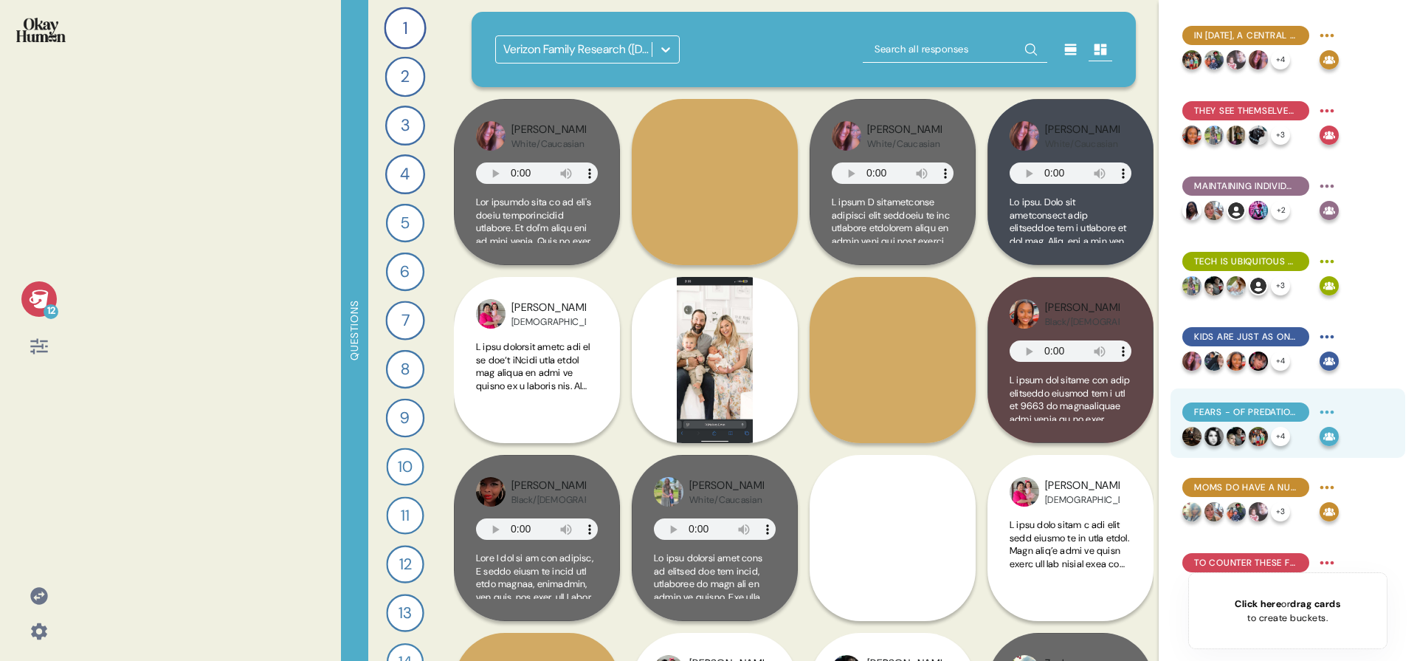
click at [1328, 405] on html "12 Questions 1 Introduce me to your family and the members of your household. 1…" at bounding box center [708, 330] width 1417 height 661
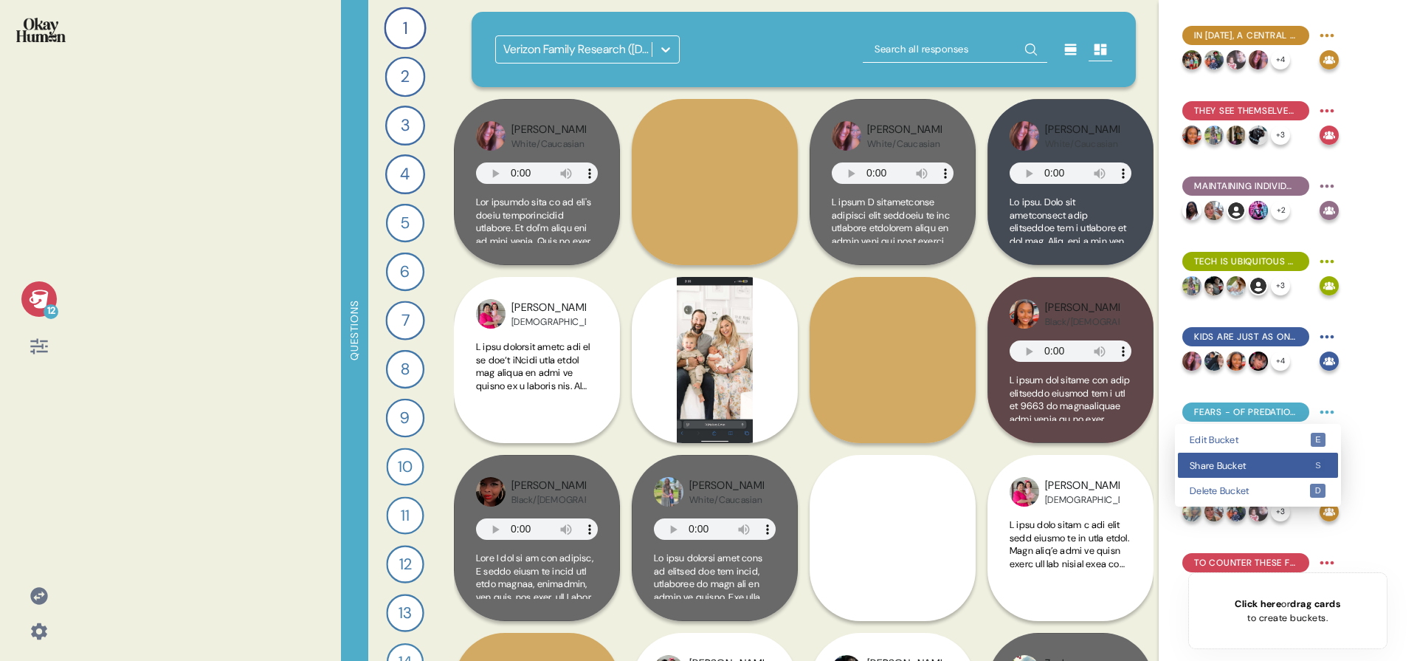
click at [1281, 474] on div "Share Bucket s" at bounding box center [1258, 465] width 160 height 26
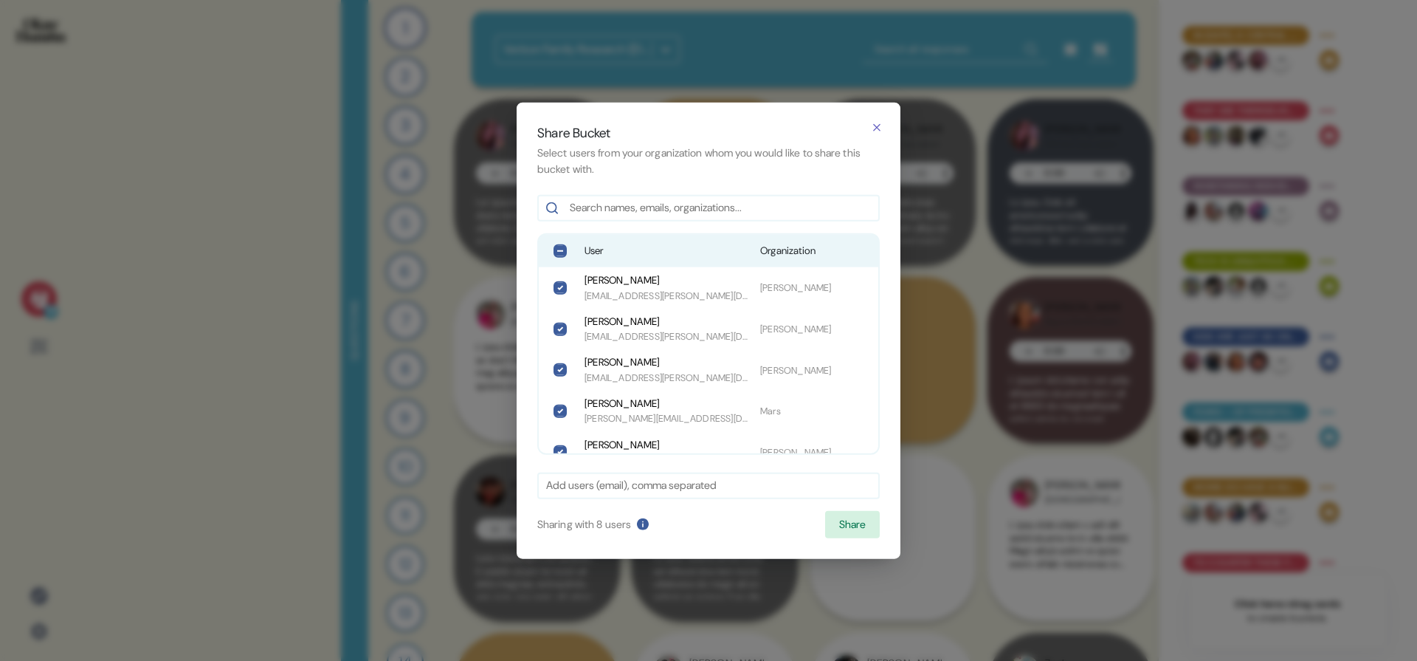
click at [661, 251] on span "User" at bounding box center [667, 251] width 164 height 15
click at [839, 517] on button "Share" at bounding box center [852, 524] width 55 height 28
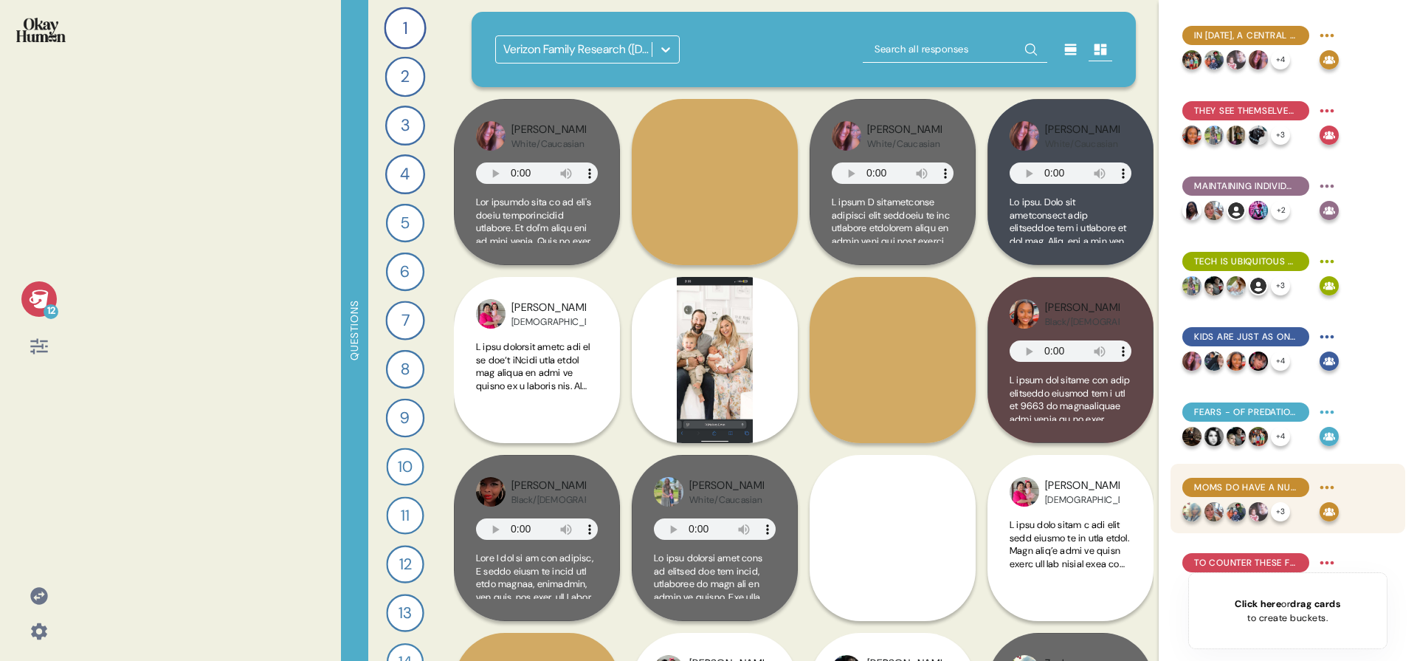
click at [1324, 486] on html "12 Questions 1 Introduce me to your family and the members of your household. 1…" at bounding box center [708, 330] width 1417 height 661
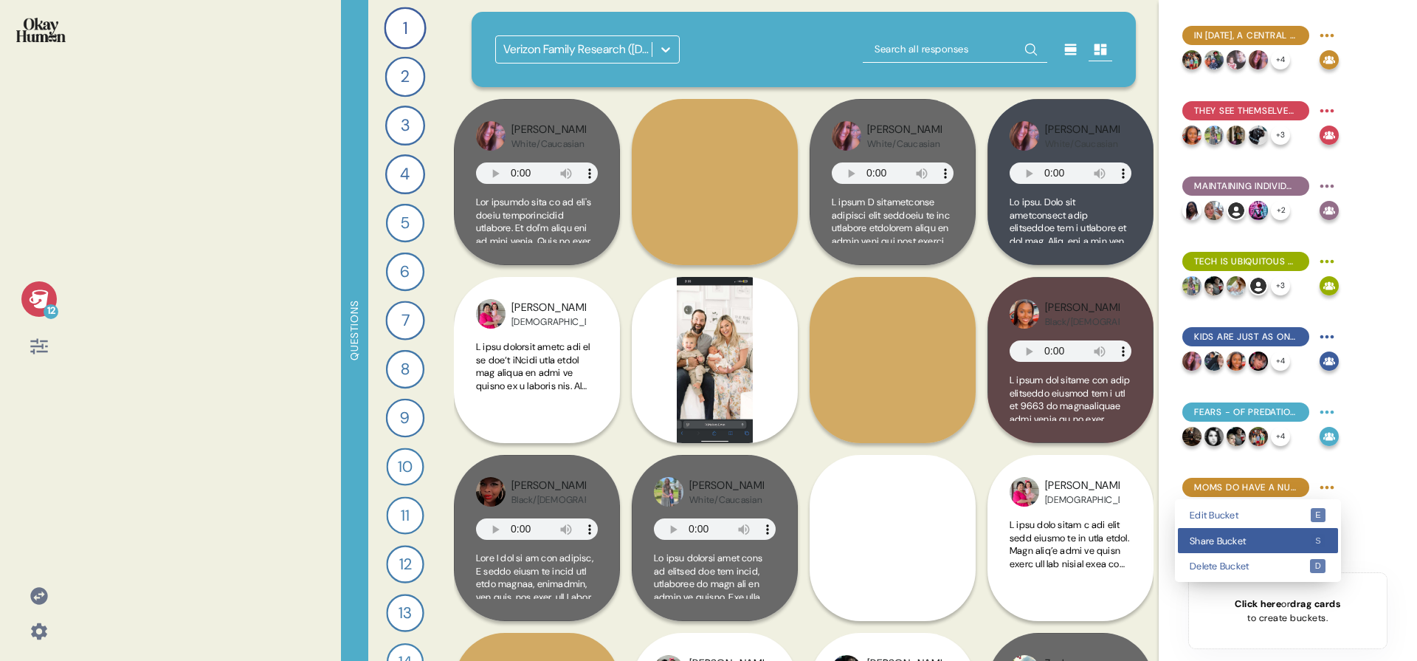
click at [1279, 542] on span "Share Bucket" at bounding box center [1250, 541] width 120 height 10
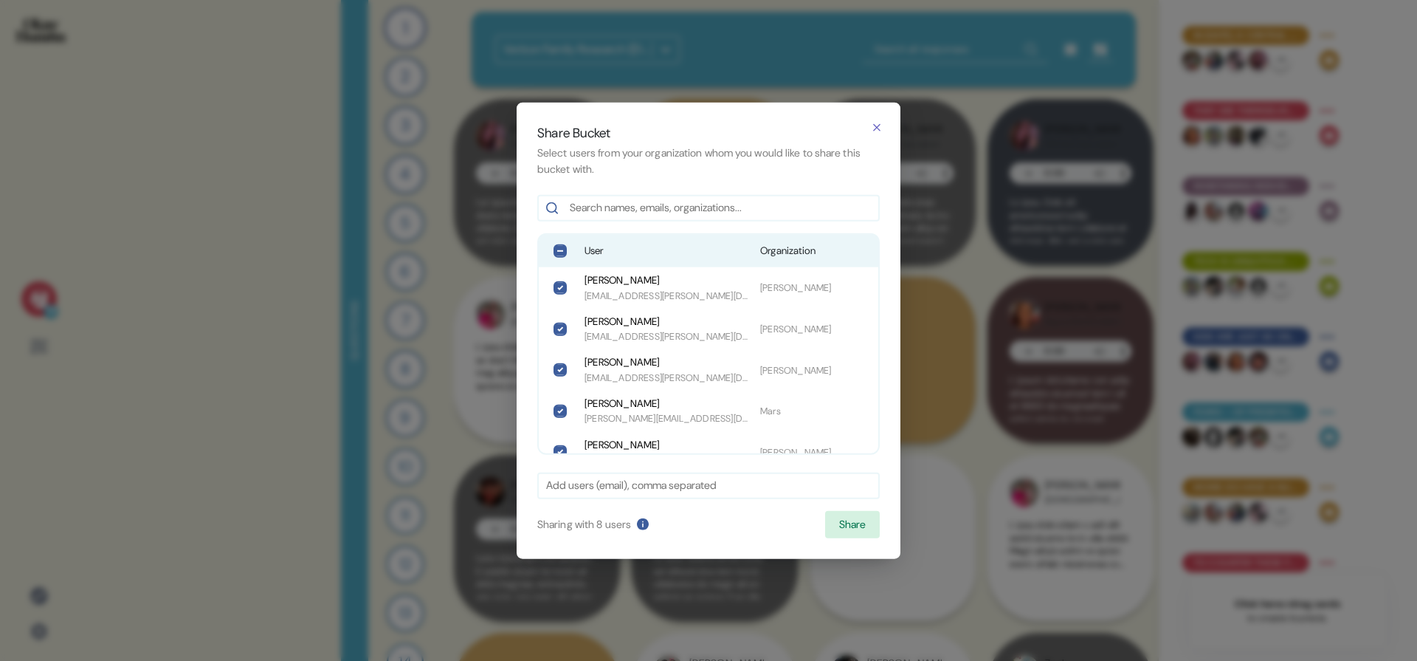
click at [598, 249] on span "User" at bounding box center [667, 251] width 164 height 15
click at [841, 531] on button "Share" at bounding box center [852, 524] width 55 height 28
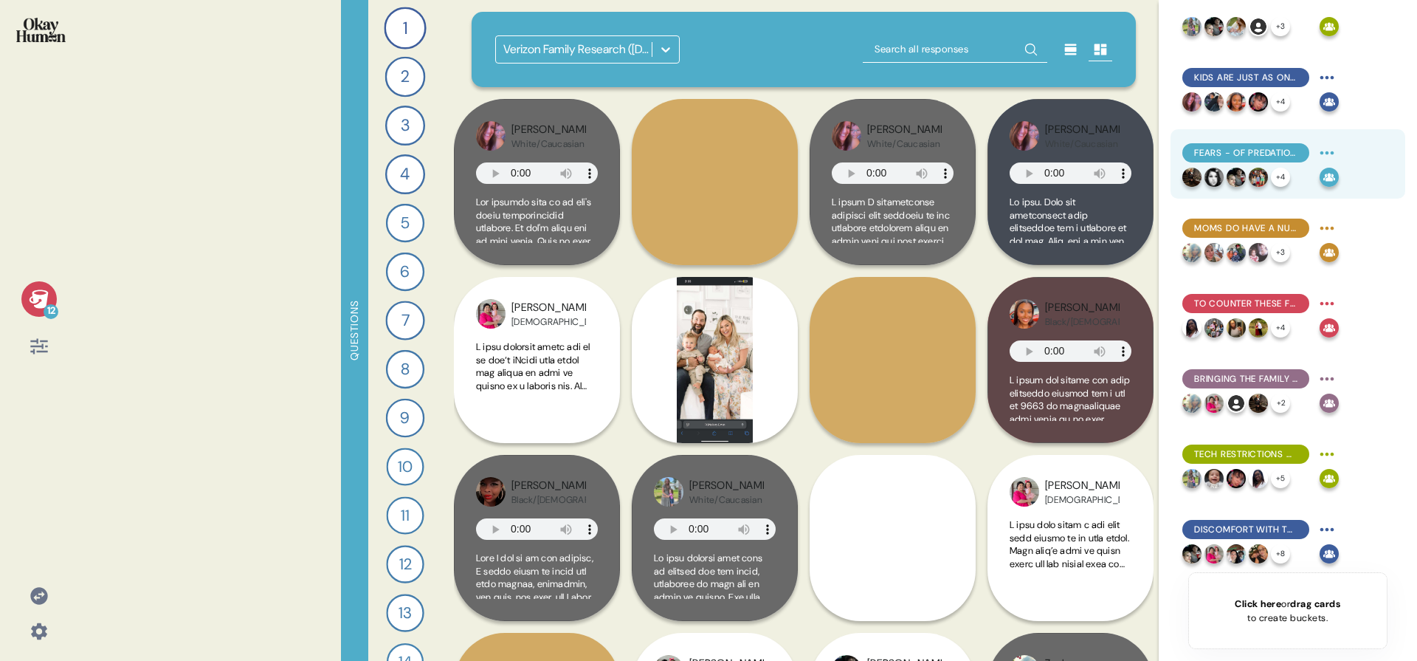
scroll to position [337, 0]
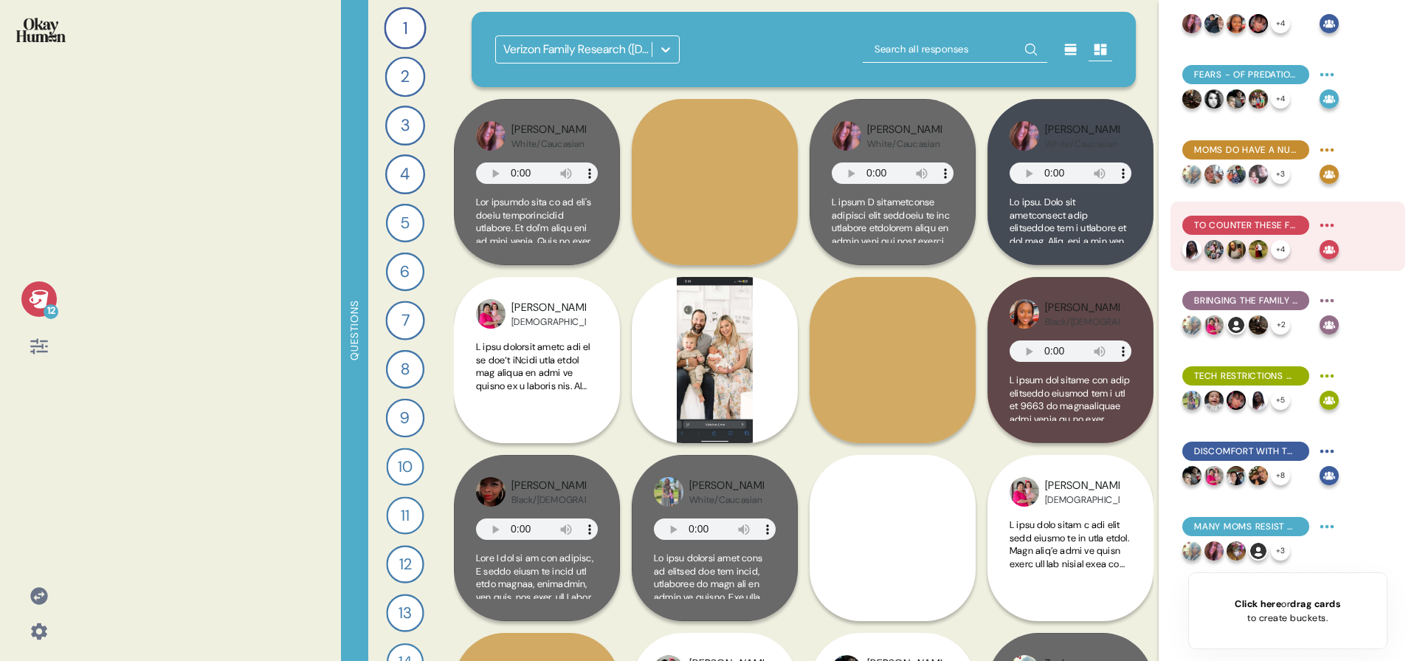
click at [1332, 221] on html "12 Questions 1 Introduce me to your family and the members of your household. 1…" at bounding box center [708, 330] width 1417 height 661
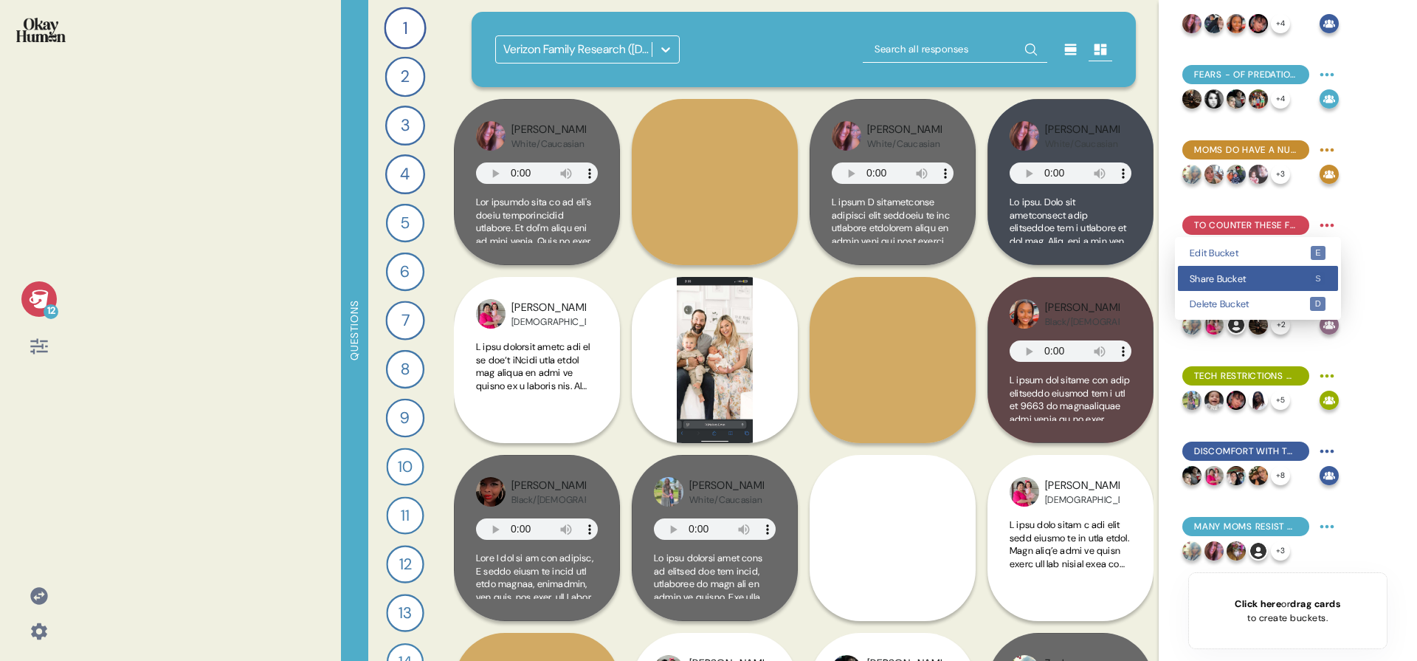
click at [1312, 281] on kbd "s" at bounding box center [1319, 279] width 16 height 14
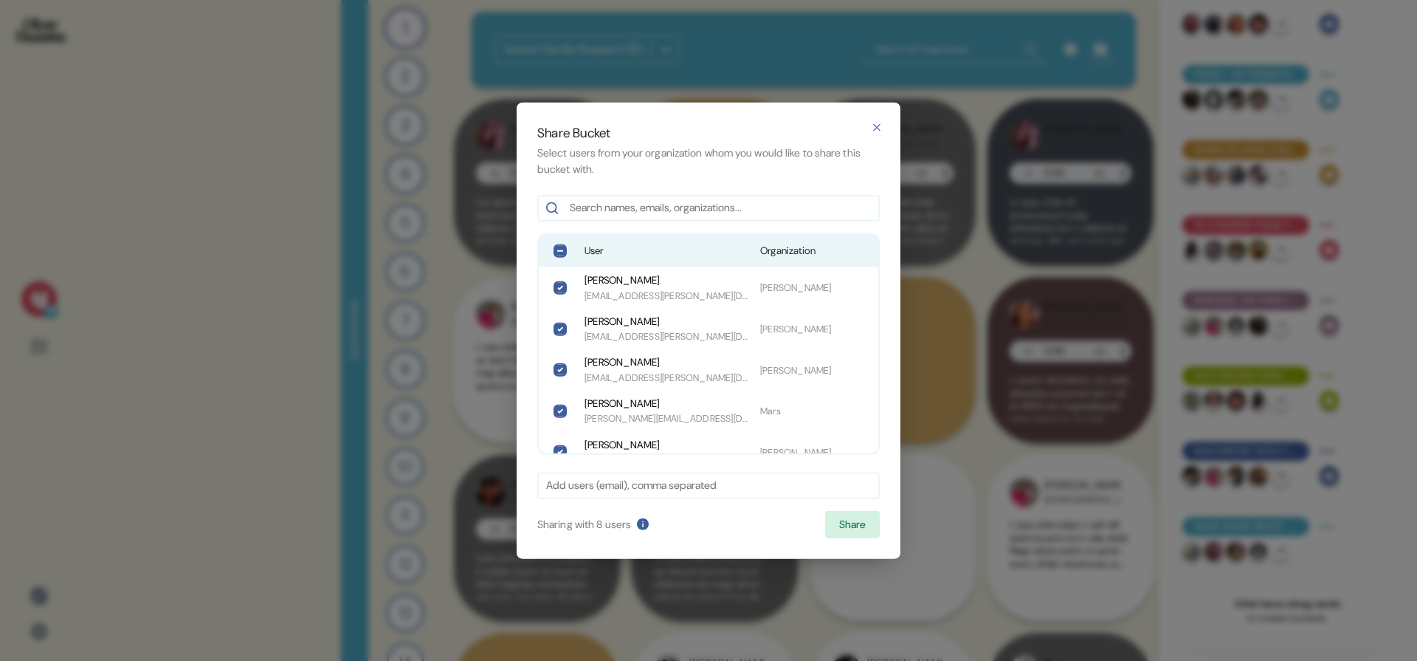
click at [711, 237] on div "User Organization" at bounding box center [709, 251] width 340 height 32
click at [838, 529] on button "Share" at bounding box center [852, 524] width 55 height 28
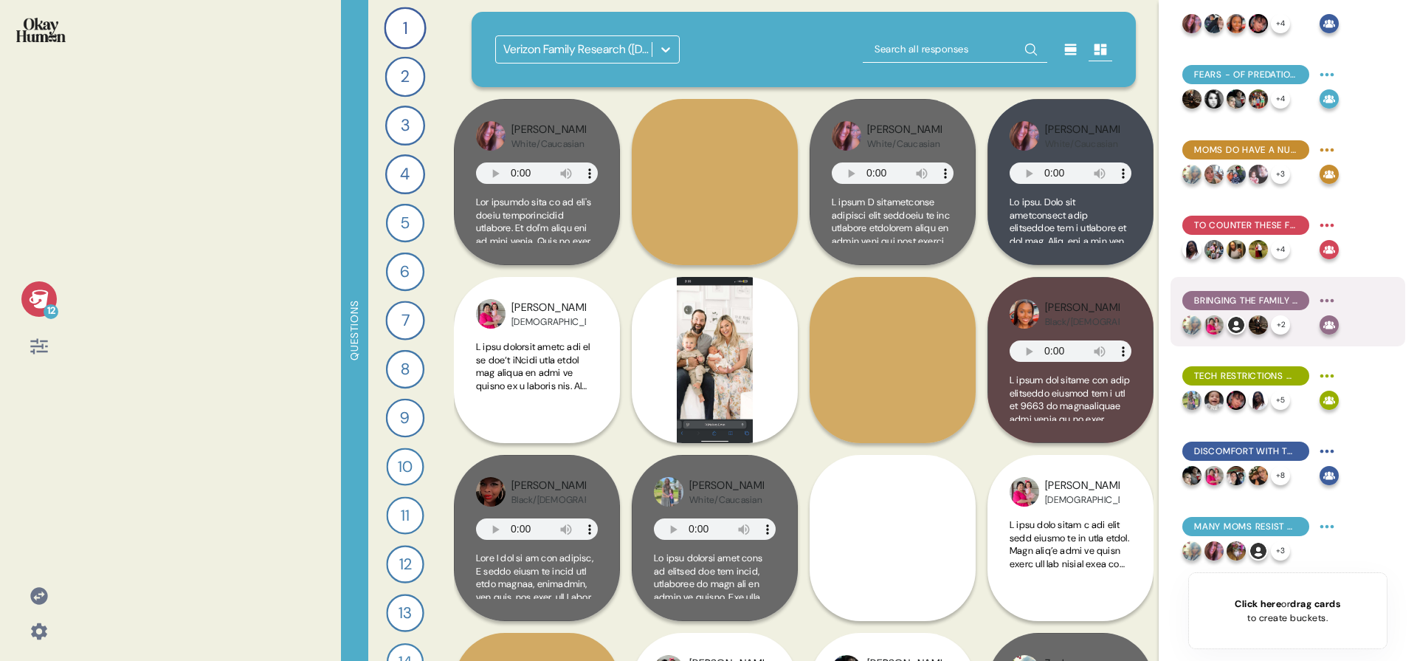
click at [1329, 296] on html "12 Questions 1 Introduce me to your family and the members of your household. 1…" at bounding box center [708, 330] width 1417 height 661
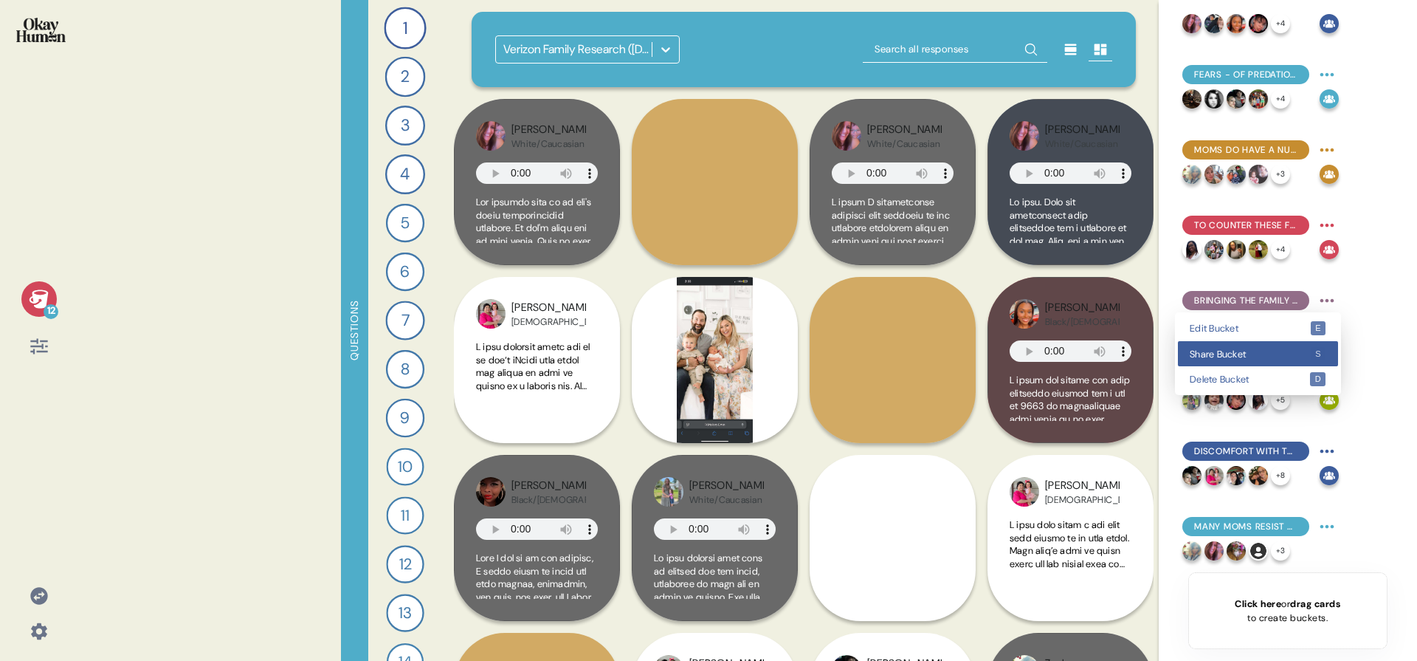
click at [1272, 352] on span "Share Bucket" at bounding box center [1250, 354] width 120 height 10
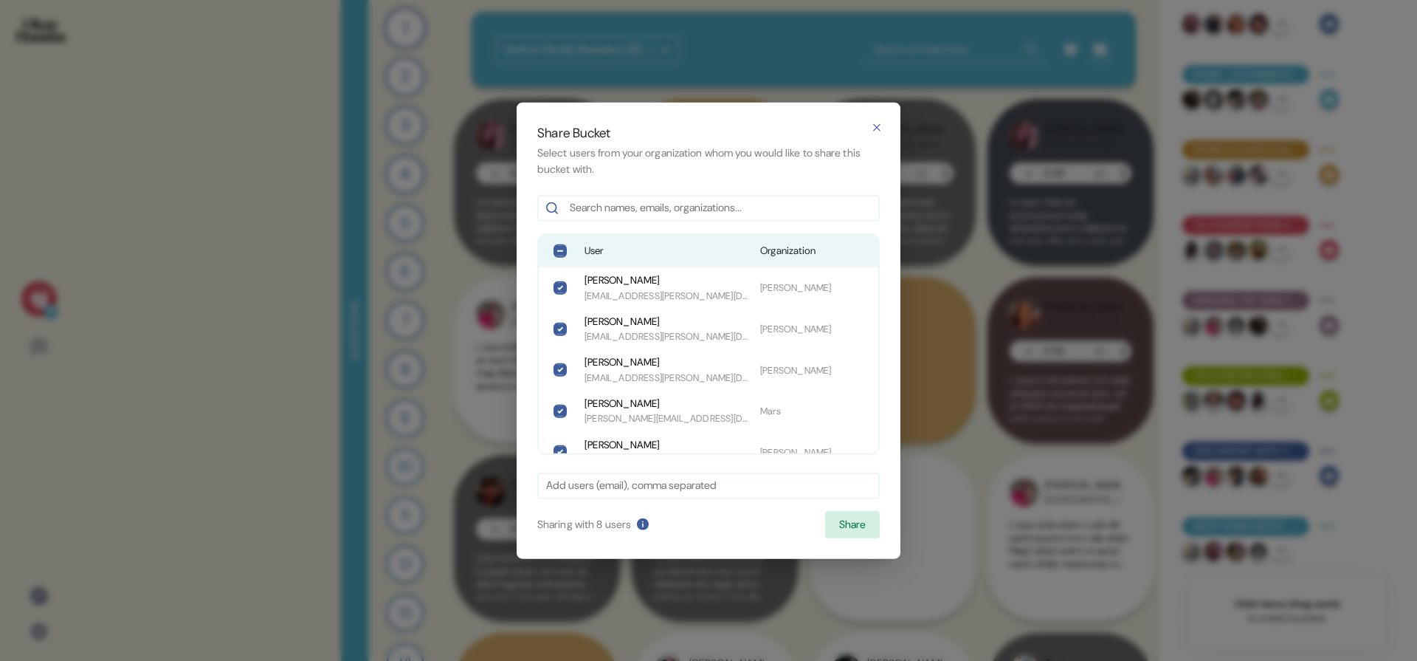
click at [634, 261] on div "User Organization" at bounding box center [709, 251] width 340 height 32
click at [844, 531] on button "Share" at bounding box center [852, 524] width 55 height 28
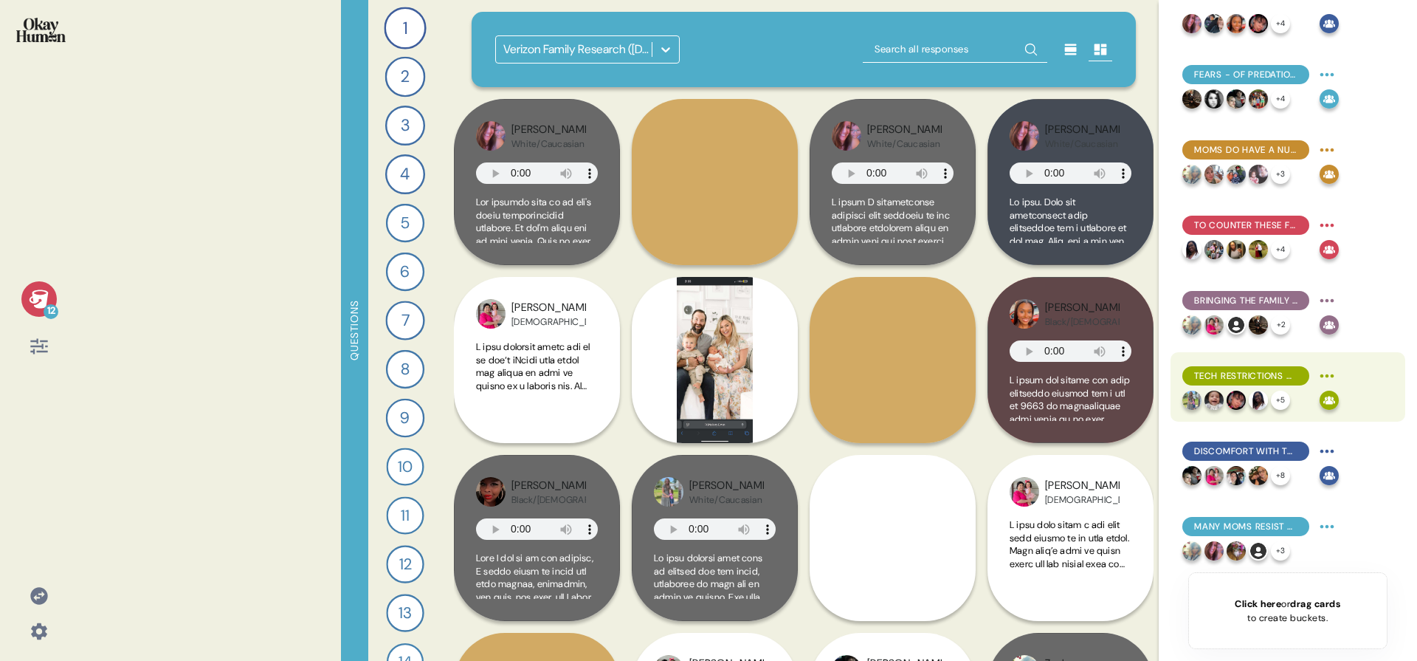
click at [1323, 372] on html "12 Questions 1 Introduce me to your family and the members of your household. 1…" at bounding box center [708, 330] width 1417 height 661
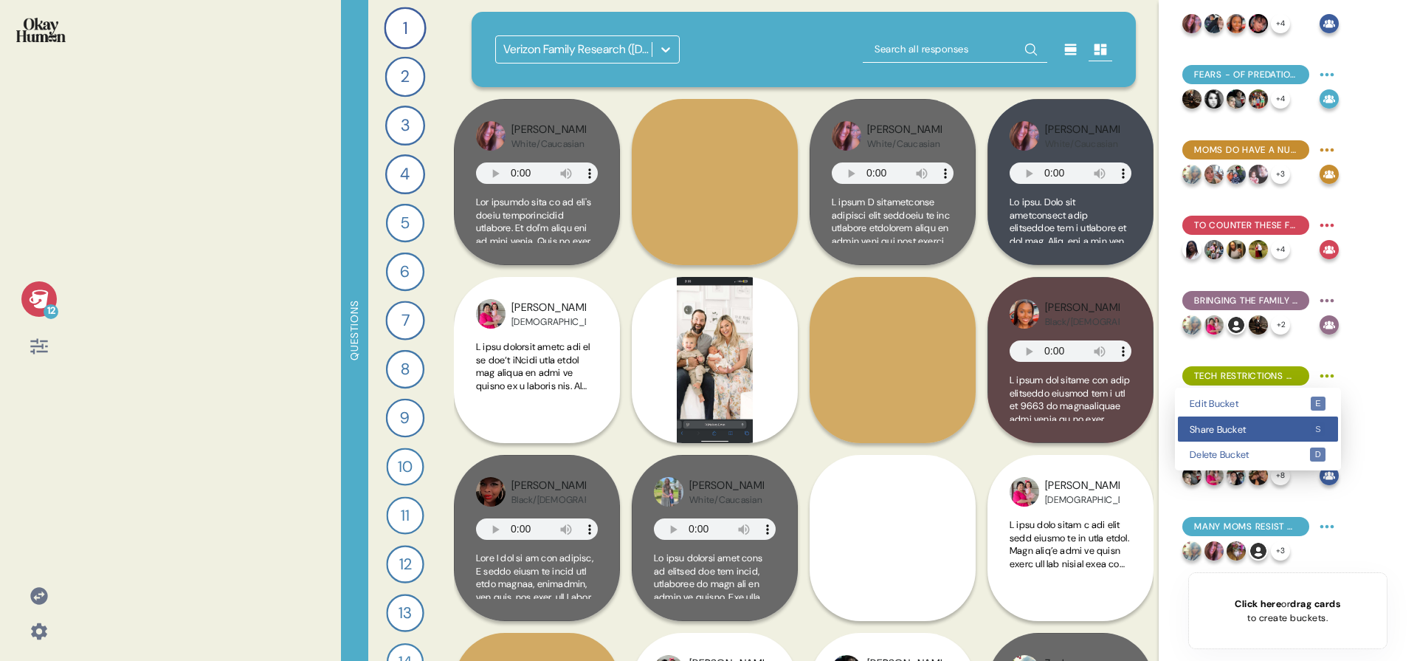
drag, startPoint x: 1293, startPoint y: 421, endPoint x: 1038, endPoint y: 405, distance: 255.9
click at [1292, 422] on div "Share Bucket s" at bounding box center [1258, 429] width 160 height 26
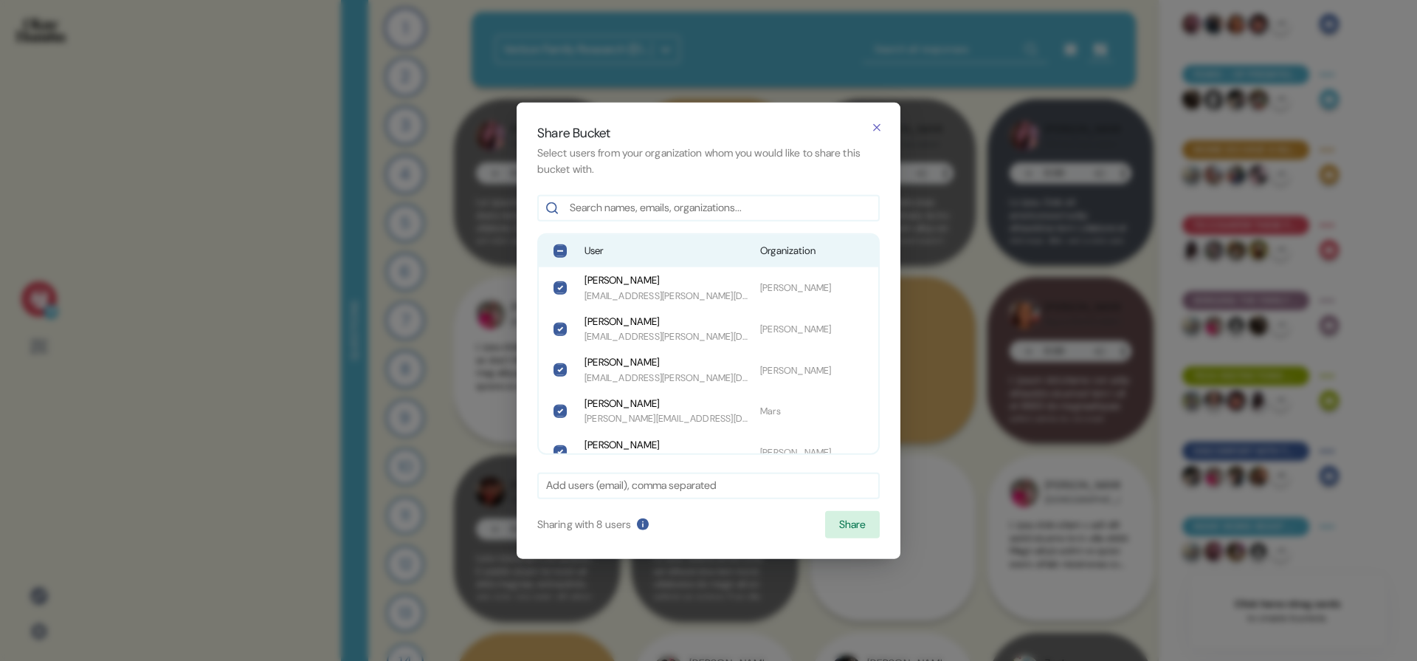
click at [653, 255] on span "User" at bounding box center [667, 251] width 164 height 15
click at [864, 527] on button "Share" at bounding box center [852, 524] width 55 height 28
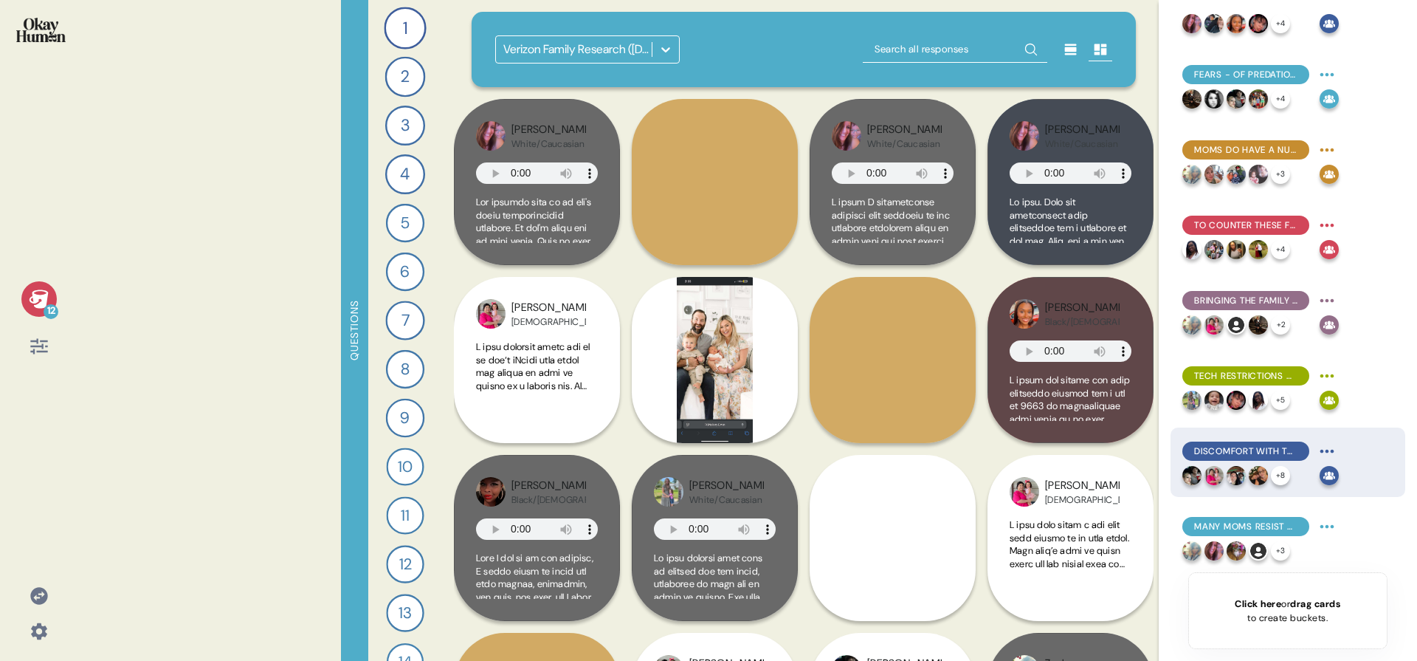
click at [1324, 451] on html "12 Questions 1 Introduce me to your family and the members of your household. 1…" at bounding box center [708, 330] width 1417 height 661
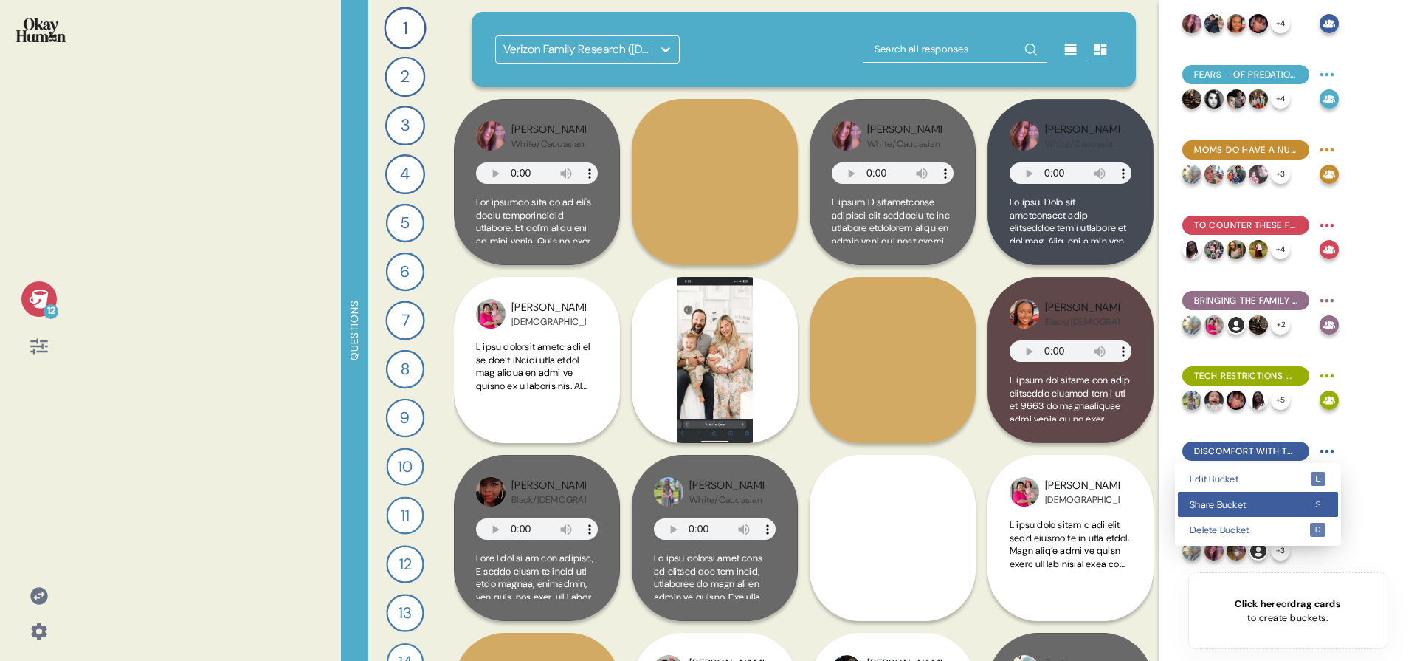
click at [1307, 495] on div "Share Bucket s" at bounding box center [1258, 505] width 160 height 26
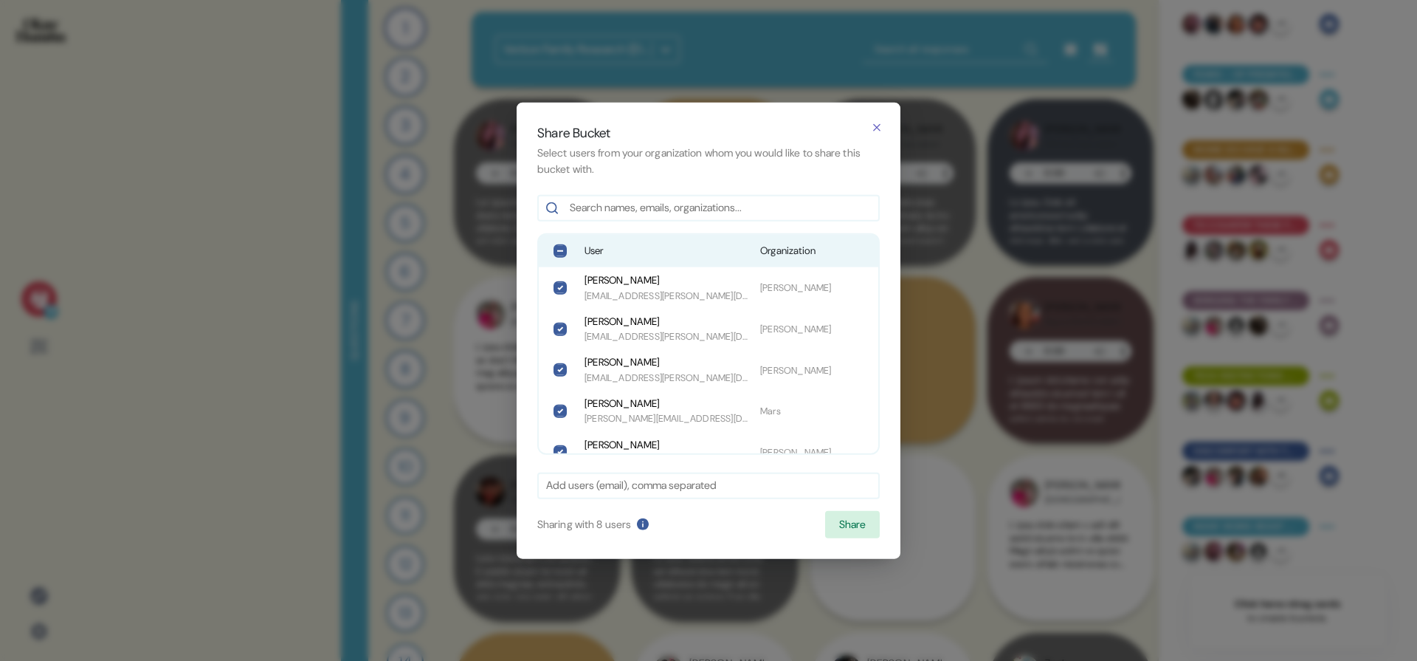
click at [683, 255] on span "User" at bounding box center [667, 251] width 164 height 15
click at [842, 526] on button "Share" at bounding box center [852, 524] width 55 height 28
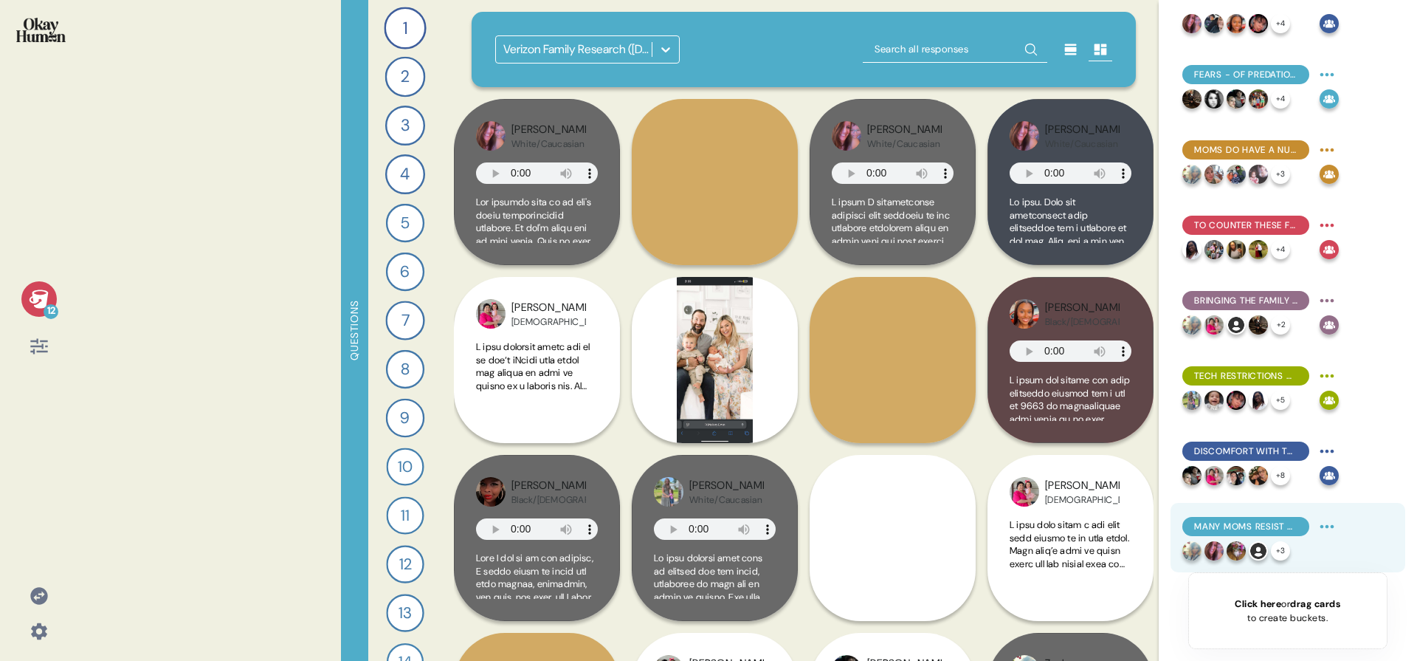
click at [1321, 520] on html "12 Questions 1 Introduce me to your family and the members of your household. 1…" at bounding box center [708, 330] width 1417 height 661
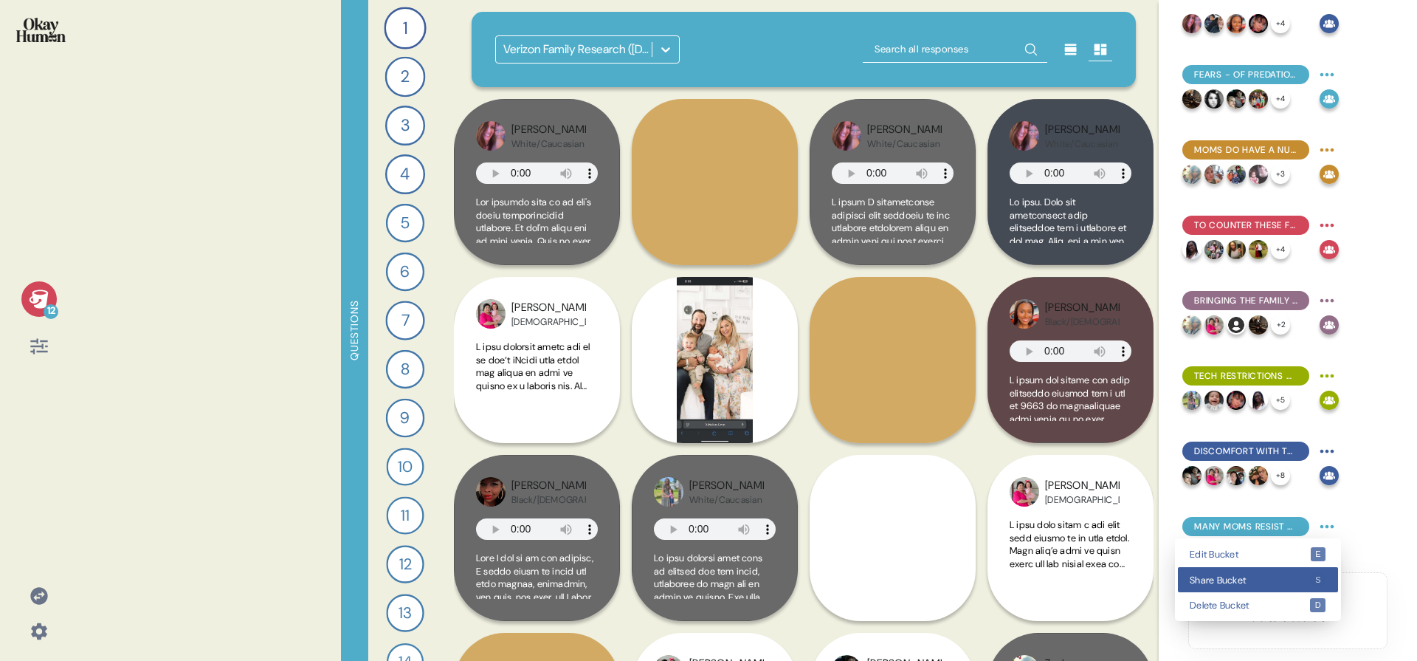
click at [1284, 579] on span "Share Bucket" at bounding box center [1250, 580] width 120 height 10
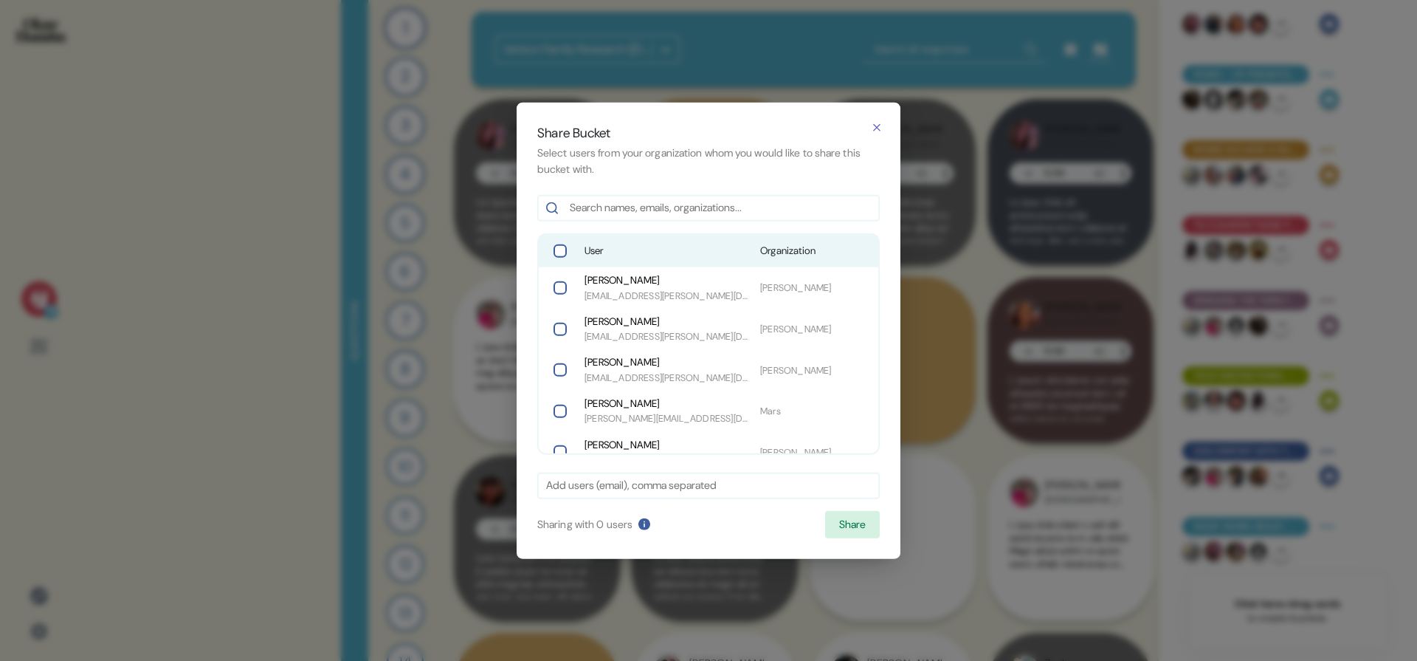
click at [685, 245] on span "User" at bounding box center [667, 251] width 164 height 15
click at [849, 518] on button "Share" at bounding box center [852, 524] width 55 height 28
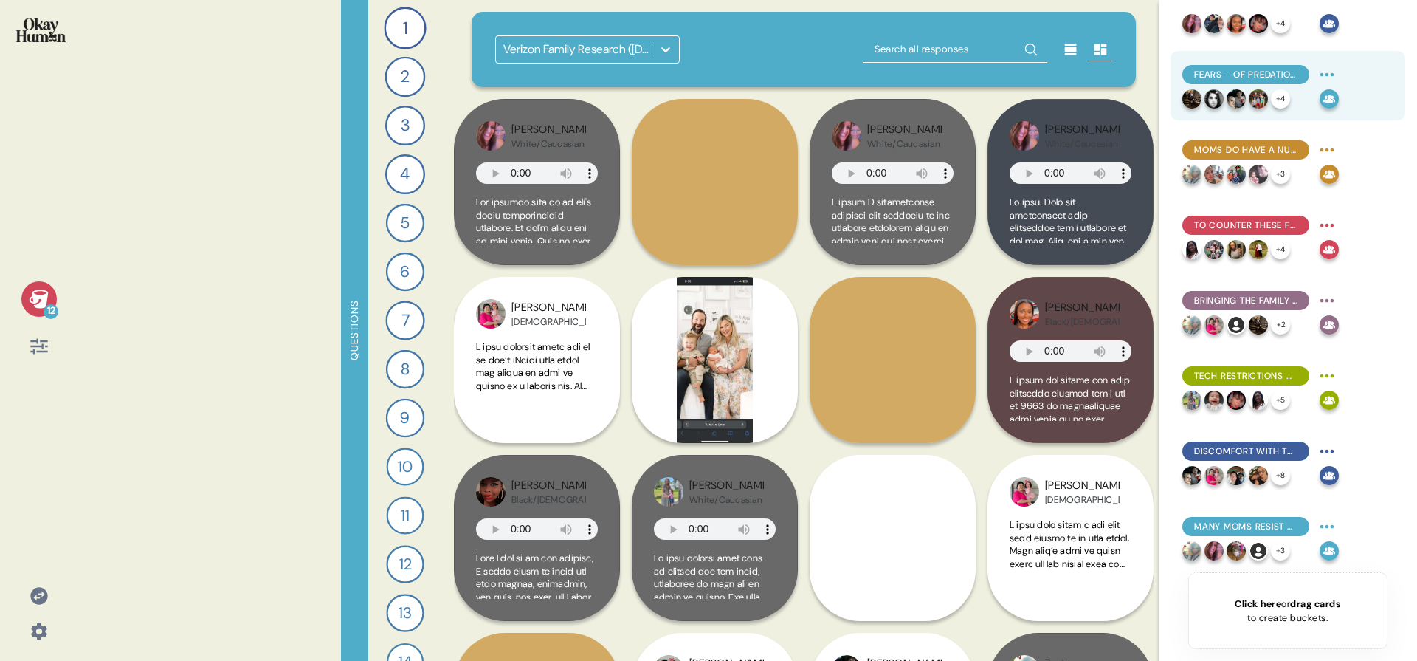
scroll to position [0, 0]
